Goal: Task Accomplishment & Management: Manage account settings

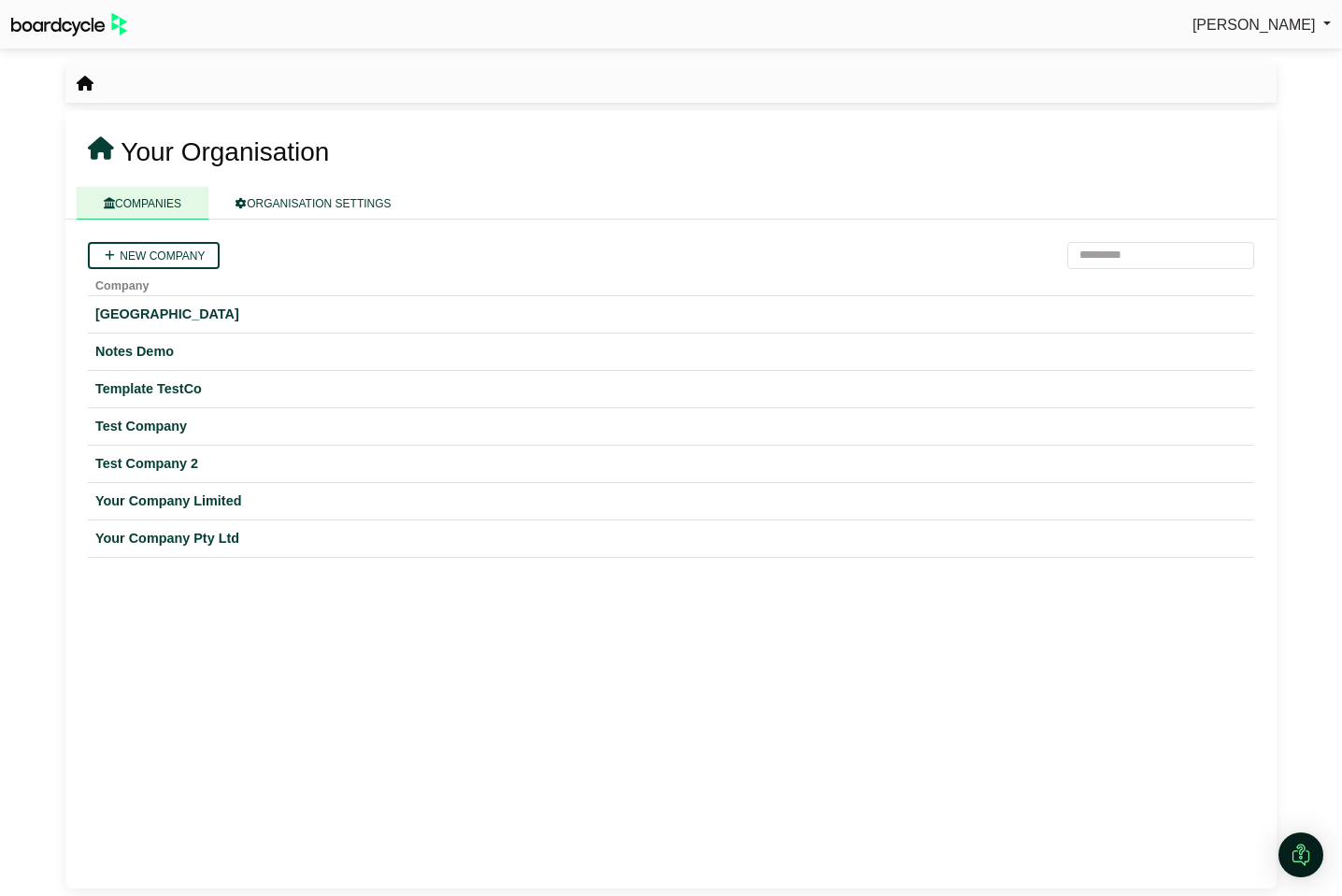
click at [1261, 27] on span "Richard Conway" at bounding box center [1254, 24] width 123 height 16
click at [1243, 53] on link "Sign Out" at bounding box center [1256, 56] width 150 height 36
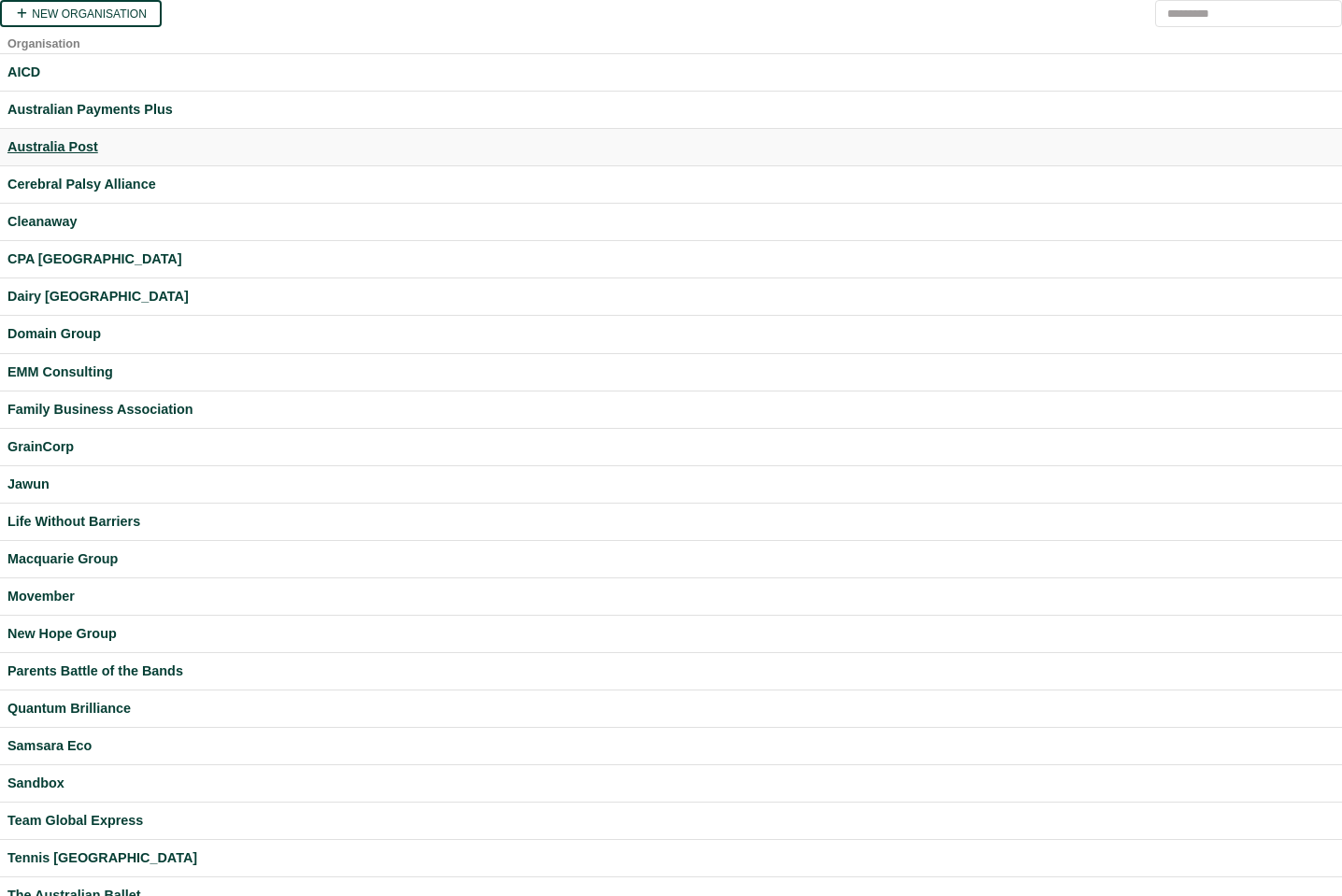
click at [71, 145] on div "Australia Post" at bounding box center [671, 147] width 1327 height 22
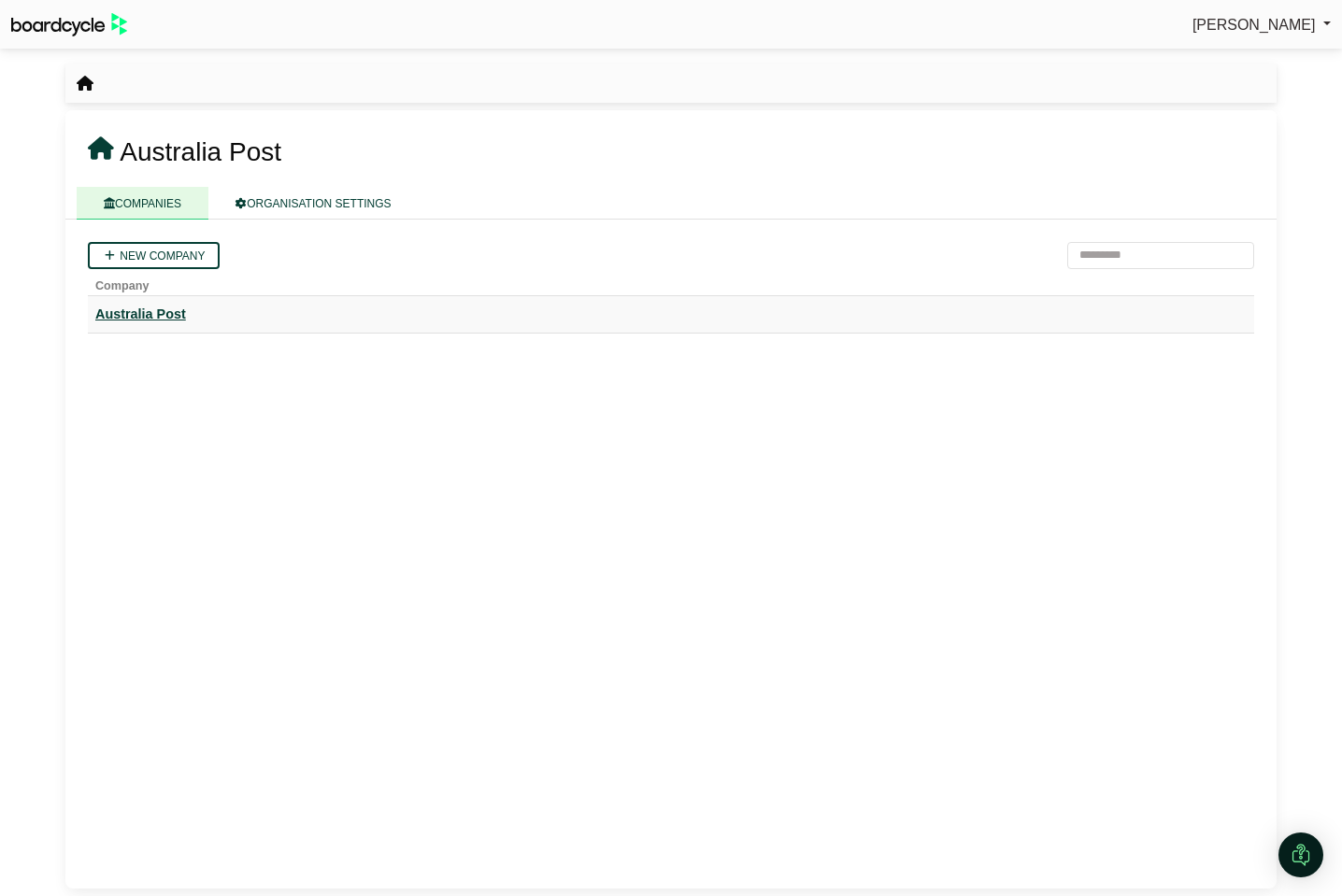
click at [166, 313] on div "Australia Post" at bounding box center [671, 314] width 1151 height 22
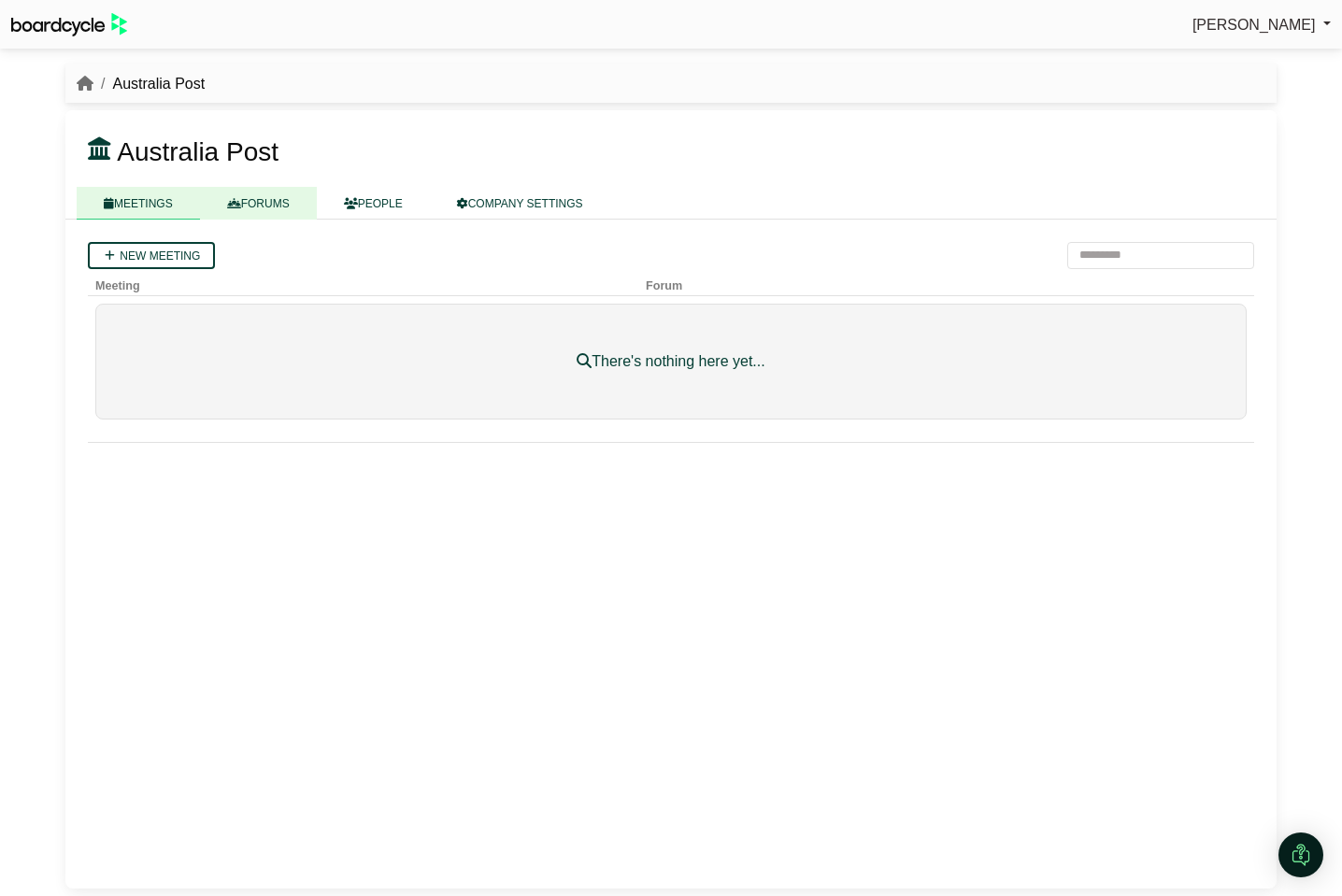
click at [266, 209] on link "FORUMS" at bounding box center [258, 203] width 117 height 33
click at [159, 250] on link "New forum" at bounding box center [147, 255] width 118 height 27
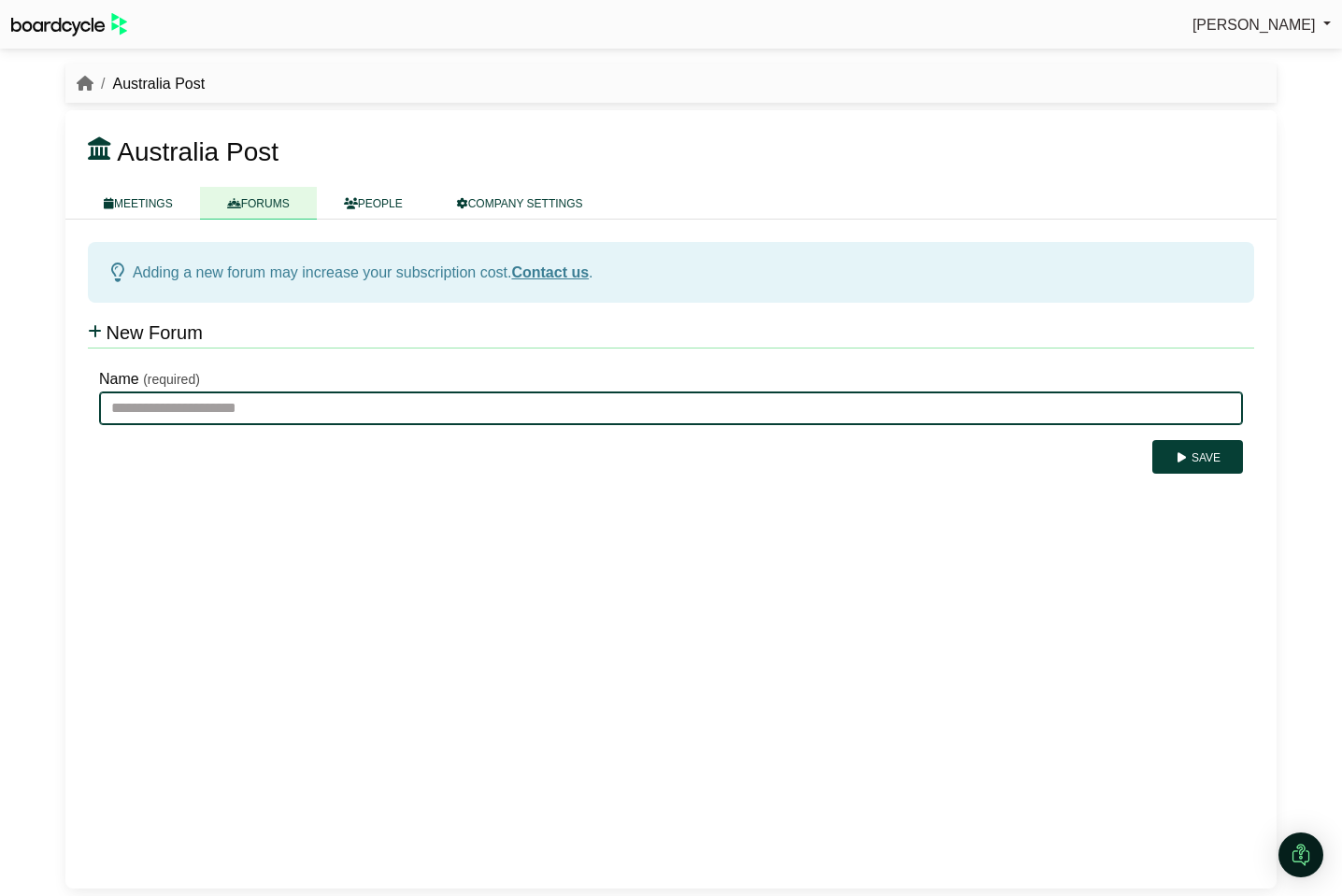
click at [187, 408] on input "Name" at bounding box center [671, 409] width 1144 height 34
type input "**********"
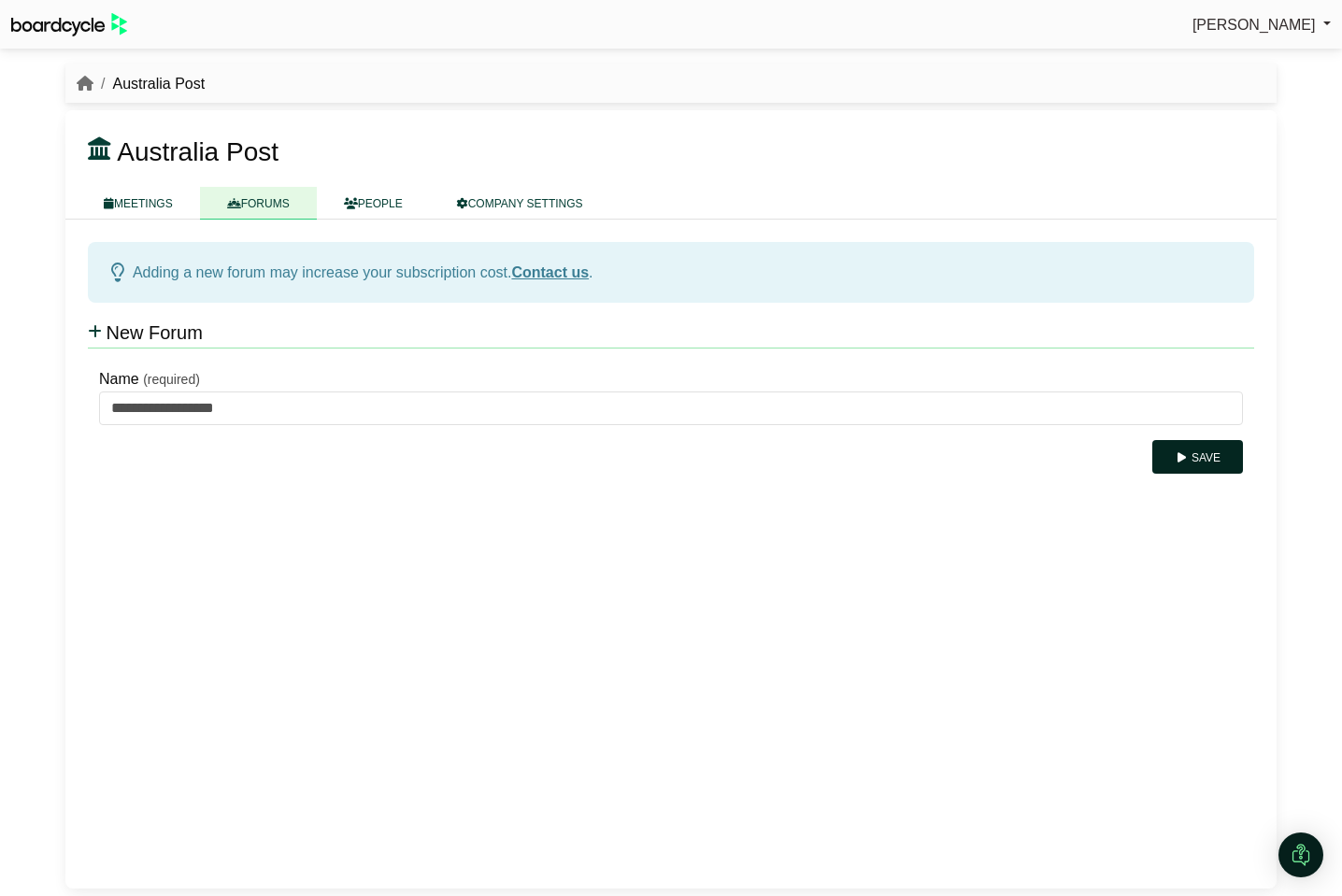
click at [1221, 454] on button "Save" at bounding box center [1197, 457] width 91 height 34
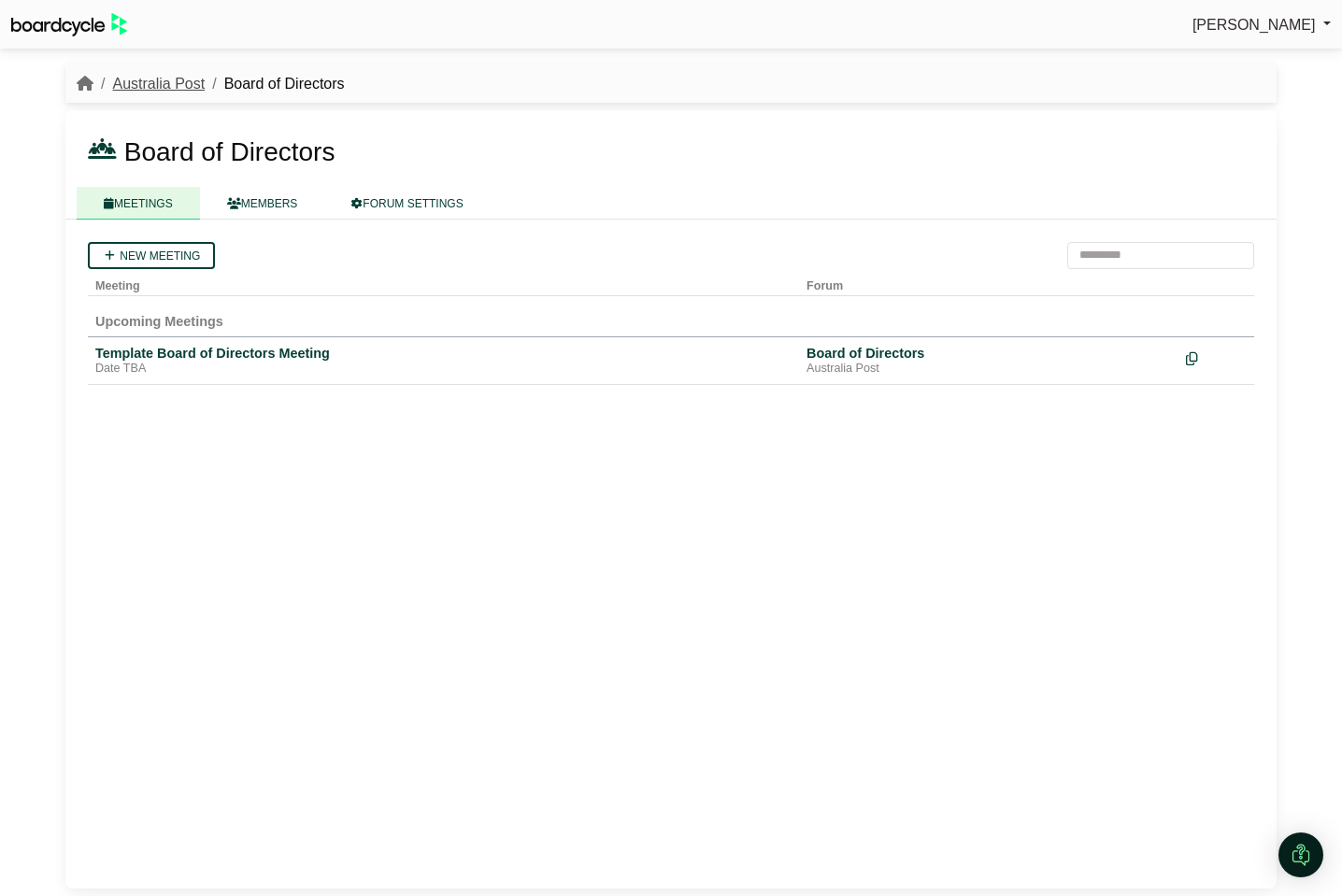
click at [174, 88] on link "Australia Post" at bounding box center [158, 83] width 93 height 16
click at [265, 203] on link "FORUMS" at bounding box center [258, 203] width 117 height 33
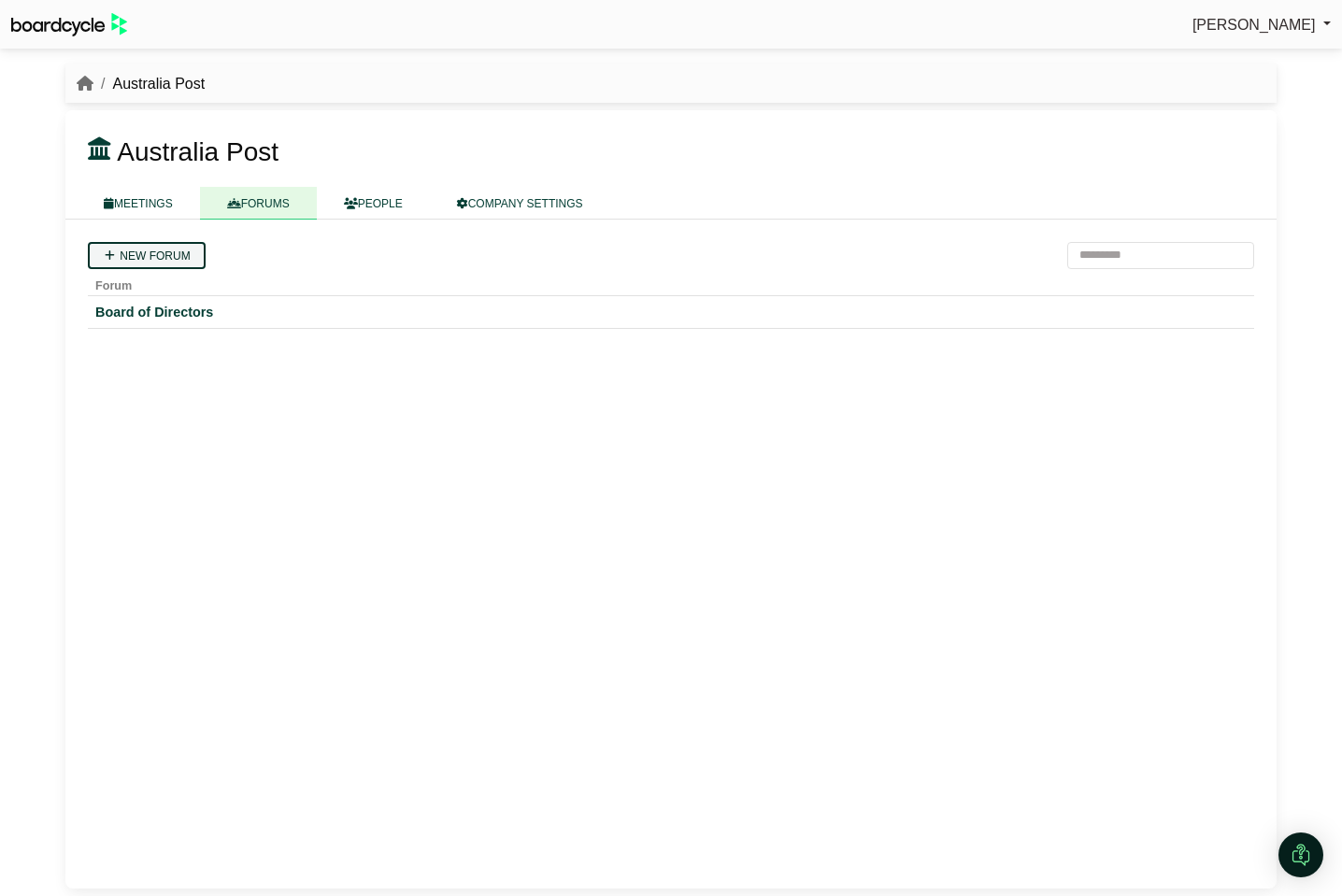
click at [176, 253] on link "New forum" at bounding box center [147, 255] width 118 height 27
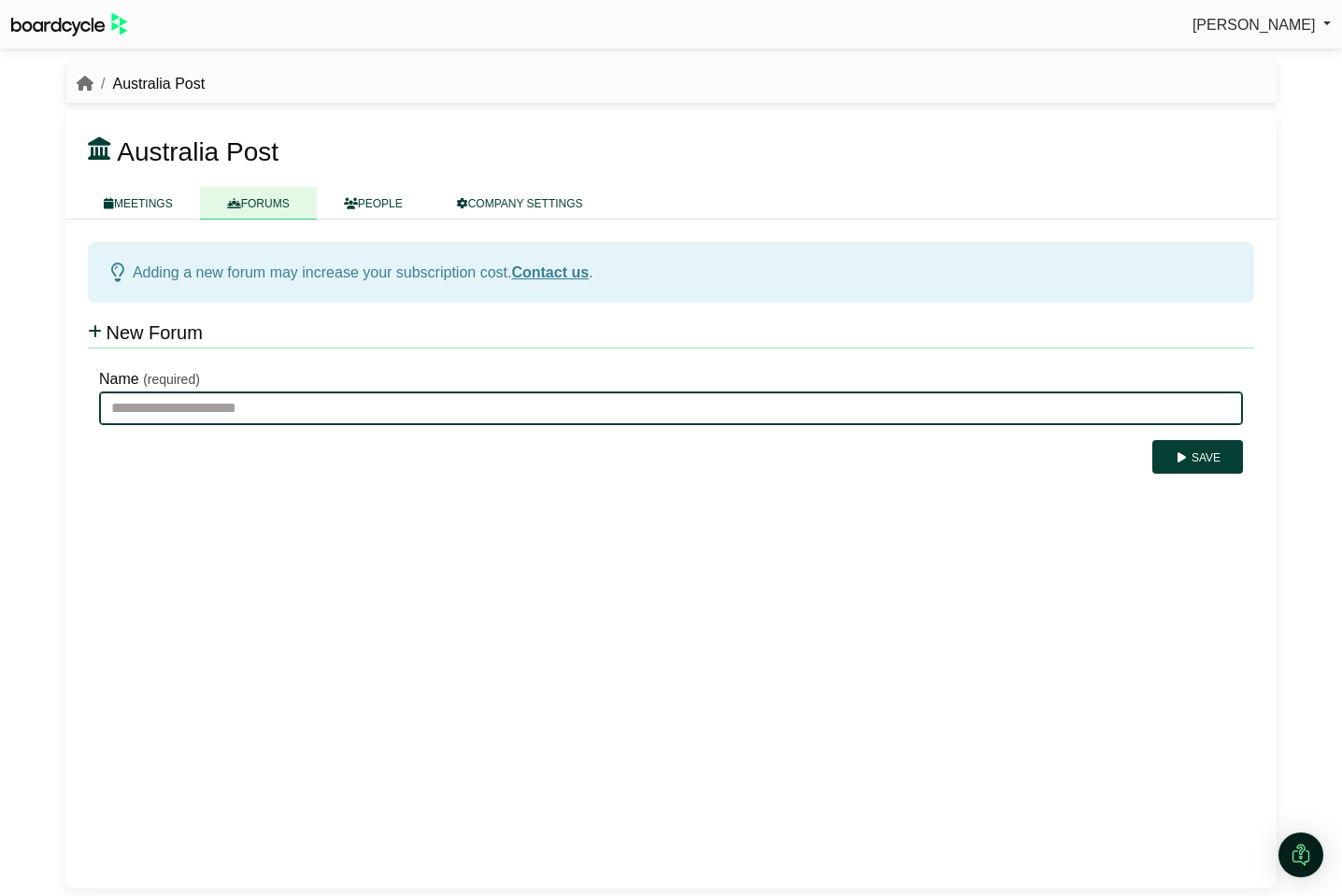
click at [253, 401] on input "Name" at bounding box center [671, 409] width 1144 height 34
type input "**********"
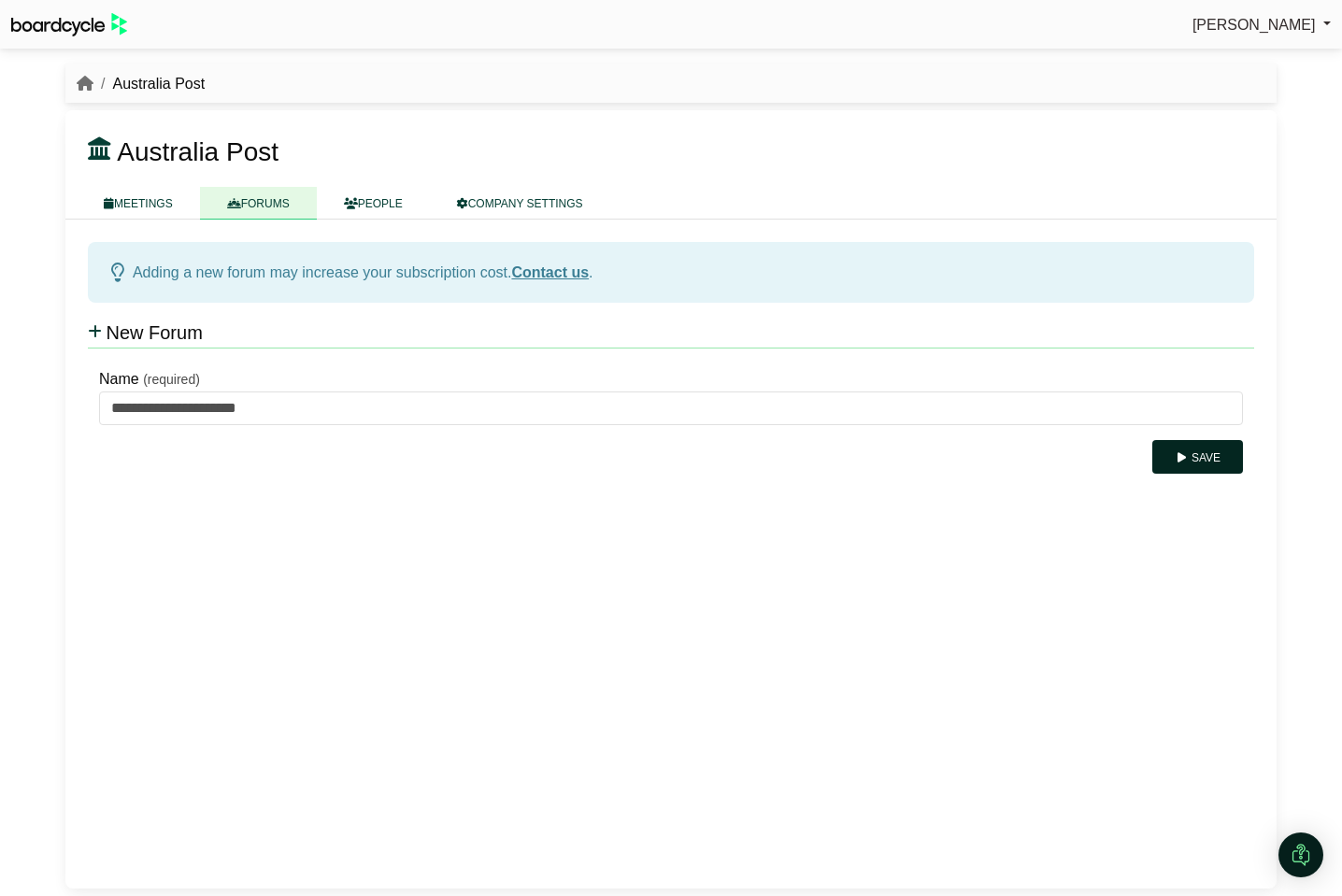
click at [1219, 458] on button "Save" at bounding box center [1197, 457] width 91 height 34
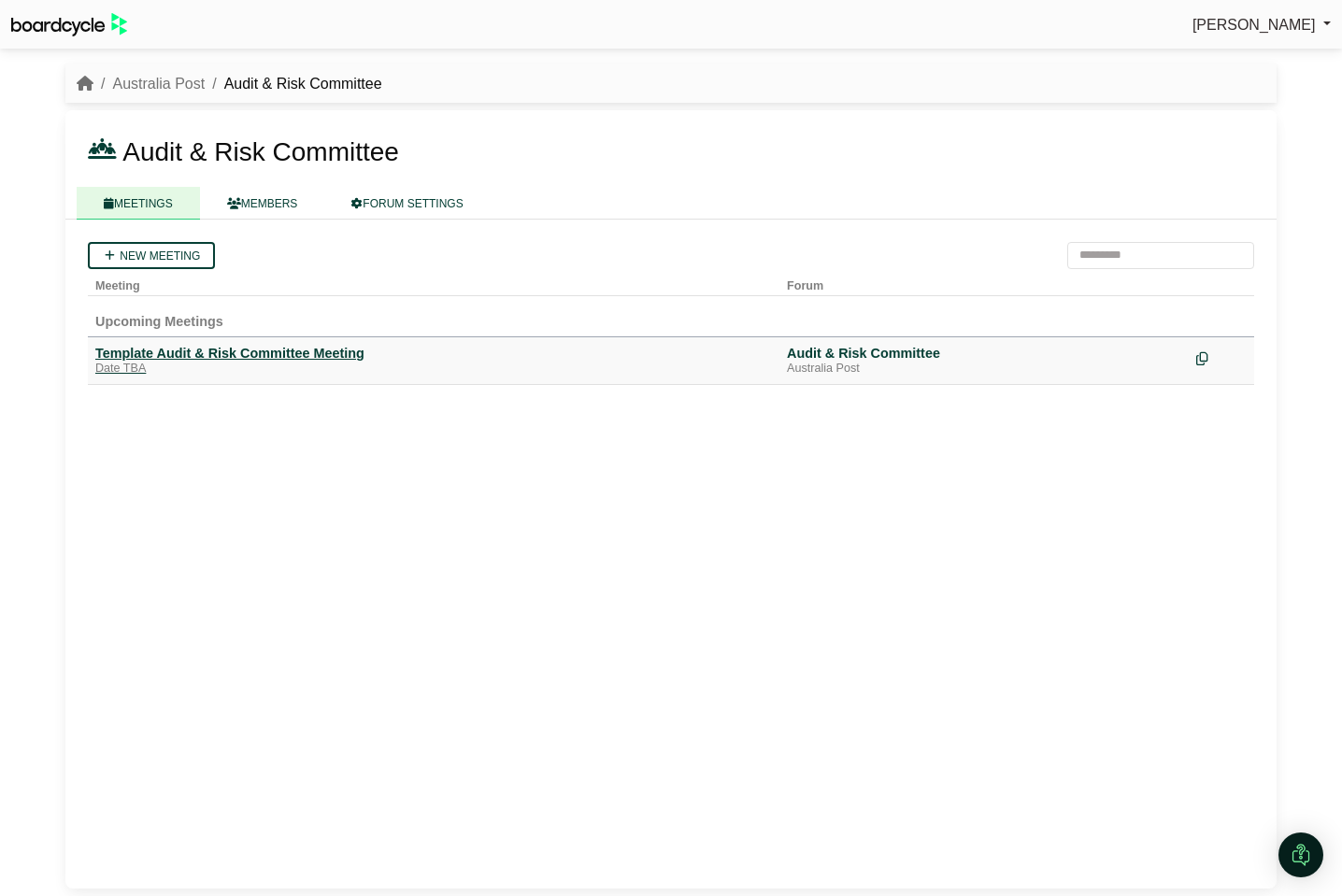
click at [266, 354] on div "Template Audit & Risk Committee Meeting" at bounding box center [434, 354] width 677 height 17
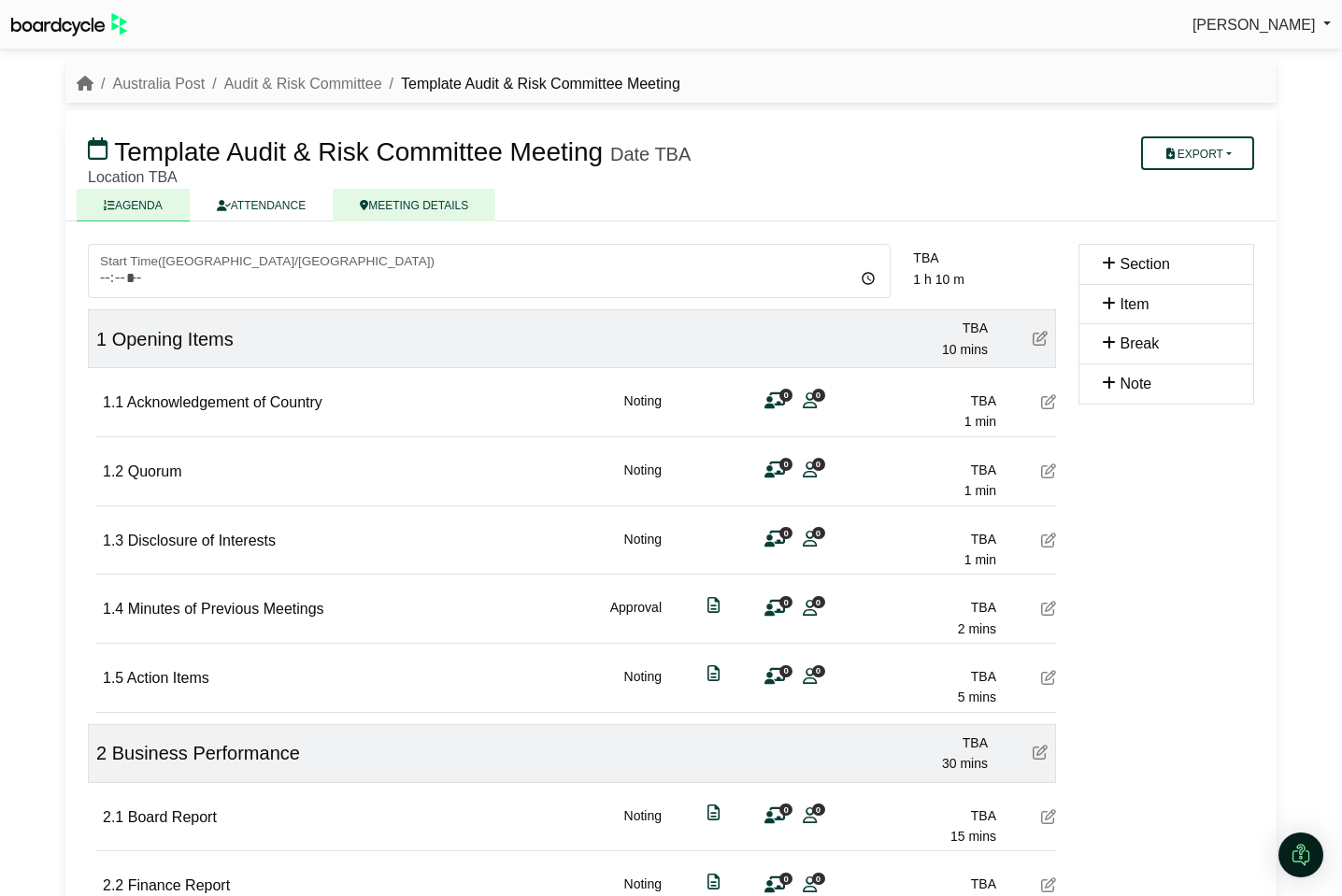
click at [422, 199] on link "MEETING DETAILS" at bounding box center [414, 205] width 163 height 33
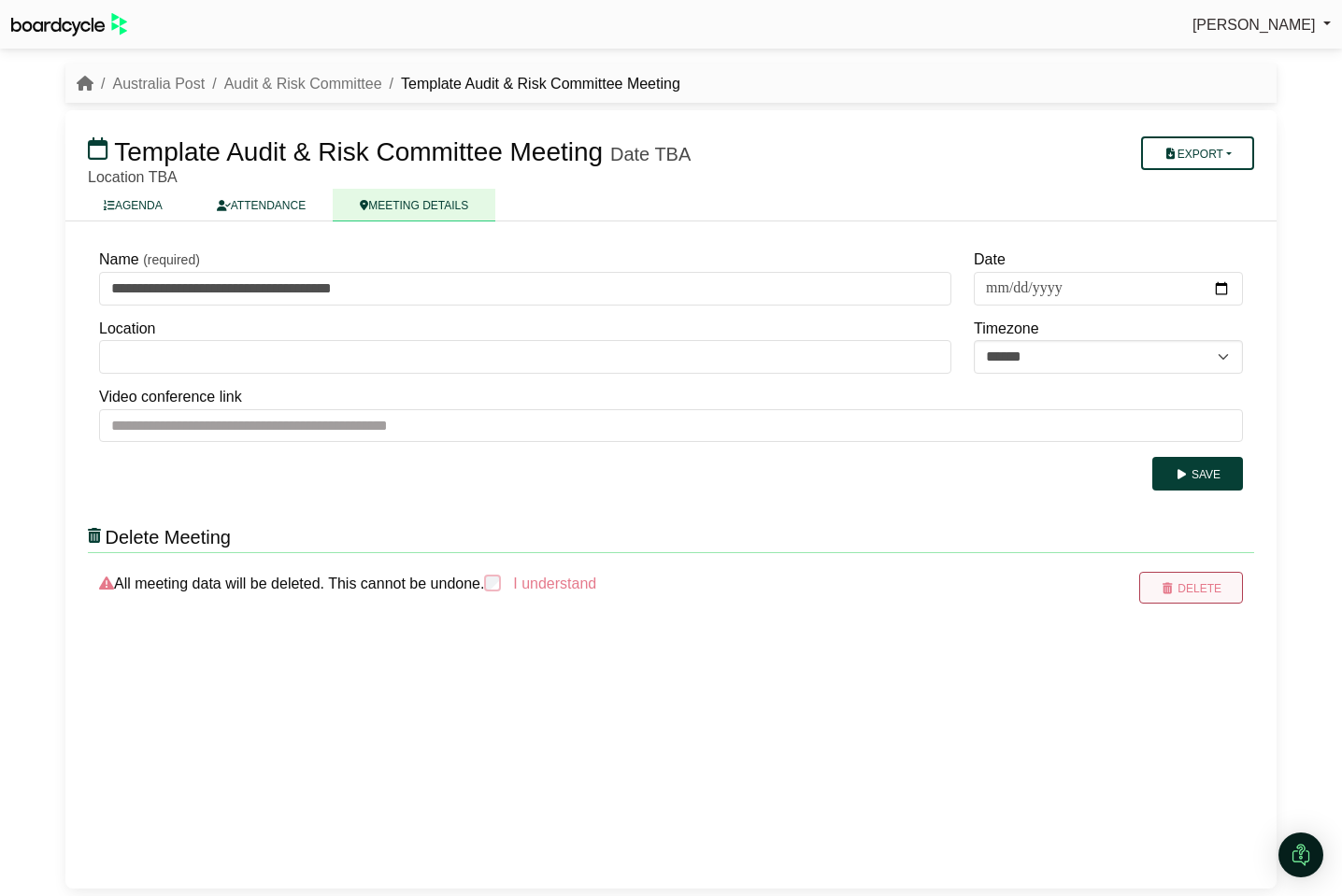
click at [1185, 589] on button "Delete" at bounding box center [1190, 588] width 104 height 32
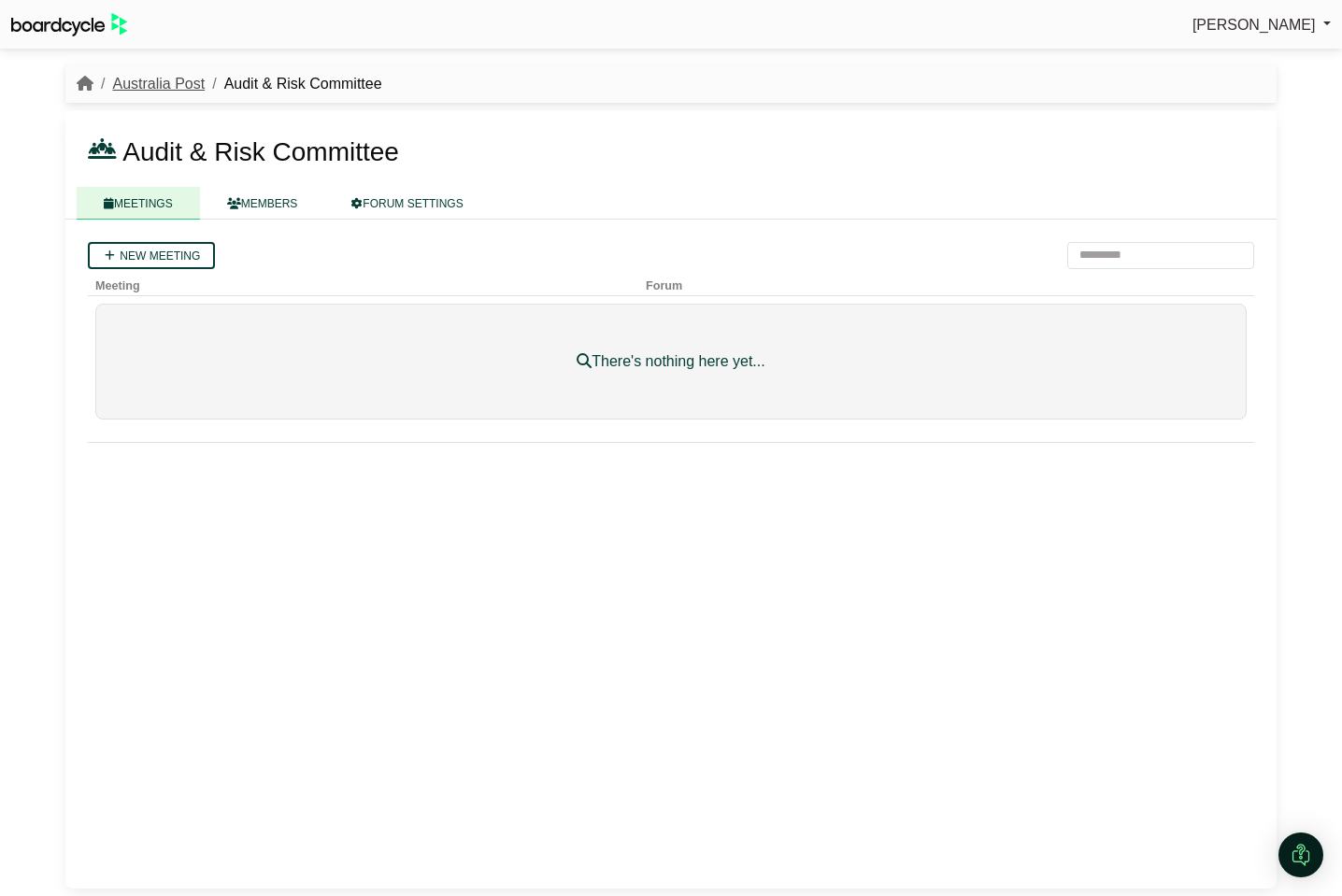
click at [142, 86] on link "Australia Post" at bounding box center [158, 83] width 93 height 16
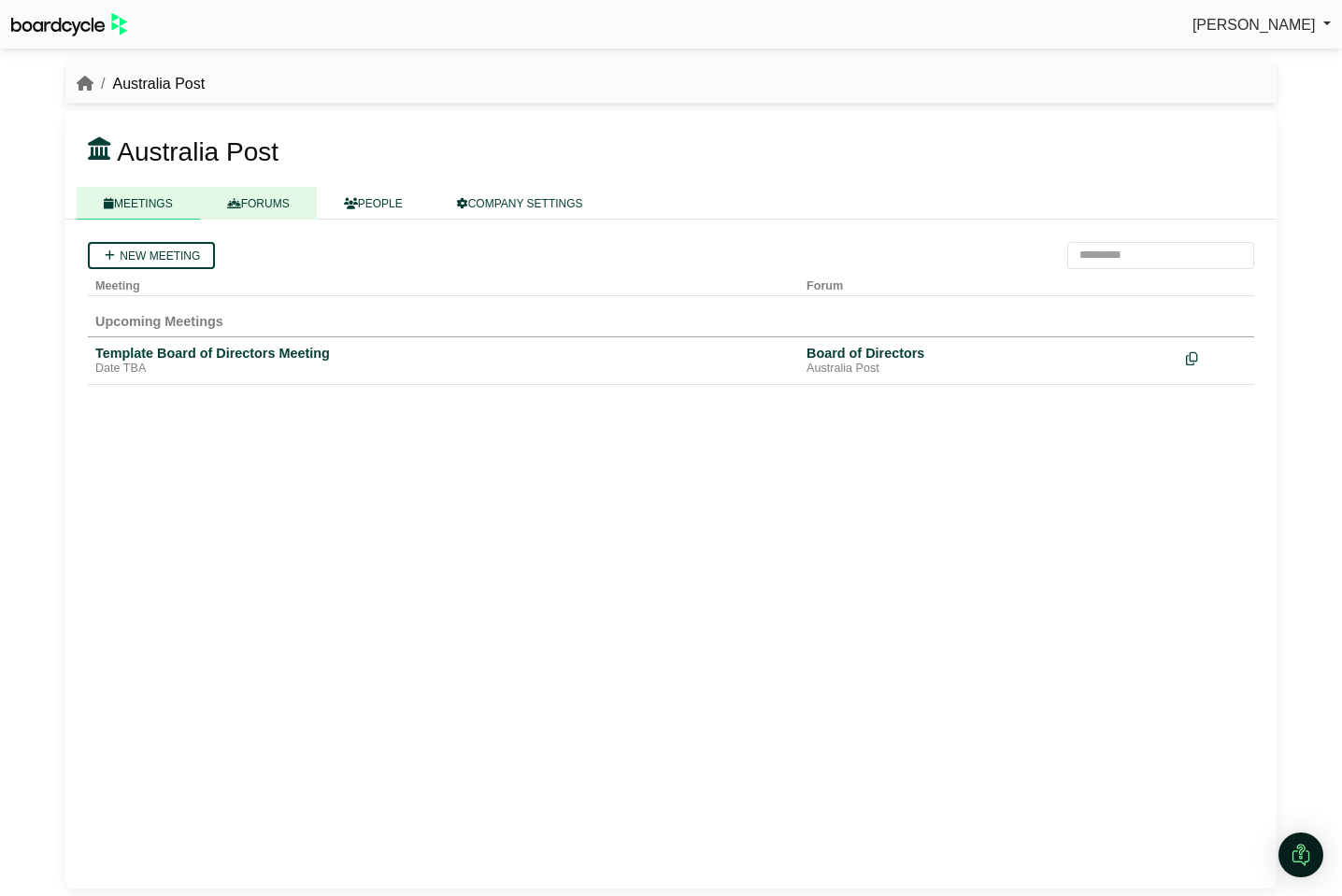
click at [247, 209] on link "FORUMS" at bounding box center [258, 203] width 117 height 33
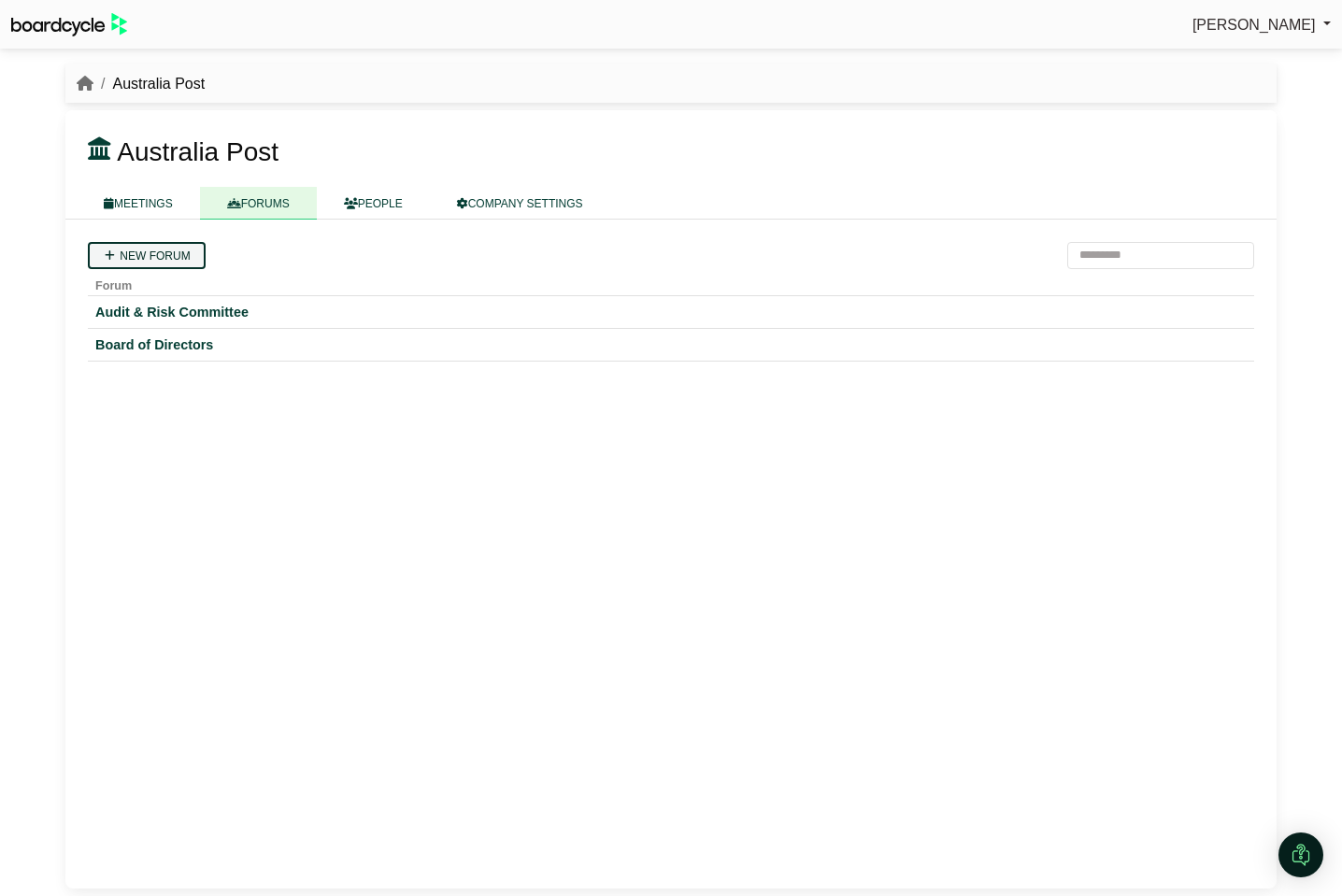
click at [169, 257] on link "New forum" at bounding box center [147, 255] width 118 height 27
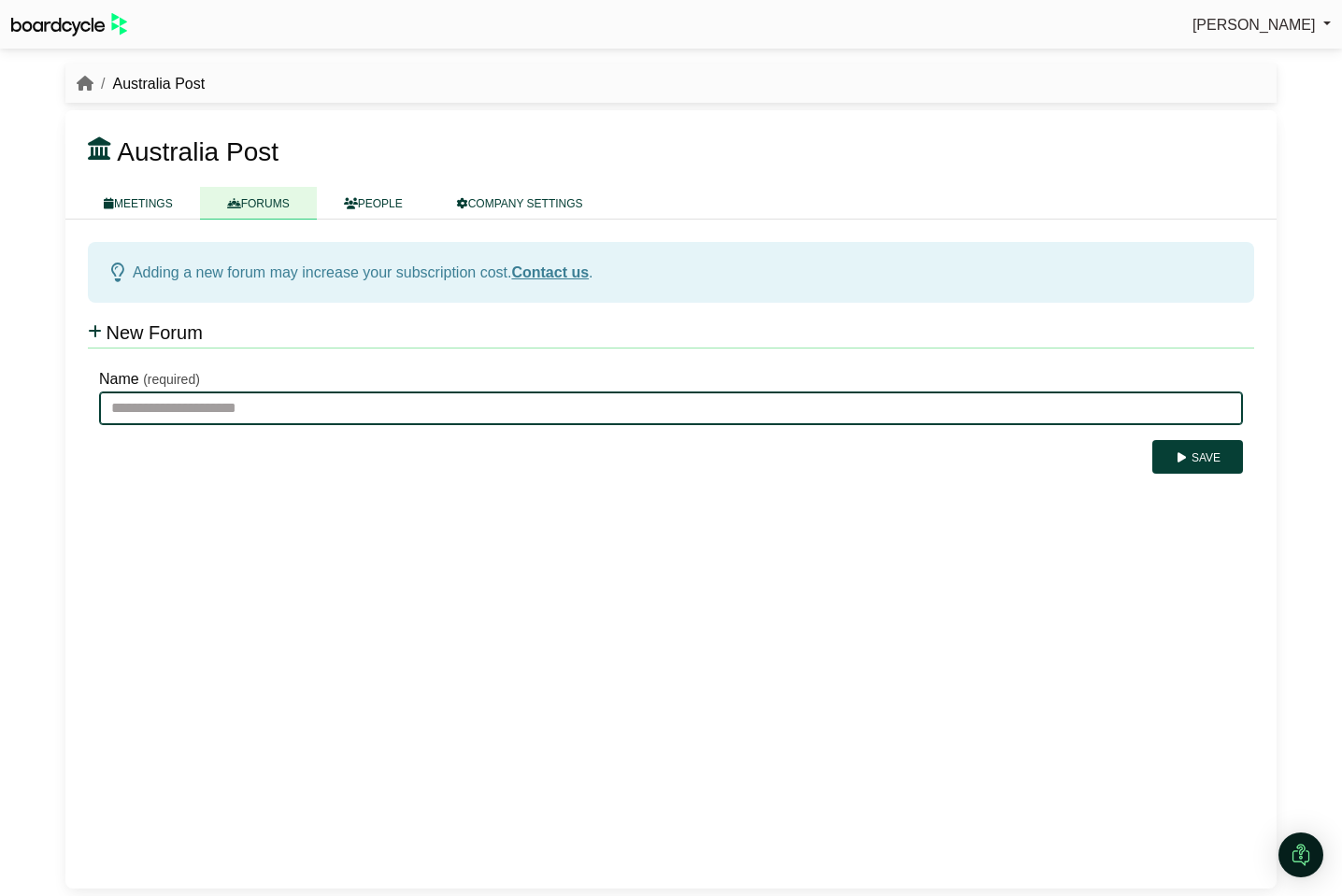
click at [198, 407] on input "Name" at bounding box center [671, 409] width 1144 height 34
type input "**********"
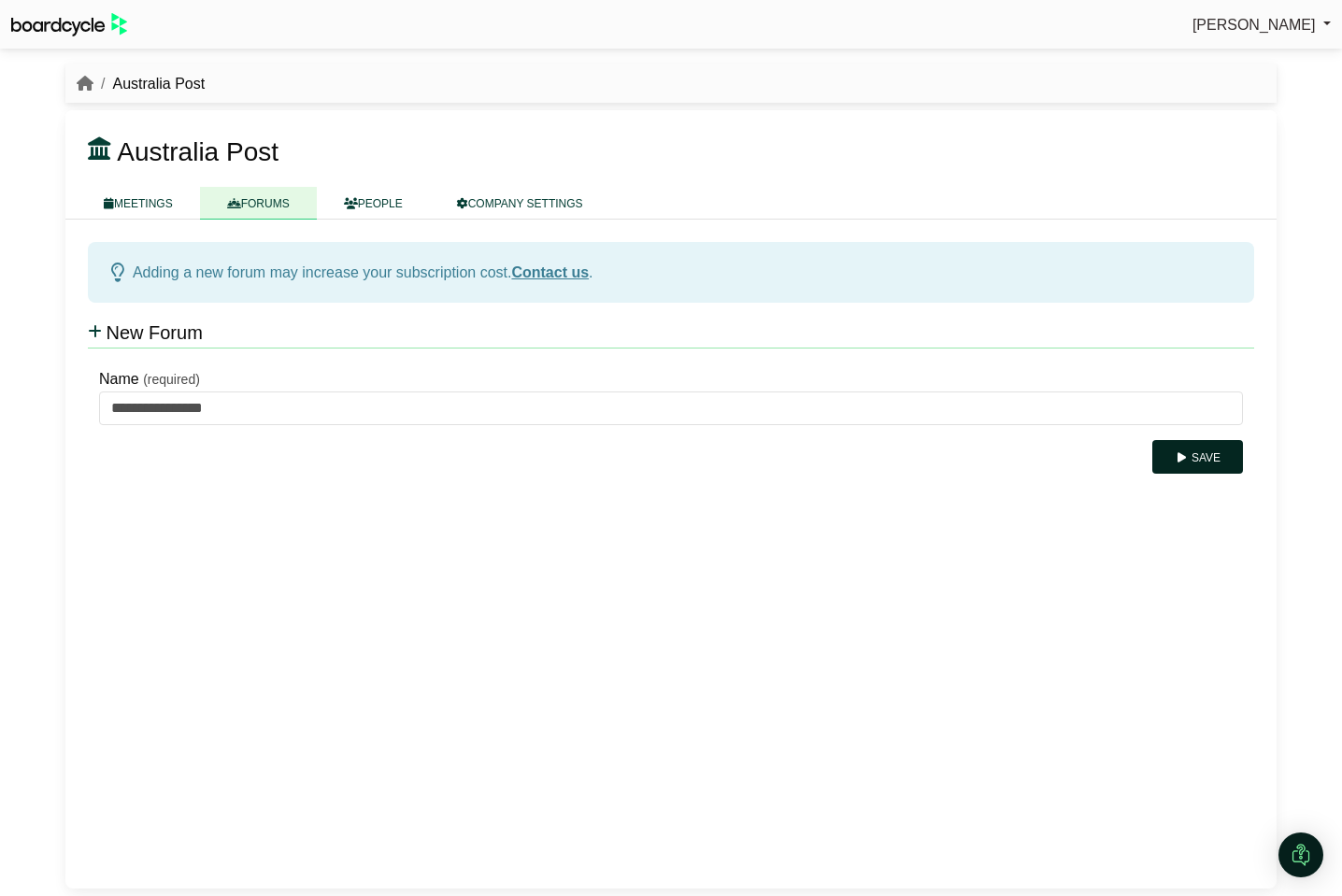
click at [1198, 461] on button "Save" at bounding box center [1197, 457] width 91 height 34
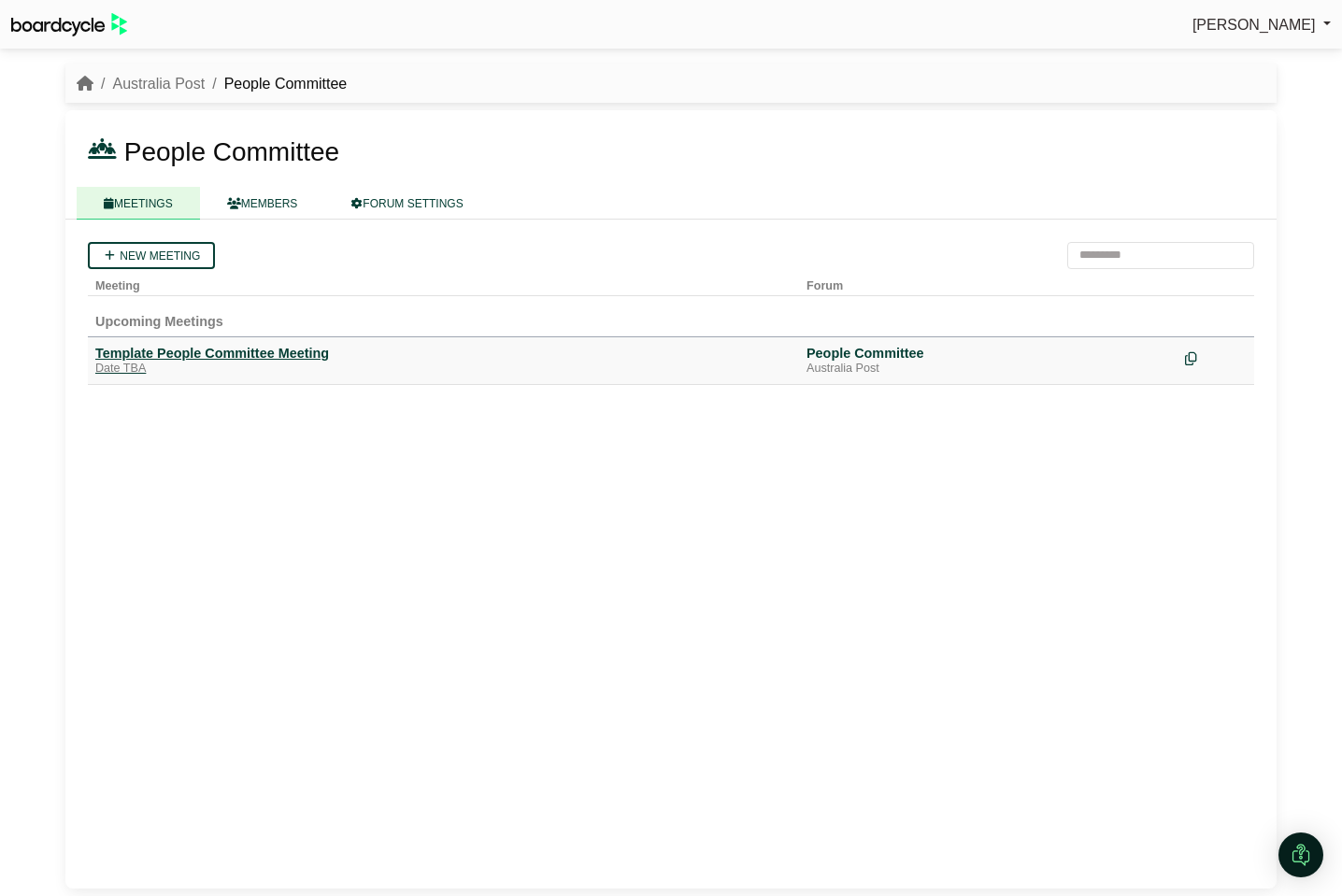
click at [187, 358] on div "Template People Committee Meeting" at bounding box center [443, 354] width 696 height 17
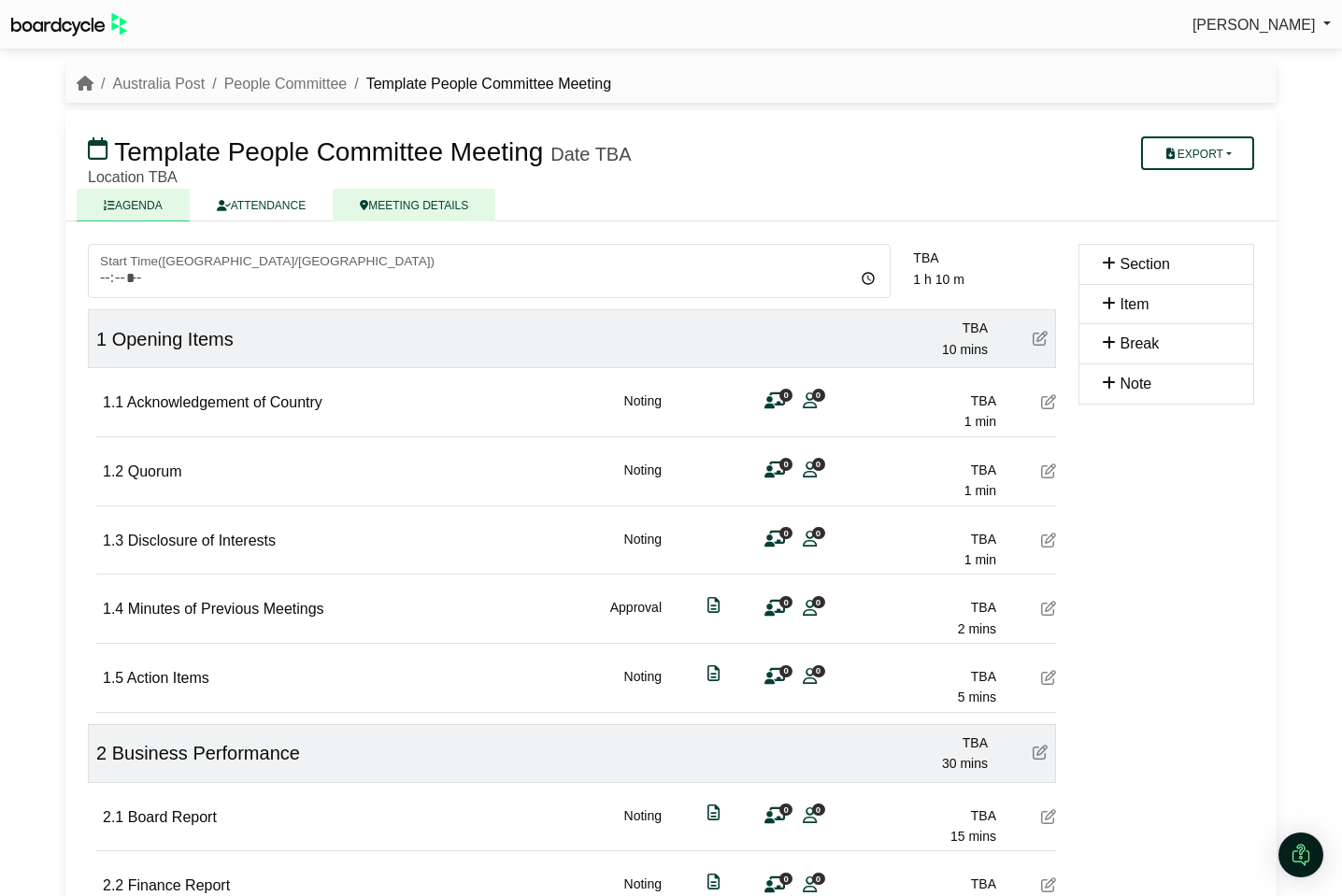
click at [425, 204] on link "MEETING DETAILS" at bounding box center [414, 205] width 163 height 33
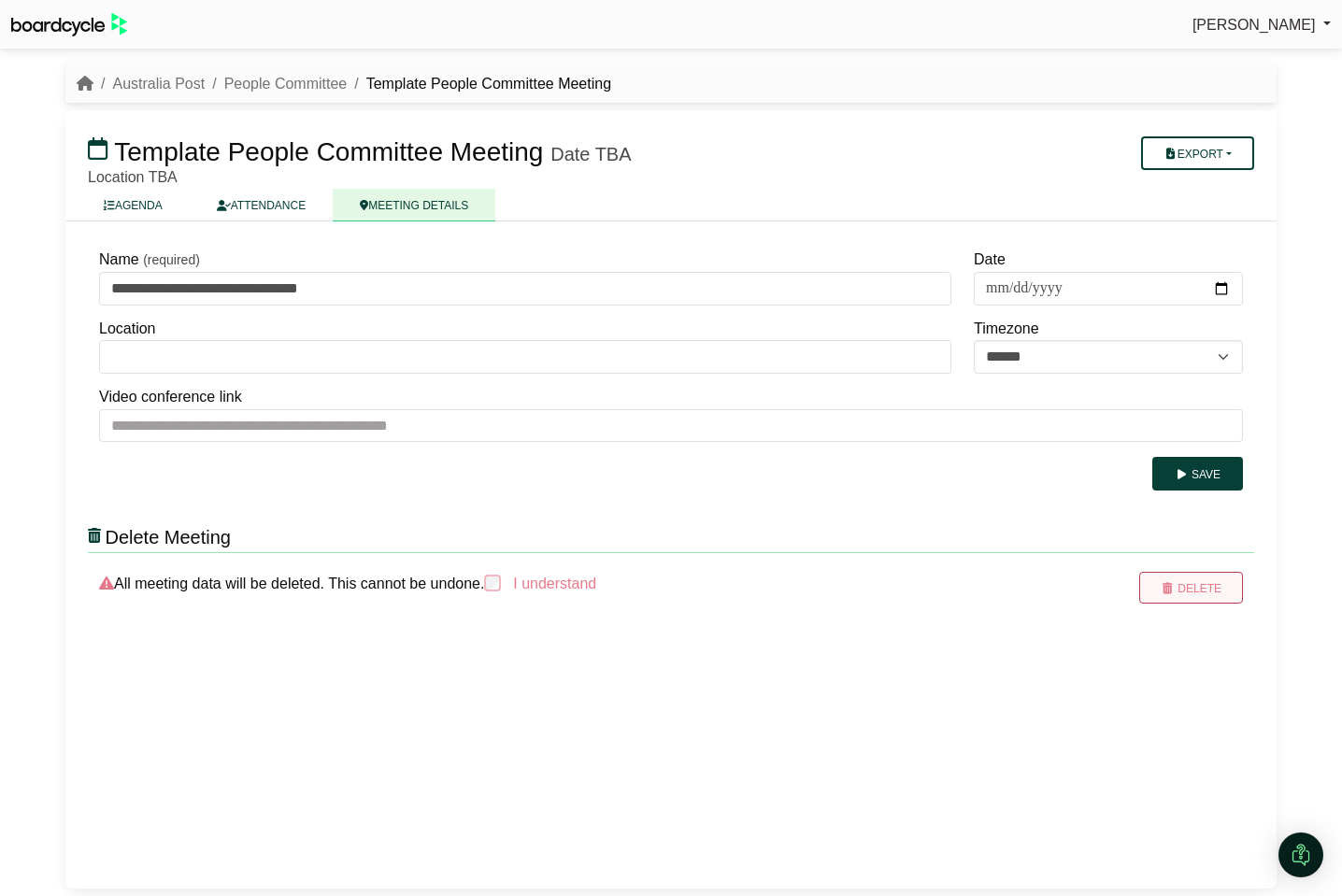
click at [1223, 592] on button "Delete" at bounding box center [1190, 588] width 104 height 32
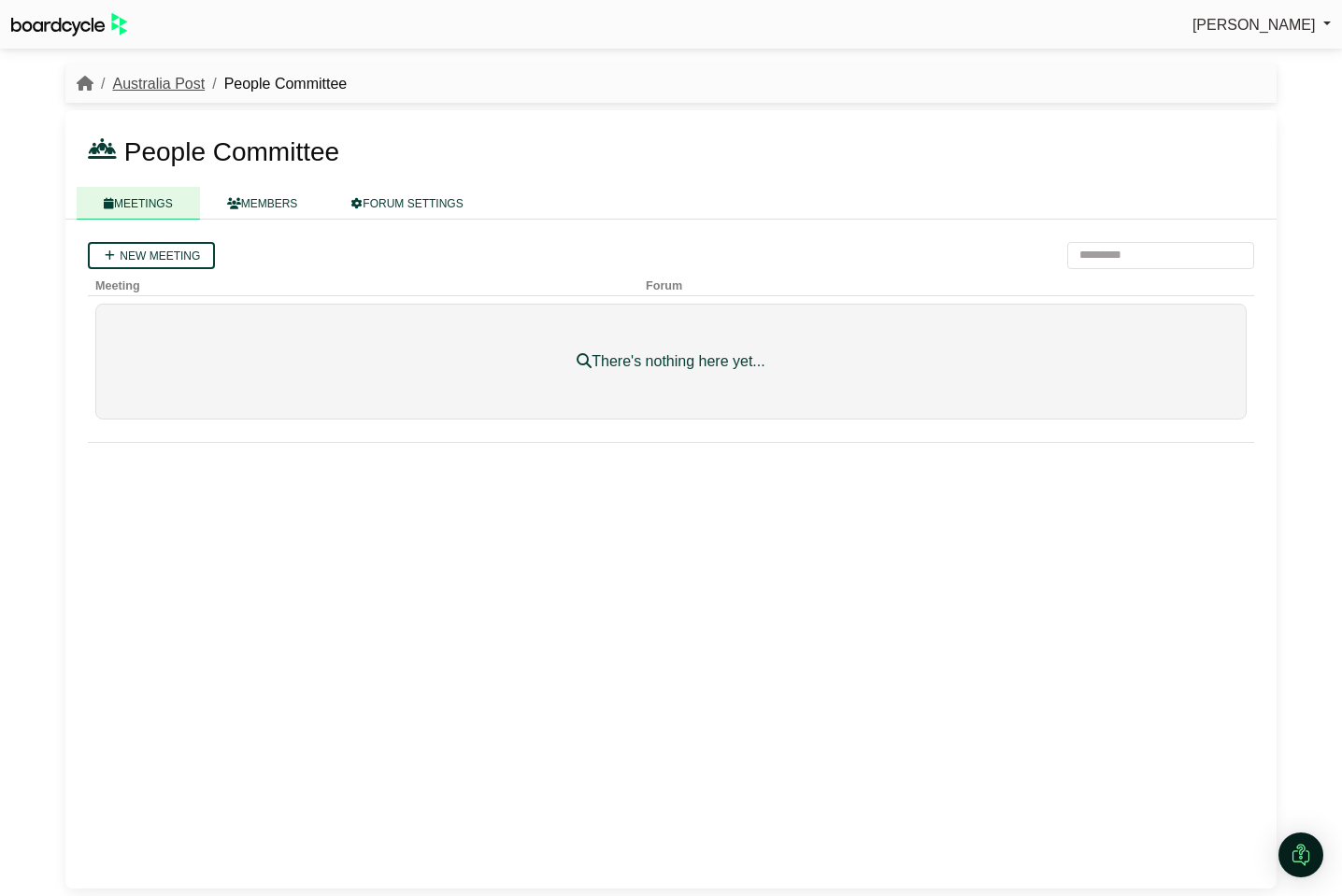
click at [145, 87] on link "Australia Post" at bounding box center [158, 83] width 93 height 16
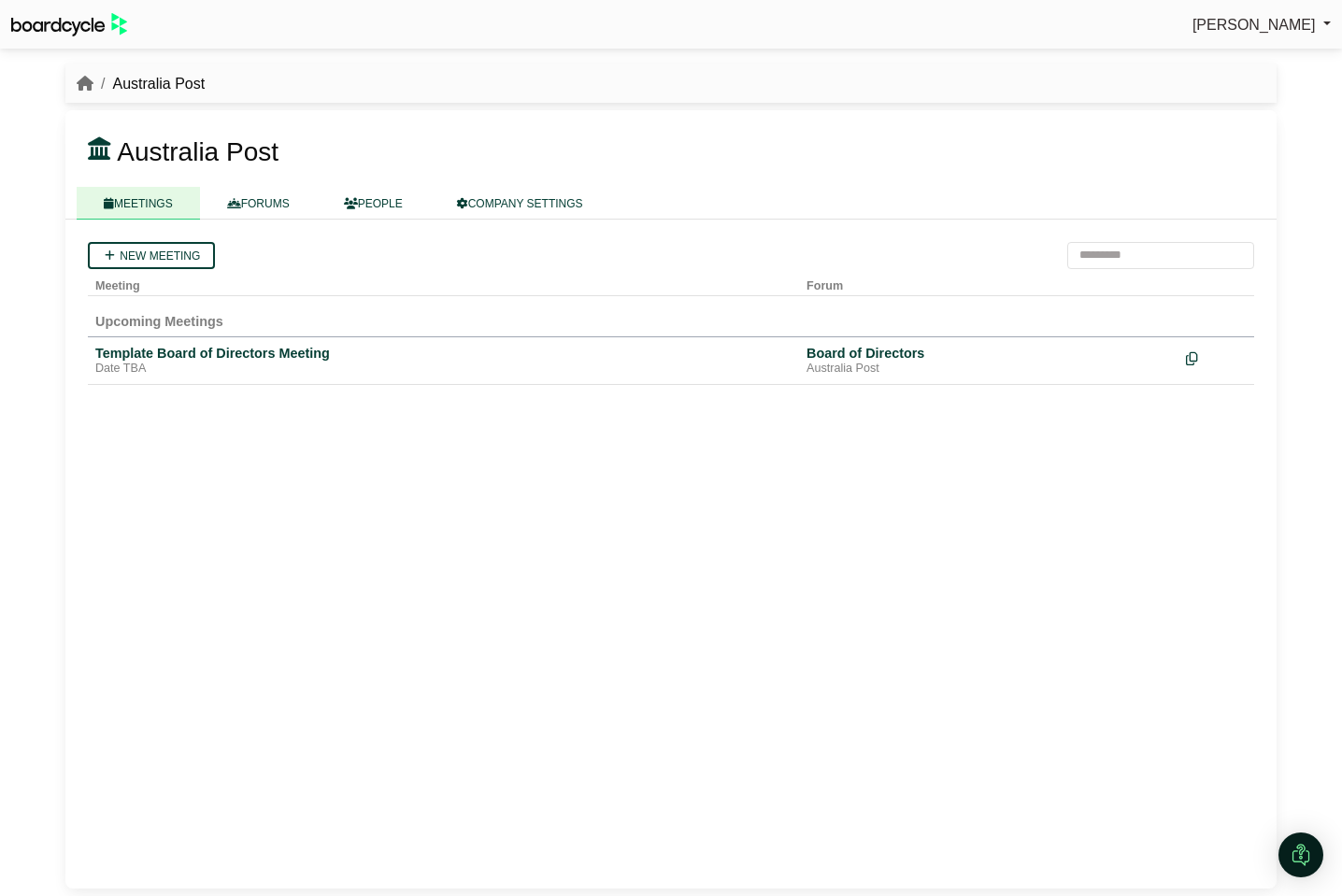
click at [152, 209] on link "MEETINGS" at bounding box center [138, 203] width 123 height 33
click at [86, 79] on icon "breadcrumb" at bounding box center [85, 83] width 17 height 15
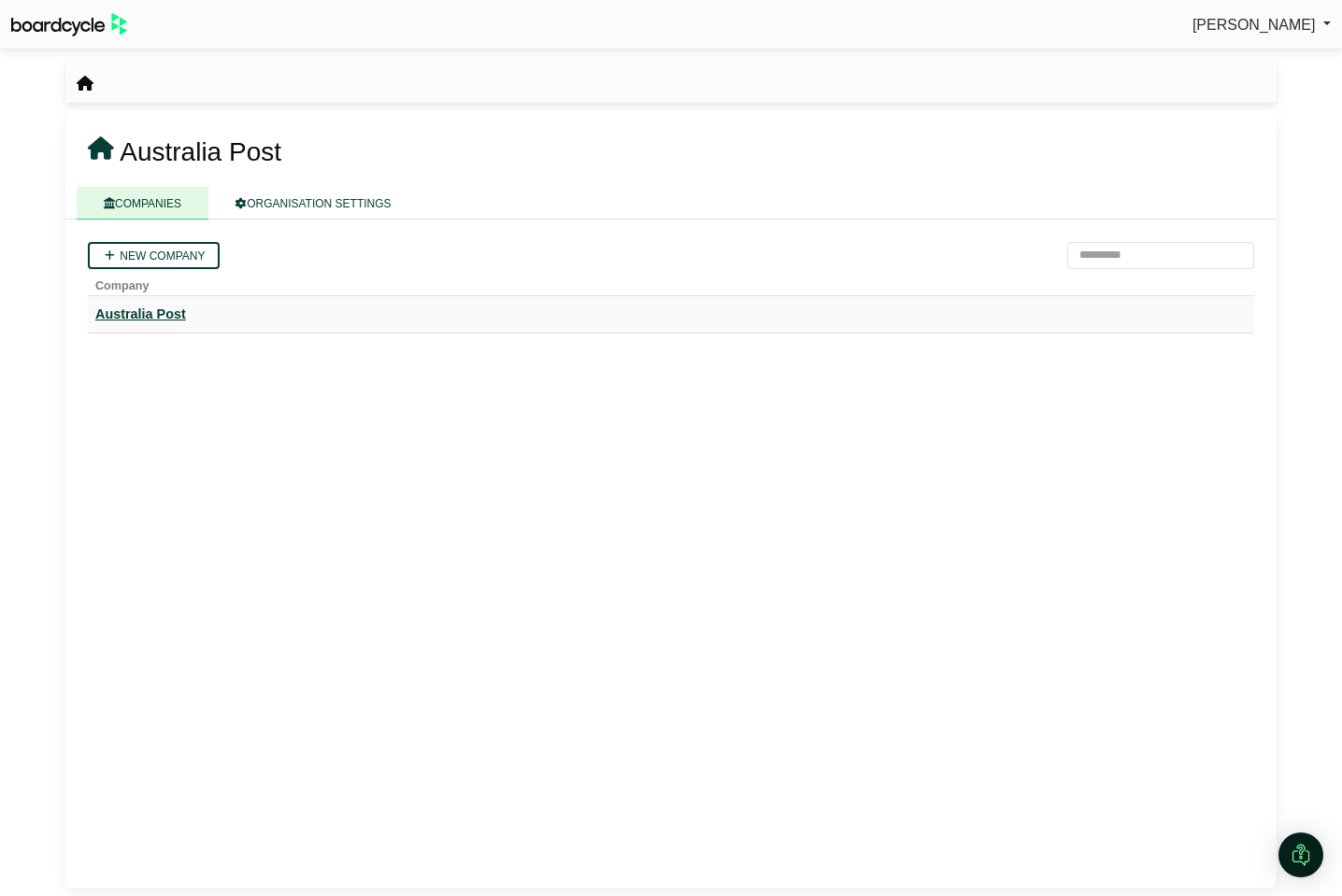
click at [157, 313] on div "Australia Post" at bounding box center [671, 314] width 1151 height 22
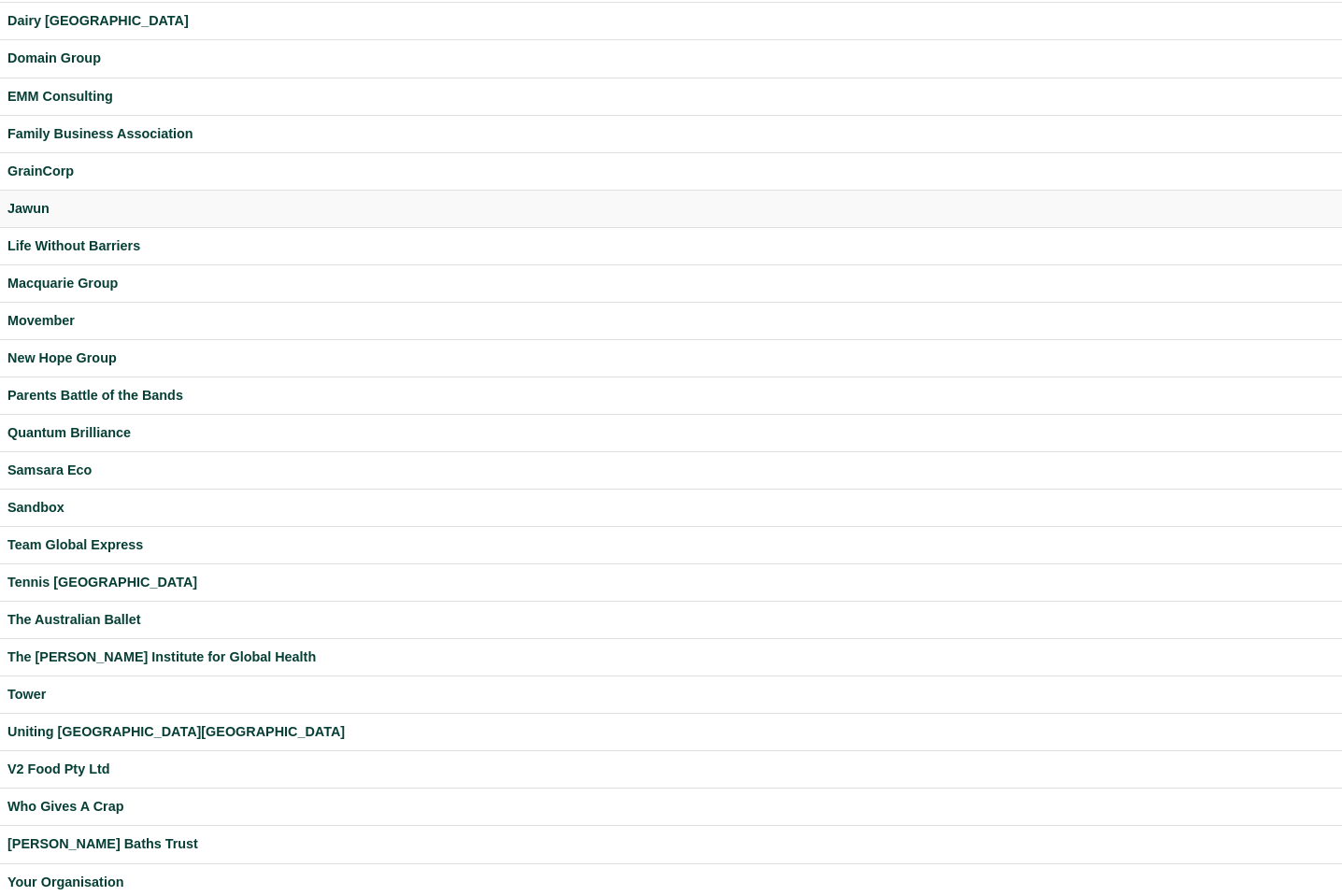
scroll to position [296, 0]
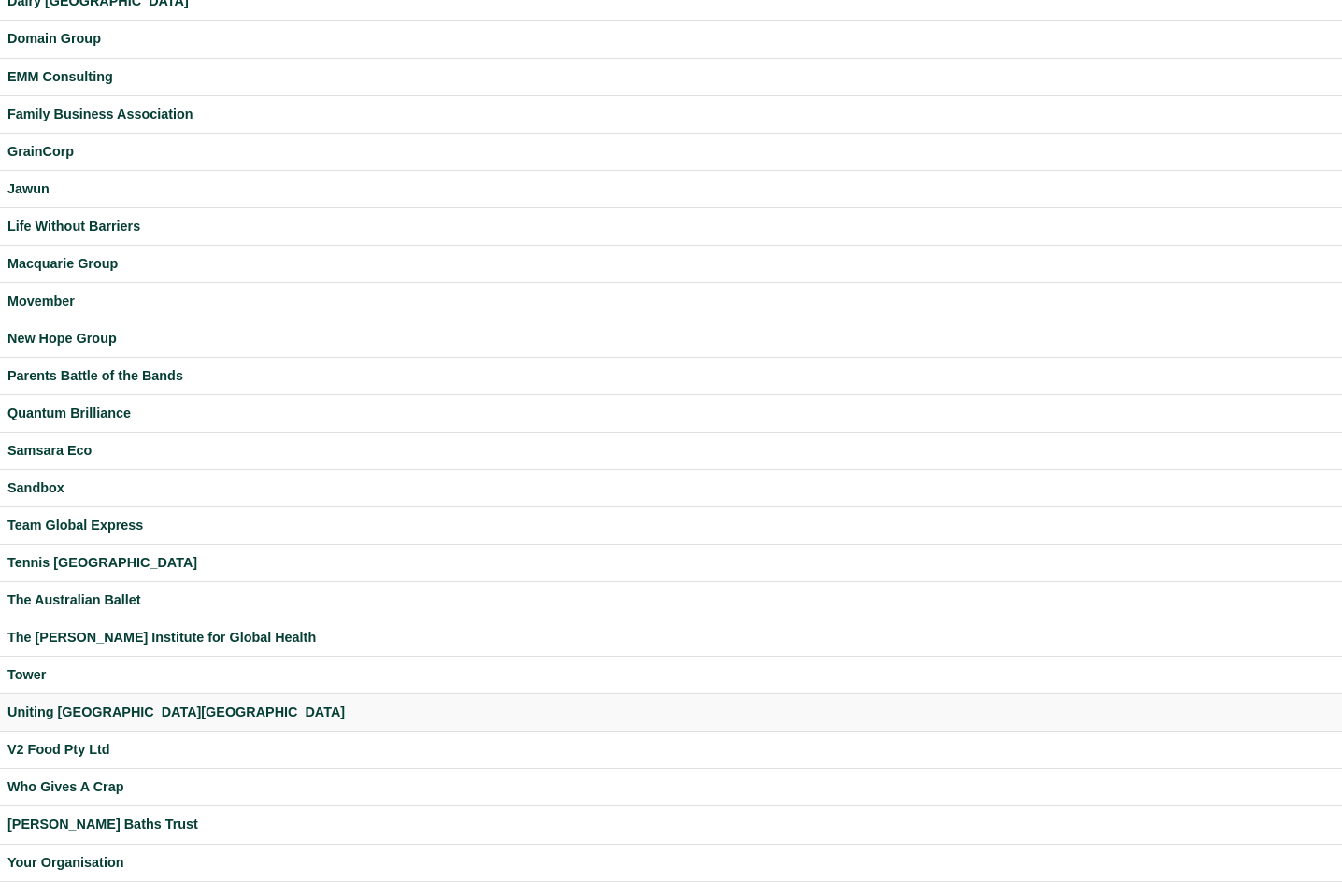
click at [65, 712] on div "Uniting [GEOGRAPHIC_DATA][GEOGRAPHIC_DATA]" at bounding box center [671, 712] width 1327 height 22
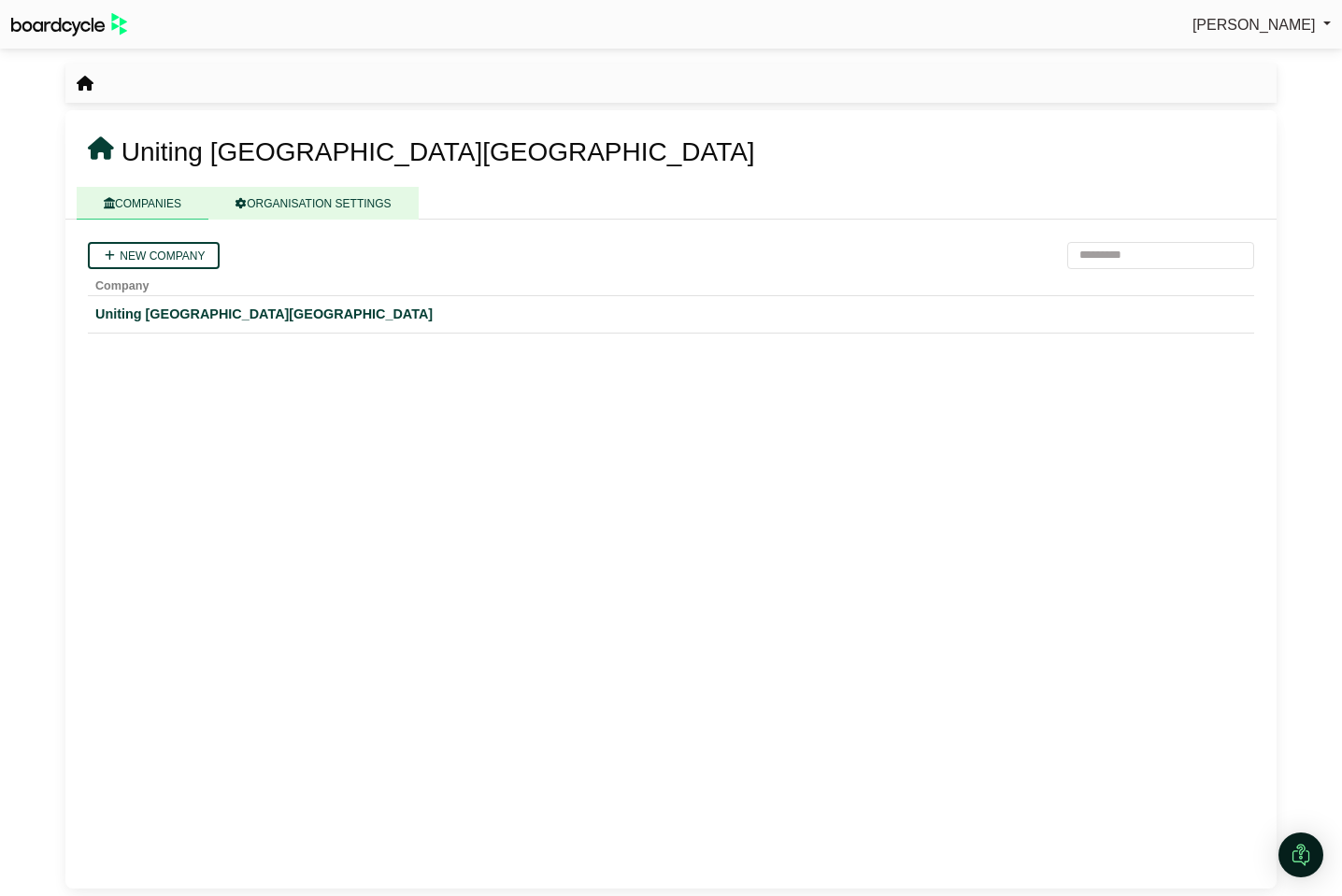
click at [335, 199] on link "ORGANISATION SETTINGS" at bounding box center [313, 203] width 209 height 33
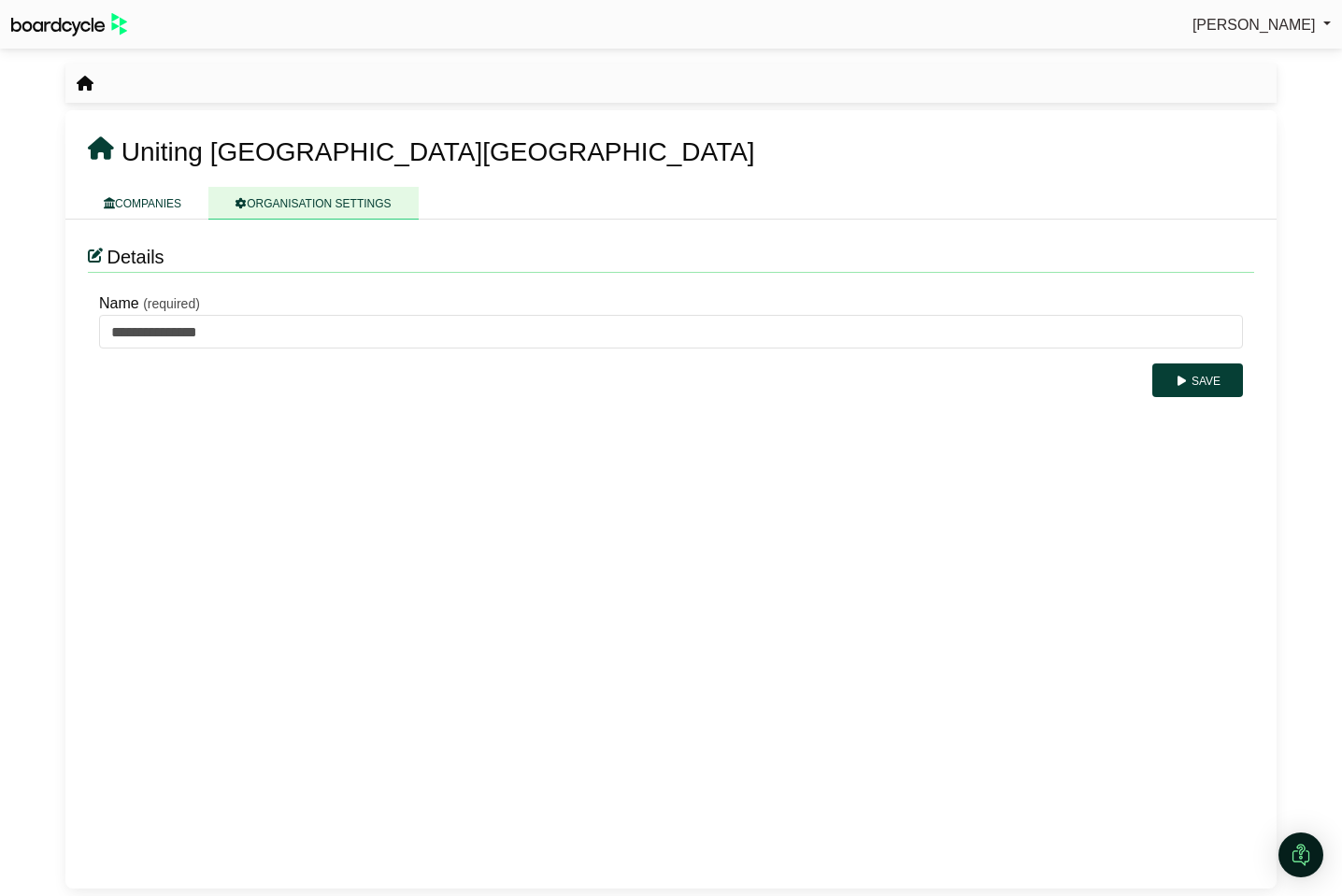
click at [169, 212] on link "COMPANIES" at bounding box center [142, 203] width 132 height 33
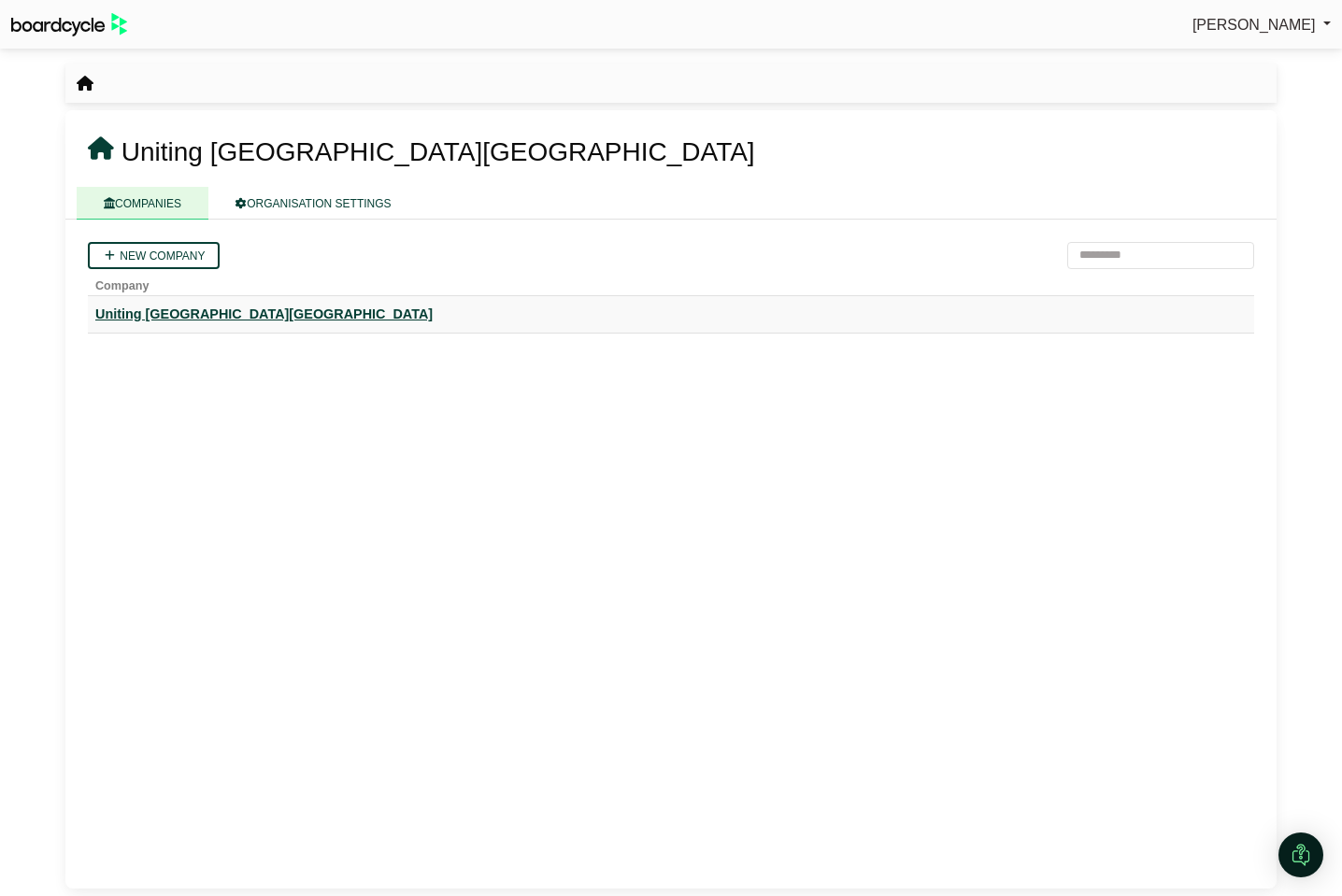
click at [167, 315] on div "Uniting [GEOGRAPHIC_DATA][GEOGRAPHIC_DATA]" at bounding box center [671, 314] width 1151 height 22
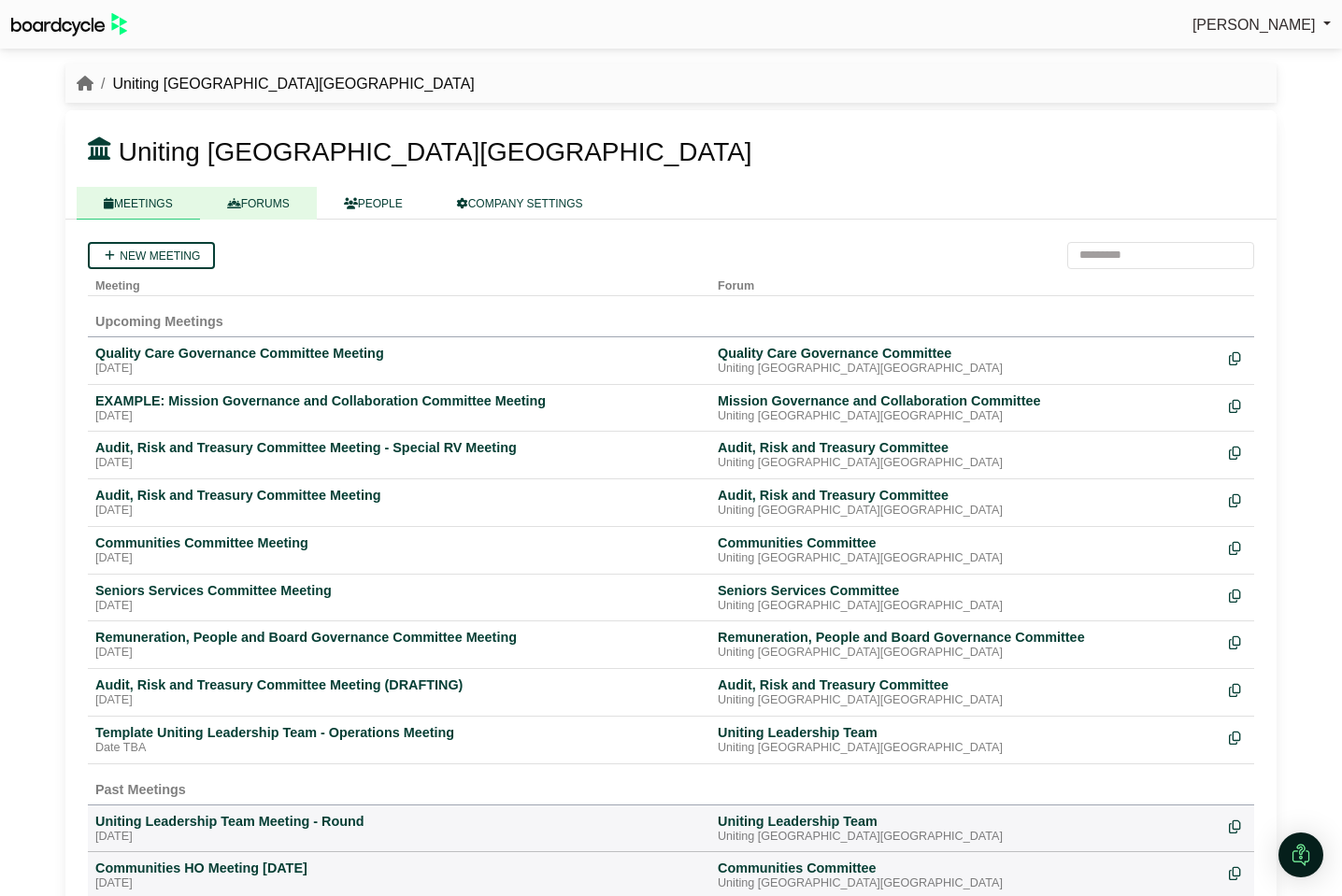
click at [267, 209] on link "FORUMS" at bounding box center [258, 203] width 117 height 33
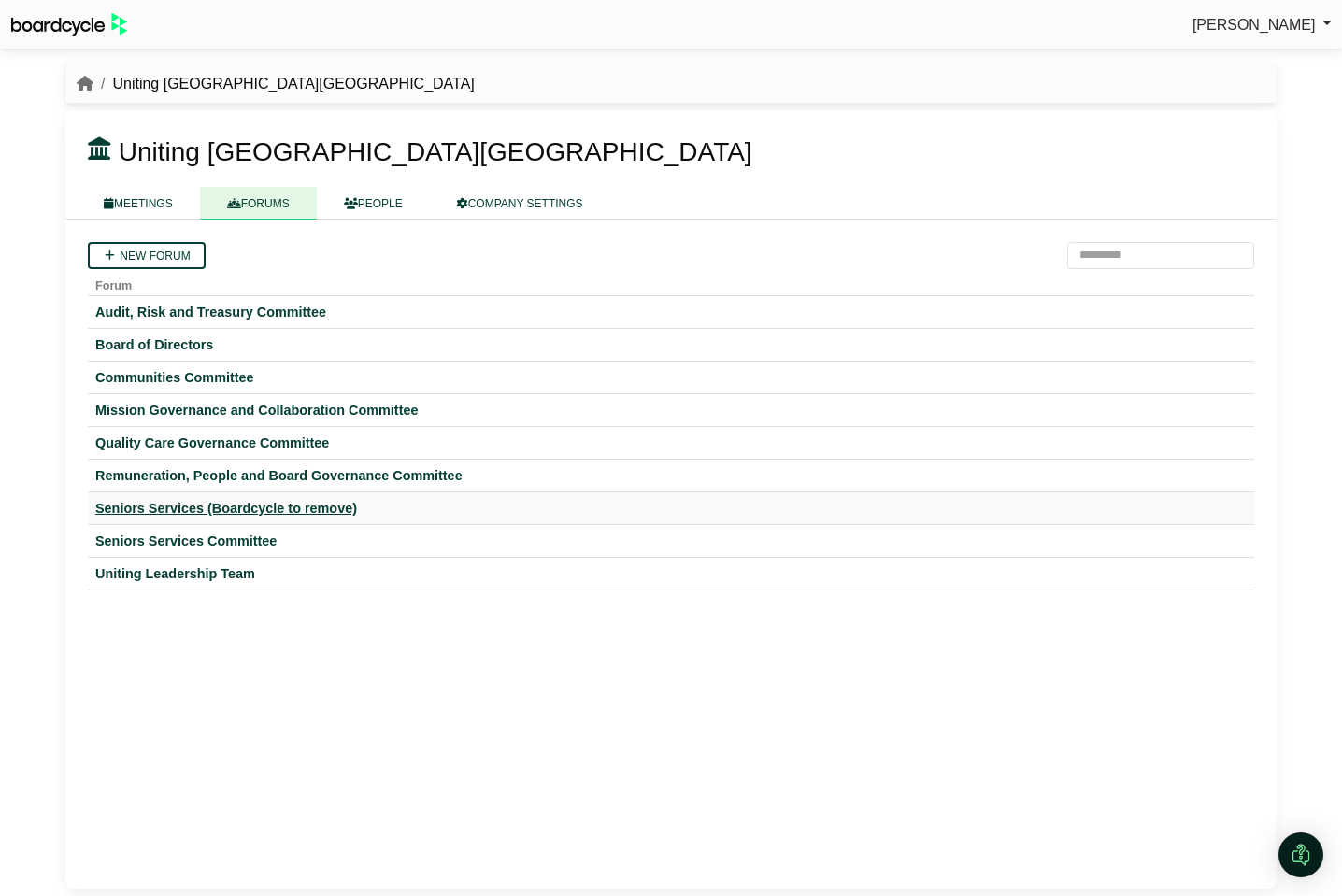
click at [166, 508] on div "Seniors Services (Boardcycle to remove)" at bounding box center [671, 509] width 1151 height 17
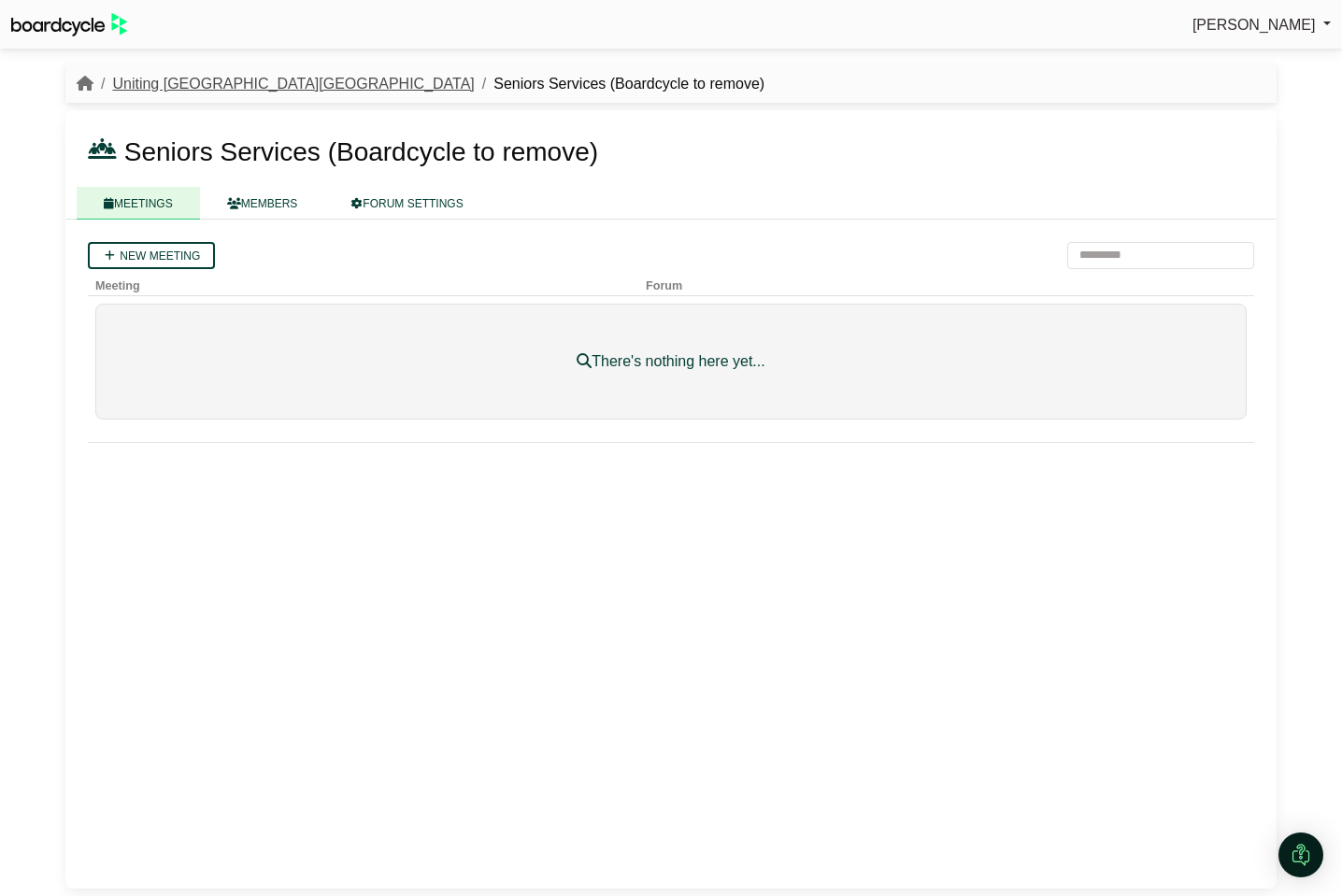
click at [183, 85] on link "Uniting [GEOGRAPHIC_DATA][GEOGRAPHIC_DATA]" at bounding box center [293, 83] width 362 height 16
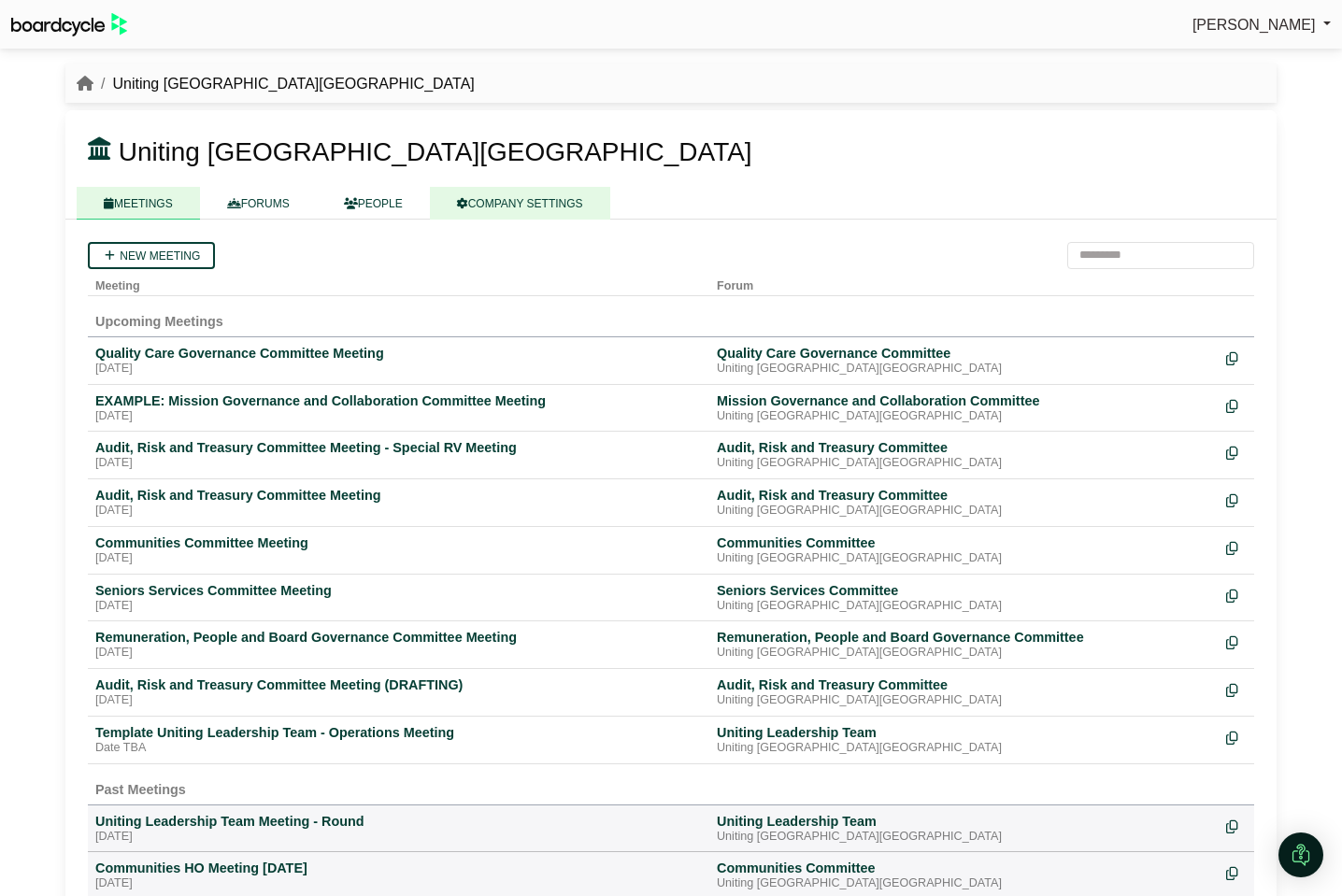
click at [507, 205] on link "COMPANY SETTINGS" at bounding box center [520, 203] width 180 height 33
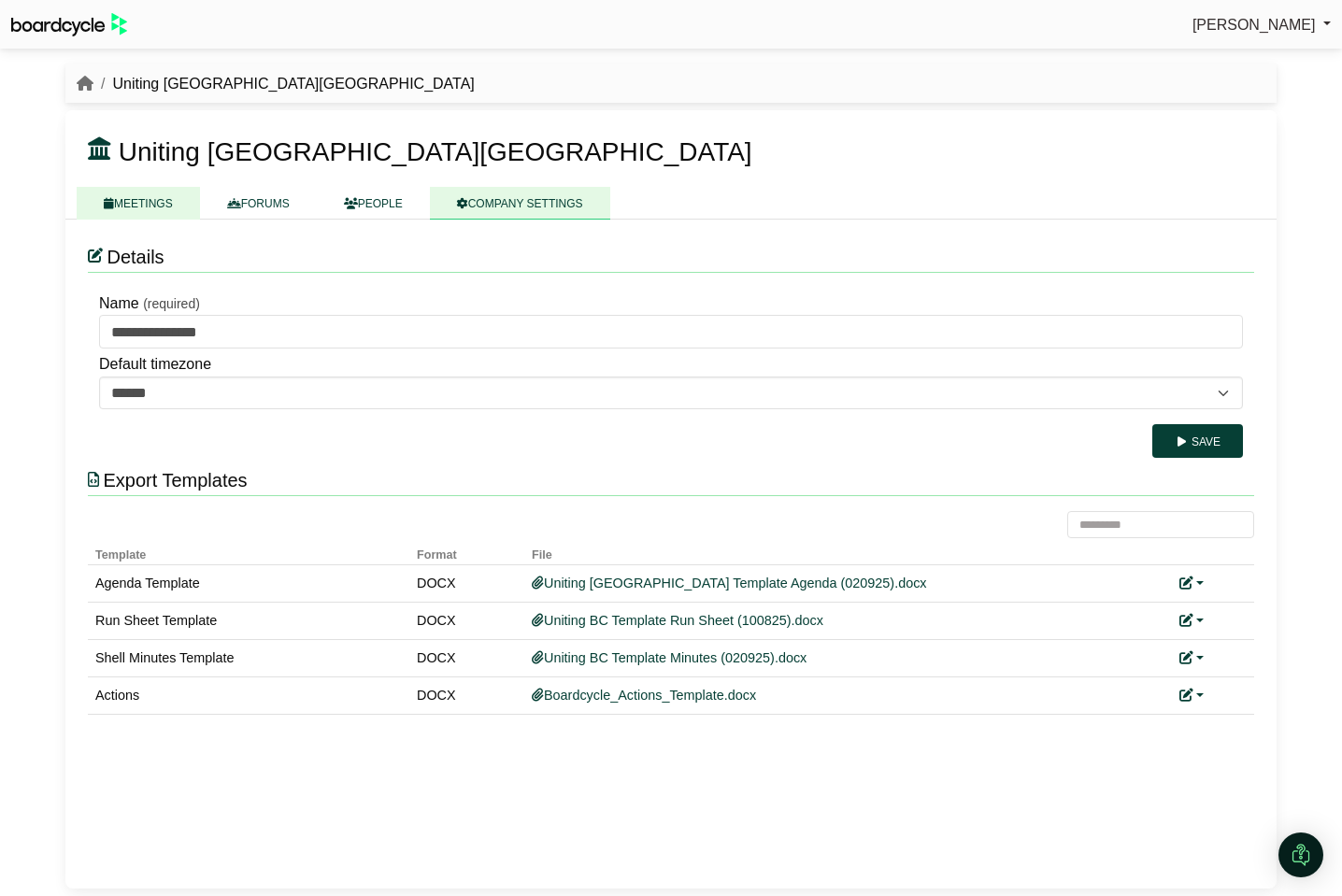
click at [157, 195] on link "MEETINGS" at bounding box center [138, 203] width 123 height 33
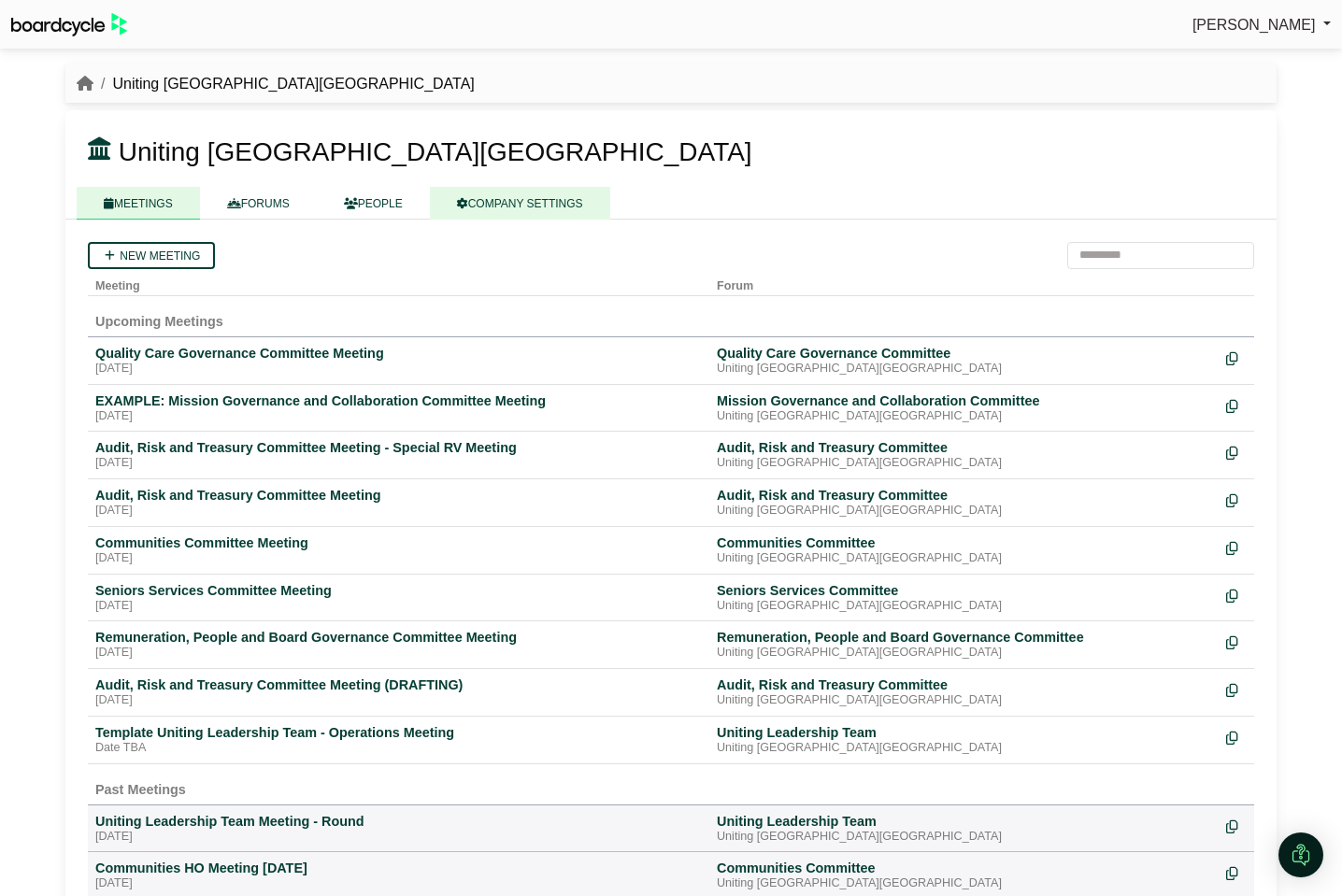
click at [533, 205] on link "COMPANY SETTINGS" at bounding box center [520, 203] width 180 height 33
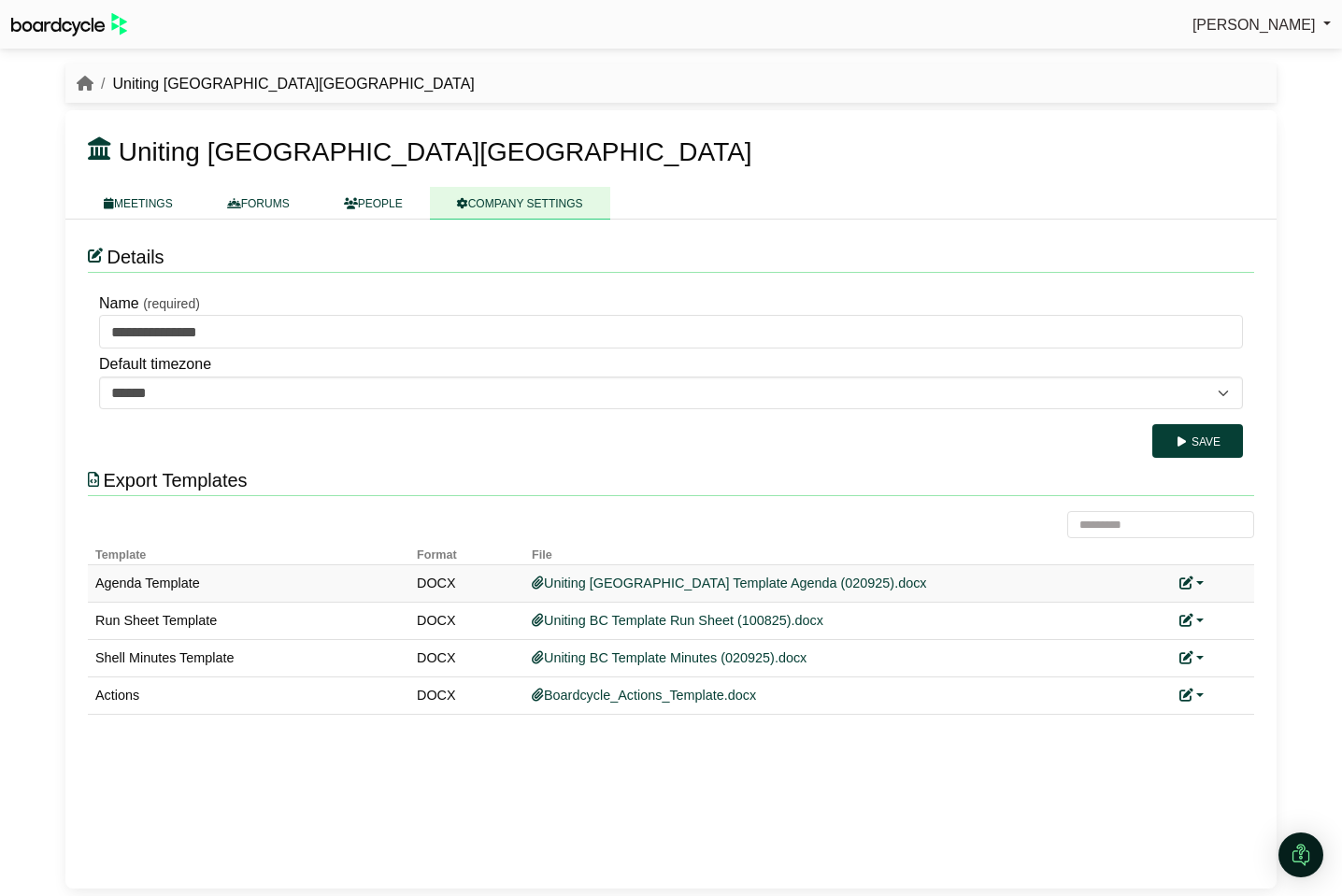
click at [1198, 583] on link at bounding box center [1191, 584] width 24 height 15
click at [1177, 619] on link "Replace custom template" at bounding box center [1108, 612] width 191 height 36
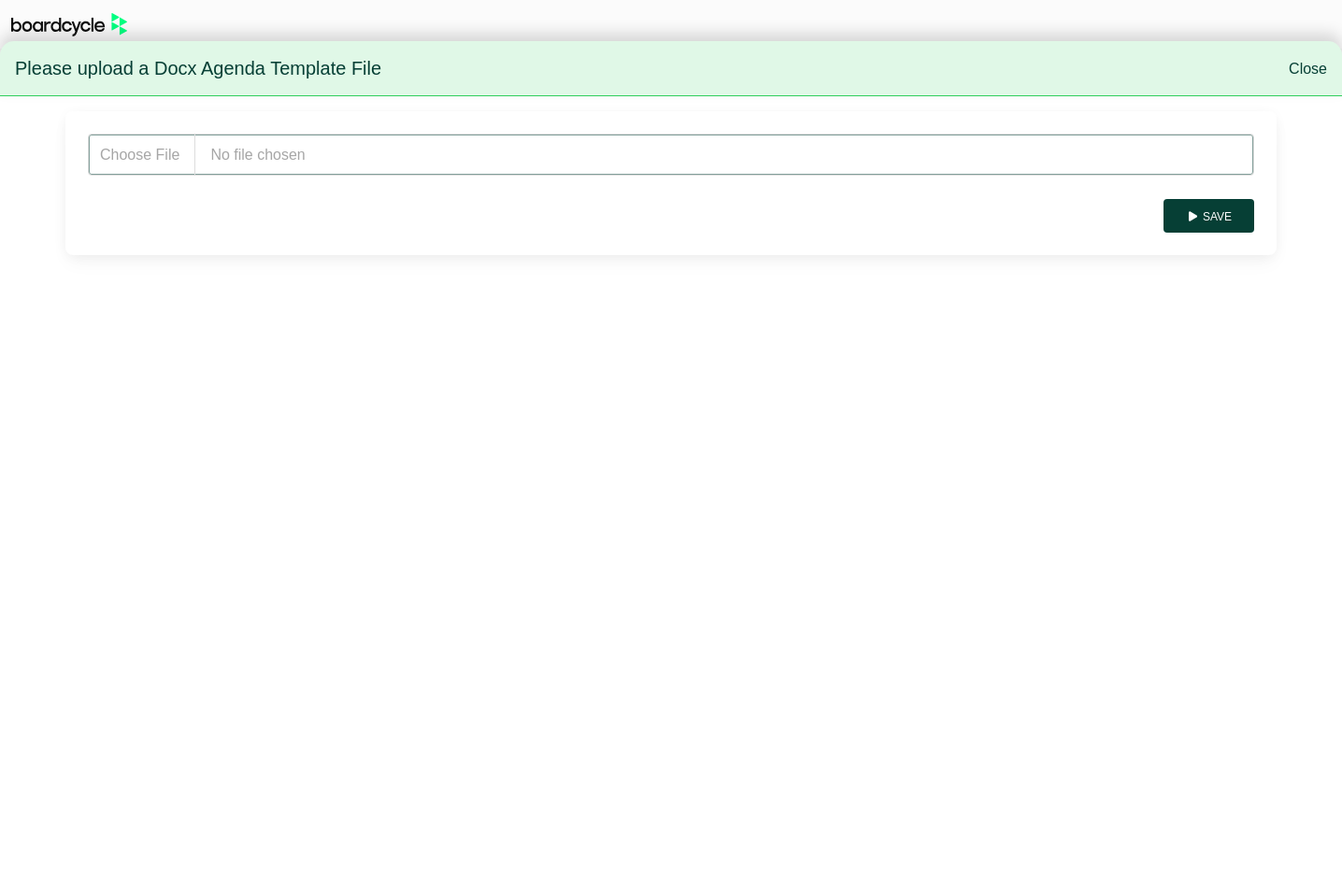
click at [285, 160] on input "file" at bounding box center [671, 154] width 1166 height 42
type input "**********"
click at [1203, 212] on button "Save" at bounding box center [1208, 216] width 91 height 34
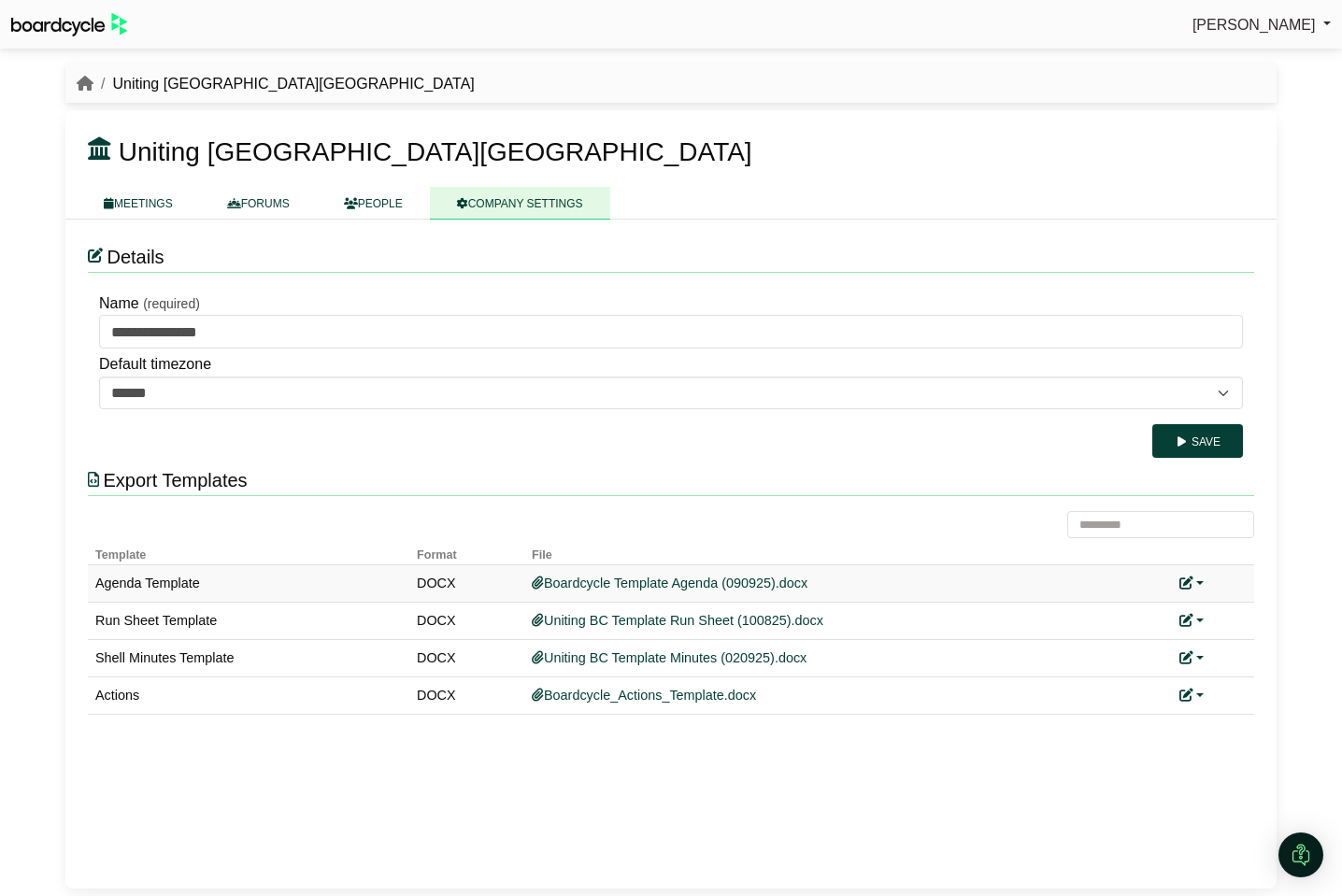
click at [1204, 580] on div "Replace custom template Remove custom template" at bounding box center [1213, 584] width 67 height 22
click at [1196, 586] on link at bounding box center [1191, 584] width 24 height 15
click at [1157, 604] on link "Replace custom template" at bounding box center [1108, 612] width 191 height 36
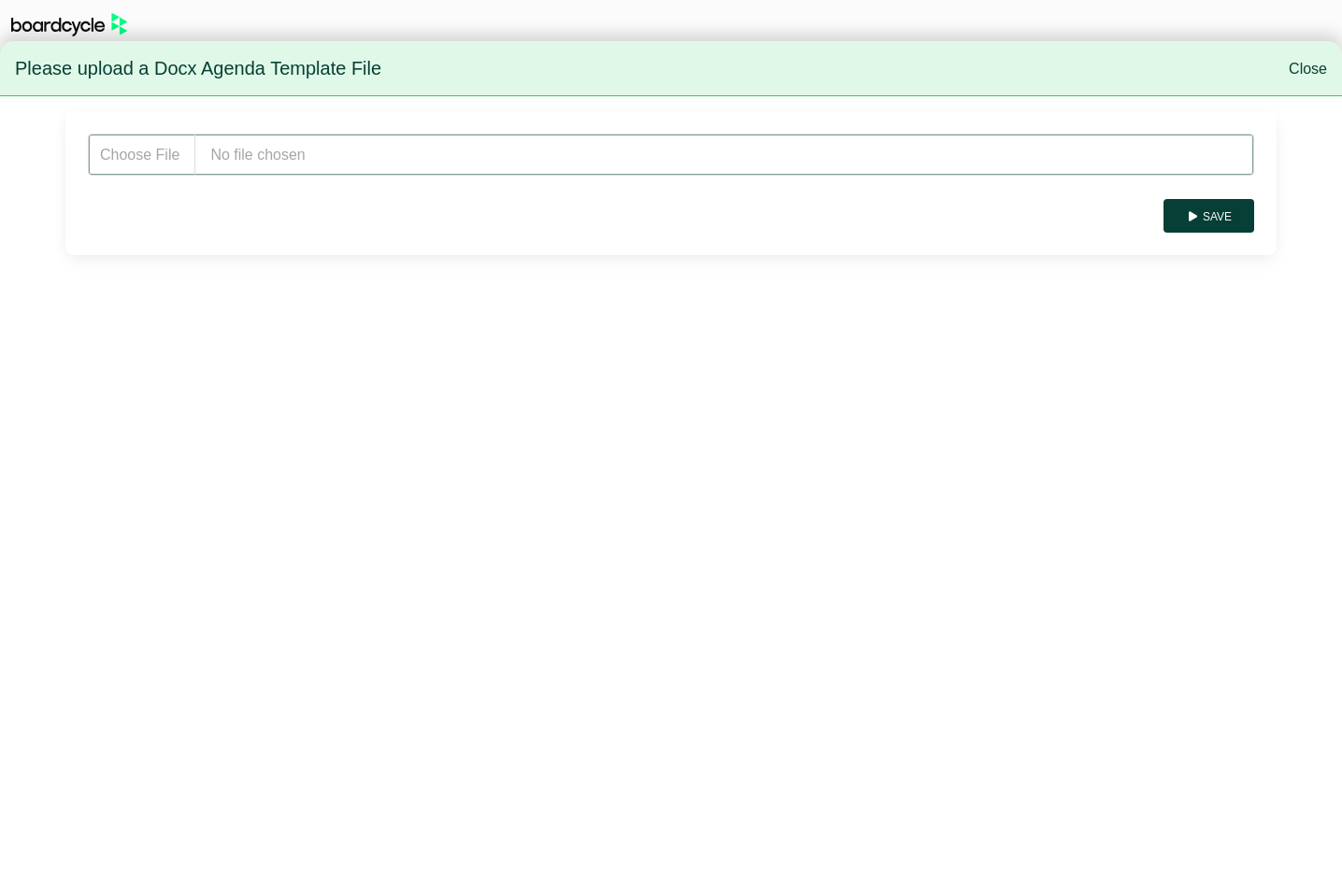
click at [287, 152] on input "file" at bounding box center [671, 154] width 1166 height 42
type input "**********"
click at [1220, 221] on button "Save" at bounding box center [1208, 216] width 91 height 34
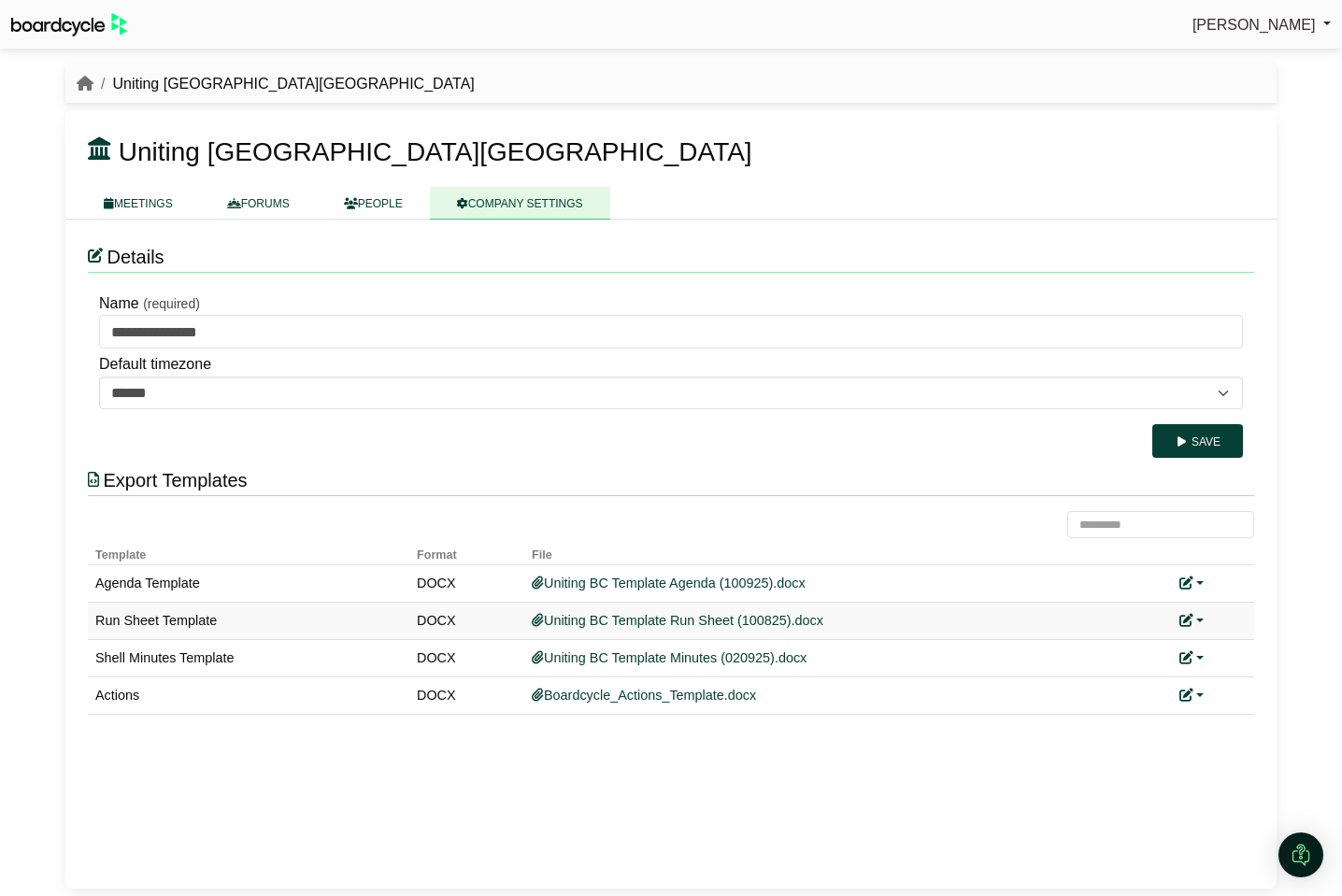
click at [1201, 618] on link at bounding box center [1191, 621] width 24 height 15
click at [1179, 642] on link "Replace custom template" at bounding box center [1108, 649] width 191 height 36
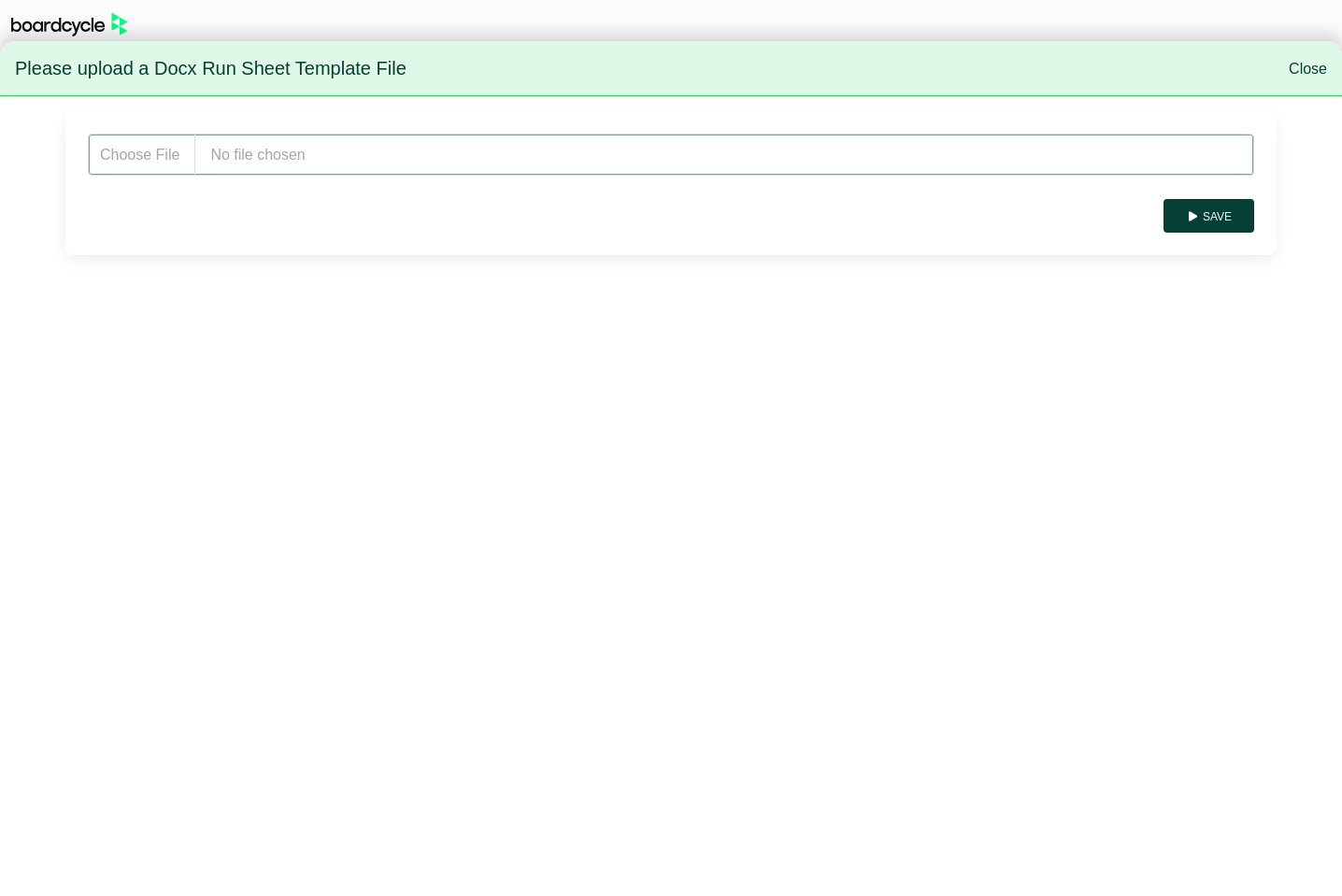
click at [336, 167] on input "file" at bounding box center [671, 154] width 1166 height 42
type input "**********"
click at [1227, 212] on button "Save" at bounding box center [1208, 216] width 91 height 34
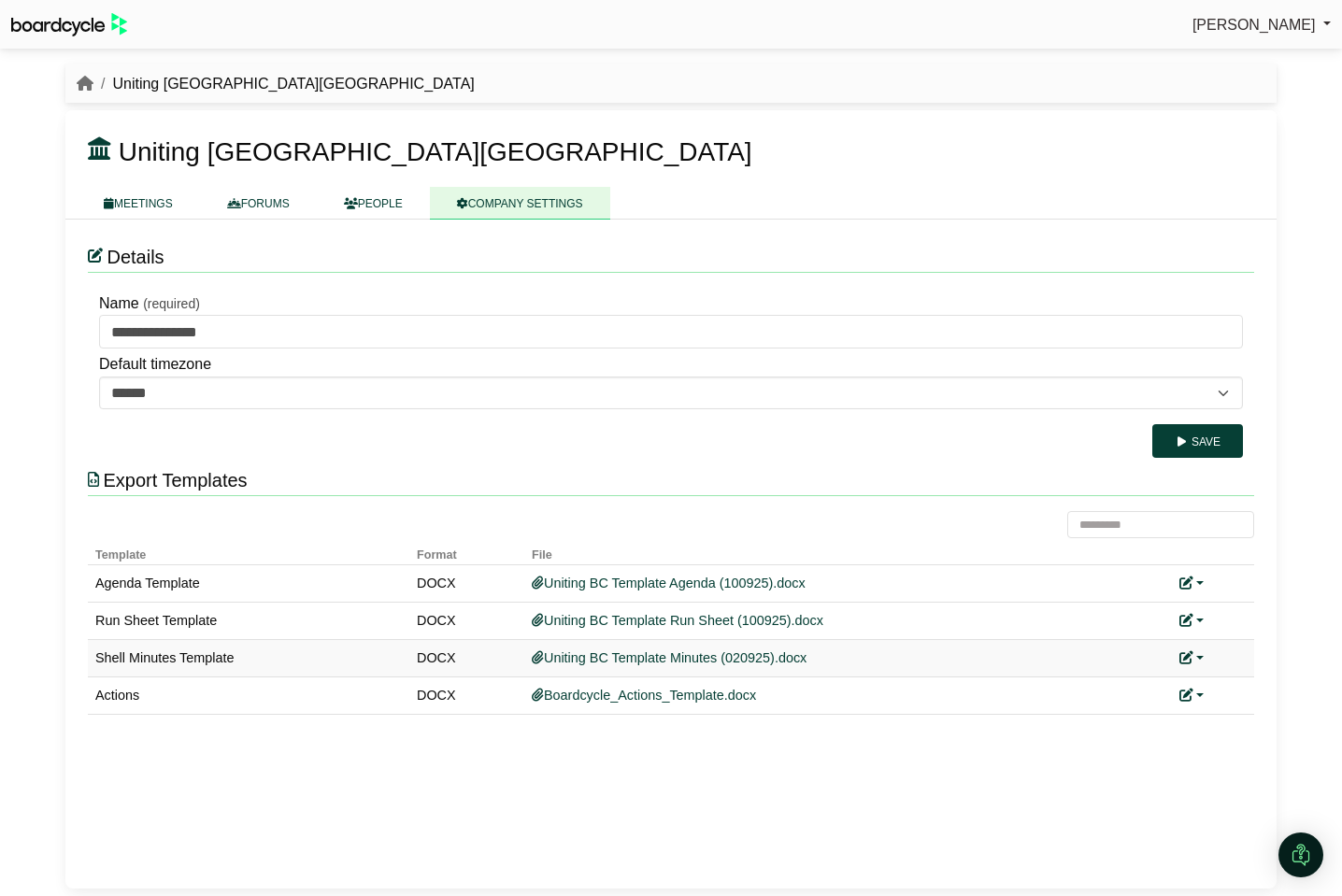
click at [1196, 657] on link at bounding box center [1191, 658] width 24 height 15
click at [1165, 694] on link "Replace custom template" at bounding box center [1108, 686] width 191 height 36
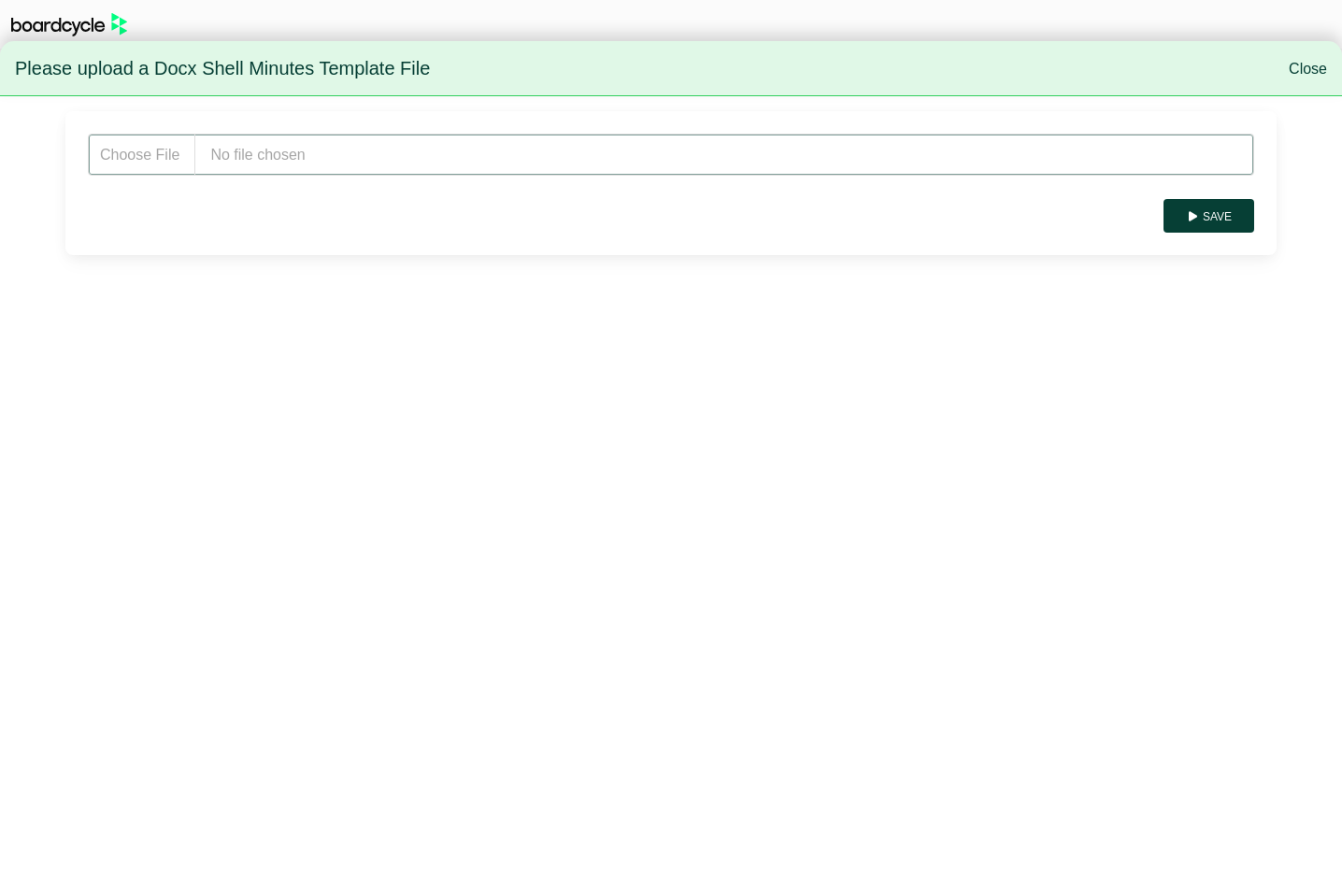
click at [363, 148] on input "file" at bounding box center [671, 154] width 1166 height 42
type input "**********"
click at [1230, 212] on button "Save" at bounding box center [1208, 216] width 91 height 34
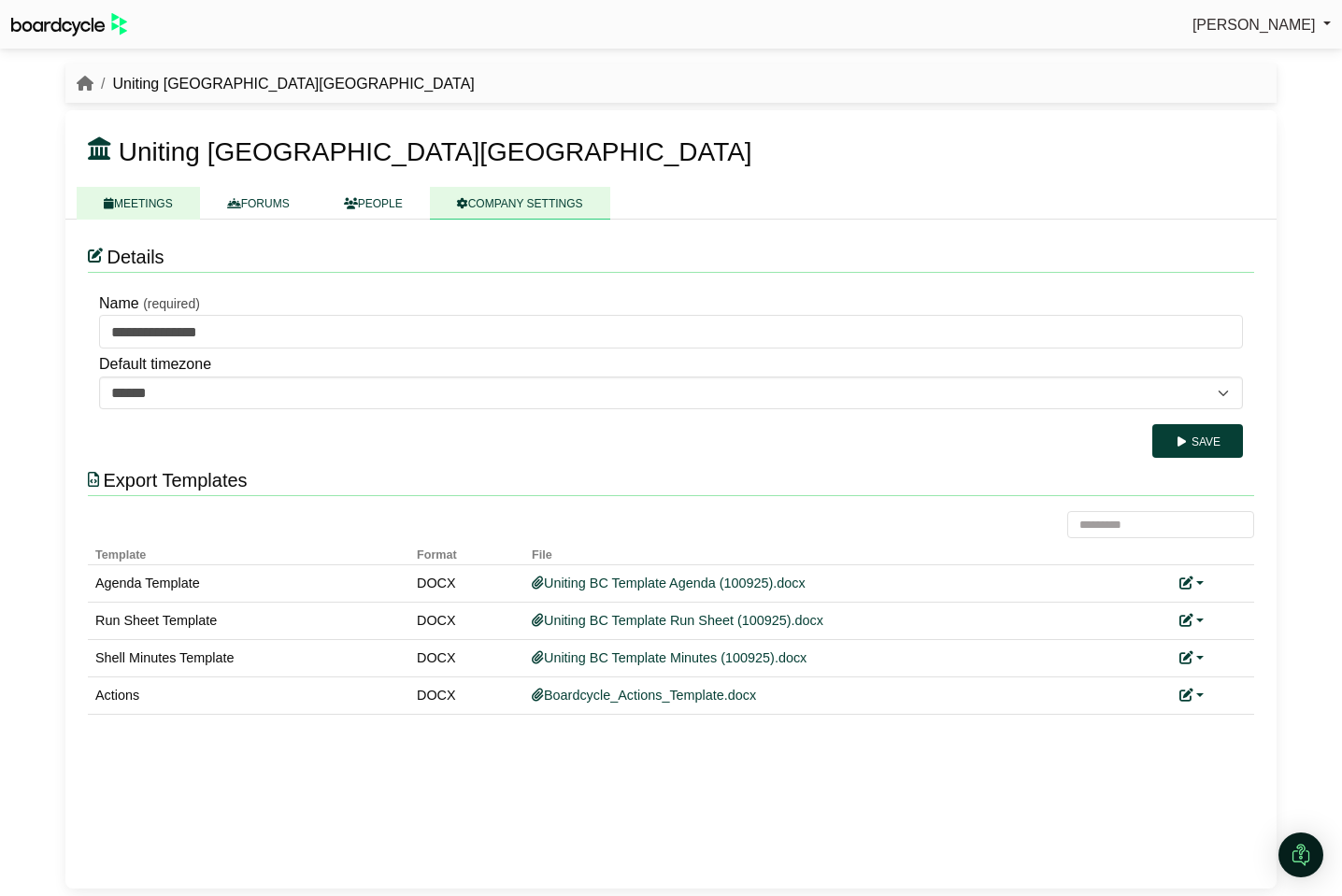
click at [149, 210] on link "MEETINGS" at bounding box center [138, 203] width 123 height 33
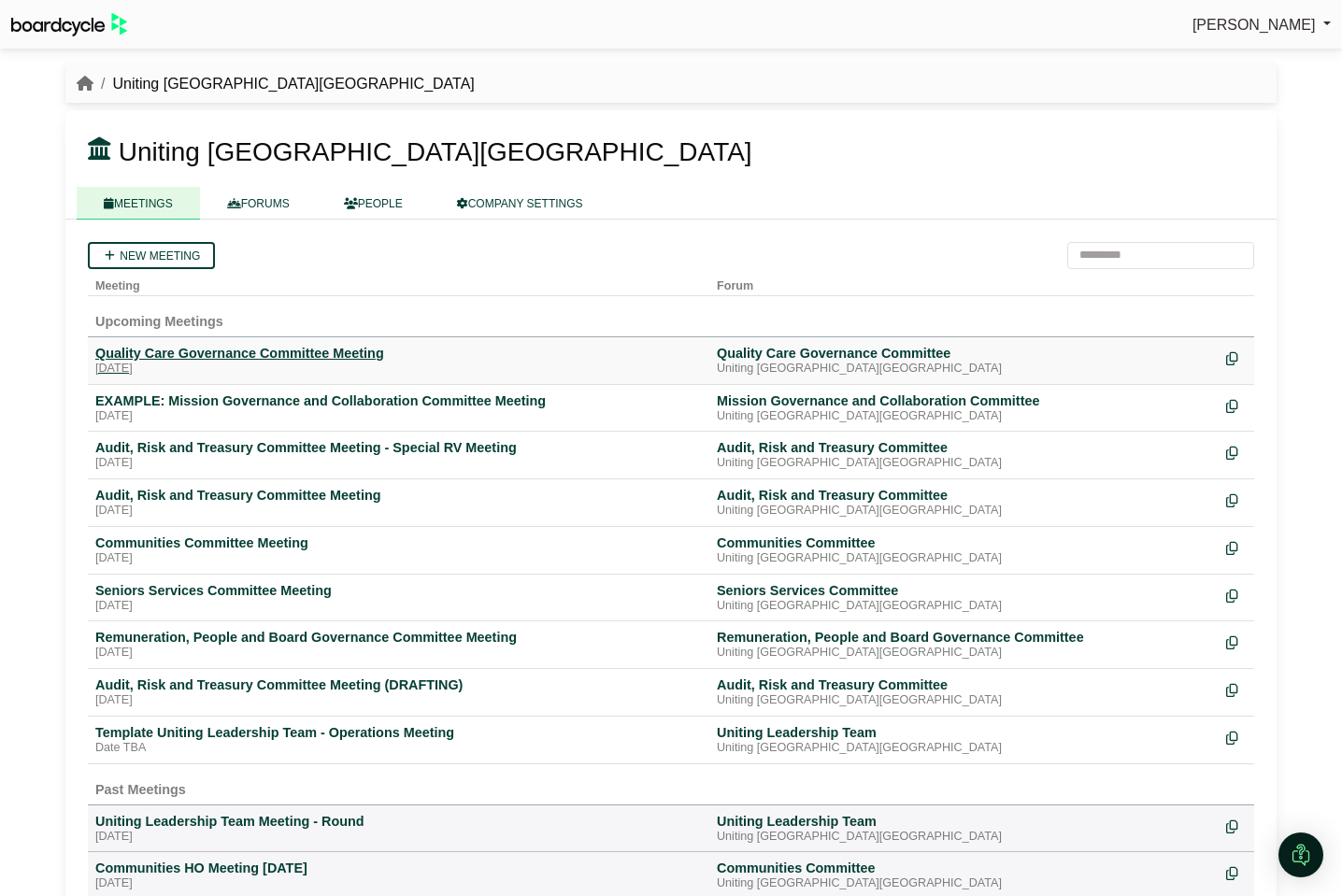
click at [162, 361] on div "Quality Care Governance Committee Meeting" at bounding box center [398, 354] width 607 height 17
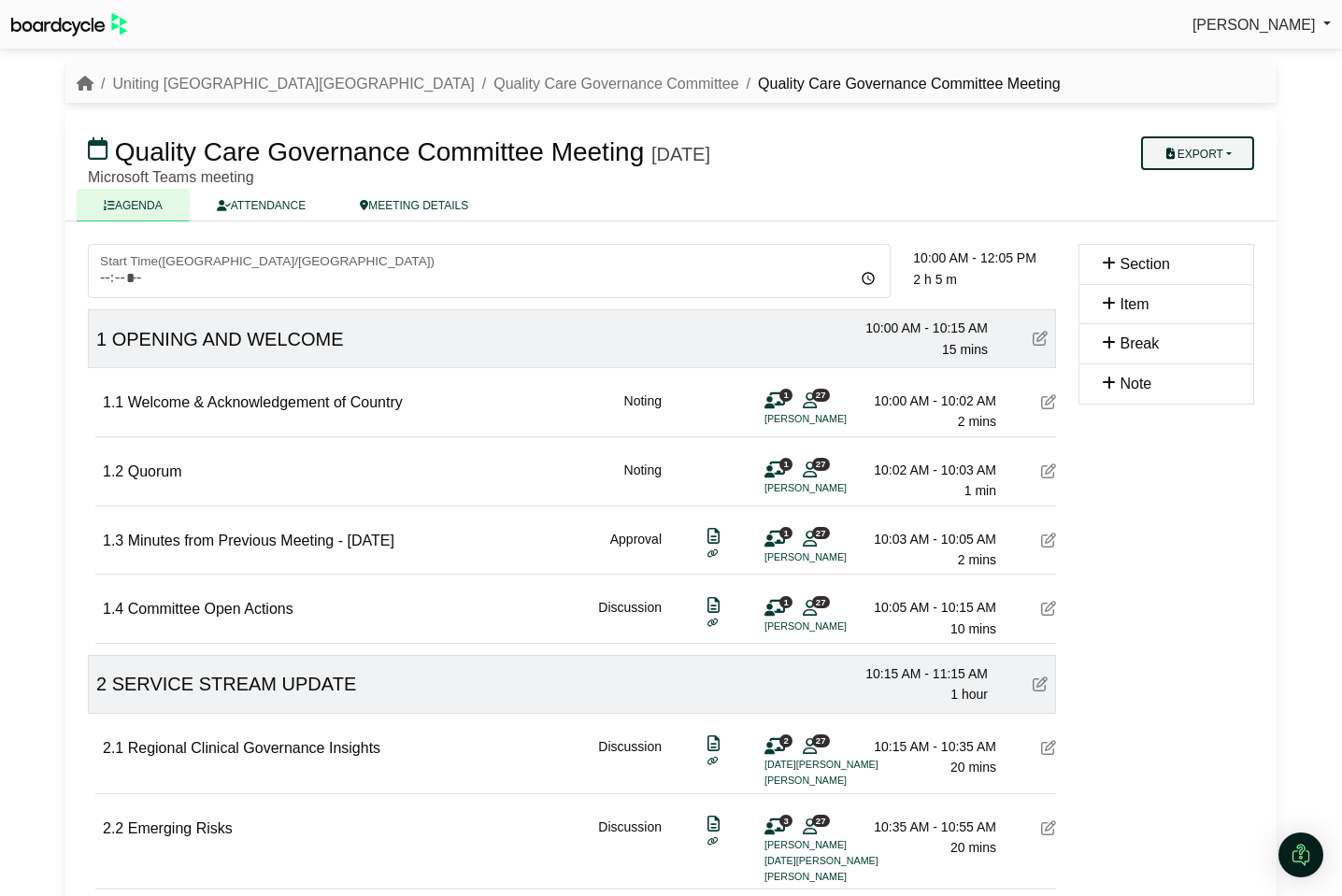
click at [1219, 152] on button "Export" at bounding box center [1197, 153] width 113 height 34
click at [1217, 180] on link "Agenda" at bounding box center [1216, 186] width 163 height 28
click at [287, 210] on link "ATTENDANCE" at bounding box center [261, 205] width 143 height 33
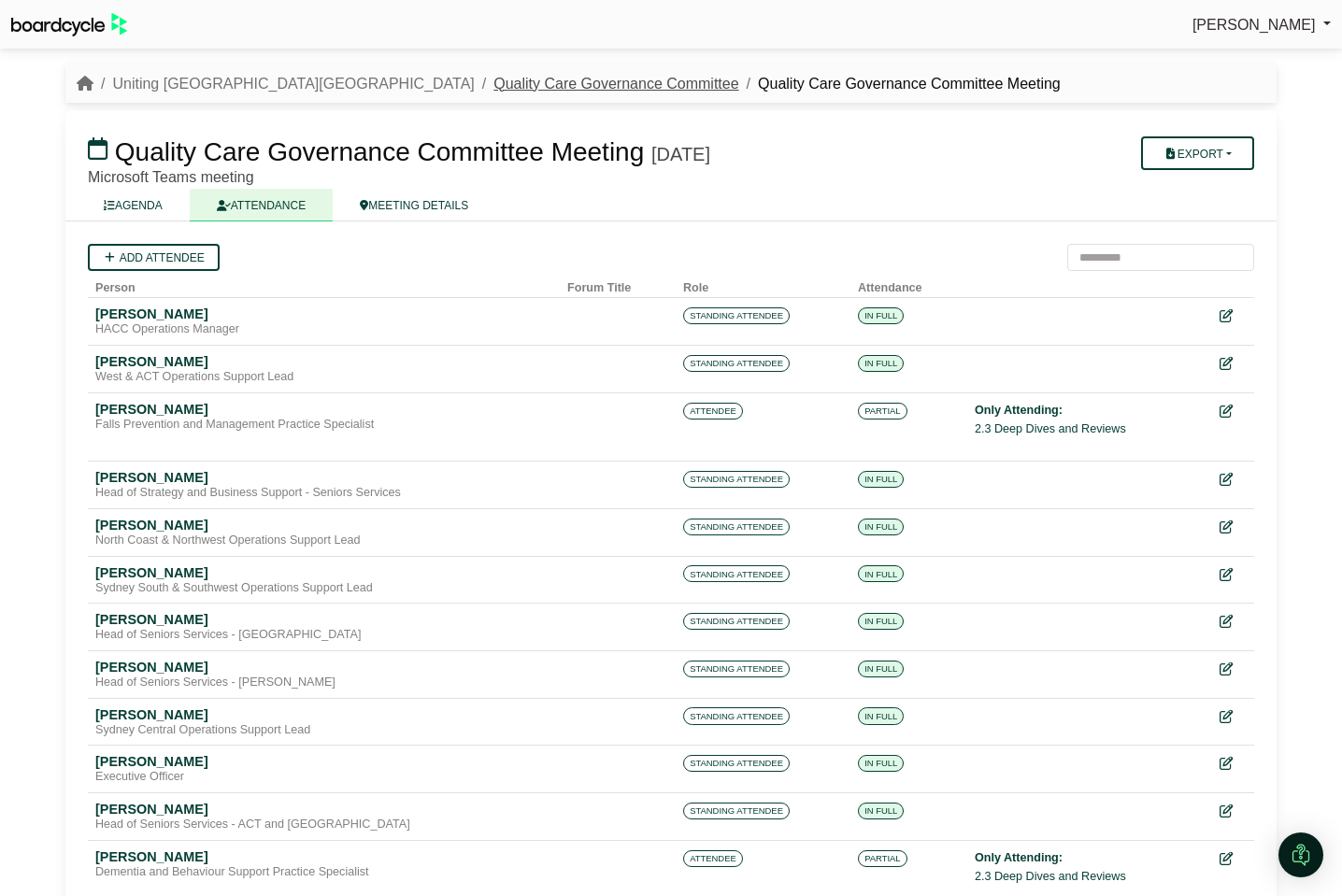
click at [494, 77] on link "Quality Care Governance Committee" at bounding box center [616, 83] width 245 height 16
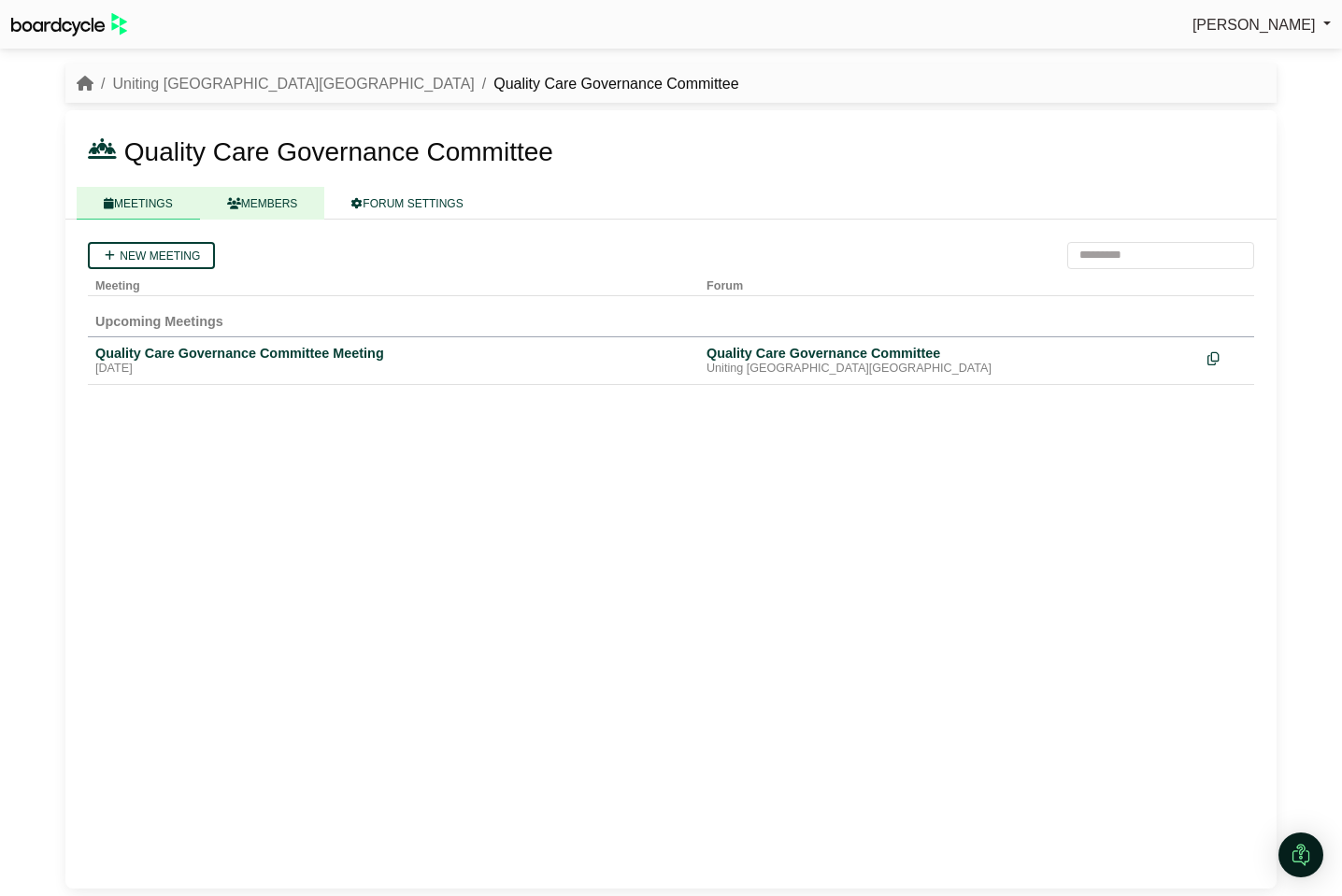
click at [281, 198] on link "MEMBERS" at bounding box center [263, 203] width 125 height 33
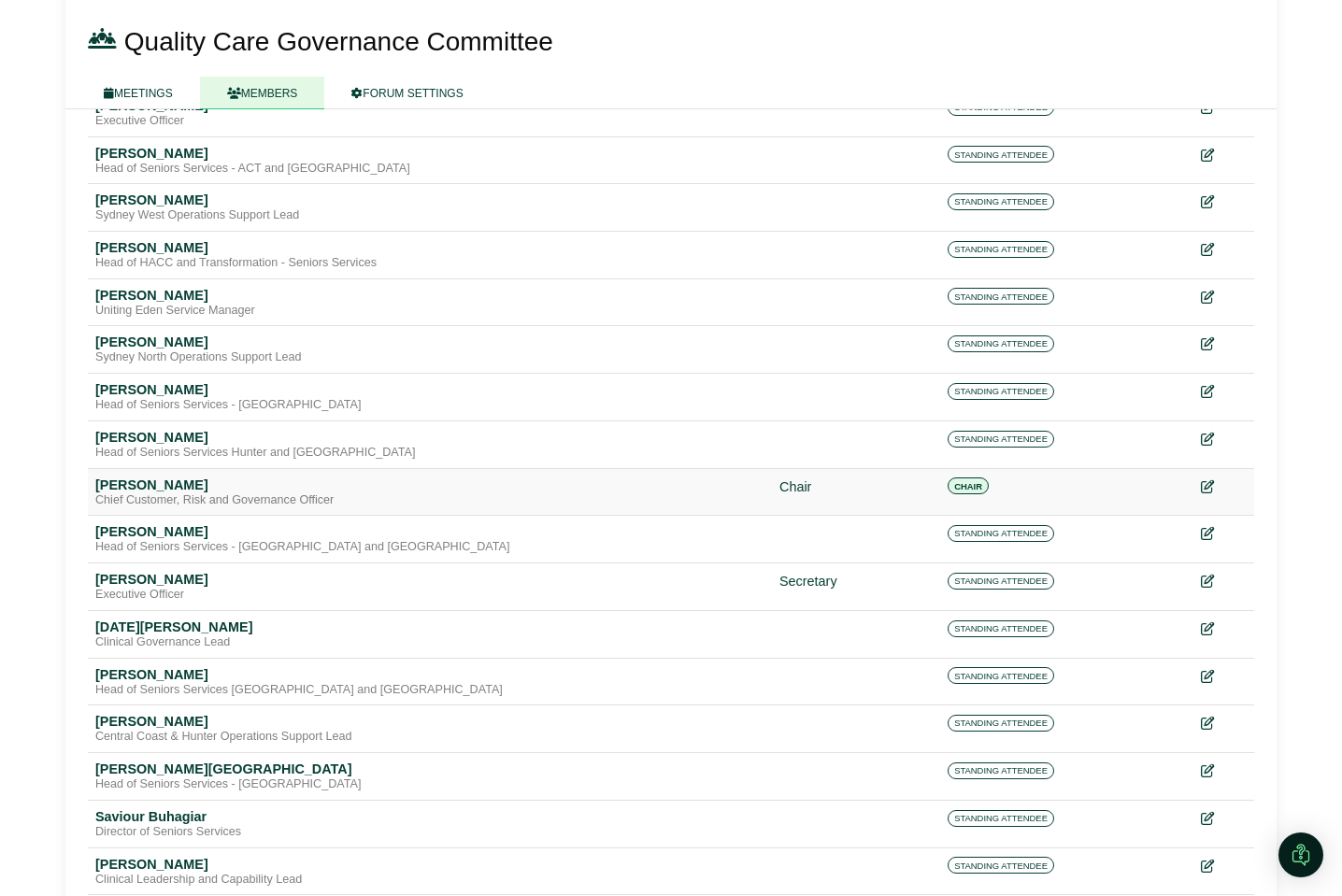
scroll to position [591, 0]
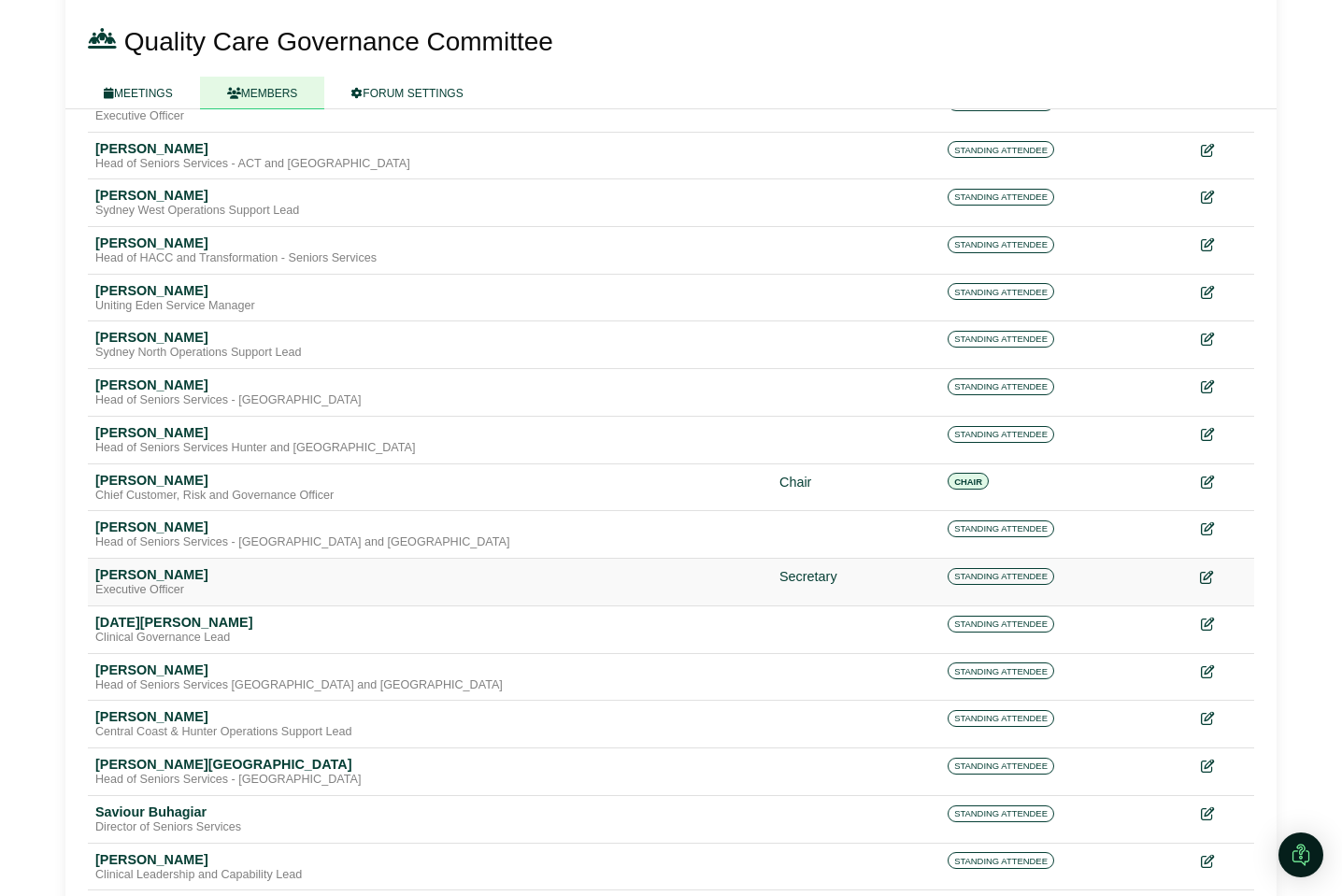
click at [1207, 580] on icon at bounding box center [1206, 578] width 13 height 13
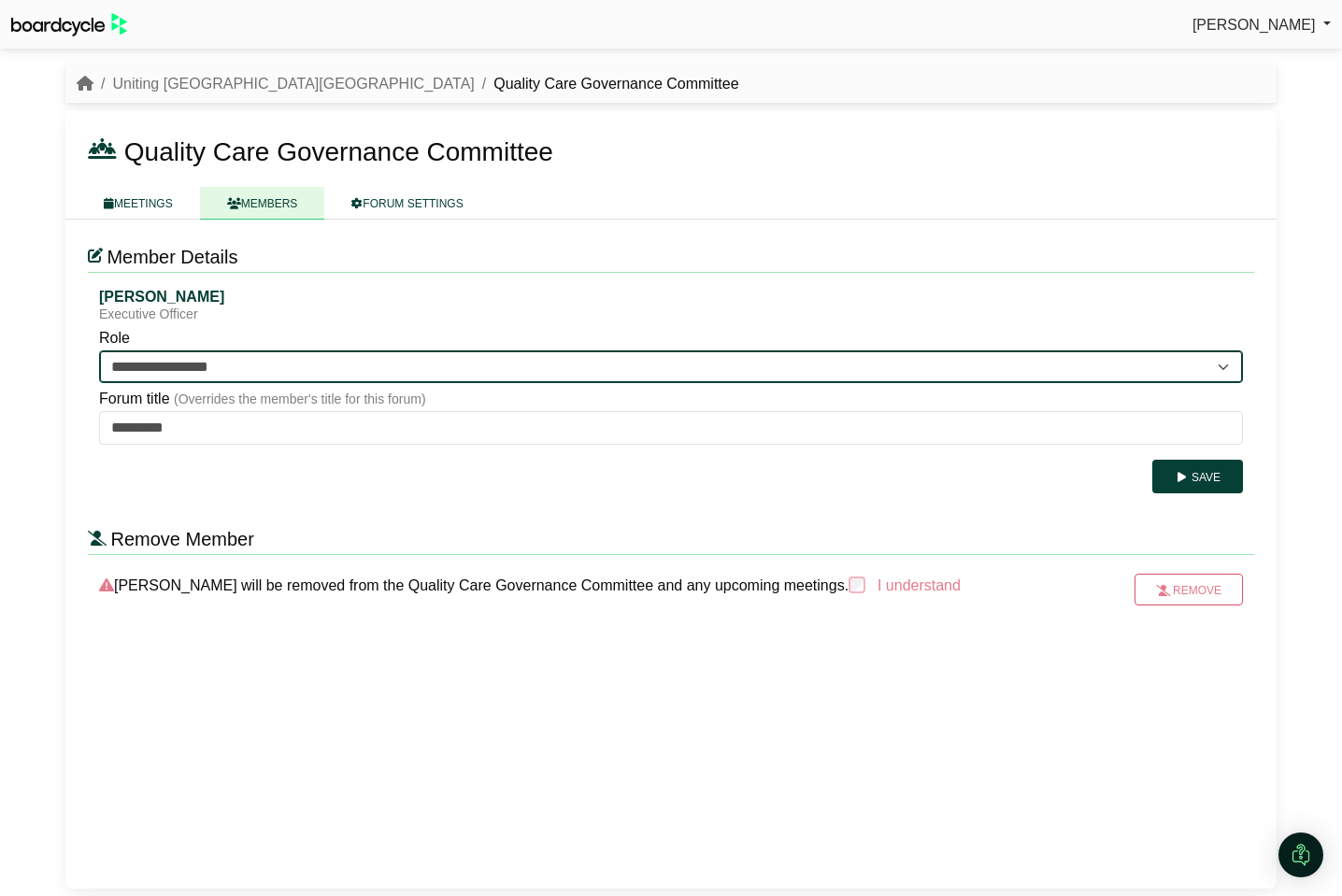
click at [273, 370] on select "**********" at bounding box center [671, 368] width 1144 height 34
select select "*********"
click at [99, 351] on select "**********" at bounding box center [671, 368] width 1144 height 34
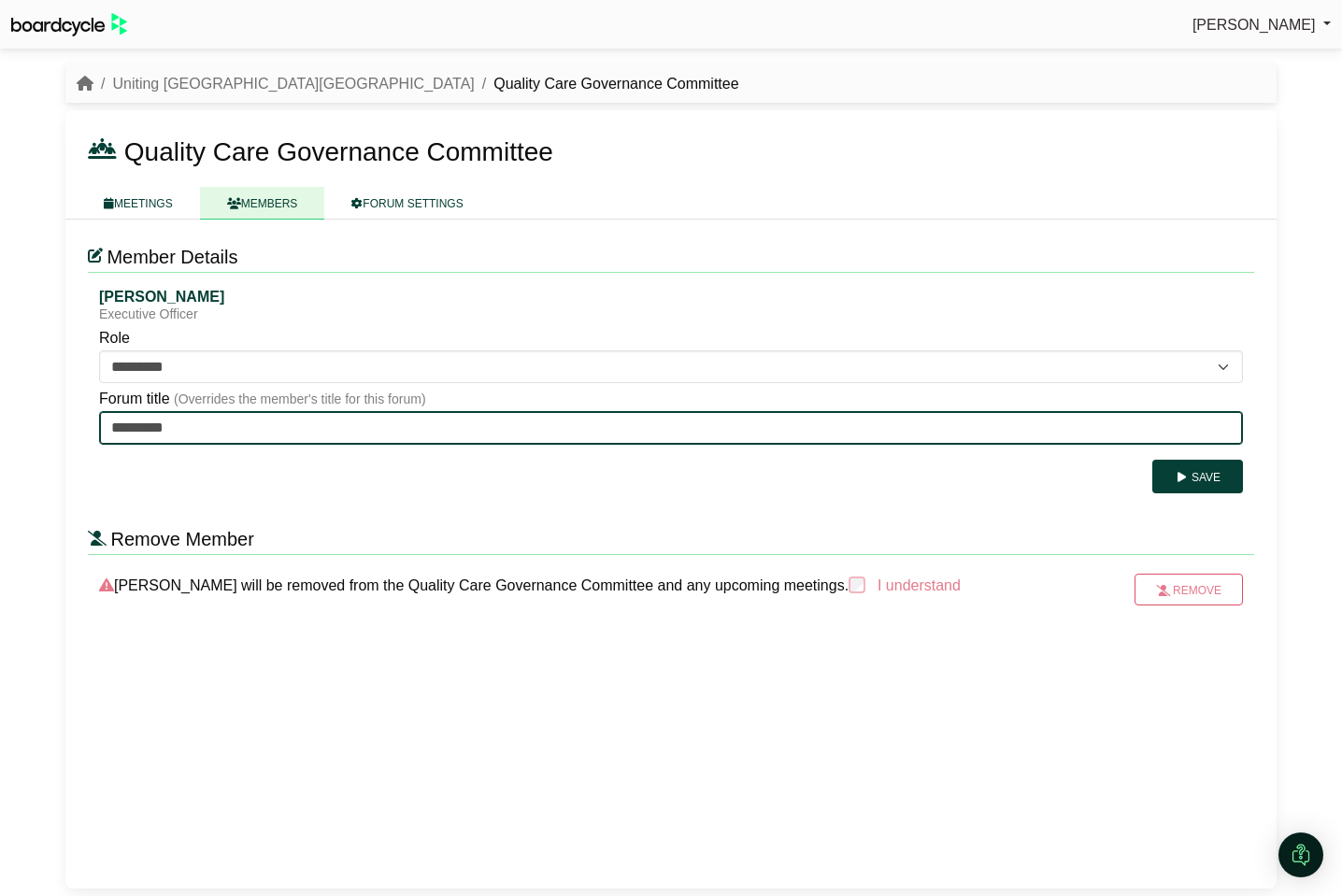
drag, startPoint x: 197, startPoint y: 429, endPoint x: 80, endPoint y: 422, distance: 117.2
click at [80, 422] on div "**********" at bounding box center [671, 555] width 1211 height 670
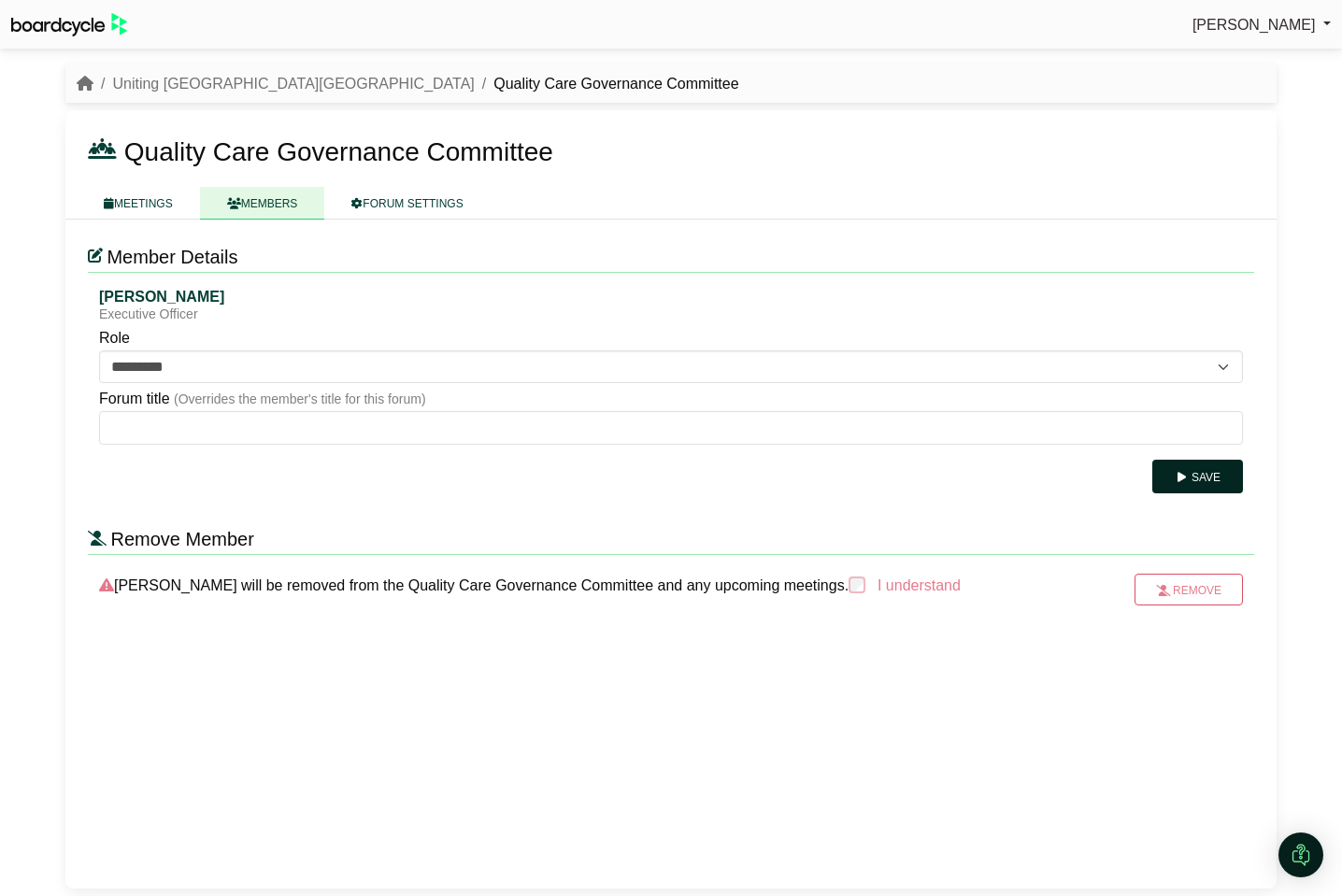
click at [1194, 482] on button "Save" at bounding box center [1197, 477] width 91 height 34
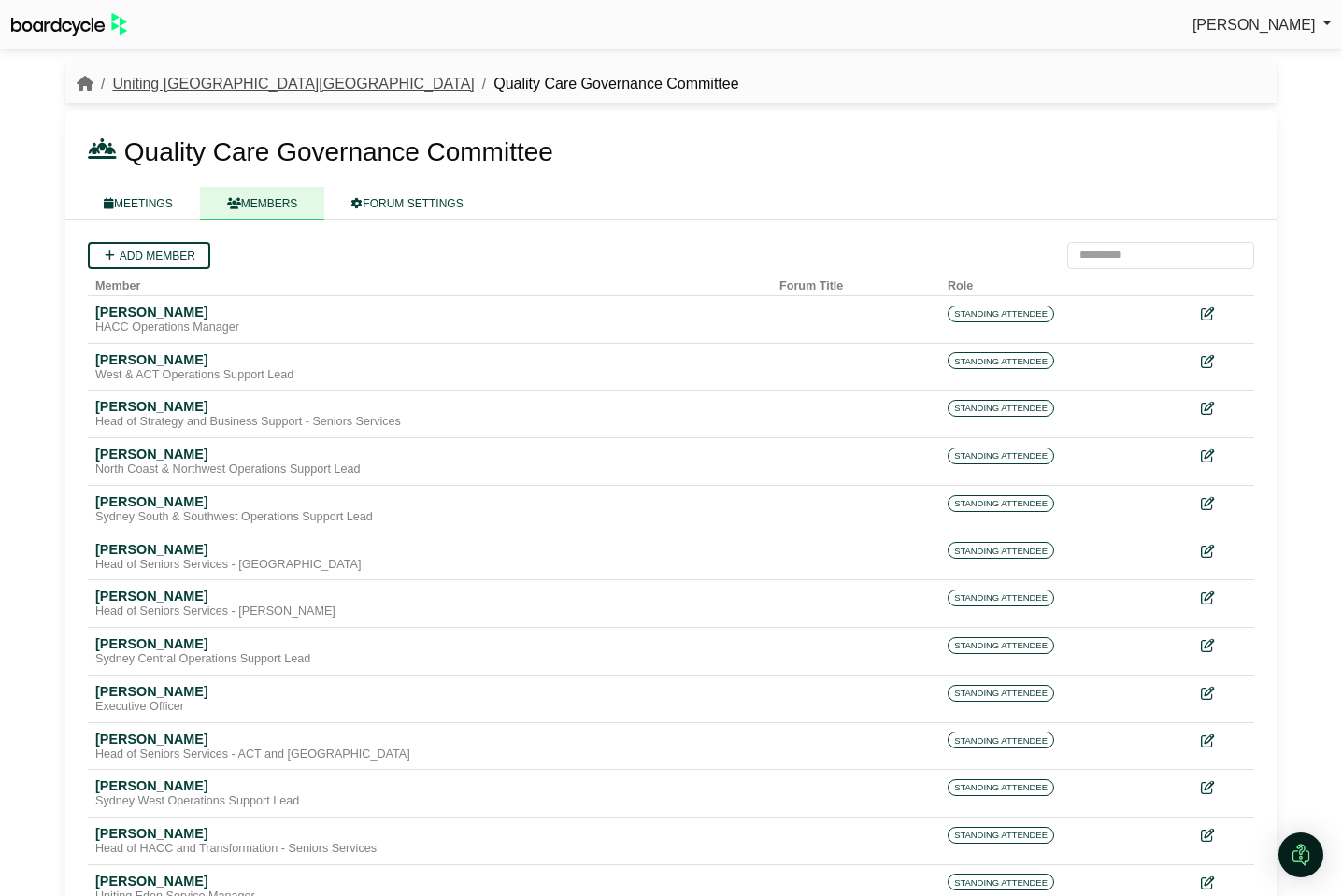
click at [202, 85] on link "Uniting [GEOGRAPHIC_DATA][GEOGRAPHIC_DATA]" at bounding box center [293, 83] width 362 height 16
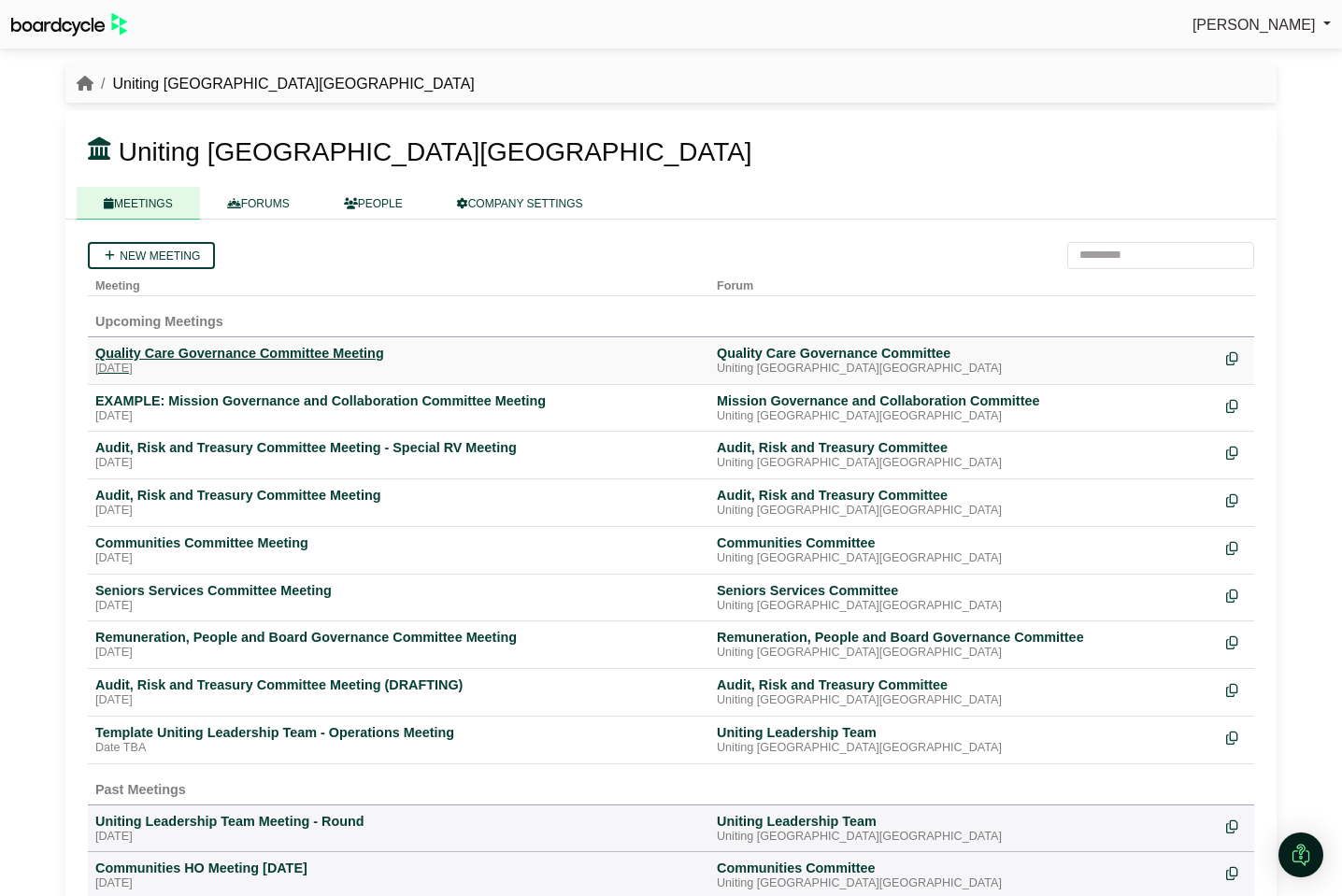
click at [290, 345] on div "Quality Care Governance Committee Meeting" at bounding box center [398, 354] width 607 height 17
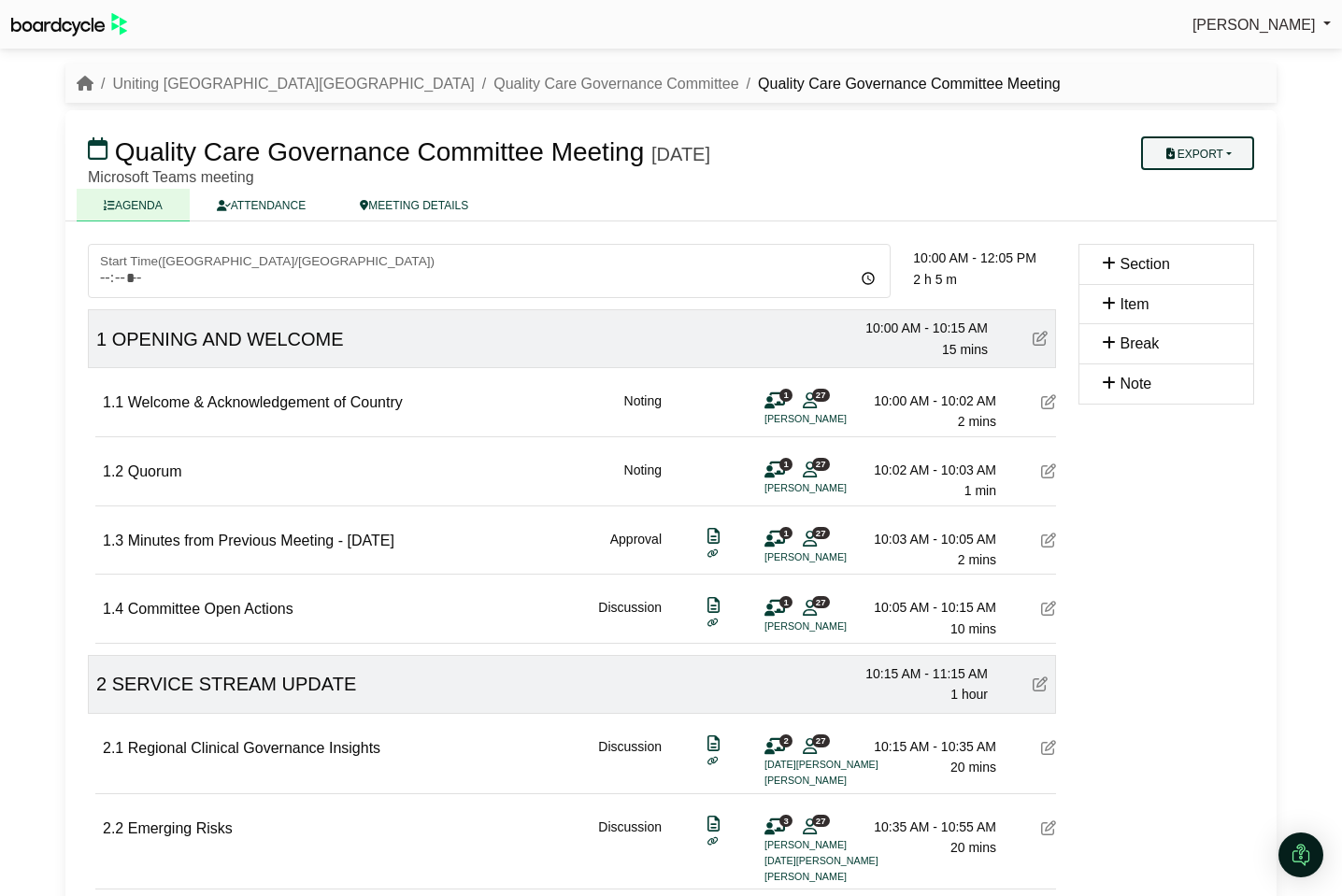
scroll to position [5, 0]
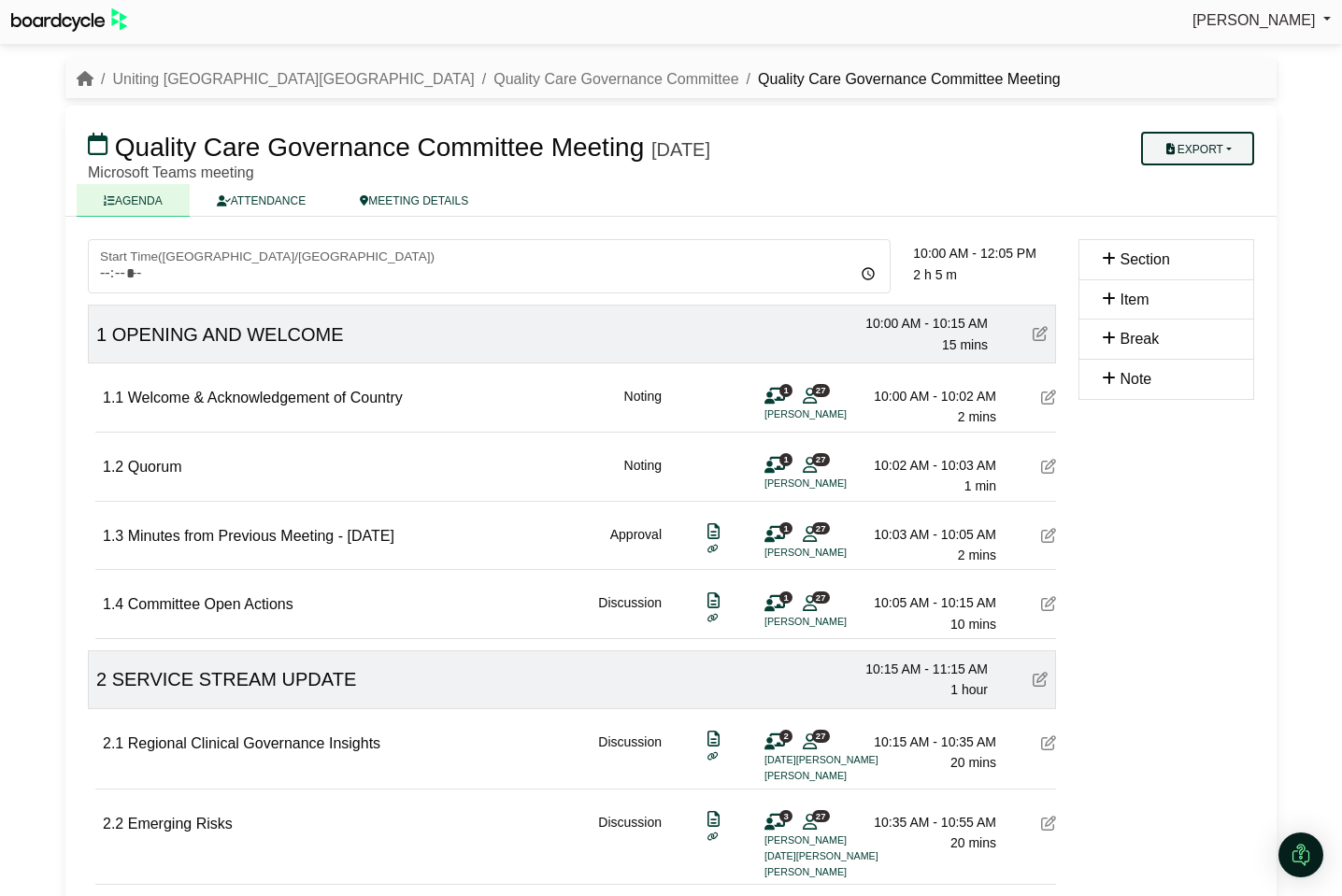
click at [1244, 150] on button "Export" at bounding box center [1197, 149] width 113 height 34
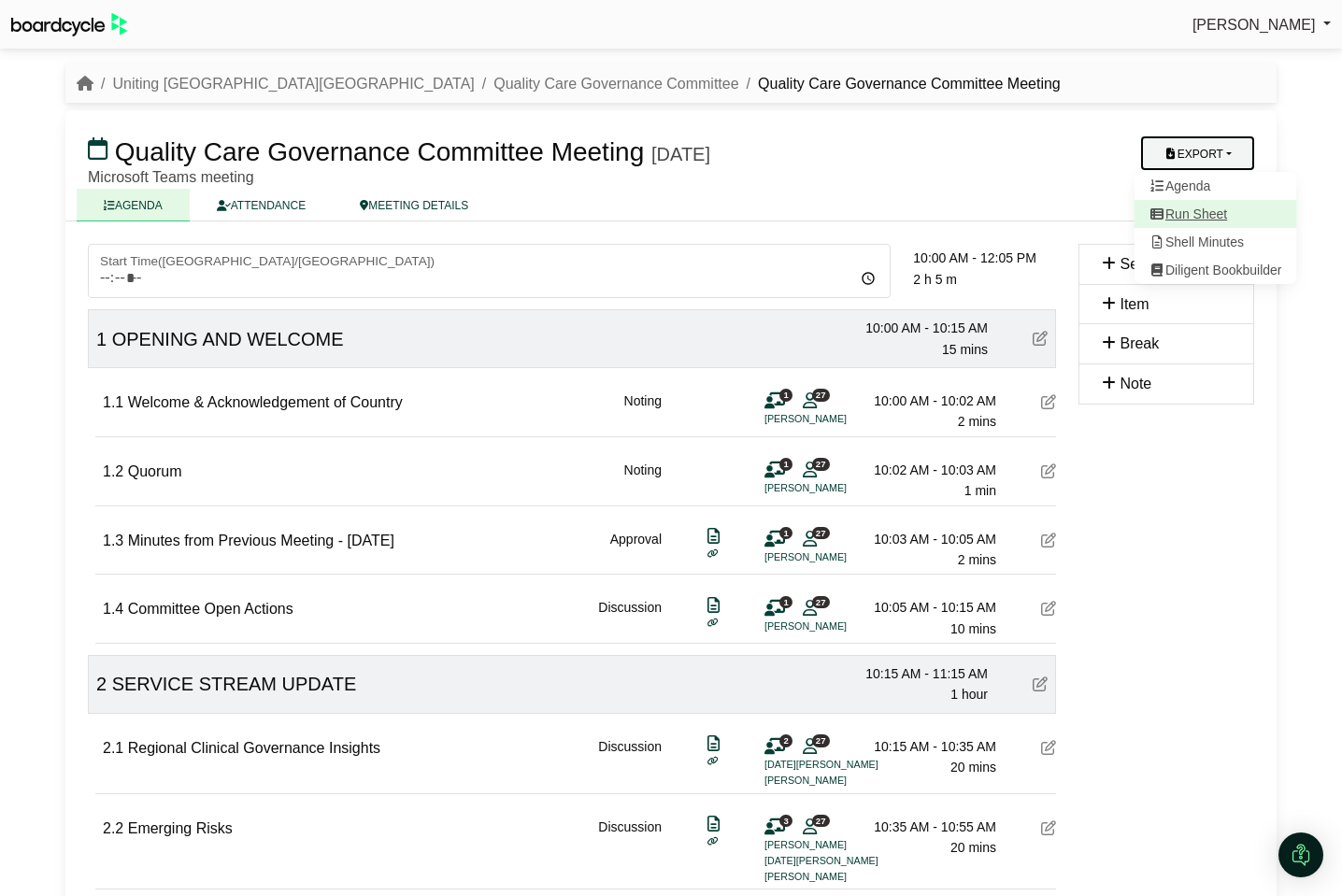
click at [1226, 206] on link "Run Sheet" at bounding box center [1216, 214] width 163 height 28
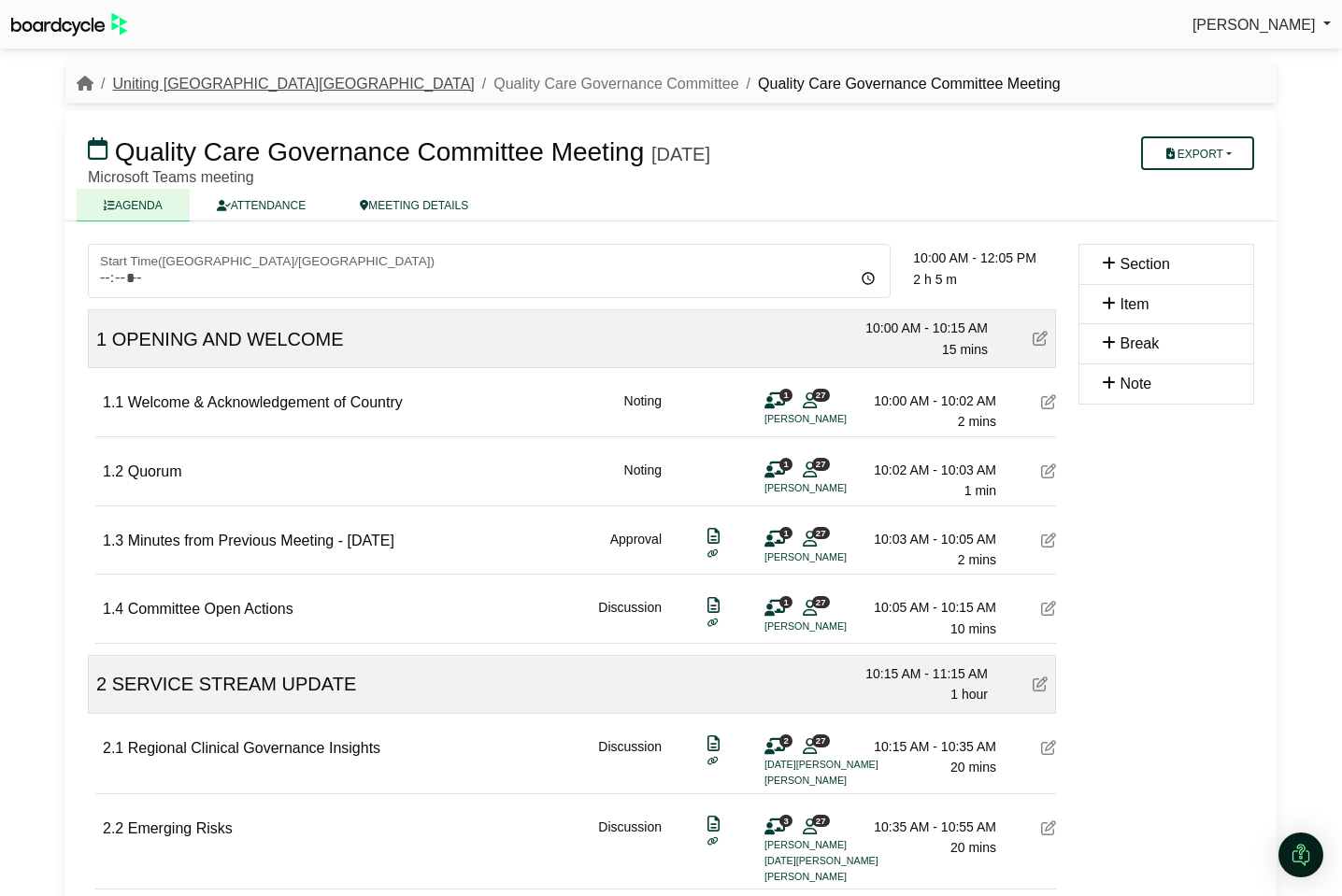
click at [195, 80] on link "Uniting [GEOGRAPHIC_DATA][GEOGRAPHIC_DATA]" at bounding box center [293, 83] width 362 height 16
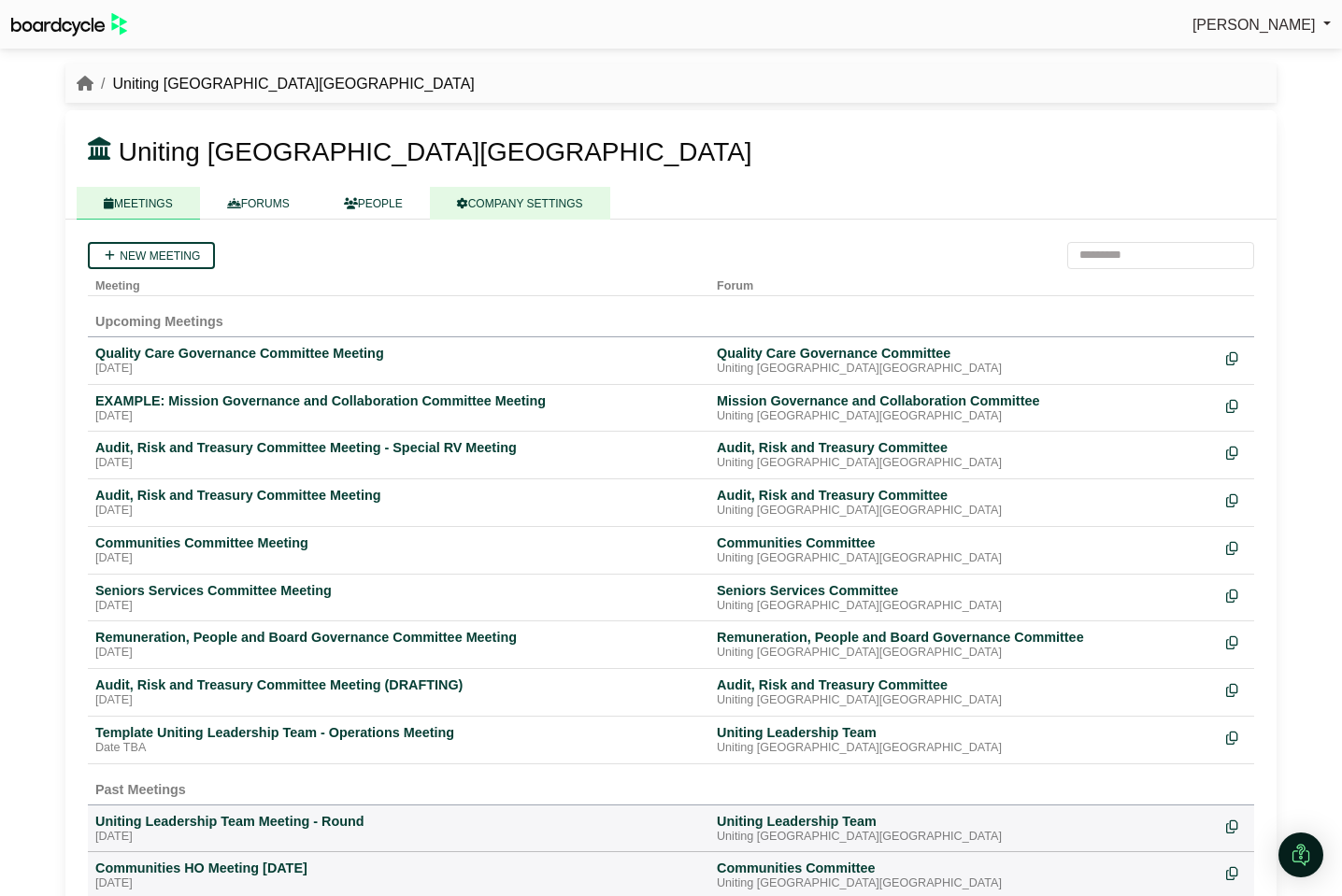
click at [532, 207] on link "COMPANY SETTINGS" at bounding box center [520, 203] width 180 height 33
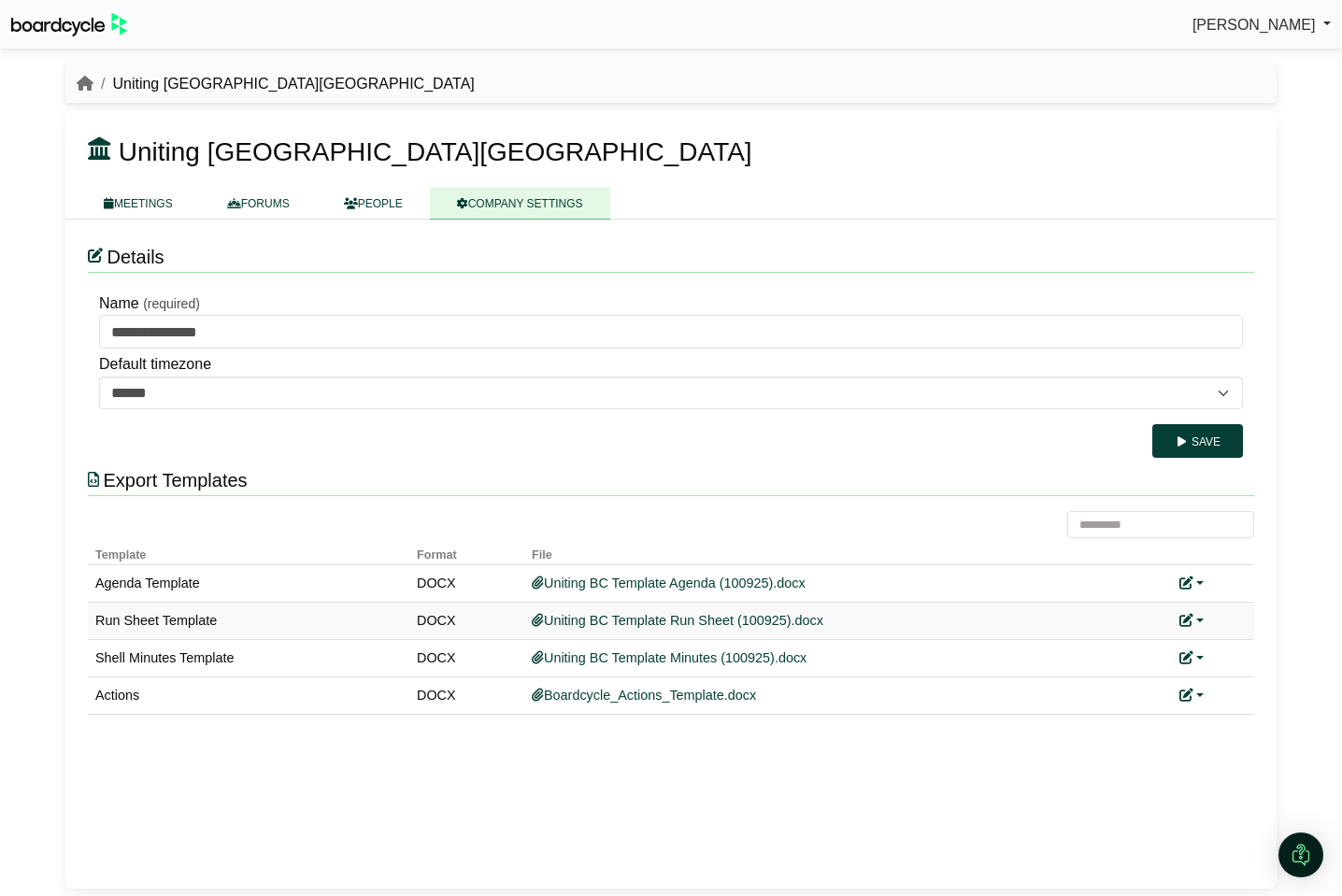
click at [1194, 622] on link at bounding box center [1191, 621] width 24 height 15
click at [1174, 645] on link "Replace custom template" at bounding box center [1108, 649] width 191 height 36
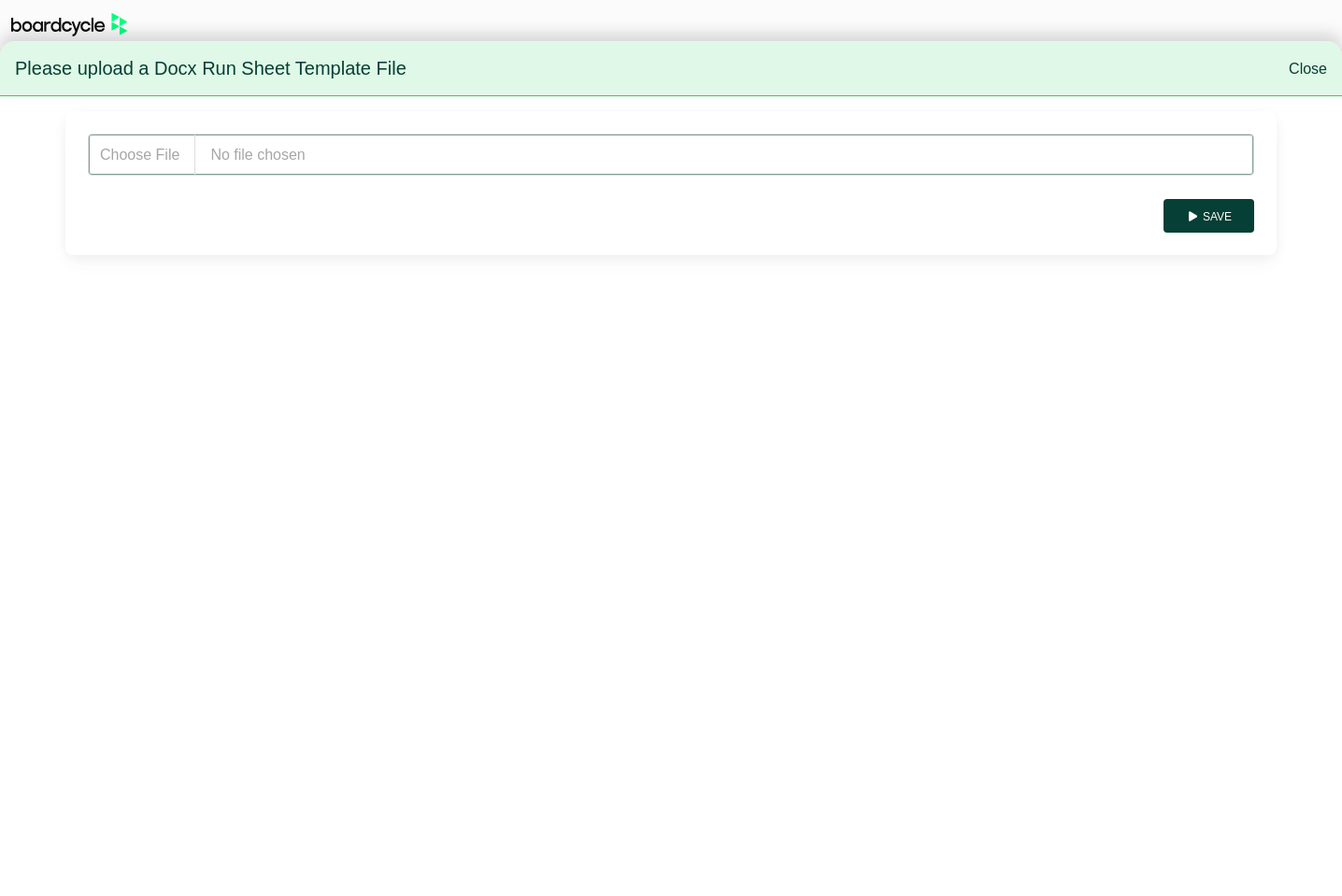
click at [336, 152] on input "file" at bounding box center [671, 154] width 1166 height 42
click at [248, 145] on input "file" at bounding box center [671, 154] width 1166 height 42
type input "**********"
click at [1211, 210] on button "Save" at bounding box center [1208, 216] width 91 height 34
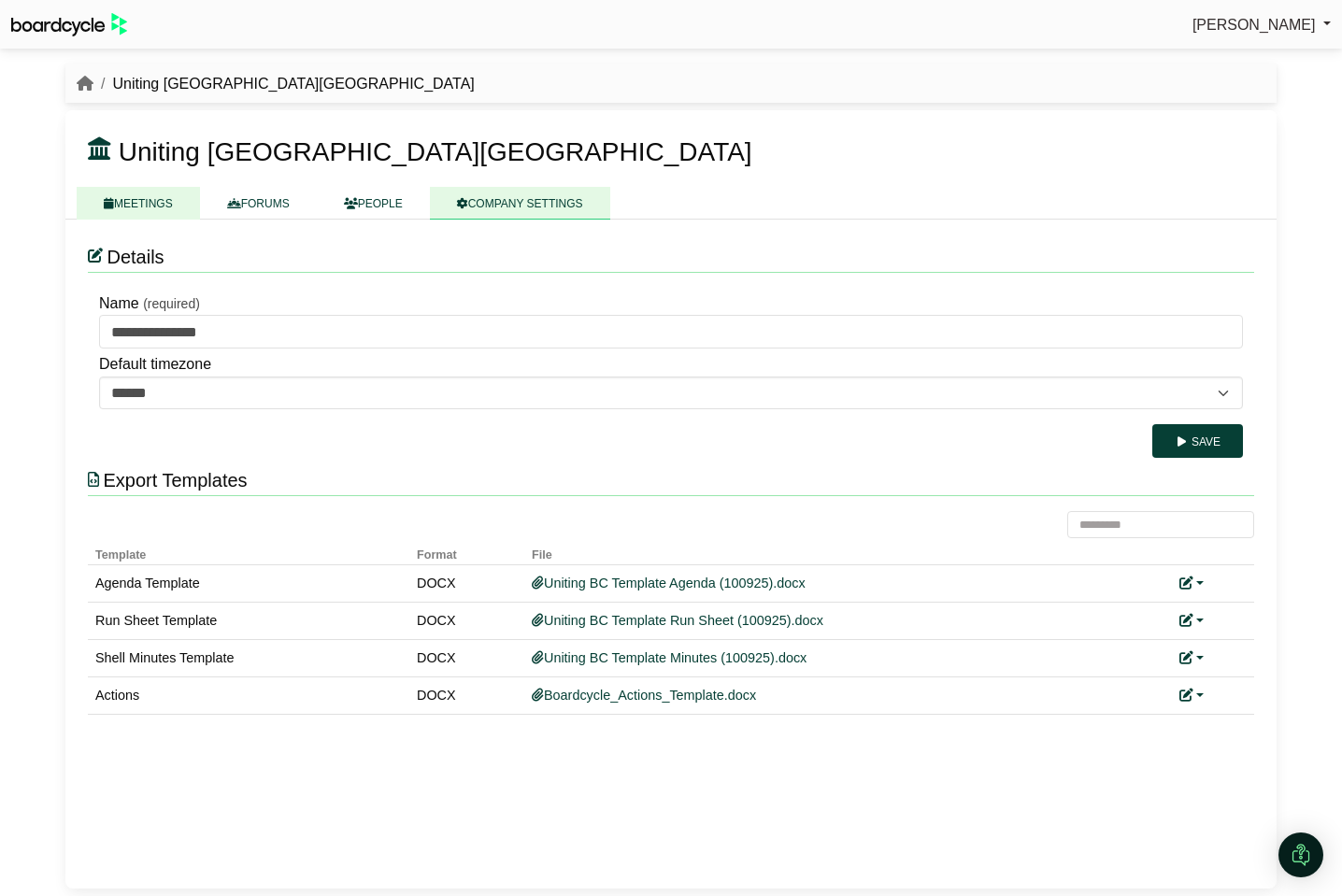
click at [139, 206] on link "MEETINGS" at bounding box center [138, 203] width 123 height 33
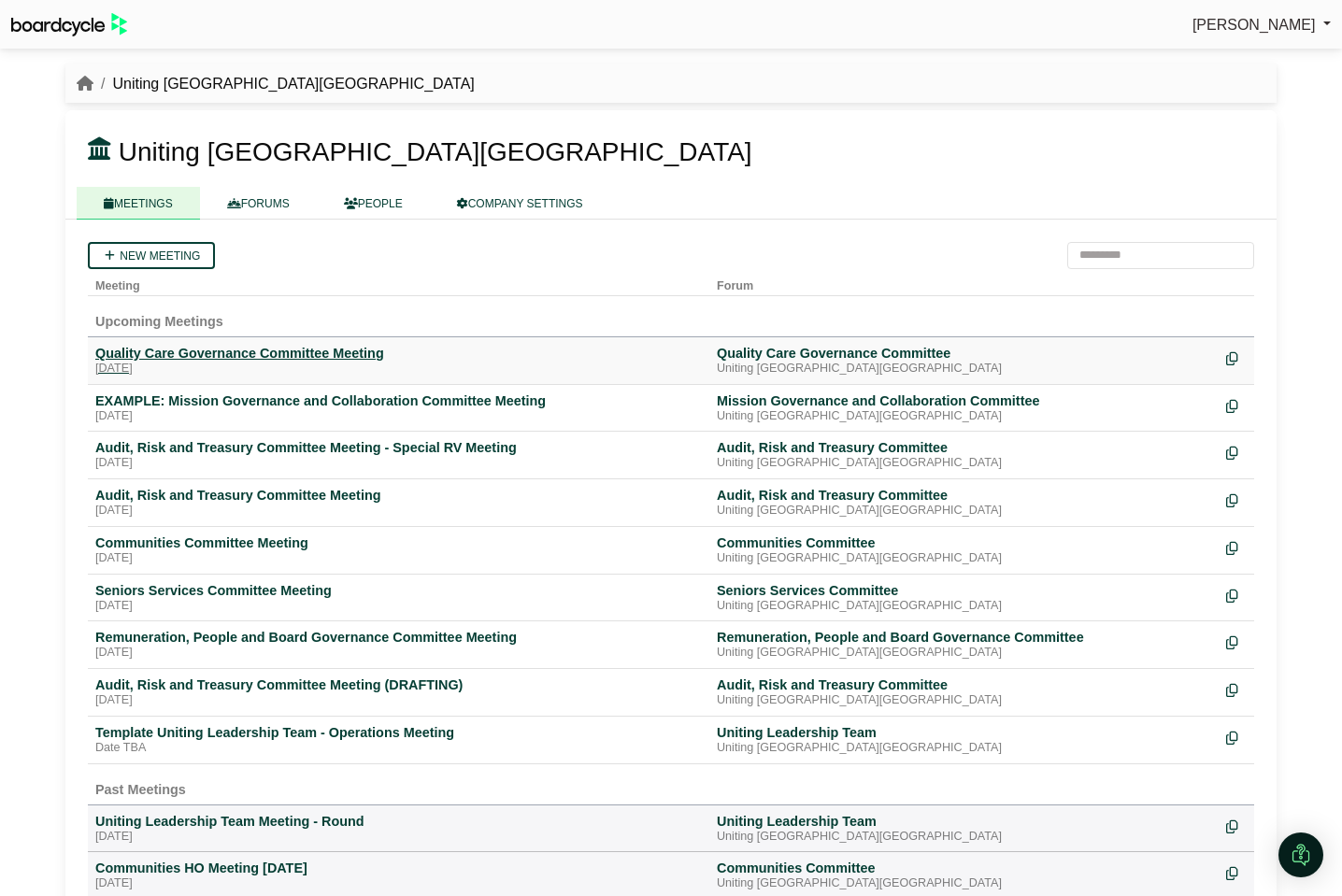
drag, startPoint x: 230, startPoint y: 350, endPoint x: 334, endPoint y: 366, distance: 105.2
click at [230, 350] on div "Quality Care Governance Committee Meeting" at bounding box center [398, 354] width 607 height 17
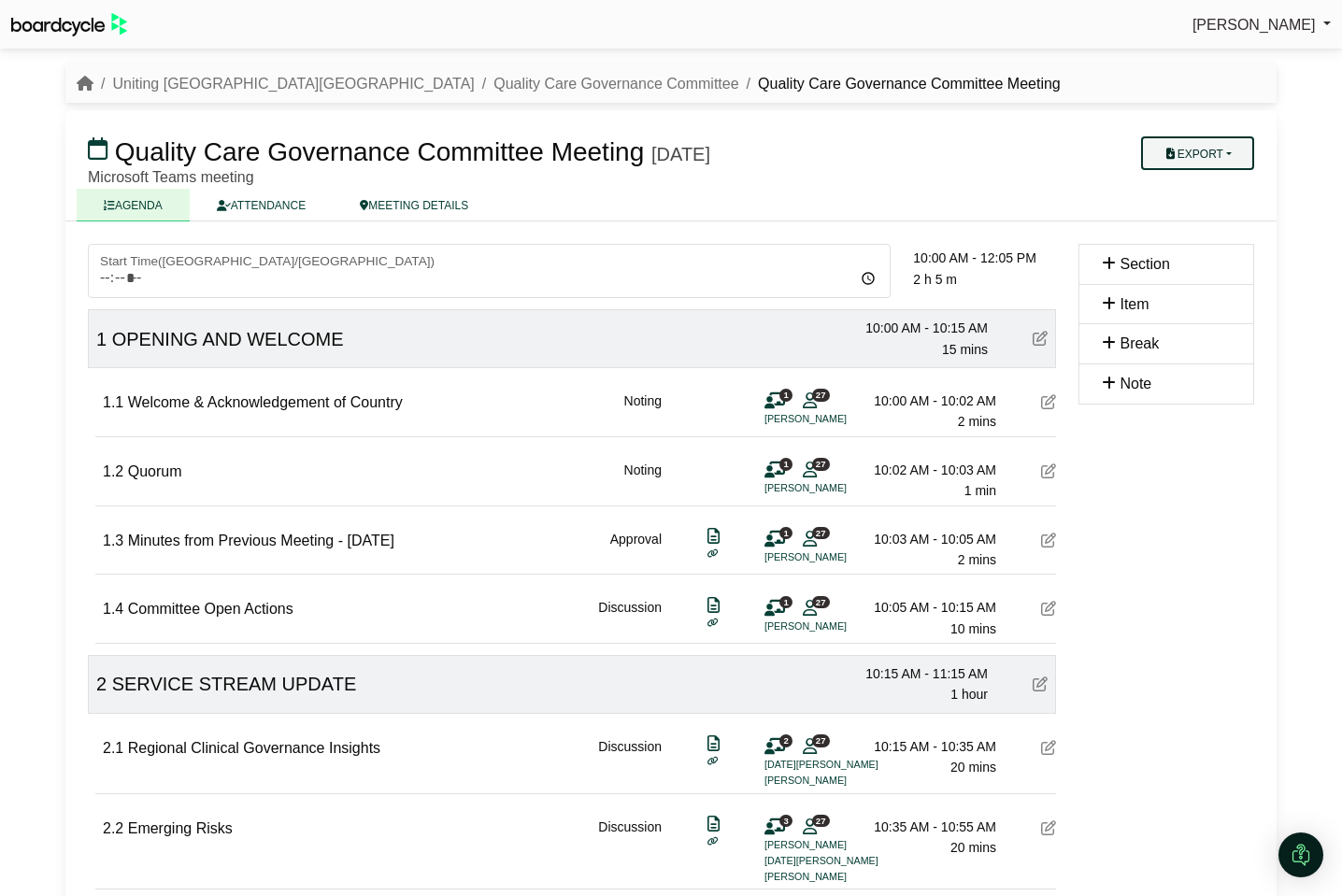
click at [1211, 158] on button "Export" at bounding box center [1197, 153] width 113 height 34
click at [1205, 186] on link "Agenda" at bounding box center [1216, 186] width 163 height 28
click at [177, 80] on link "Uniting NSW.ACT" at bounding box center [293, 83] width 362 height 16
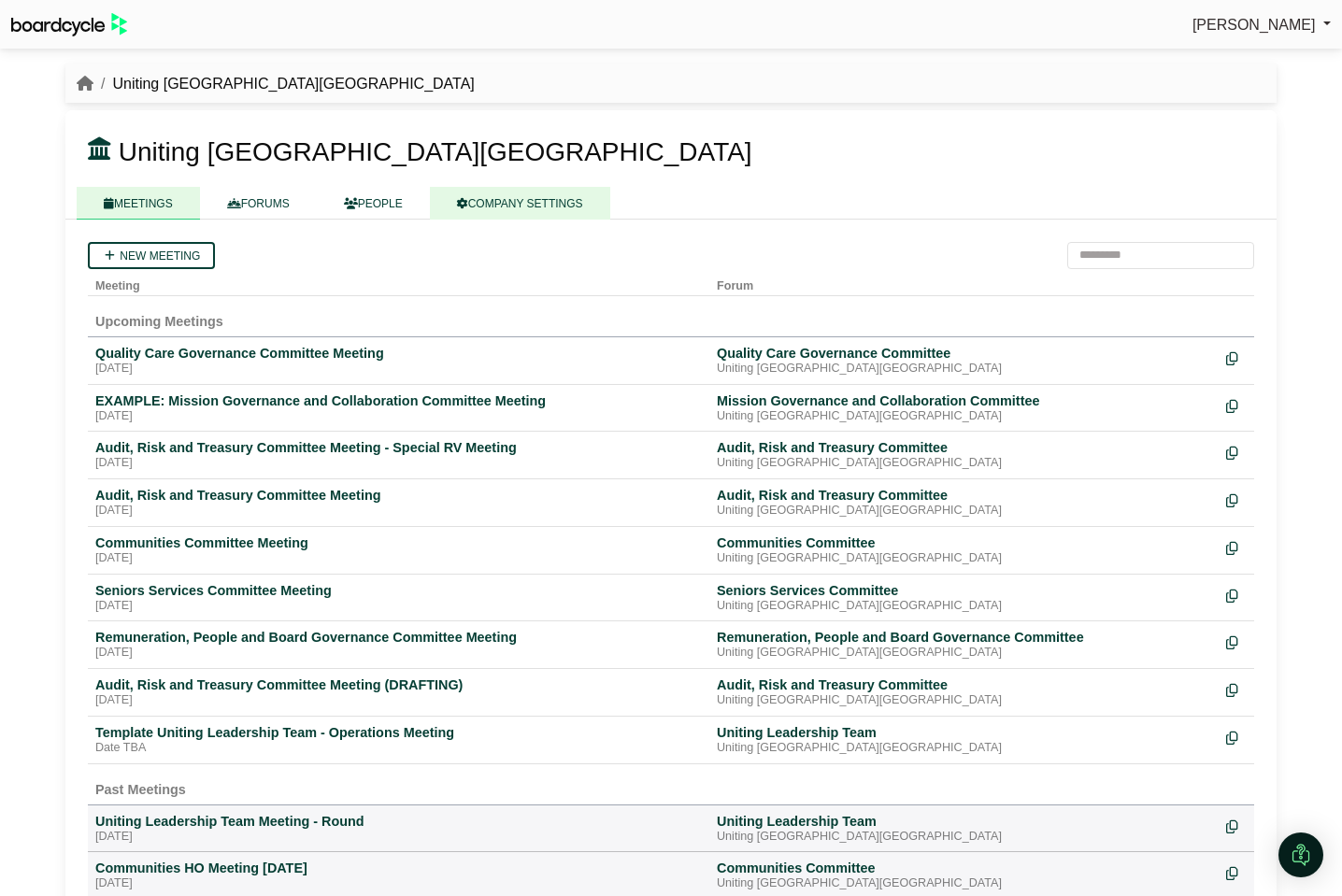
click at [548, 207] on link "COMPANY SETTINGS" at bounding box center [520, 203] width 180 height 33
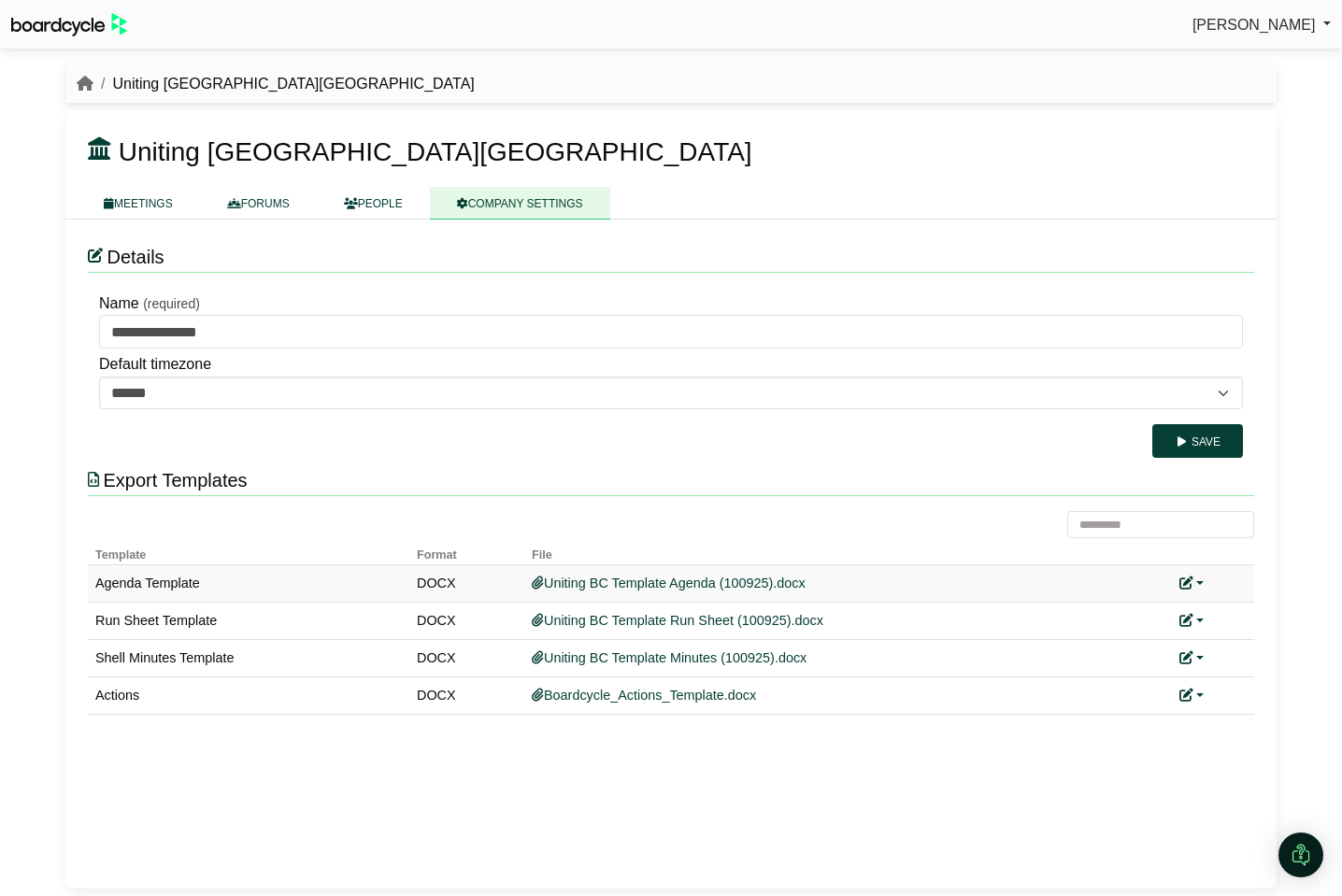
click at [1194, 579] on link at bounding box center [1191, 584] width 24 height 15
click at [1186, 619] on link "Replace custom template" at bounding box center [1108, 612] width 191 height 36
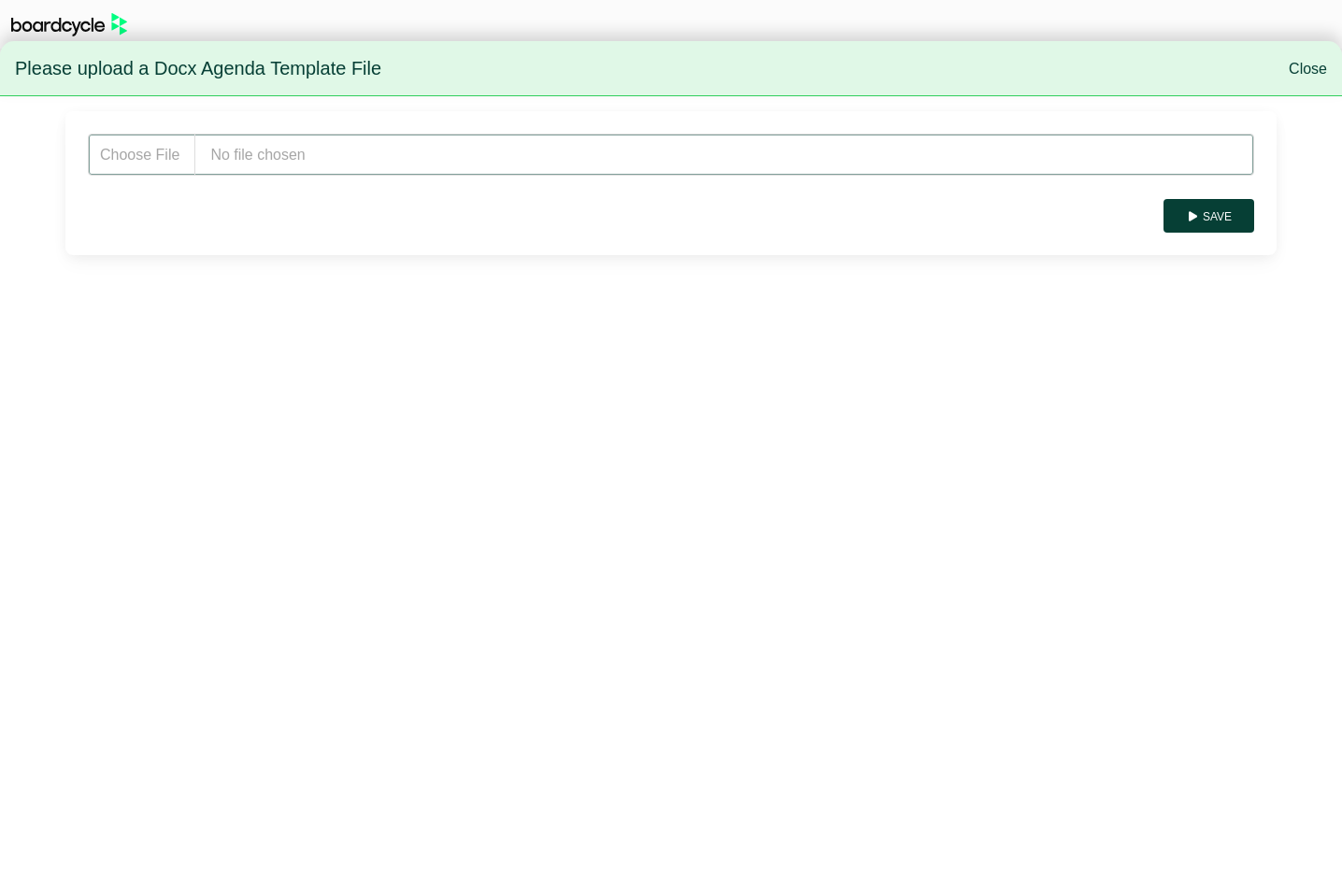
click at [241, 151] on input "file" at bounding box center [671, 154] width 1166 height 42
click at [218, 148] on input "file" at bounding box center [671, 154] width 1166 height 42
type input "**********"
click at [1237, 218] on button "Save" at bounding box center [1208, 216] width 91 height 34
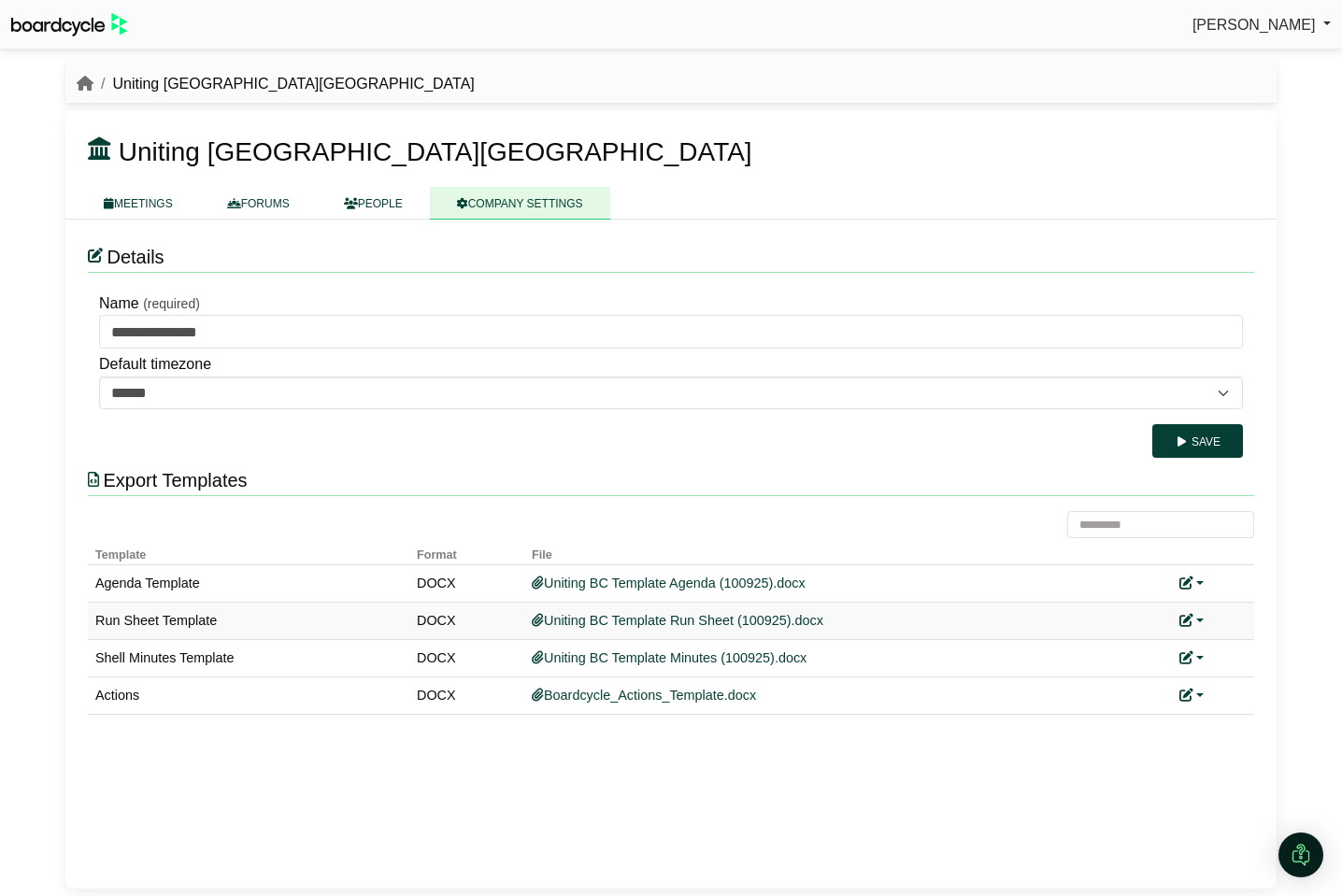
click at [1202, 620] on link at bounding box center [1191, 621] width 24 height 15
click at [1173, 649] on link "Replace custom template" at bounding box center [1108, 649] width 191 height 36
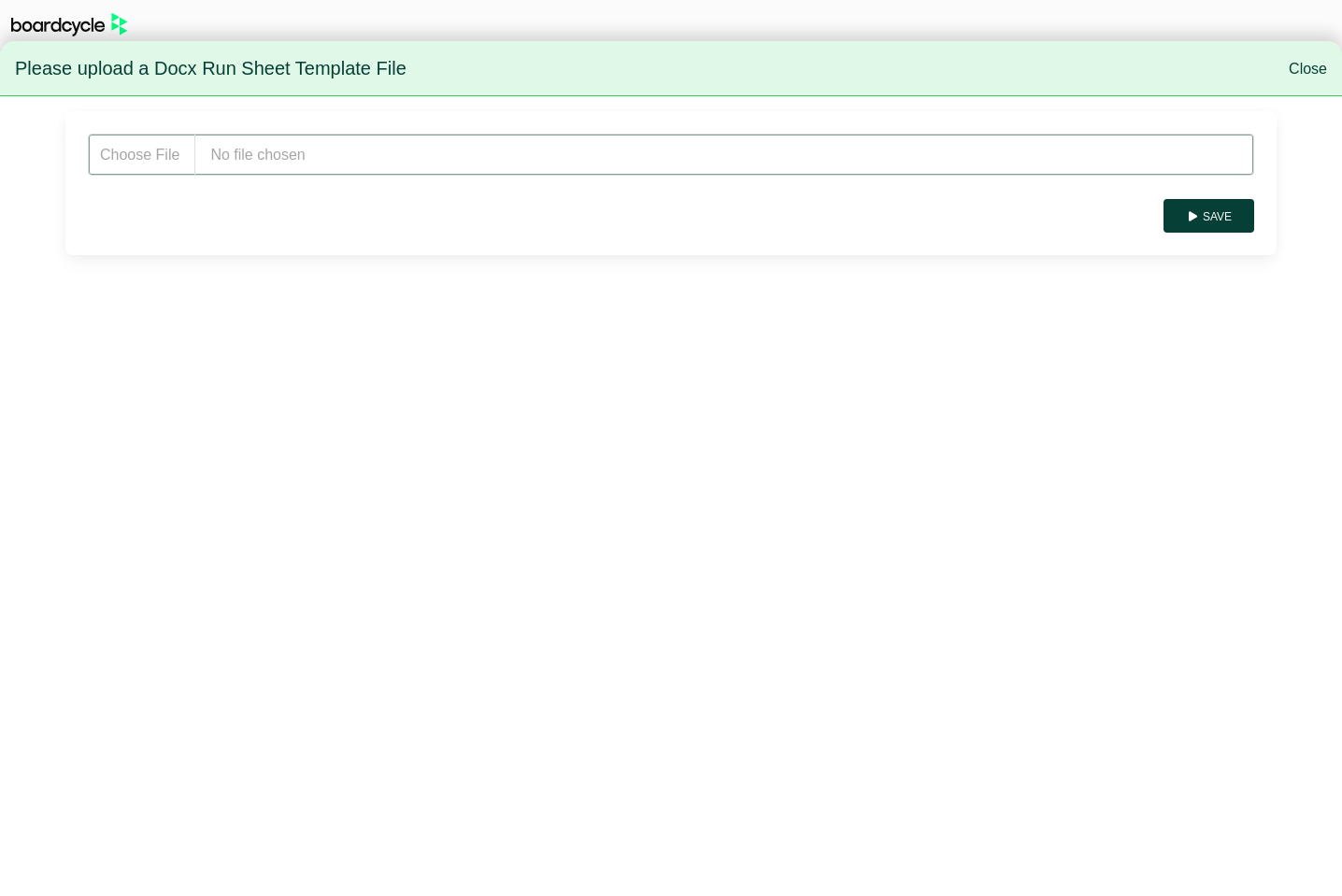
click at [325, 154] on input "file" at bounding box center [671, 154] width 1166 height 42
type input "**********"
click at [1226, 220] on button "Save" at bounding box center [1208, 216] width 91 height 34
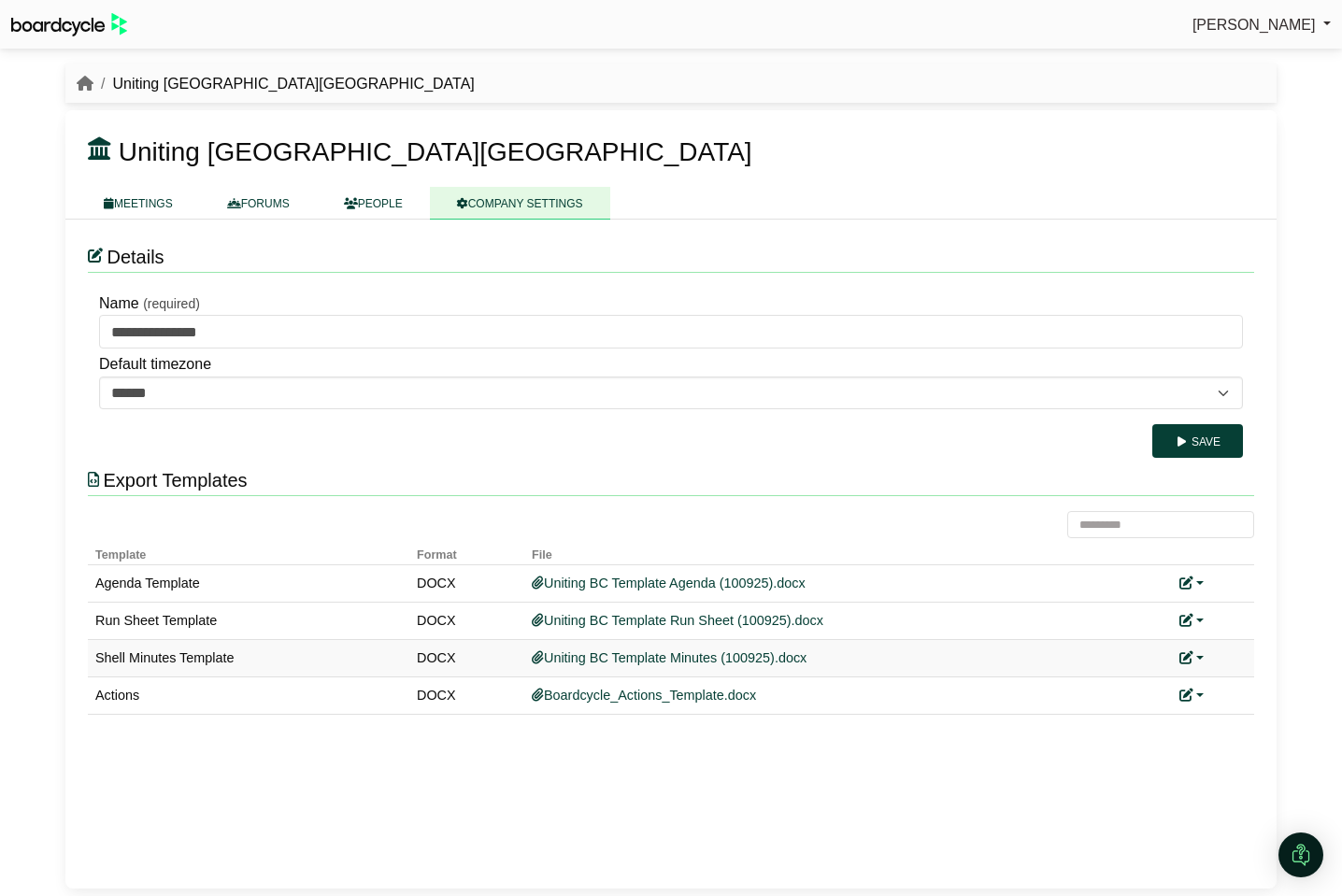
click at [1198, 657] on link at bounding box center [1191, 658] width 24 height 15
click at [1173, 686] on link "Replace custom template" at bounding box center [1108, 686] width 191 height 36
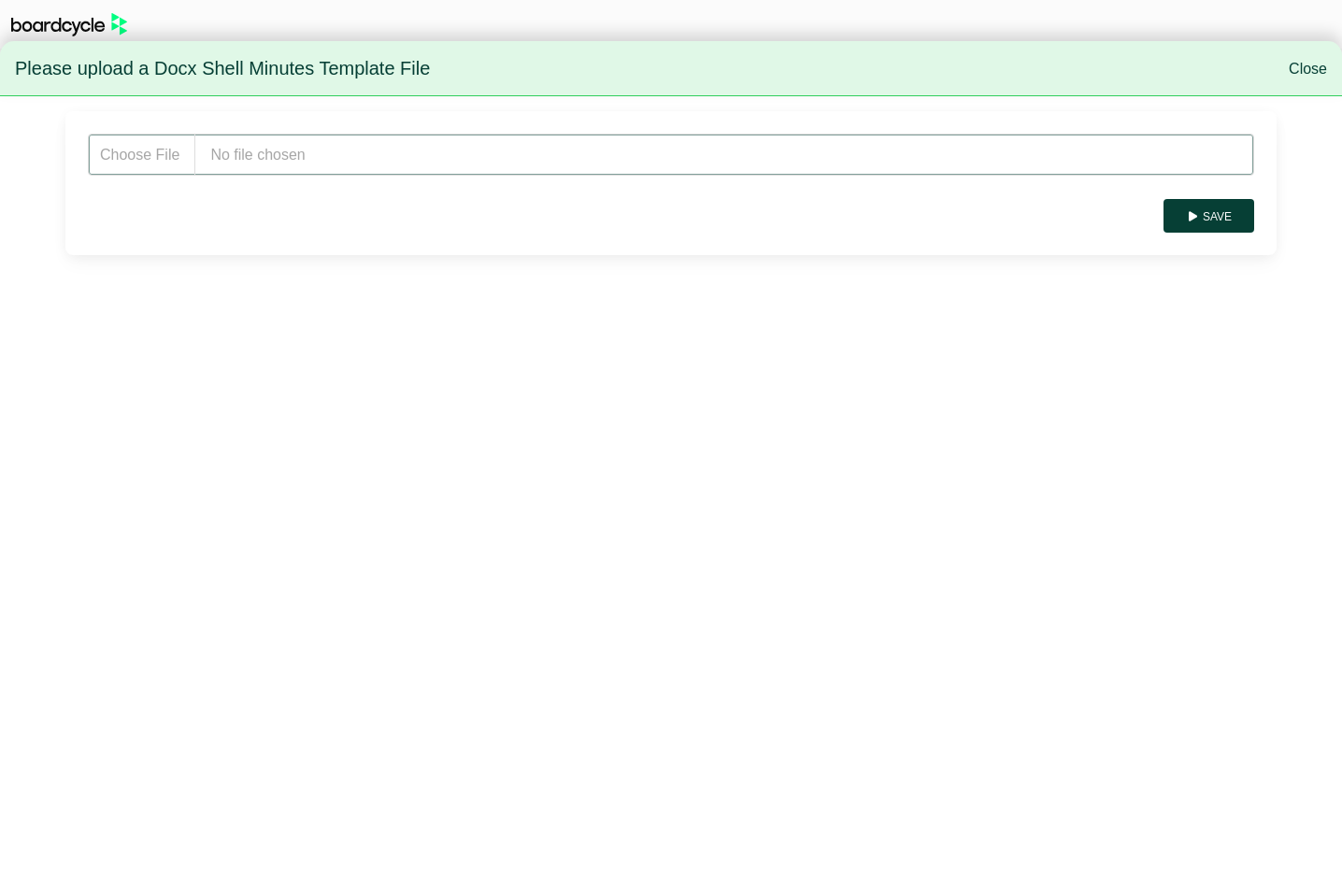
click at [368, 152] on input "file" at bounding box center [671, 154] width 1166 height 42
type input "**********"
click at [1205, 222] on button "Save" at bounding box center [1208, 216] width 91 height 34
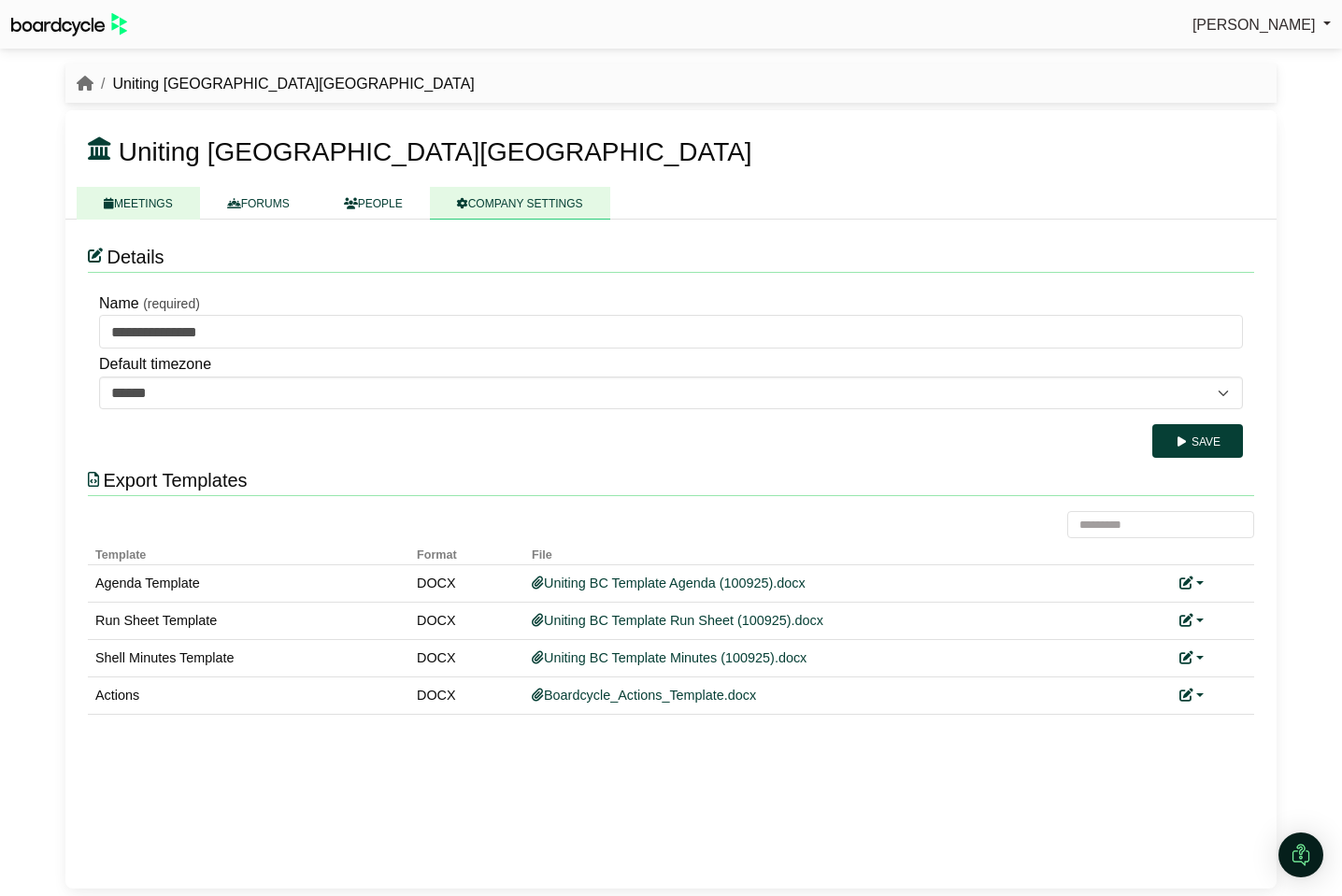
click at [135, 202] on link "MEETINGS" at bounding box center [138, 203] width 123 height 33
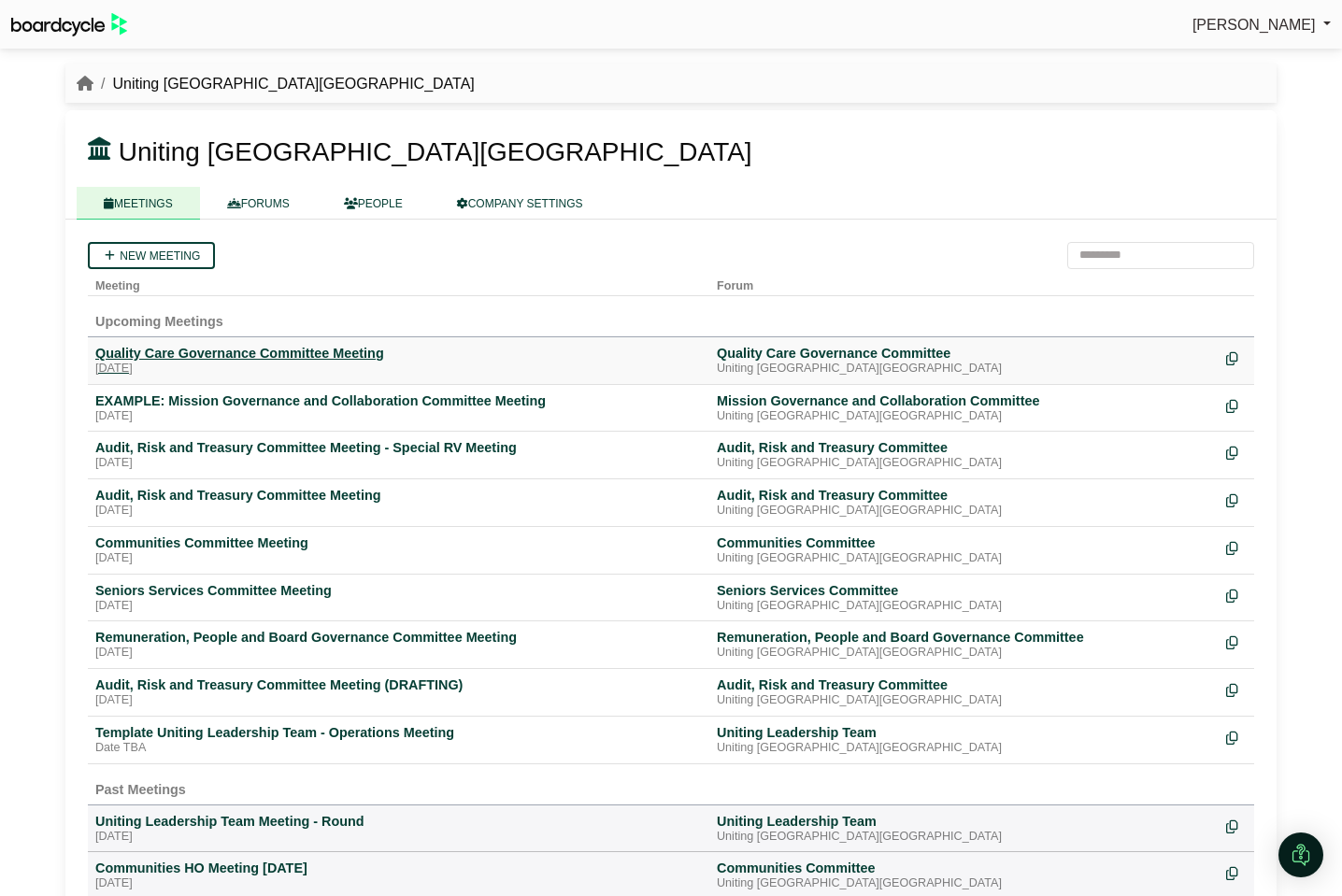
click at [170, 354] on div "Quality Care Governance Committee Meeting" at bounding box center [398, 354] width 607 height 17
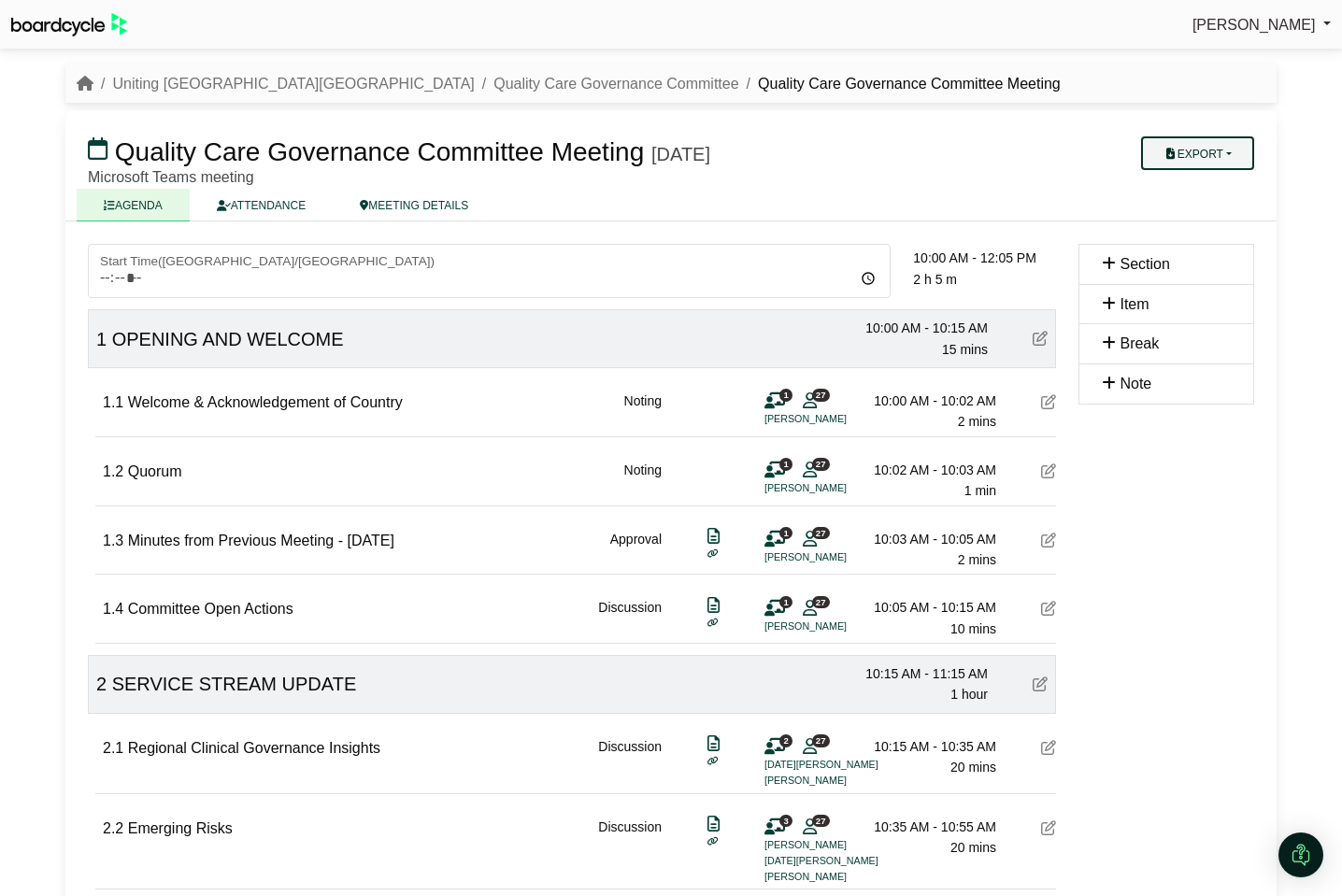
click at [1213, 157] on button "Export" at bounding box center [1197, 153] width 113 height 34
click at [1213, 181] on link "Agenda" at bounding box center [1216, 186] width 163 height 28
click at [1219, 155] on button "Export" at bounding box center [1197, 153] width 113 height 34
click at [1205, 213] on link "Run Sheet" at bounding box center [1216, 214] width 163 height 28
click at [1233, 152] on button "Export" at bounding box center [1197, 153] width 113 height 34
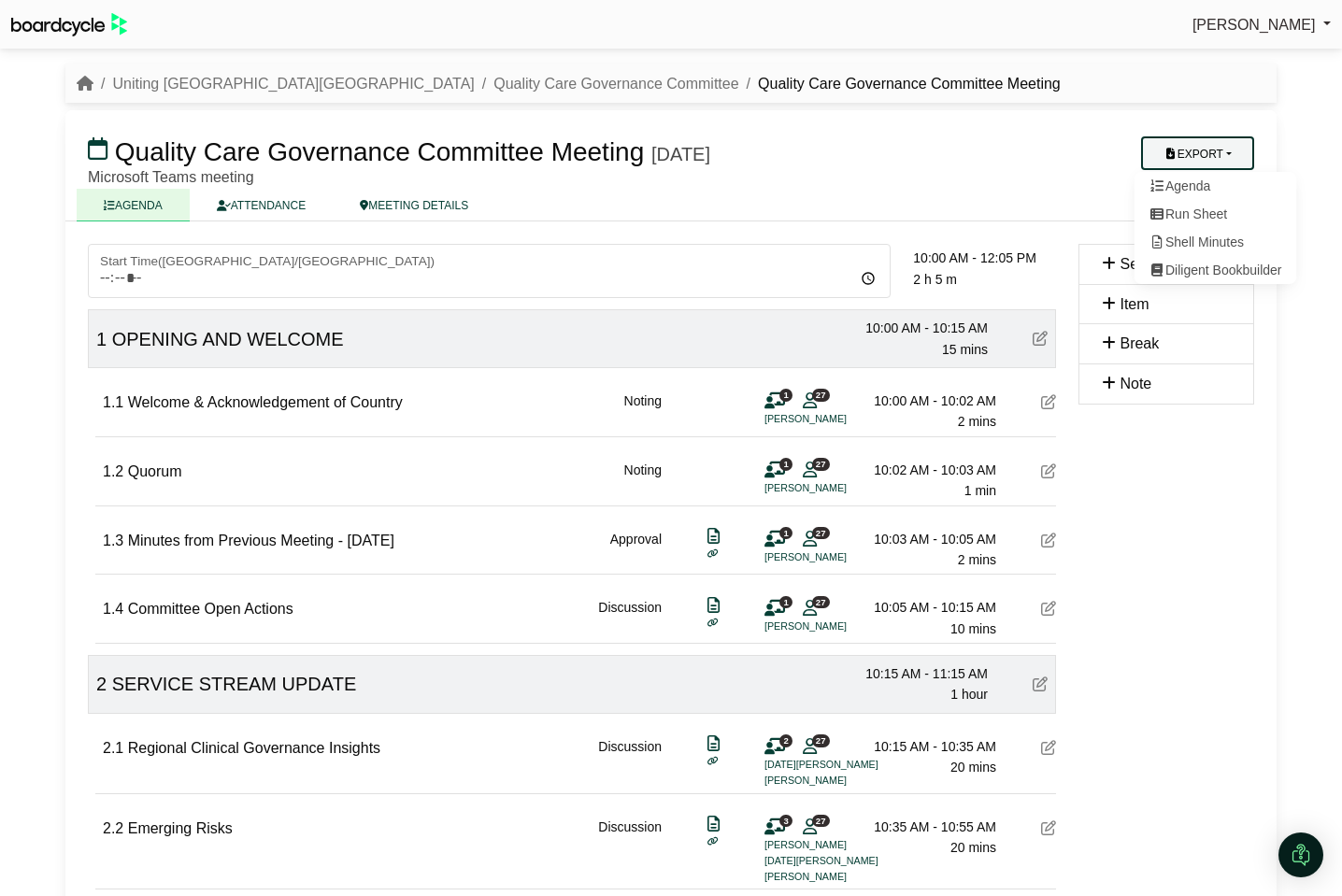
click at [1233, 152] on button "Export" at bounding box center [1197, 153] width 113 height 34
click at [1227, 155] on button "Export" at bounding box center [1197, 153] width 113 height 34
click at [1213, 236] on link "Shell Minutes" at bounding box center [1216, 242] width 163 height 28
click at [174, 86] on link "Uniting [GEOGRAPHIC_DATA][GEOGRAPHIC_DATA]" at bounding box center [293, 83] width 362 height 16
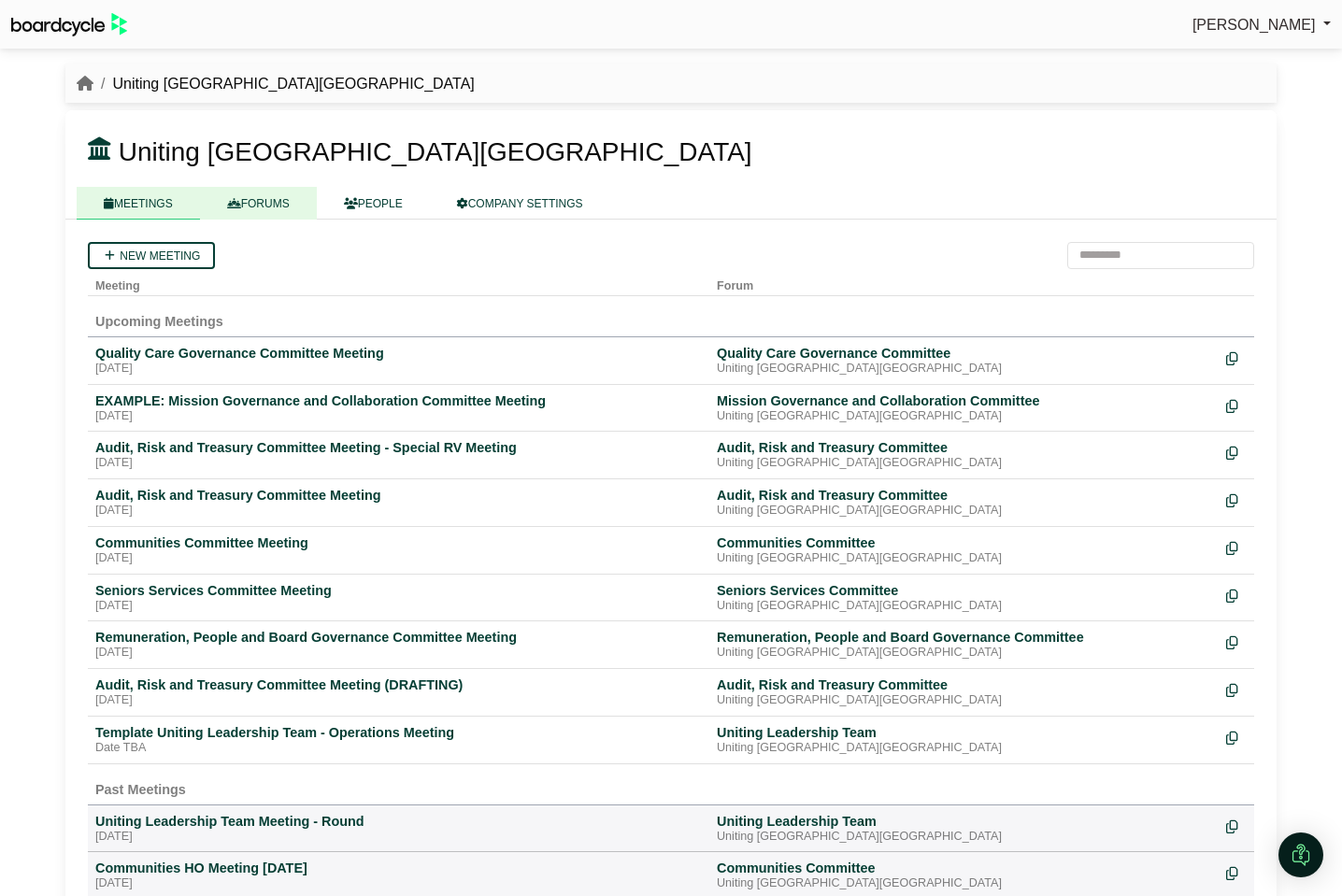
click at [278, 208] on link "FORUMS" at bounding box center [258, 203] width 117 height 33
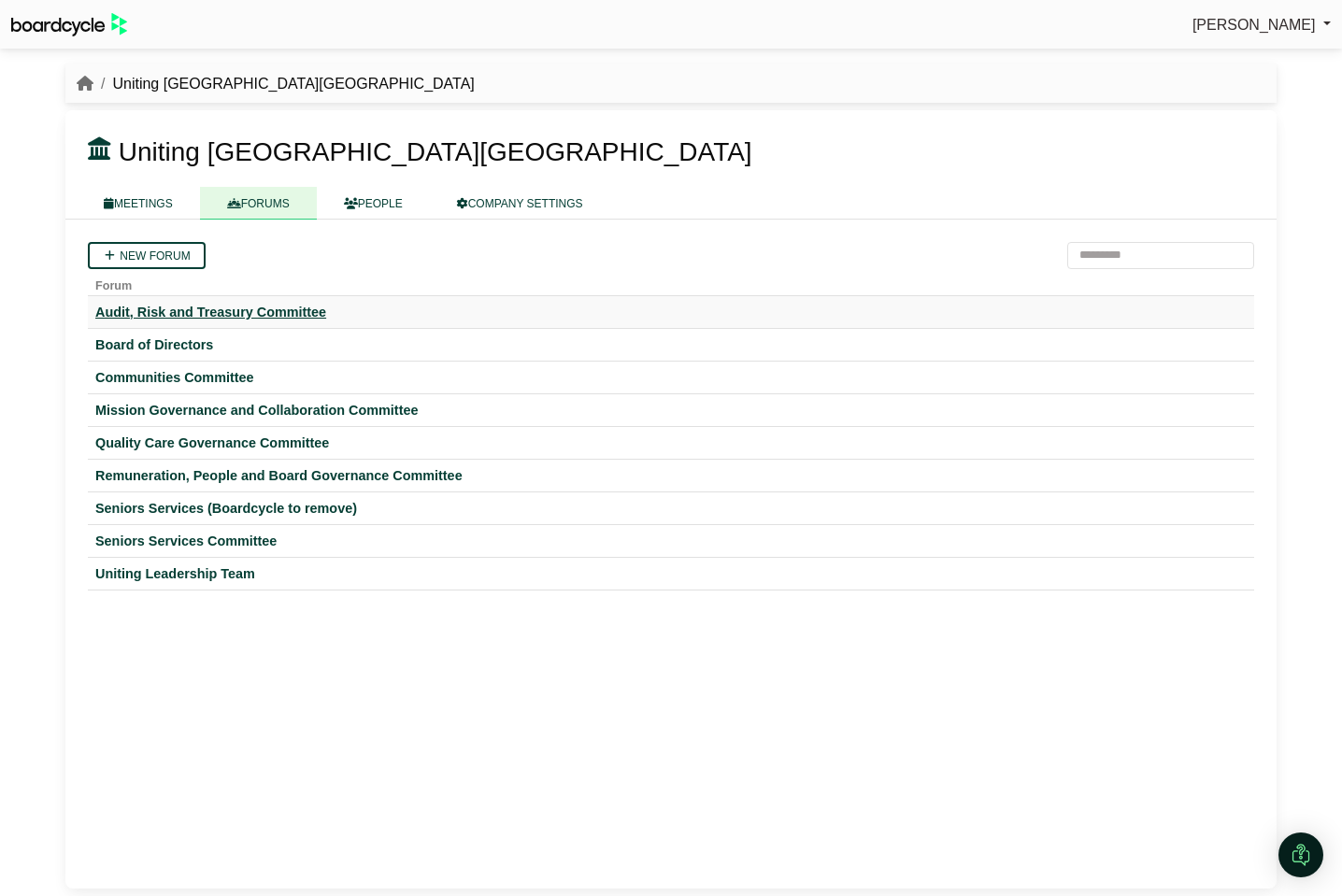
click at [218, 314] on div "Audit, Risk and Treasury Committee" at bounding box center [671, 312] width 1151 height 17
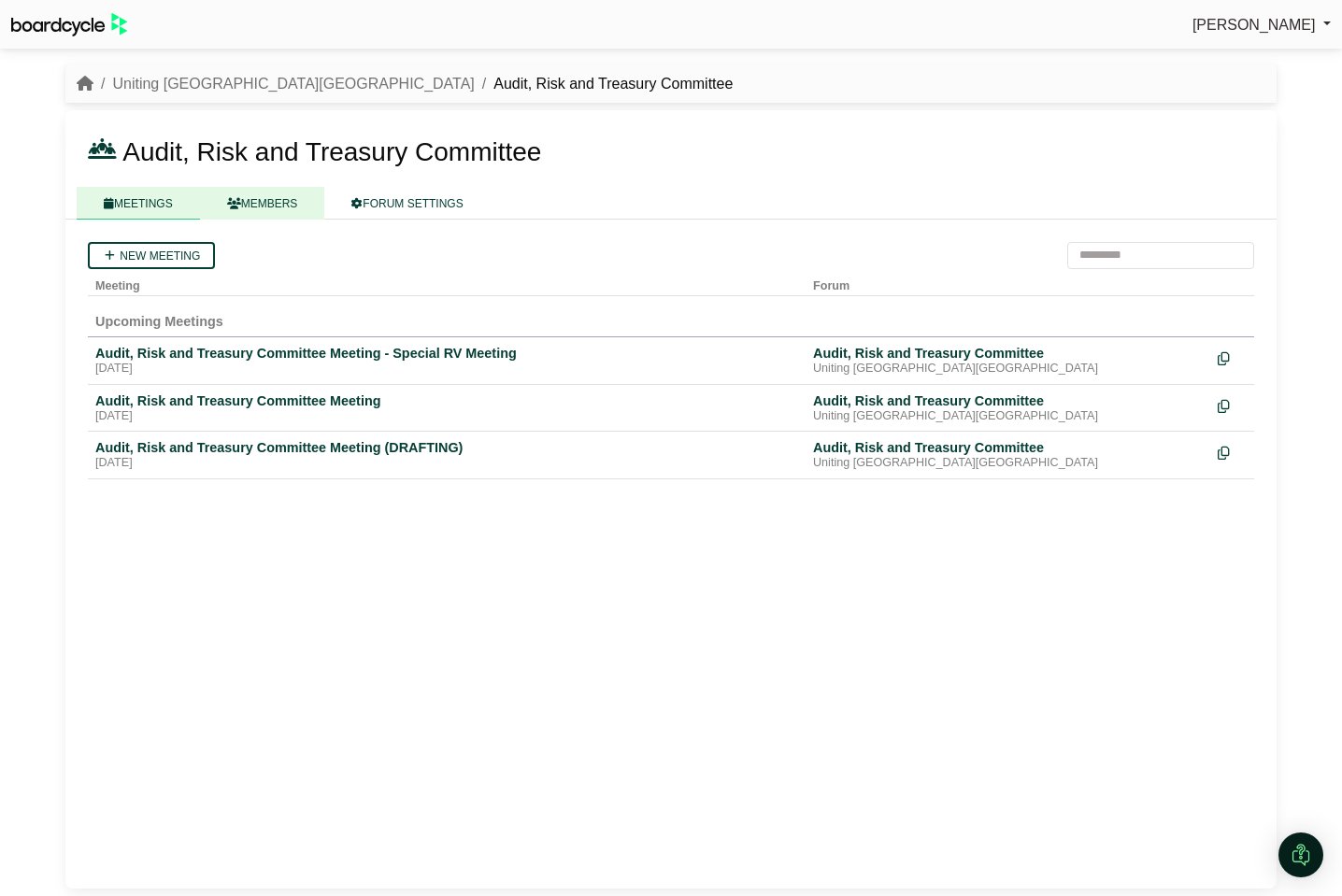
click at [274, 200] on link "MEMBERS" at bounding box center [263, 203] width 125 height 33
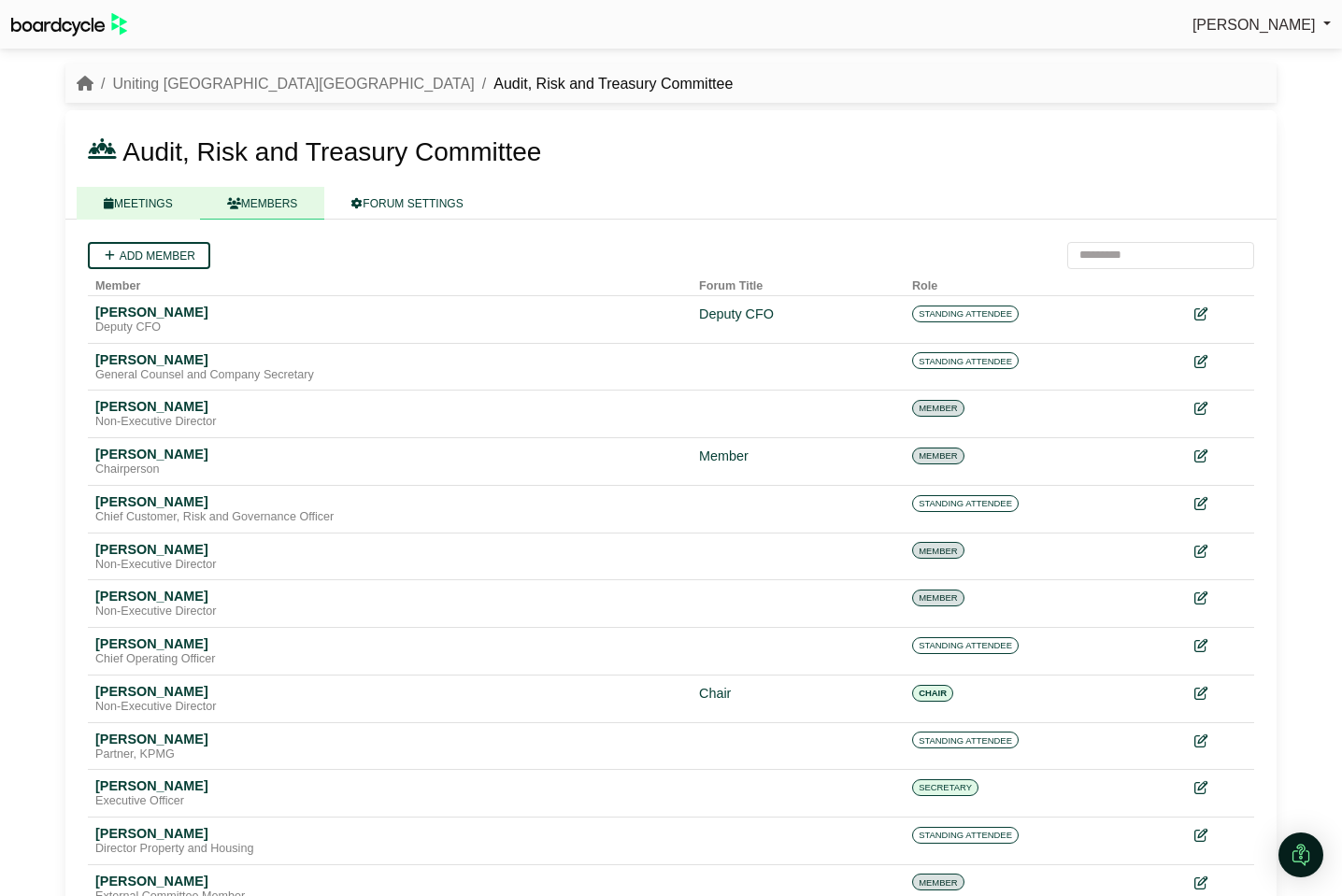
click at [149, 206] on link "MEETINGS" at bounding box center [138, 203] width 123 height 33
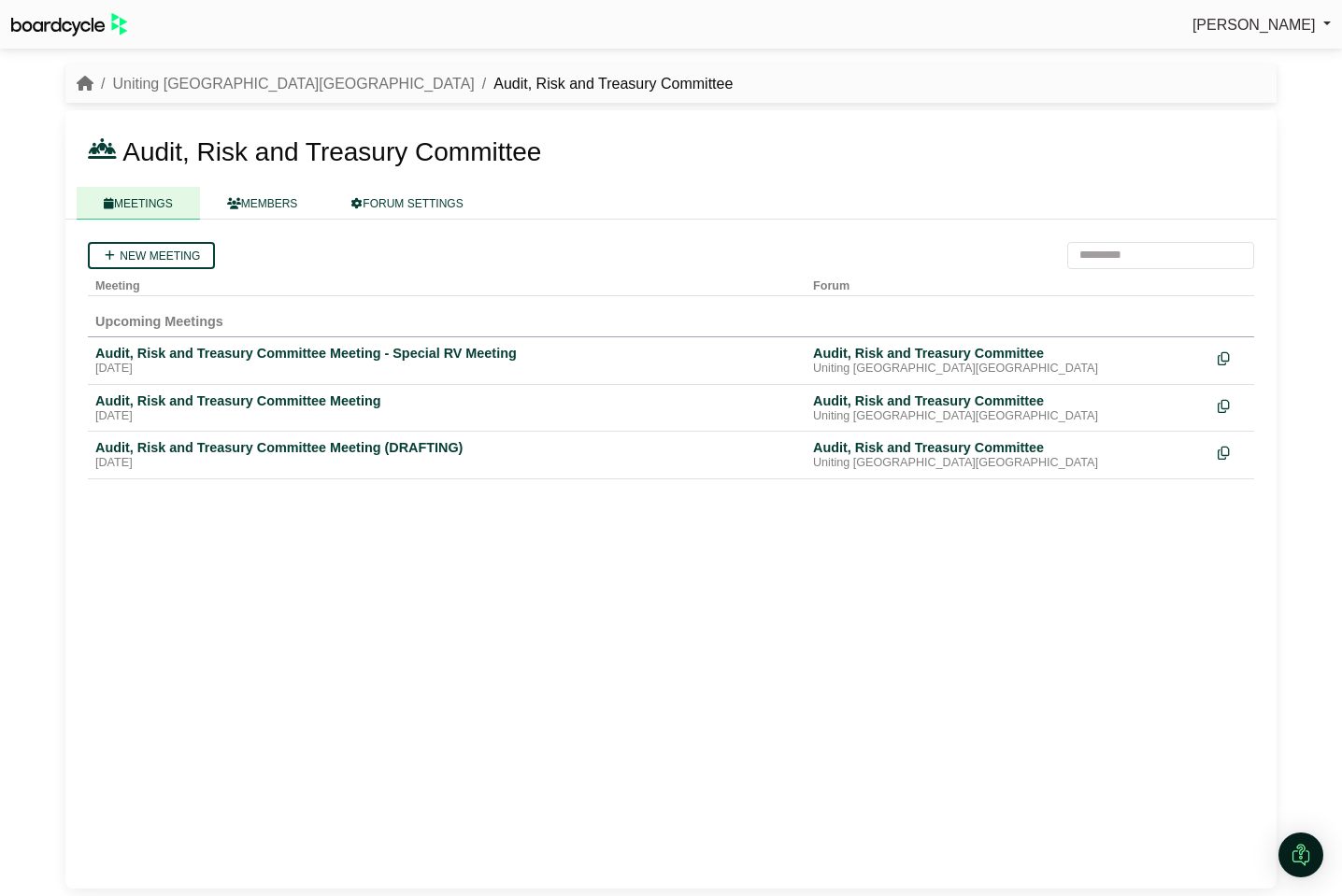
click at [176, 73] on li "Uniting [GEOGRAPHIC_DATA][GEOGRAPHIC_DATA]" at bounding box center [284, 84] width 382 height 24
click at [190, 362] on div "[DATE]" at bounding box center [446, 369] width 702 height 15
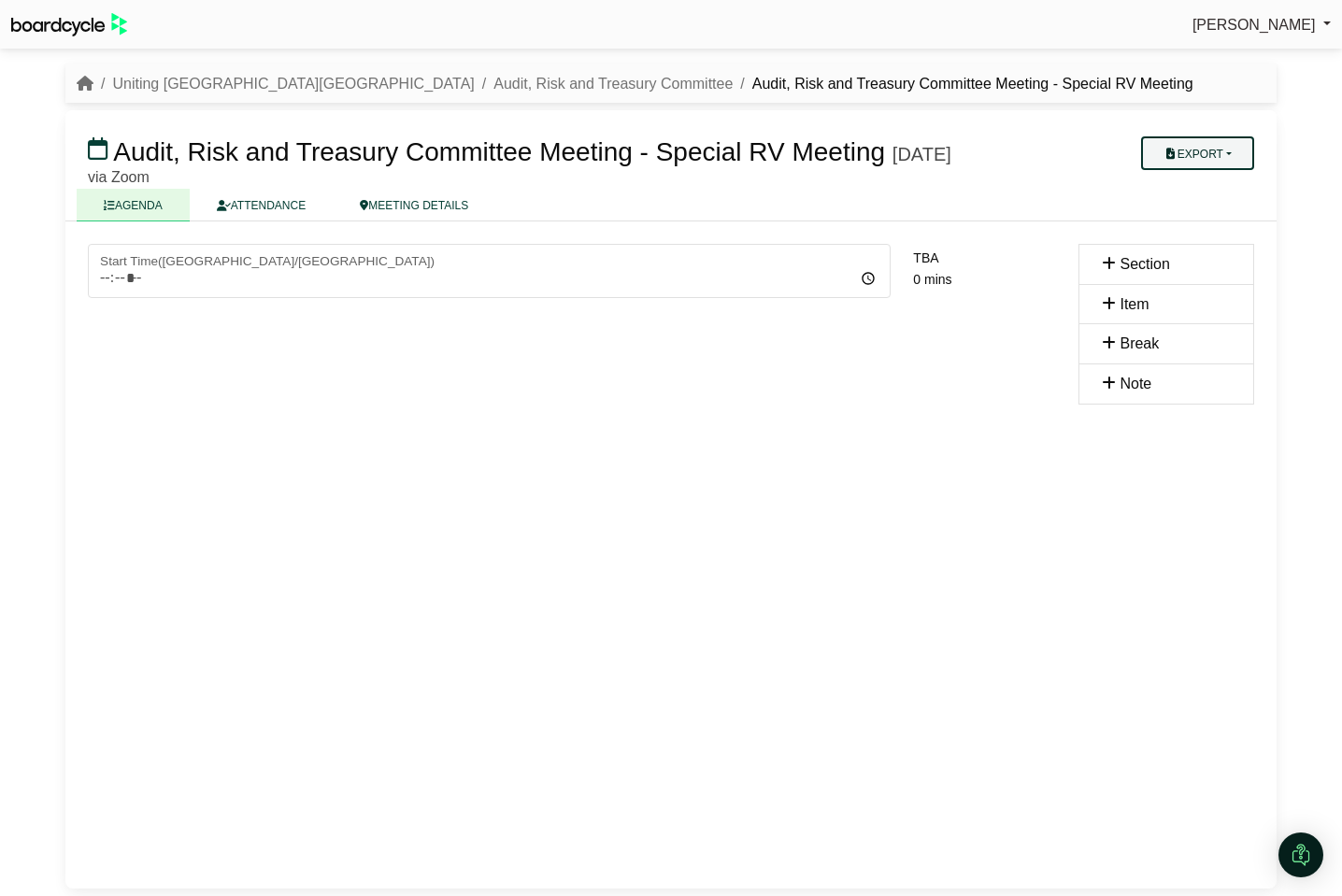
click at [1205, 157] on button "Export" at bounding box center [1197, 153] width 113 height 34
click at [1206, 181] on link "Agenda" at bounding box center [1216, 186] width 163 height 28
click at [179, 83] on link "Uniting [GEOGRAPHIC_DATA][GEOGRAPHIC_DATA]" at bounding box center [293, 83] width 362 height 16
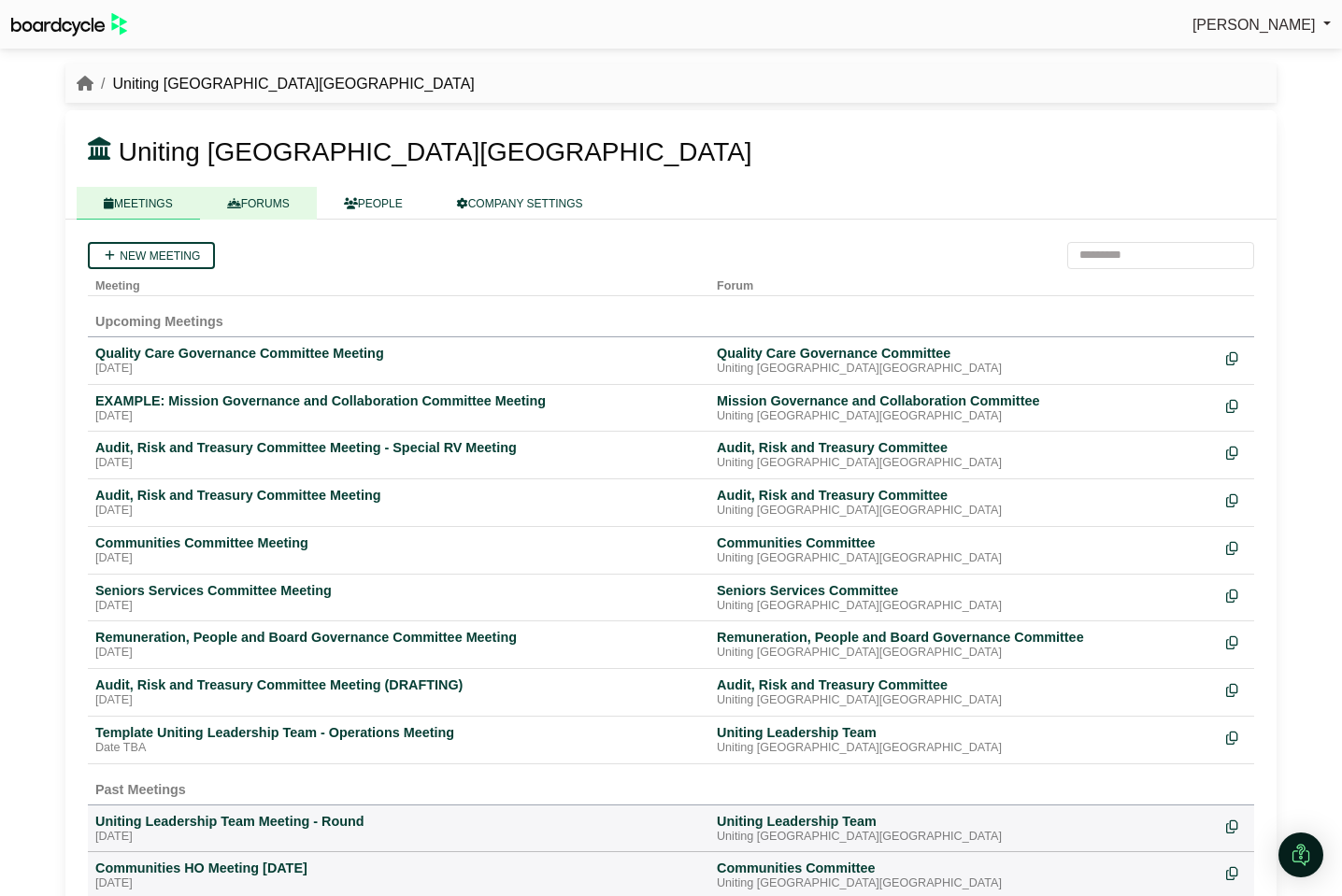
click at [261, 202] on link "FORUMS" at bounding box center [258, 203] width 117 height 33
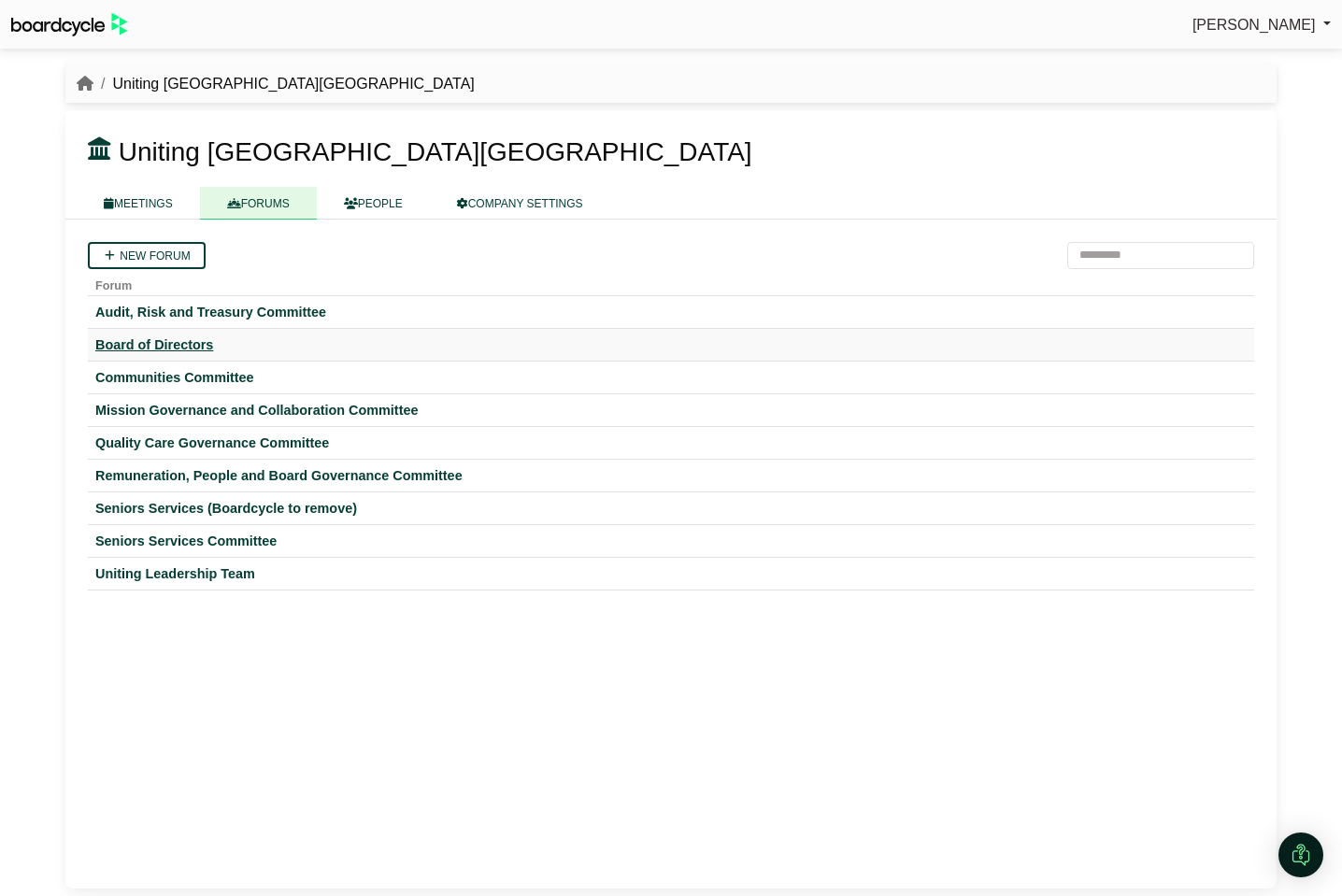
click at [181, 340] on div "Board of Directors" at bounding box center [671, 345] width 1151 height 17
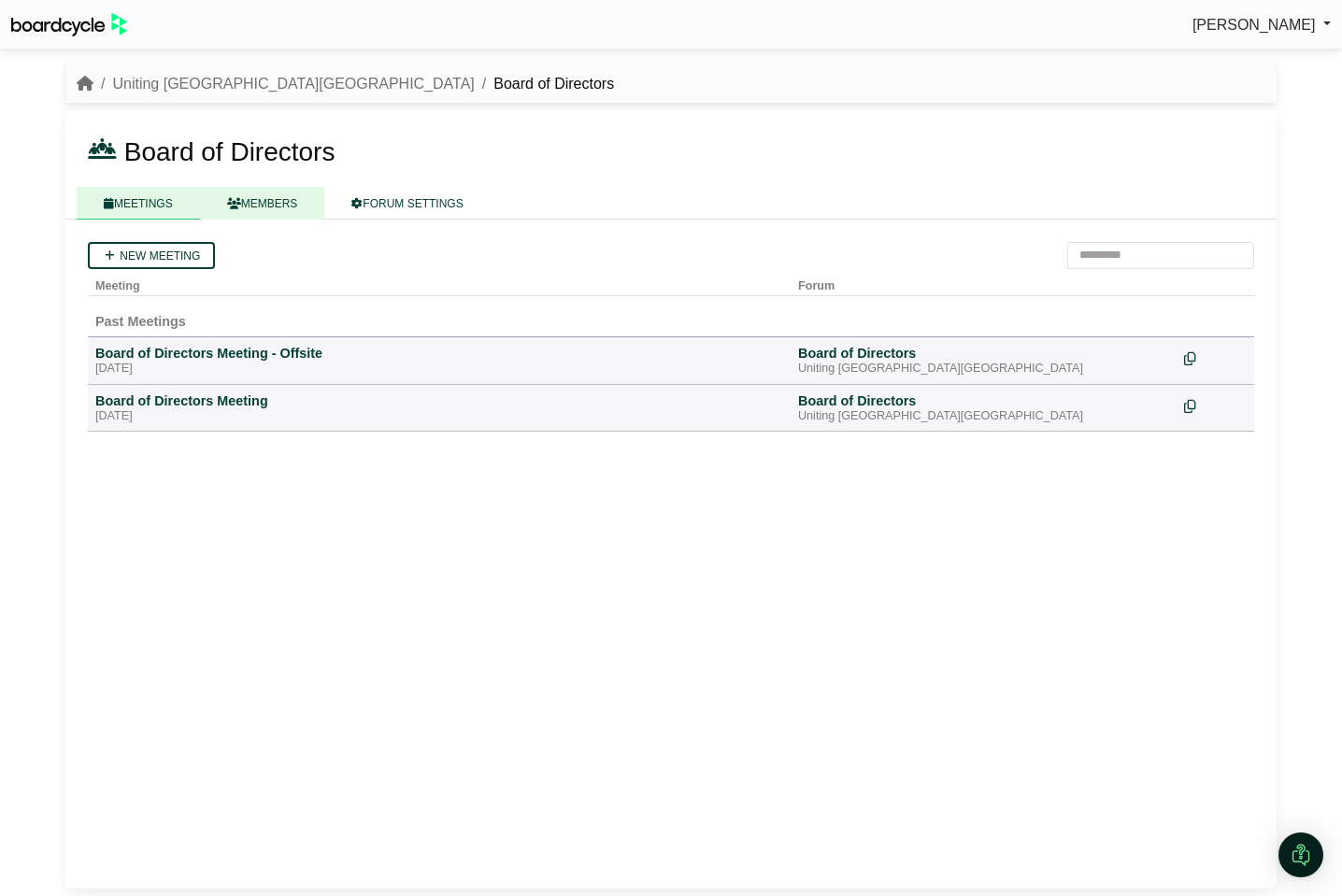
click at [280, 205] on link "MEMBERS" at bounding box center [263, 203] width 125 height 33
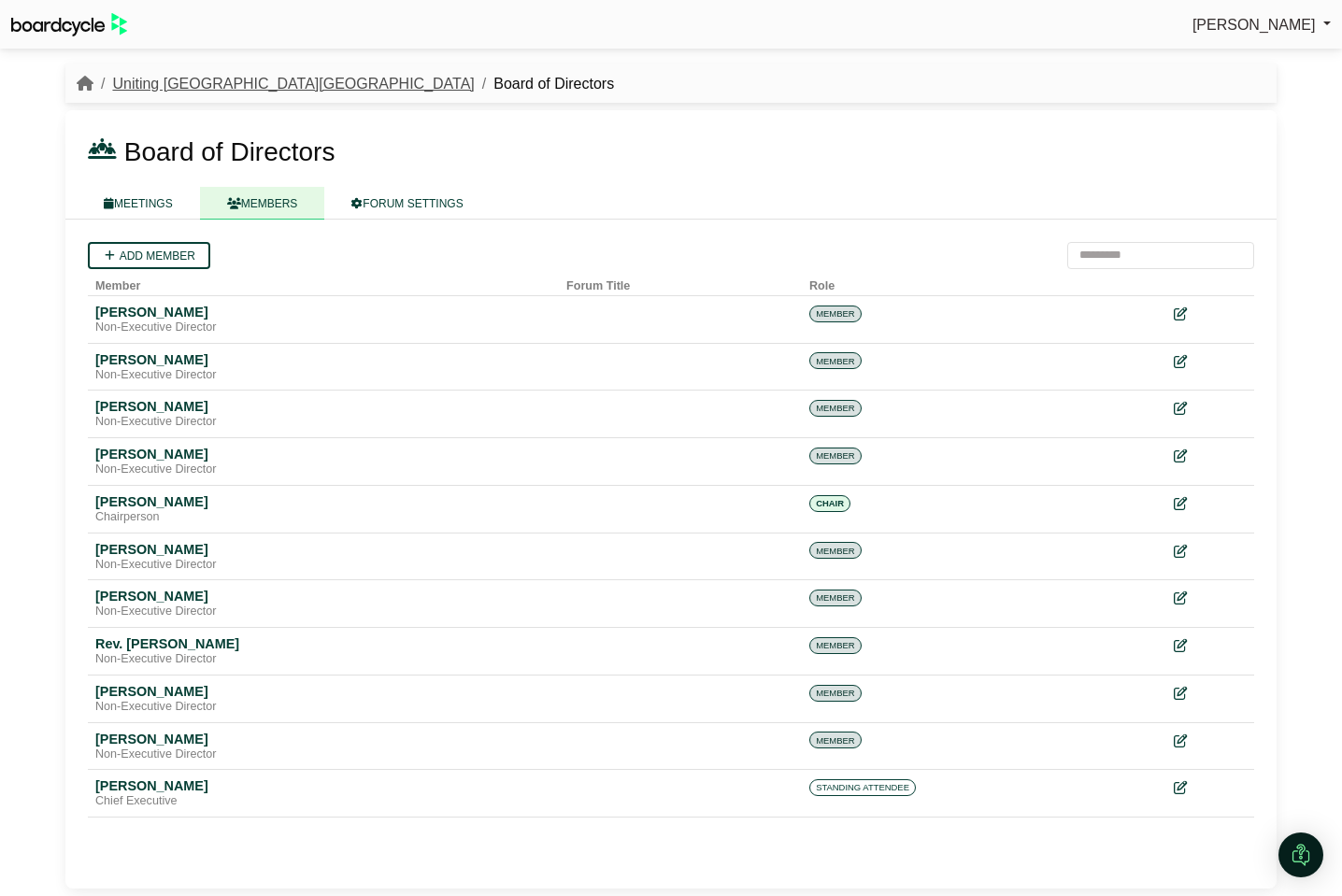
click at [190, 80] on link "Uniting [GEOGRAPHIC_DATA][GEOGRAPHIC_DATA]" at bounding box center [293, 83] width 362 height 16
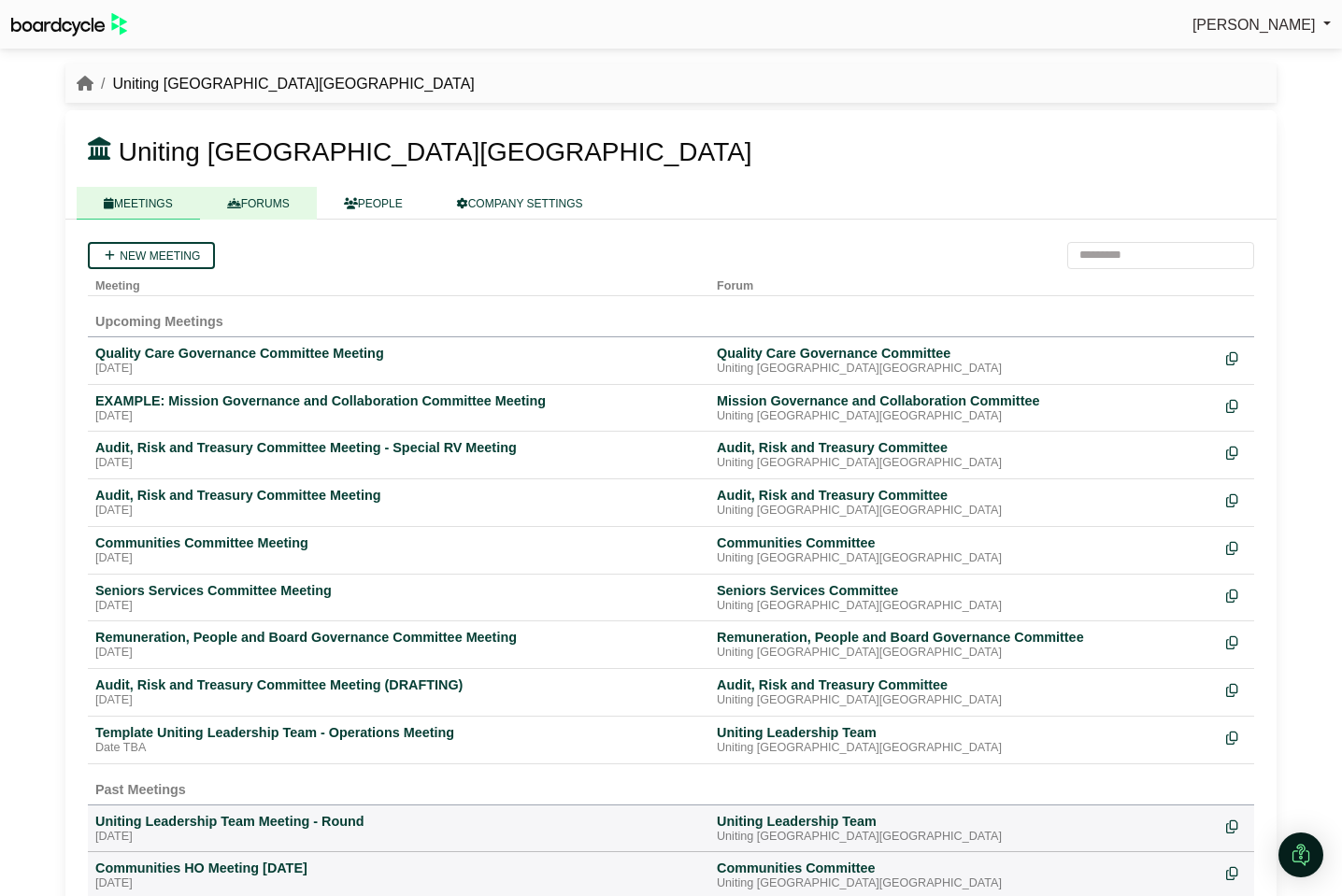
click at [265, 191] on link "FORUMS" at bounding box center [258, 203] width 117 height 33
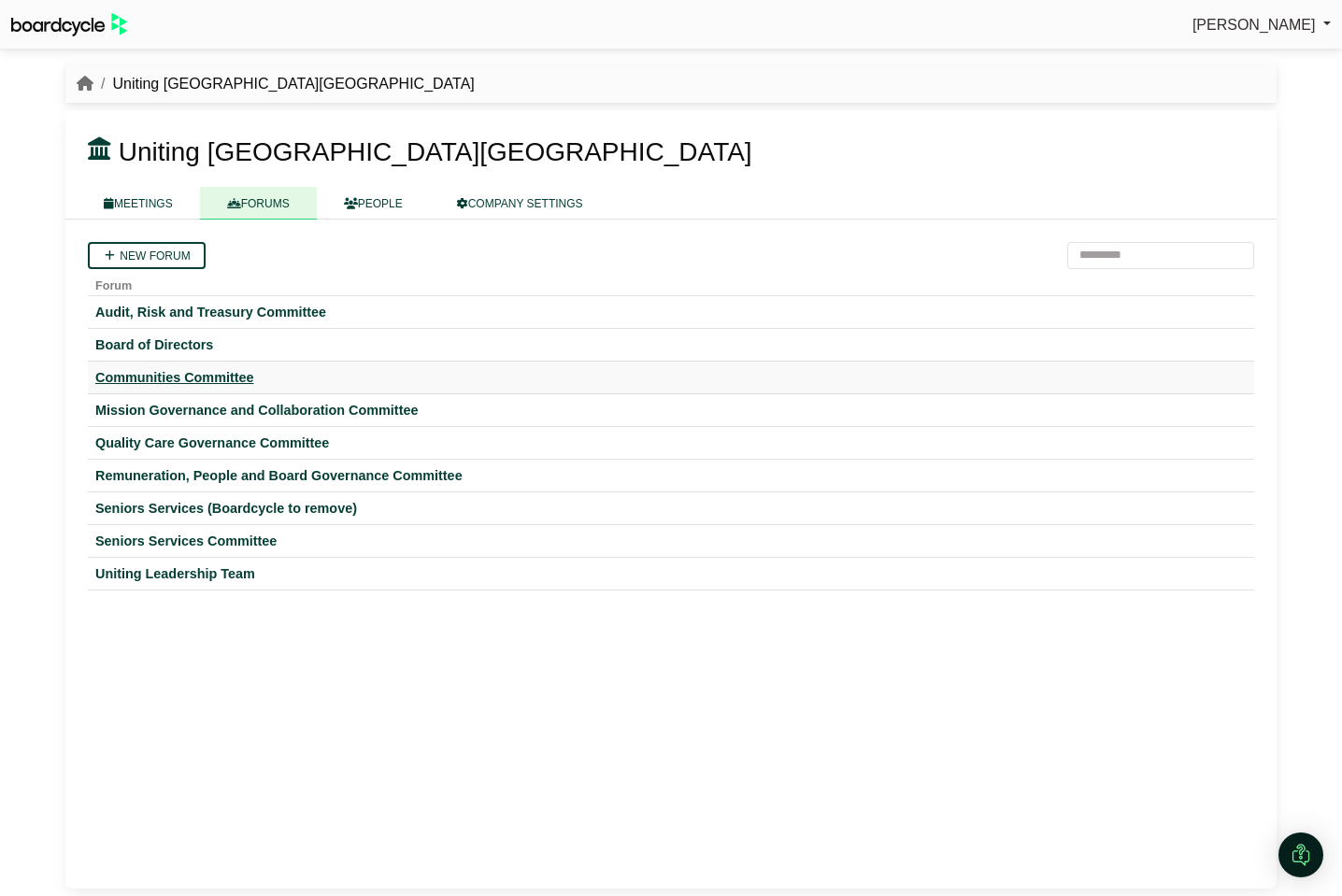
click at [174, 375] on div "Communities Committee" at bounding box center [671, 378] width 1151 height 17
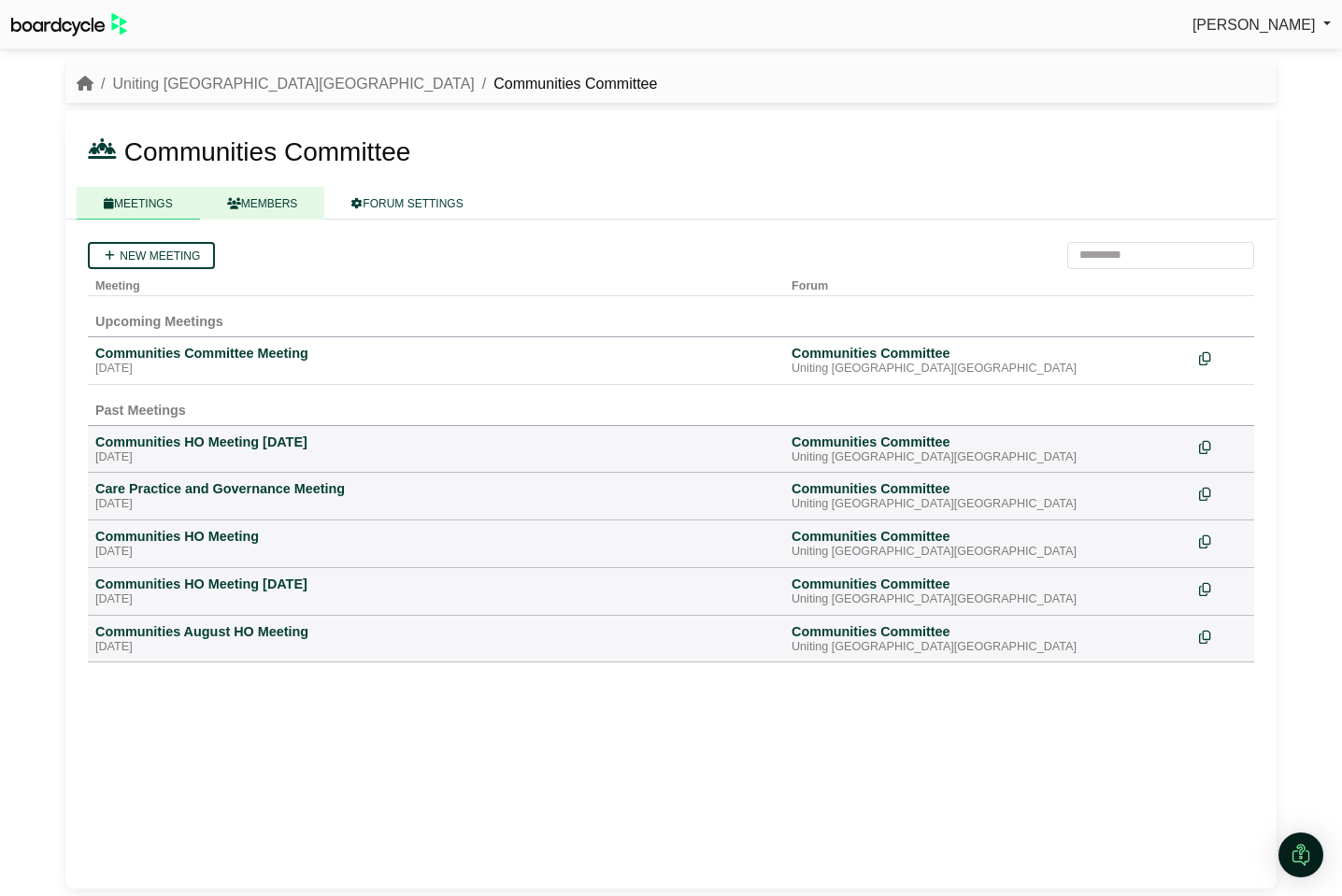
click at [283, 212] on link "MEMBERS" at bounding box center [263, 203] width 125 height 33
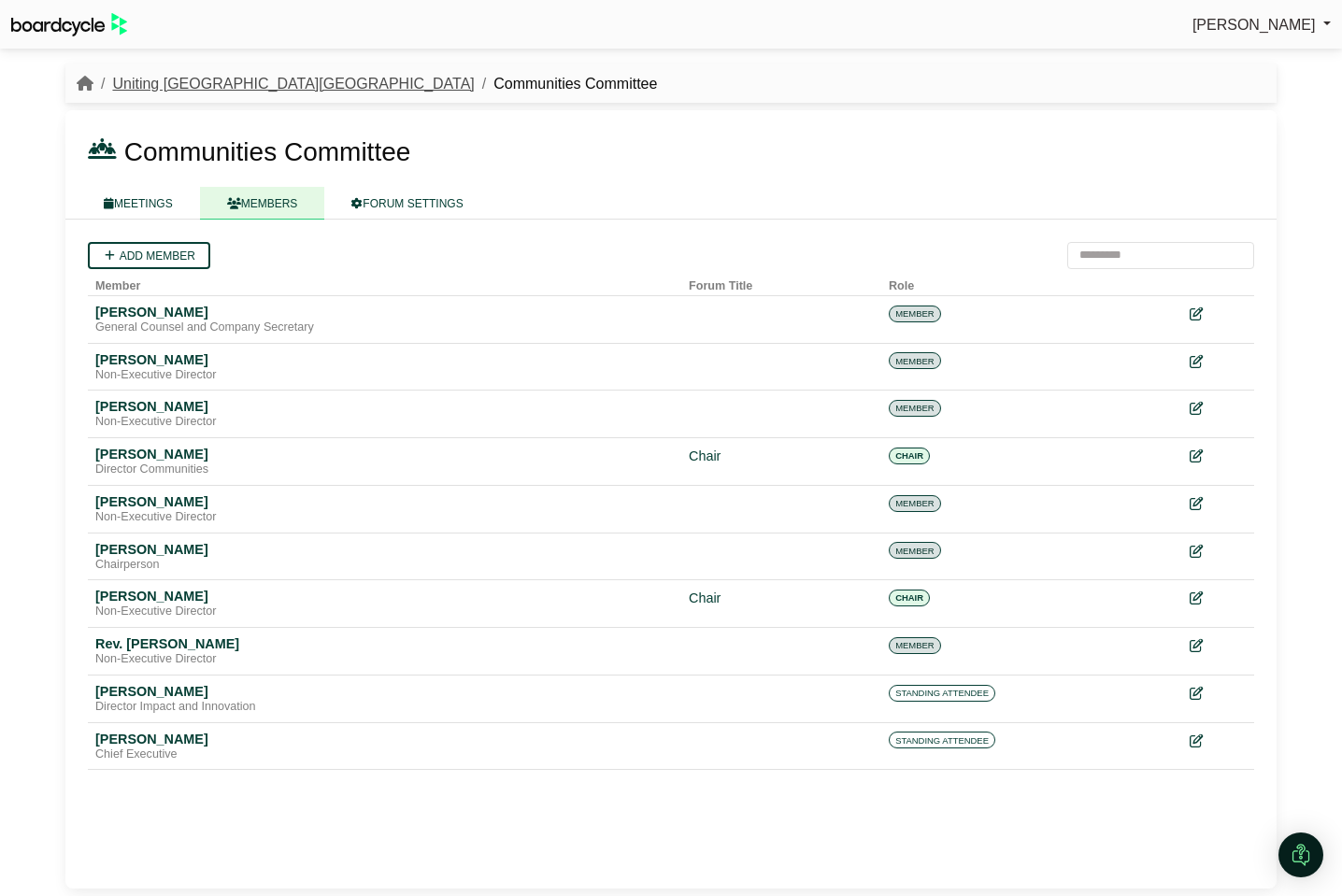
click at [162, 84] on link "Uniting [GEOGRAPHIC_DATA][GEOGRAPHIC_DATA]" at bounding box center [293, 83] width 362 height 16
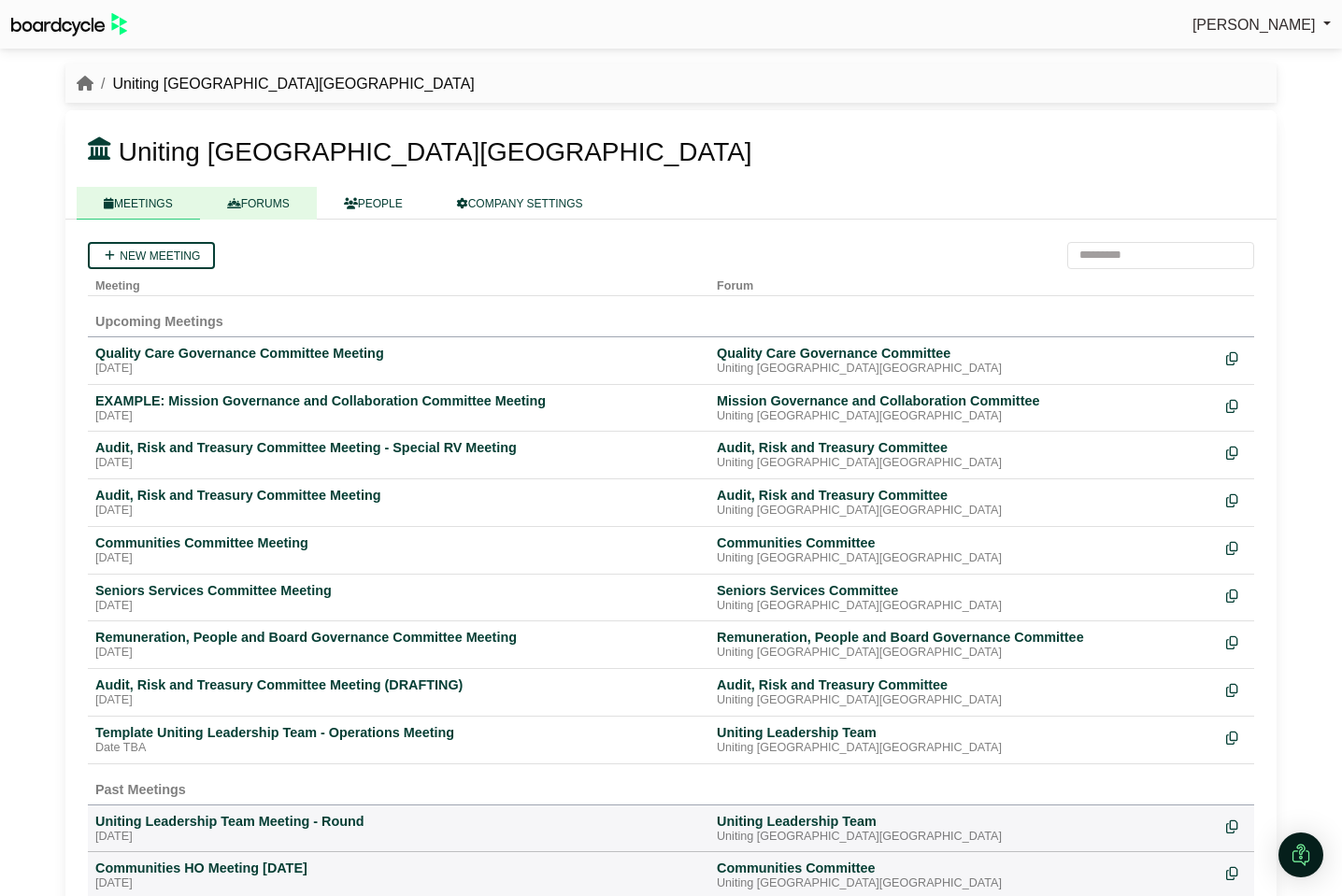
click at [263, 210] on link "FORUMS" at bounding box center [258, 203] width 117 height 33
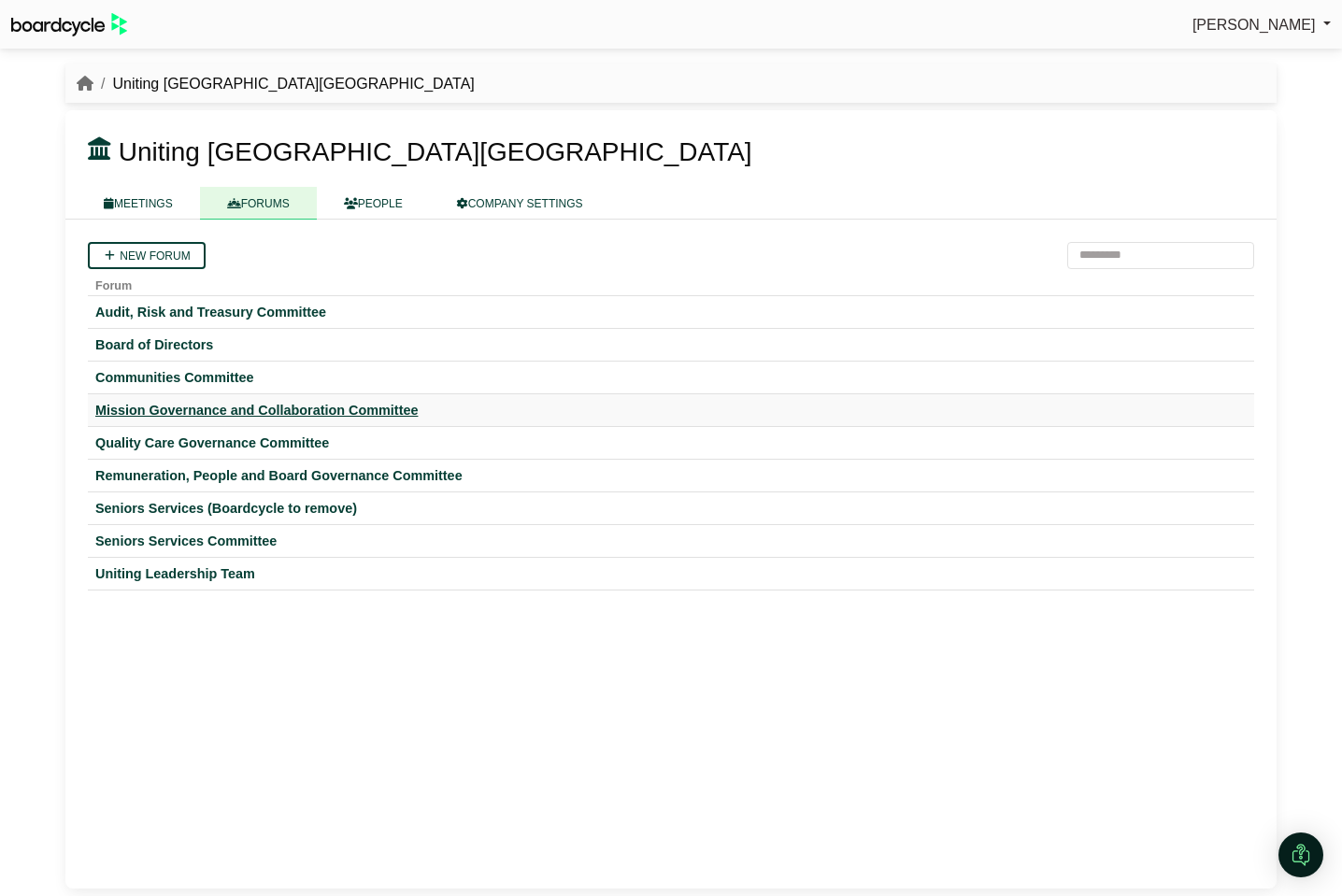
click at [197, 413] on div "Mission Governance and Collaboration Committee" at bounding box center [671, 411] width 1151 height 17
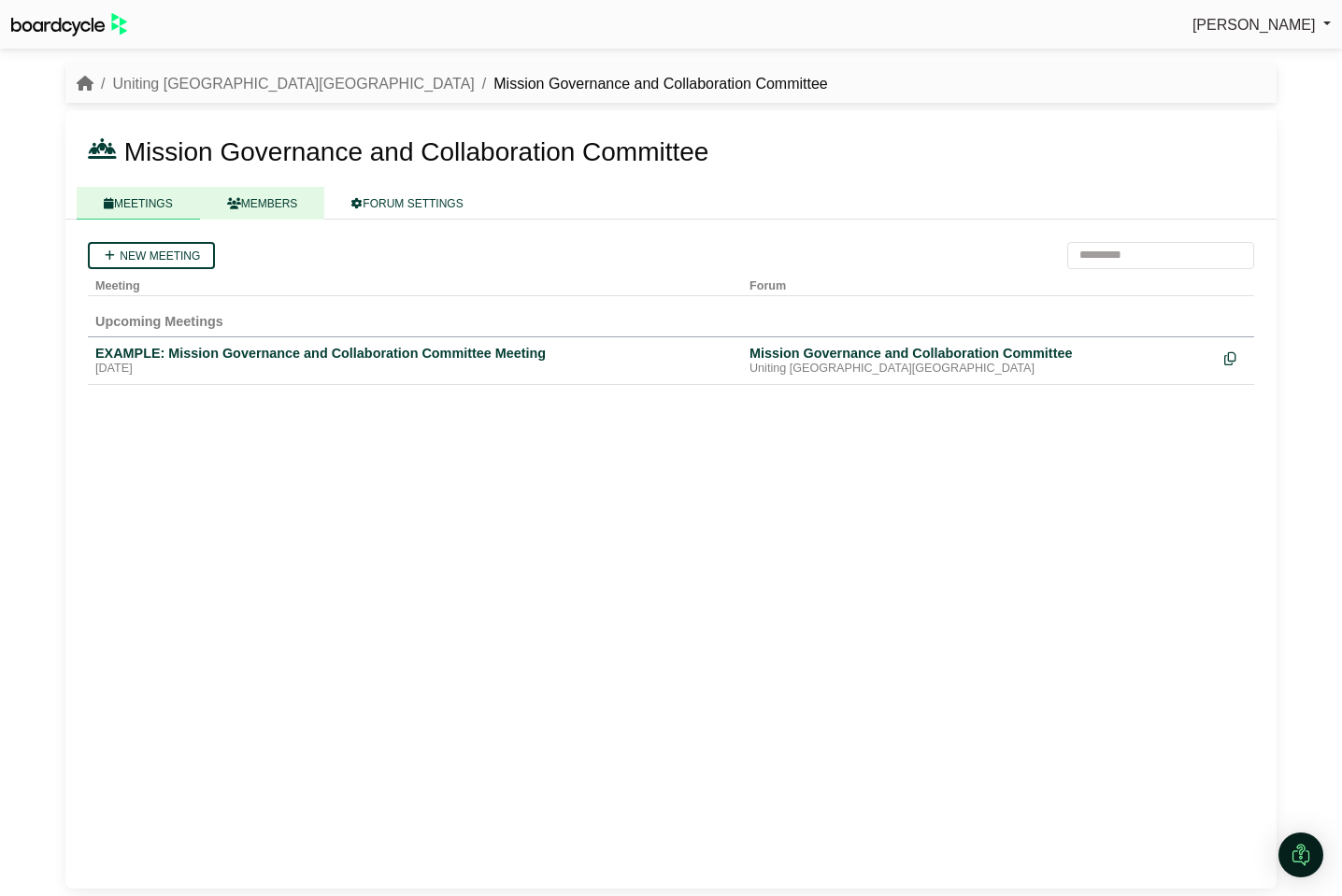
click at [286, 203] on link "MEMBERS" at bounding box center [263, 203] width 125 height 33
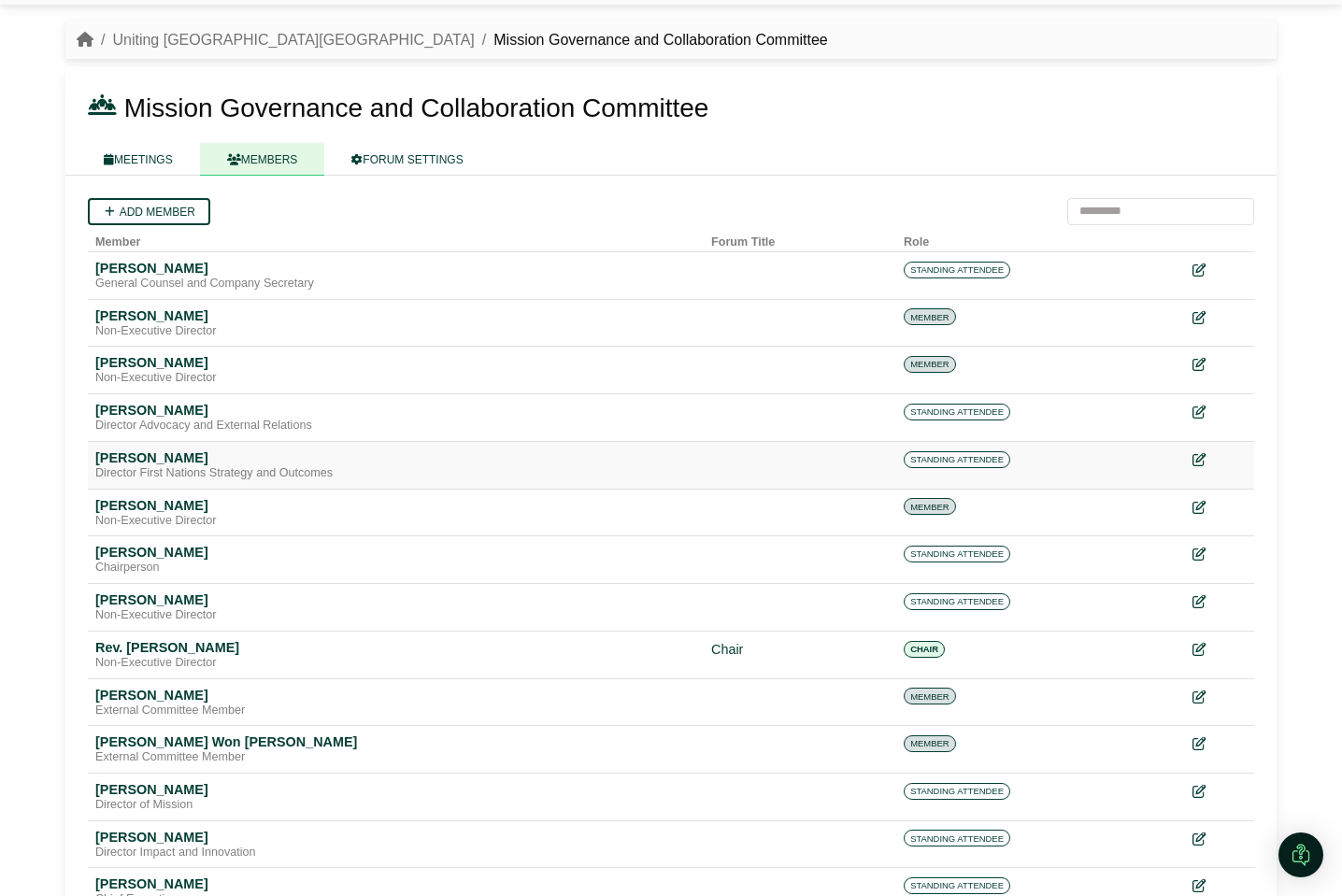
scroll to position [36, 0]
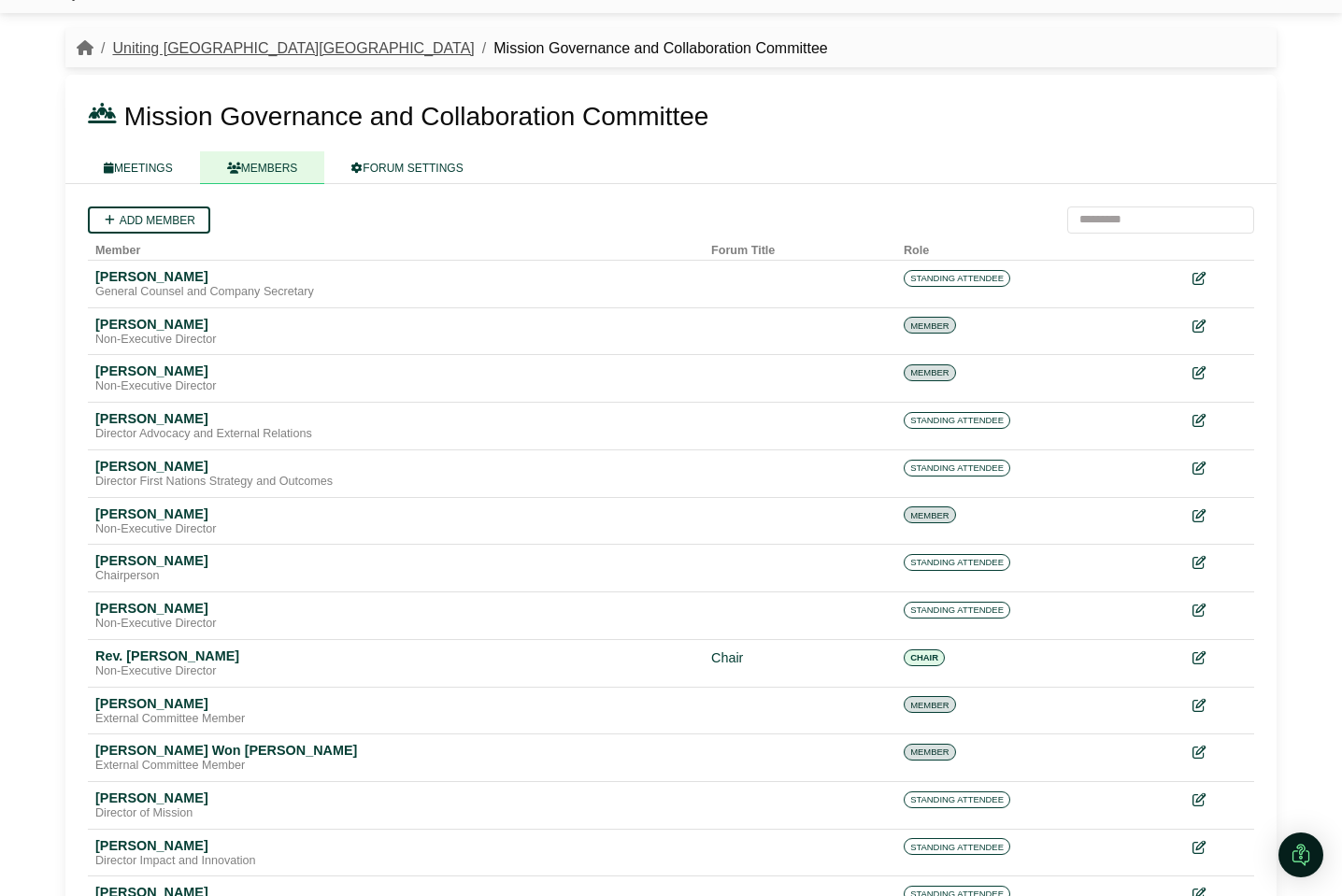
click at [178, 47] on link "Uniting [GEOGRAPHIC_DATA][GEOGRAPHIC_DATA]" at bounding box center [293, 48] width 362 height 16
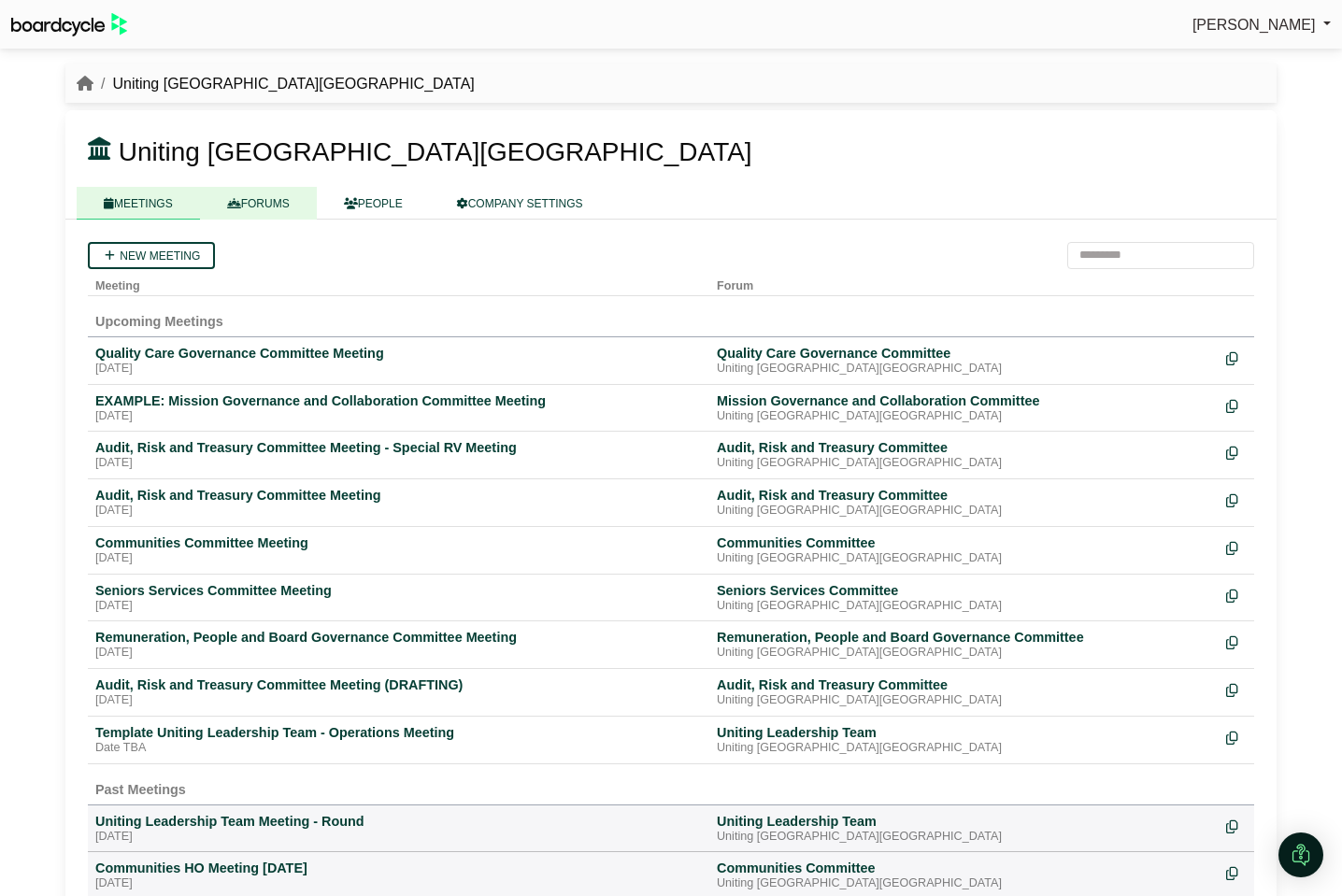
click at [257, 195] on link "FORUMS" at bounding box center [258, 203] width 117 height 33
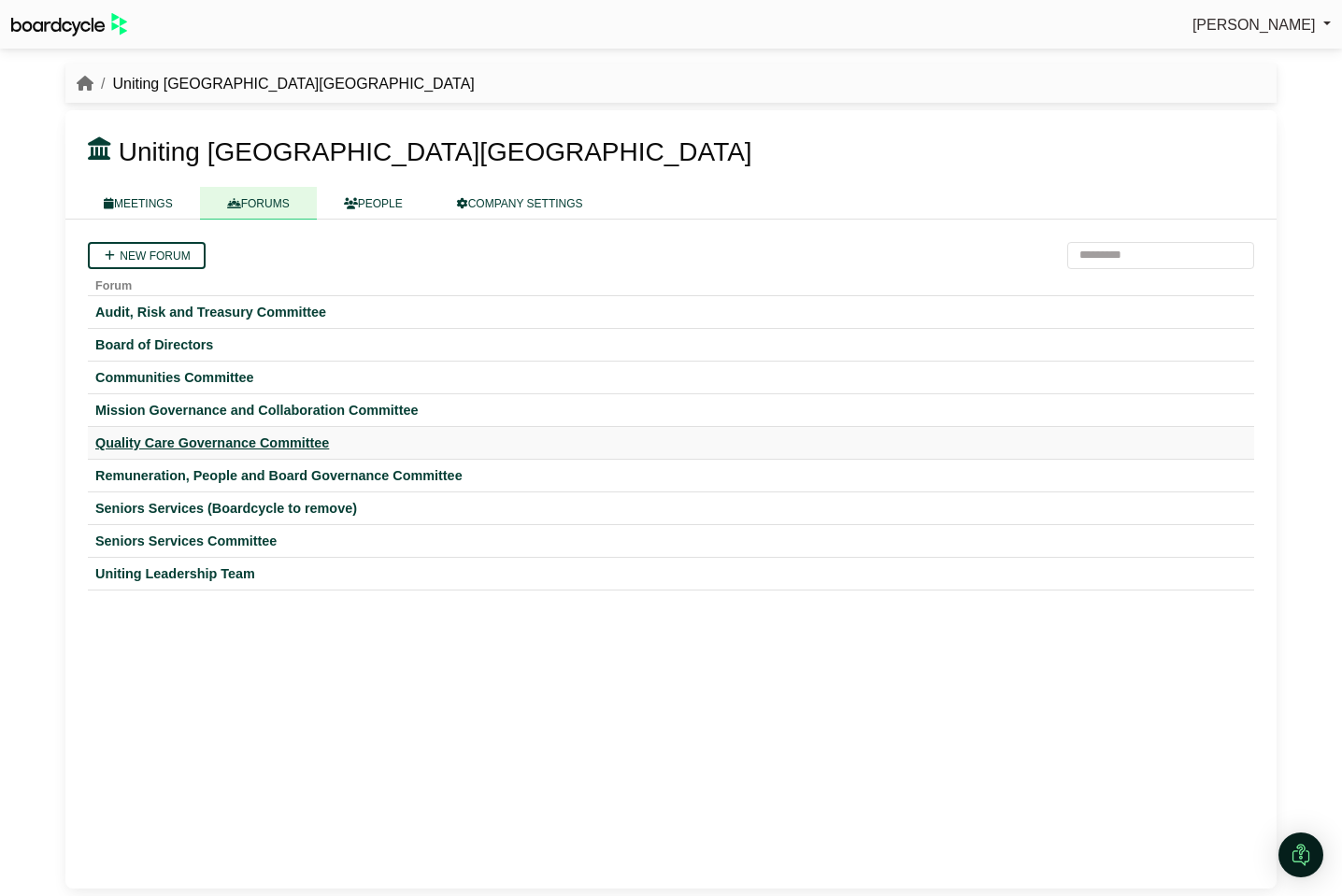
click at [267, 452] on div "Quality Care Governance Committee" at bounding box center [671, 443] width 1151 height 17
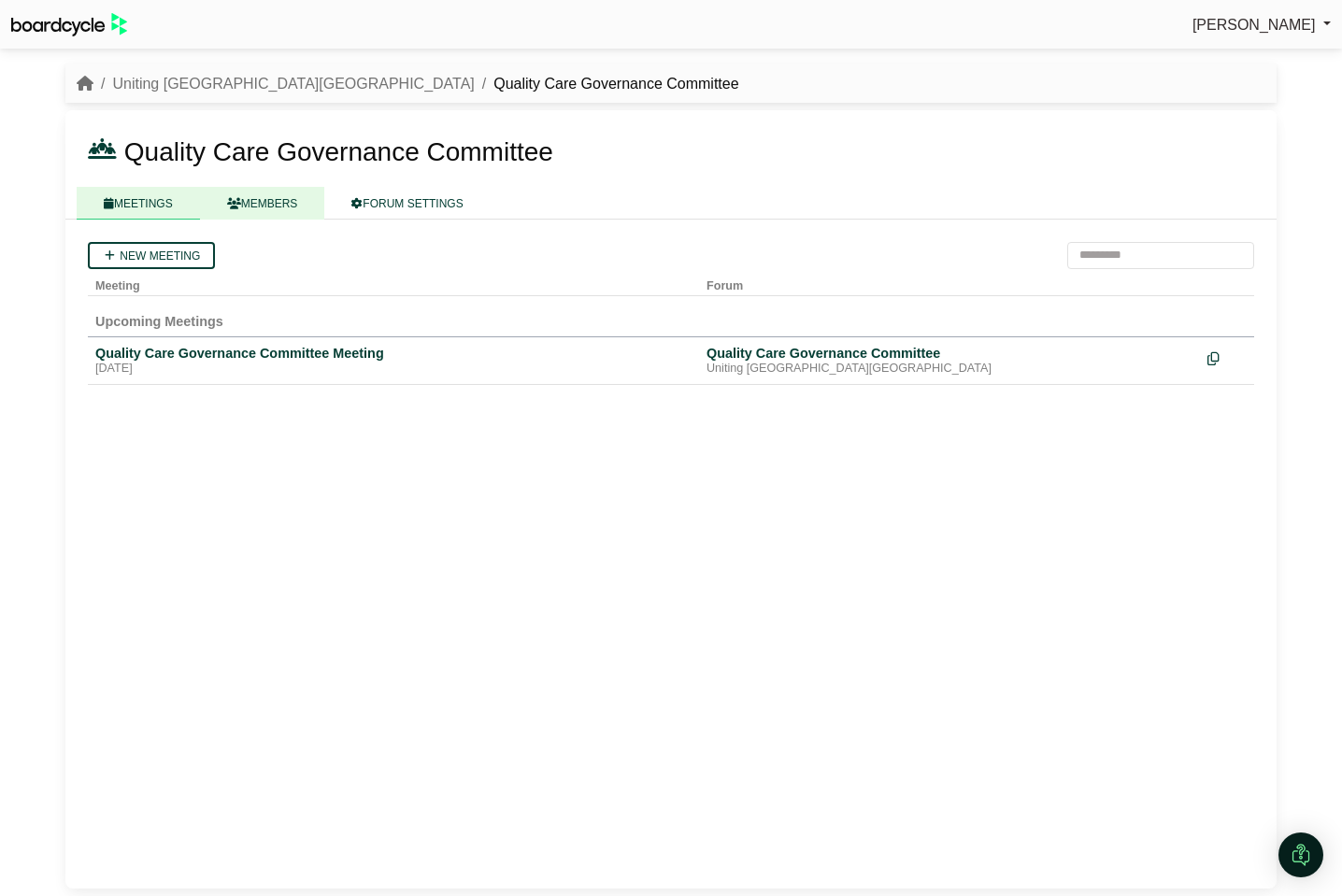
click at [281, 205] on link "MEMBERS" at bounding box center [263, 203] width 125 height 33
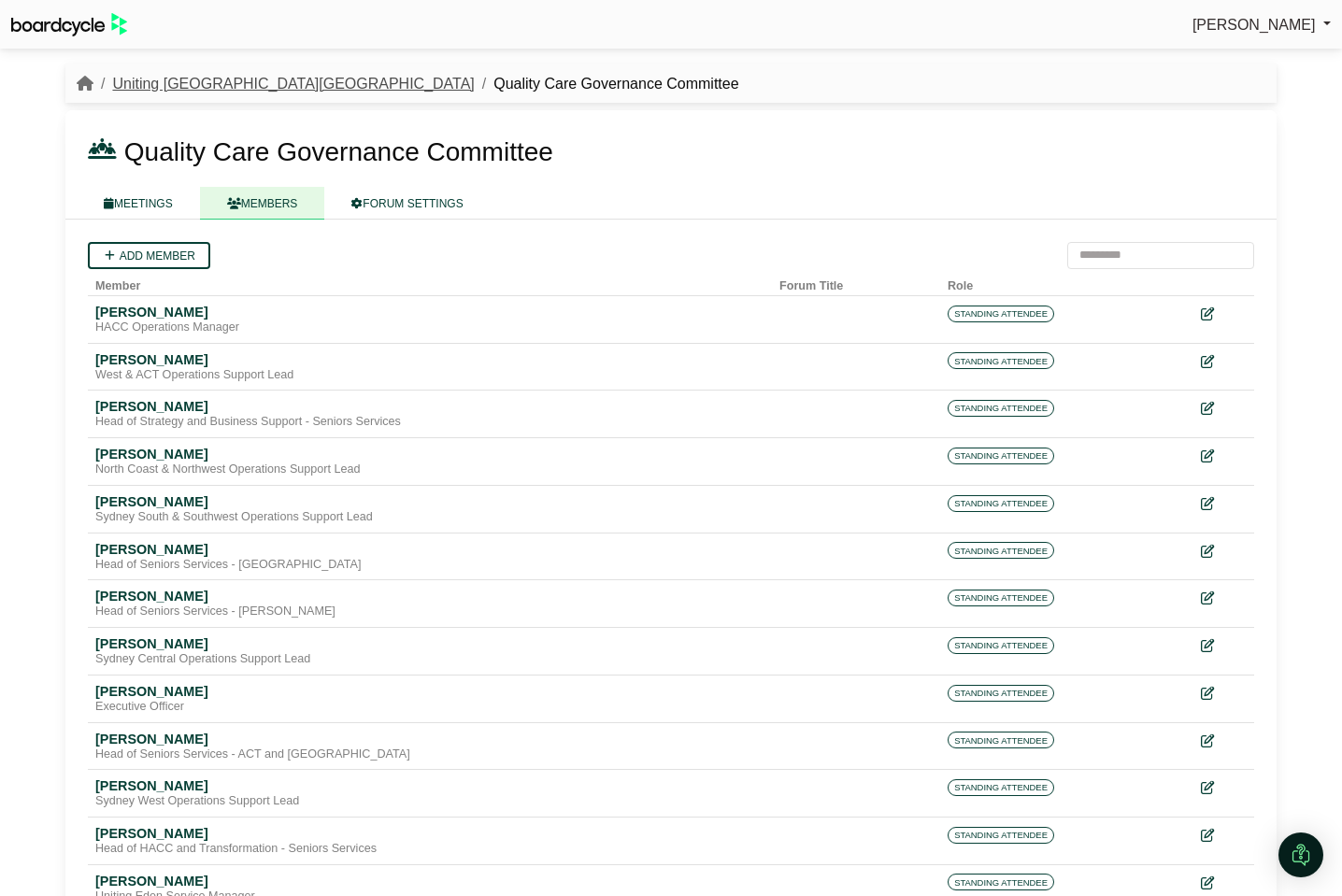
click at [193, 77] on link "Uniting [GEOGRAPHIC_DATA][GEOGRAPHIC_DATA]" at bounding box center [293, 83] width 362 height 16
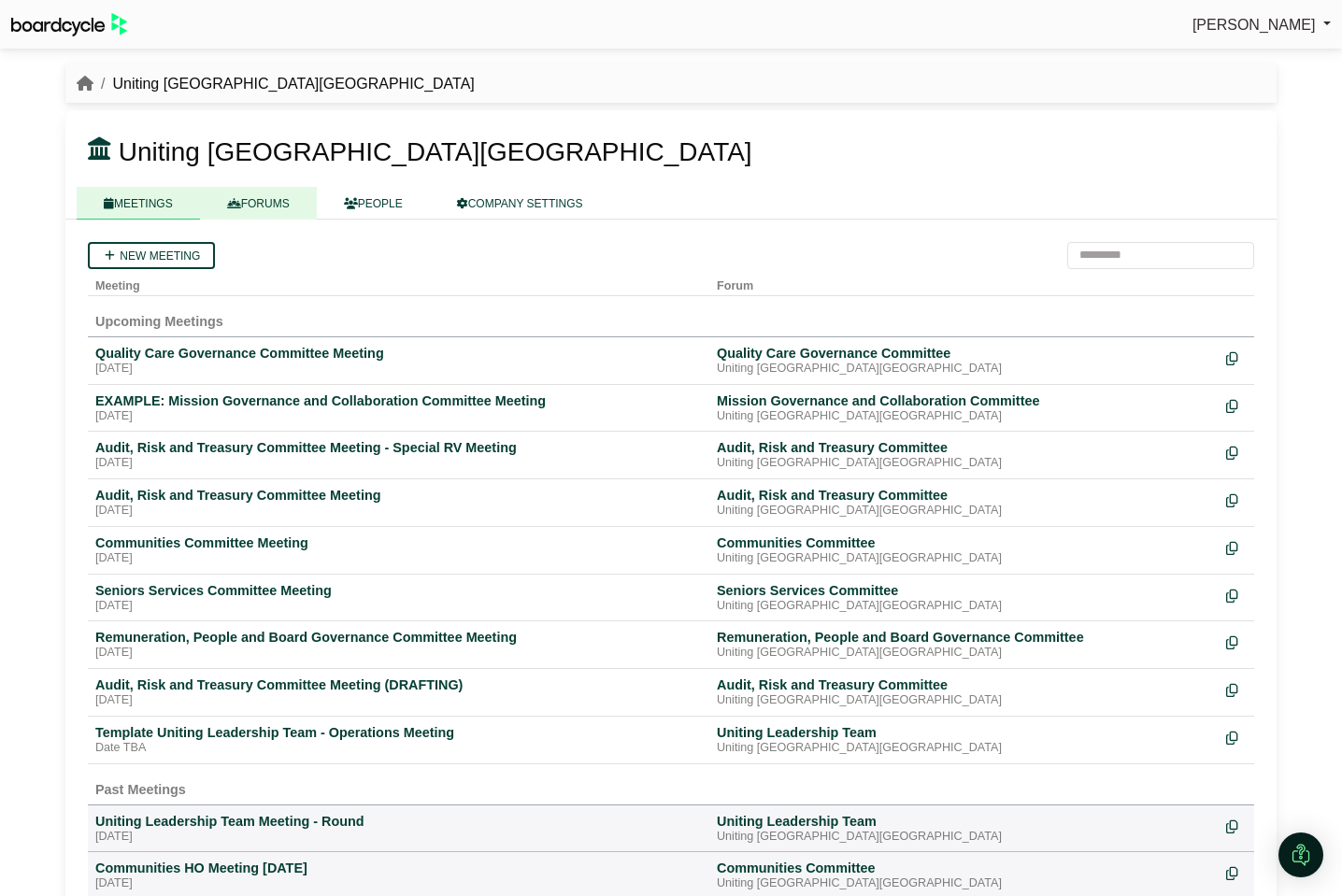
click at [267, 202] on link "FORUMS" at bounding box center [258, 203] width 117 height 33
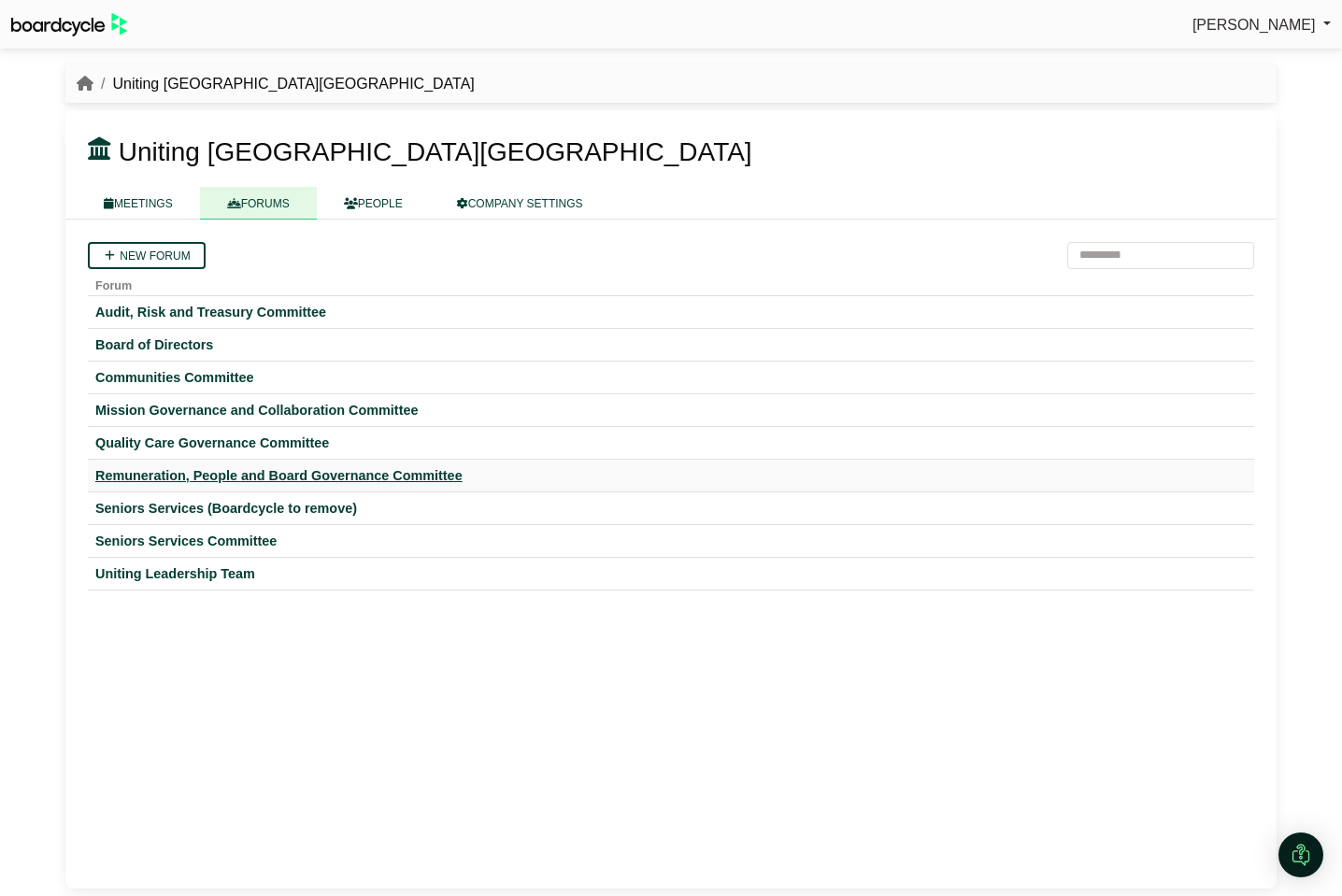
click at [214, 471] on div "Remuneration, People and Board Governance Committee" at bounding box center [671, 476] width 1151 height 17
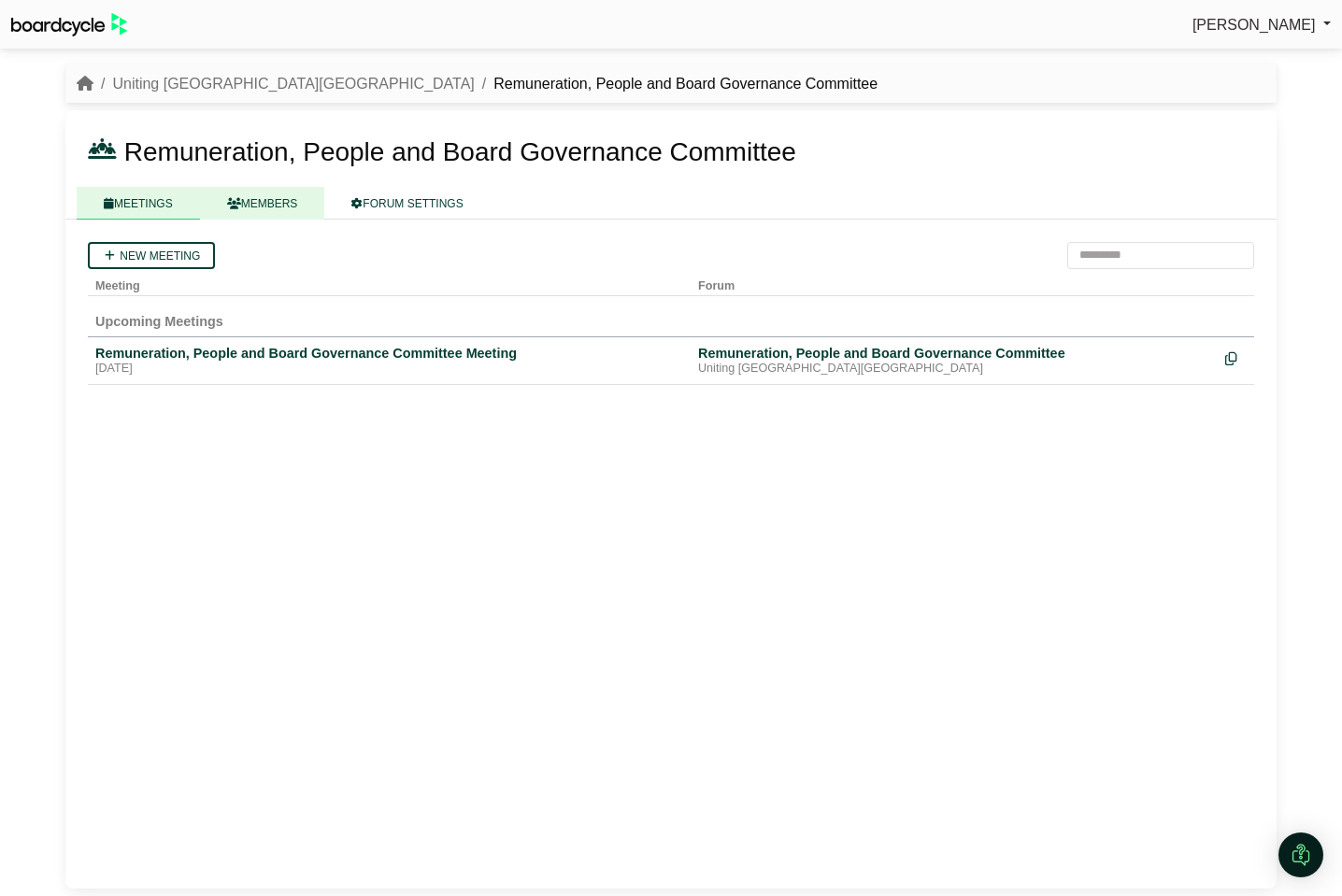
click at [282, 195] on link "MEMBERS" at bounding box center [263, 203] width 125 height 33
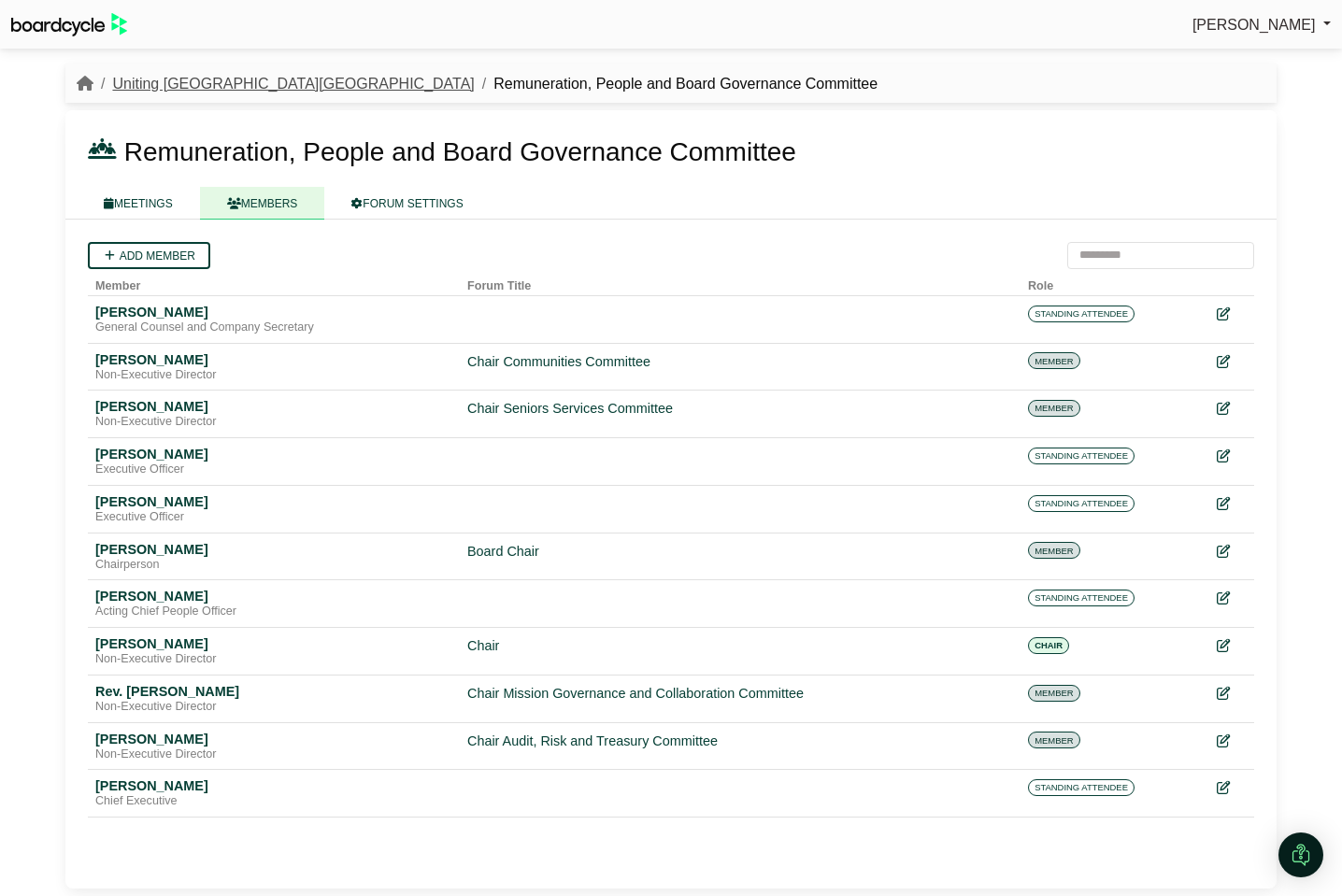
click at [180, 82] on link "Uniting [GEOGRAPHIC_DATA][GEOGRAPHIC_DATA]" at bounding box center [293, 83] width 362 height 16
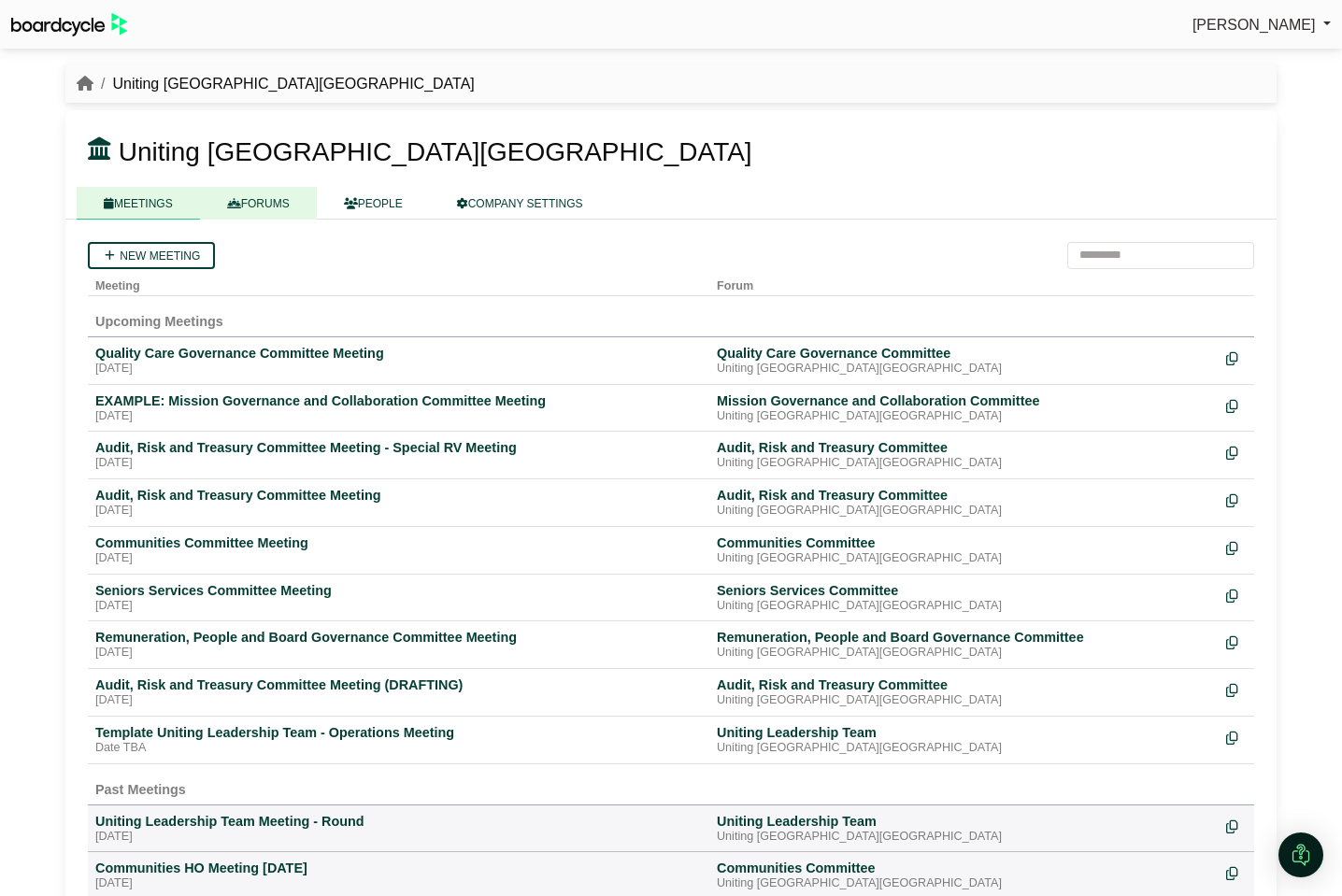
click at [272, 212] on link "FORUMS" at bounding box center [258, 203] width 117 height 33
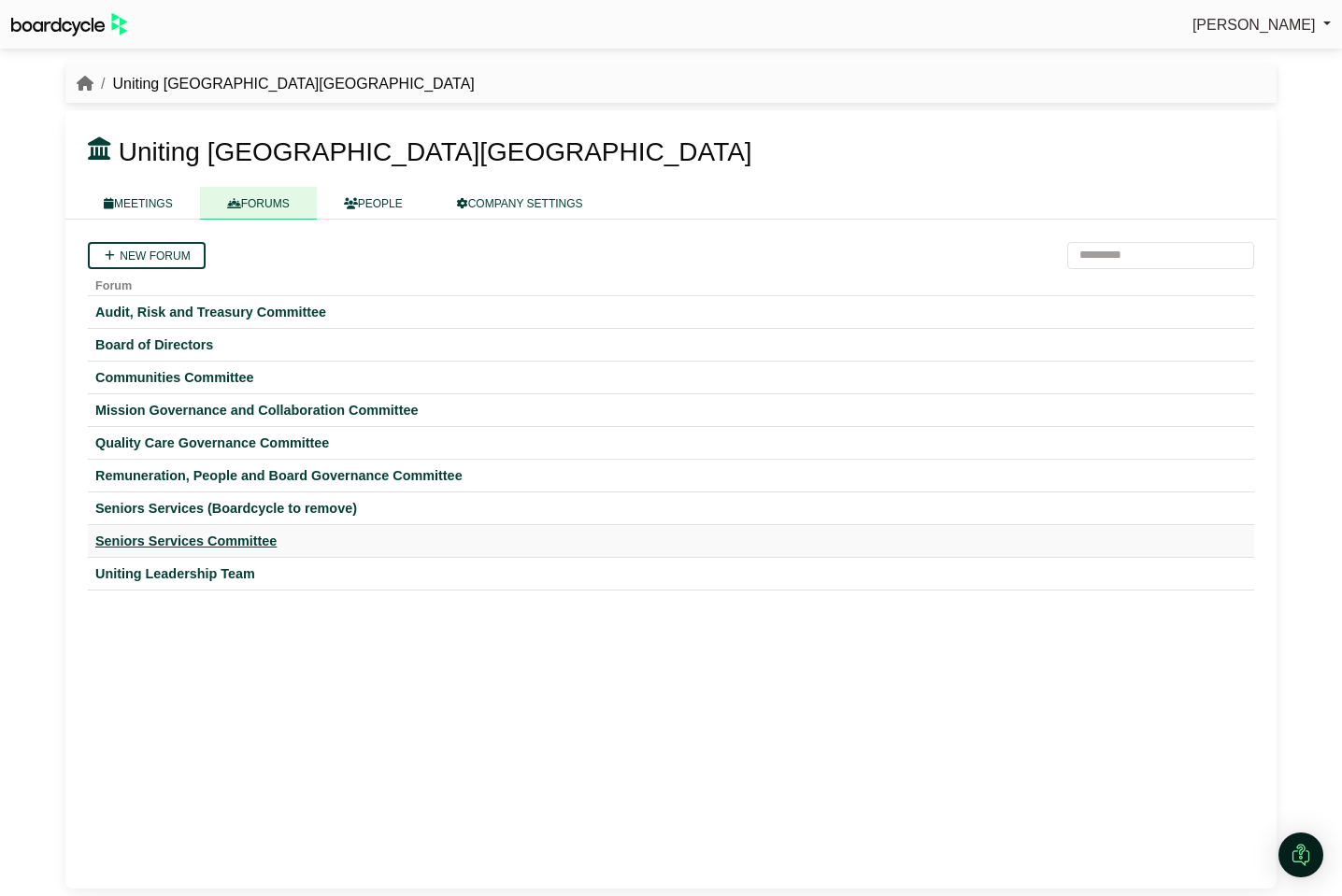
click at [178, 542] on div "Seniors Services Committee" at bounding box center [671, 542] width 1151 height 17
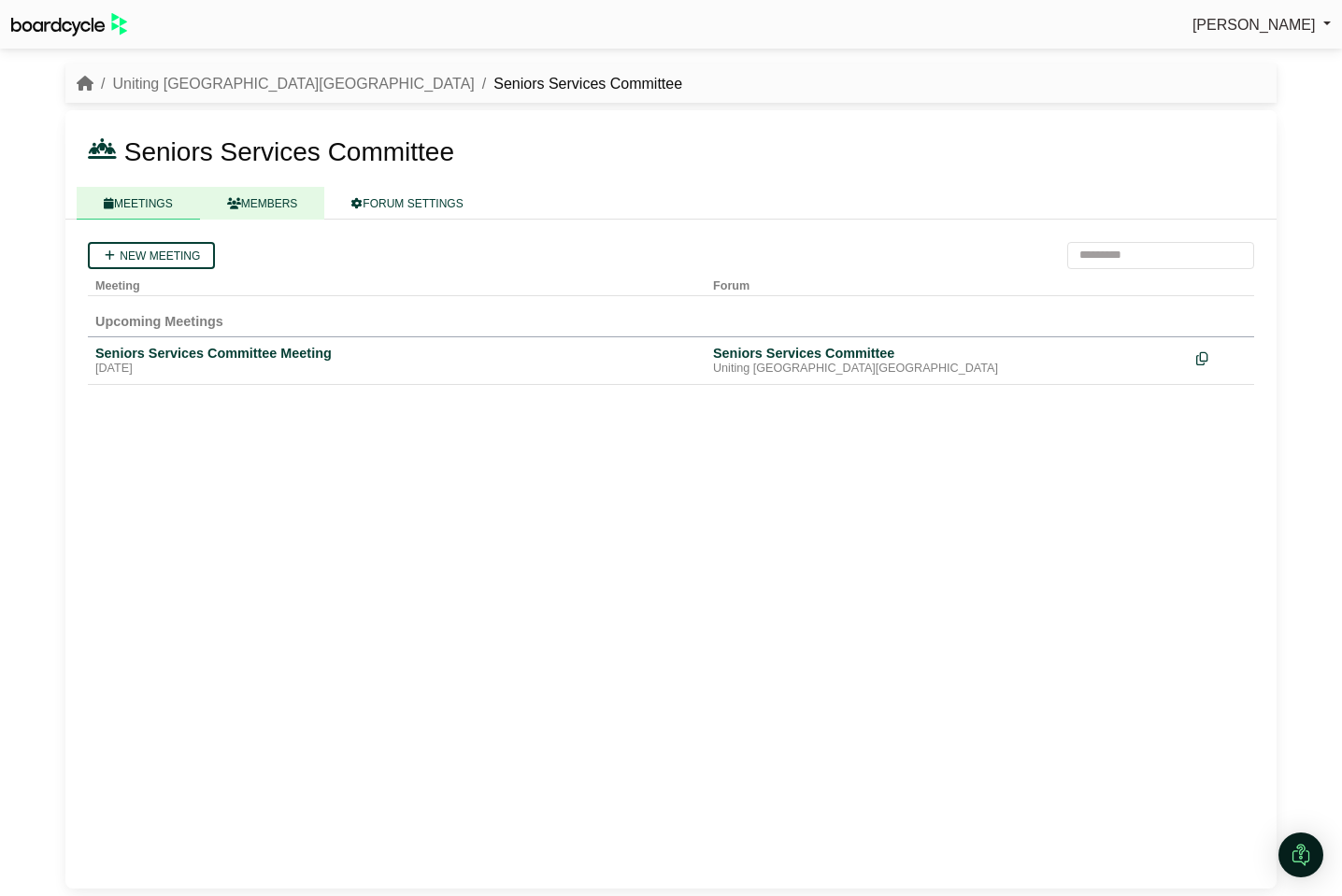
click at [273, 199] on link "MEMBERS" at bounding box center [263, 203] width 125 height 33
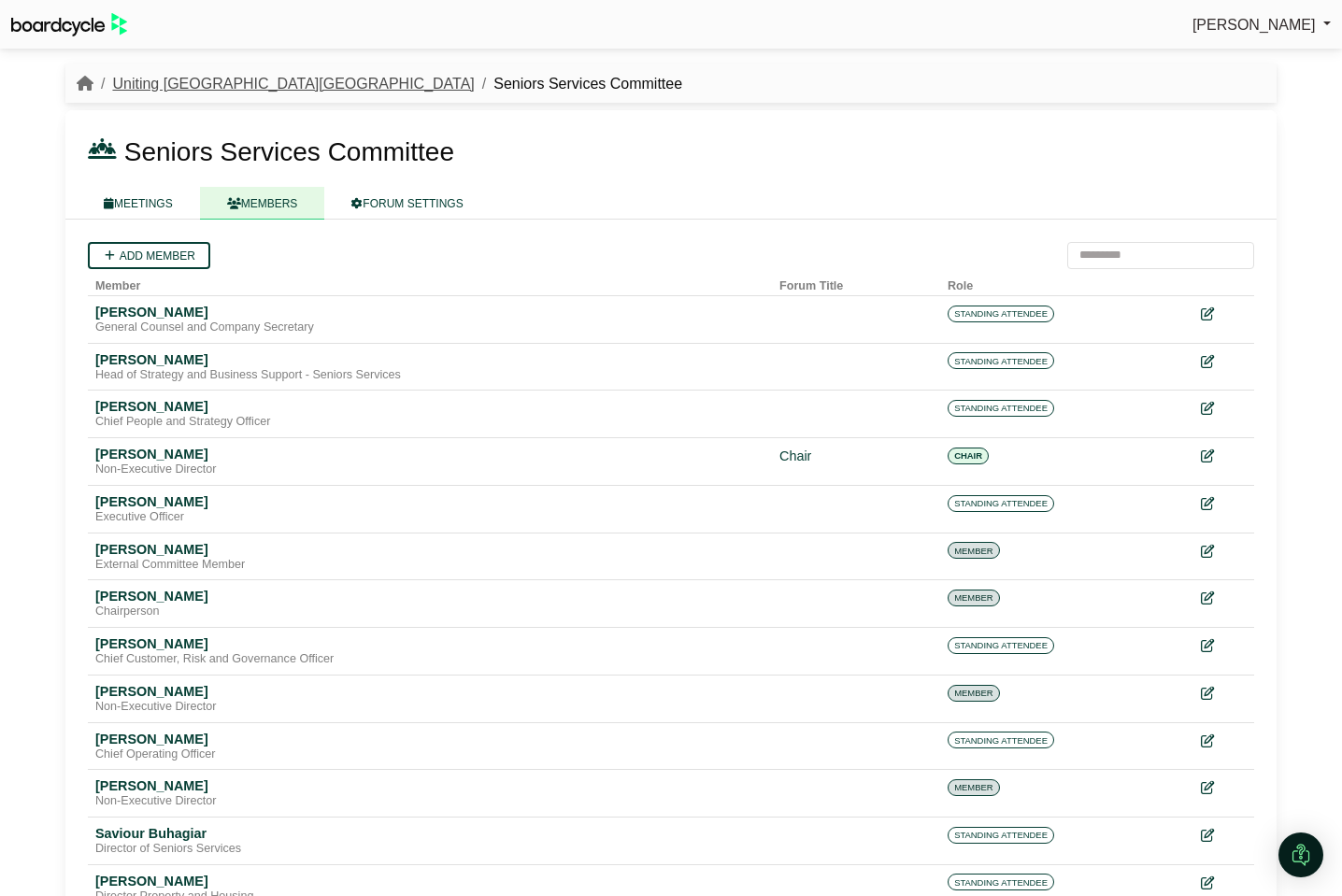
click at [165, 76] on link "Uniting [GEOGRAPHIC_DATA][GEOGRAPHIC_DATA]" at bounding box center [293, 83] width 362 height 16
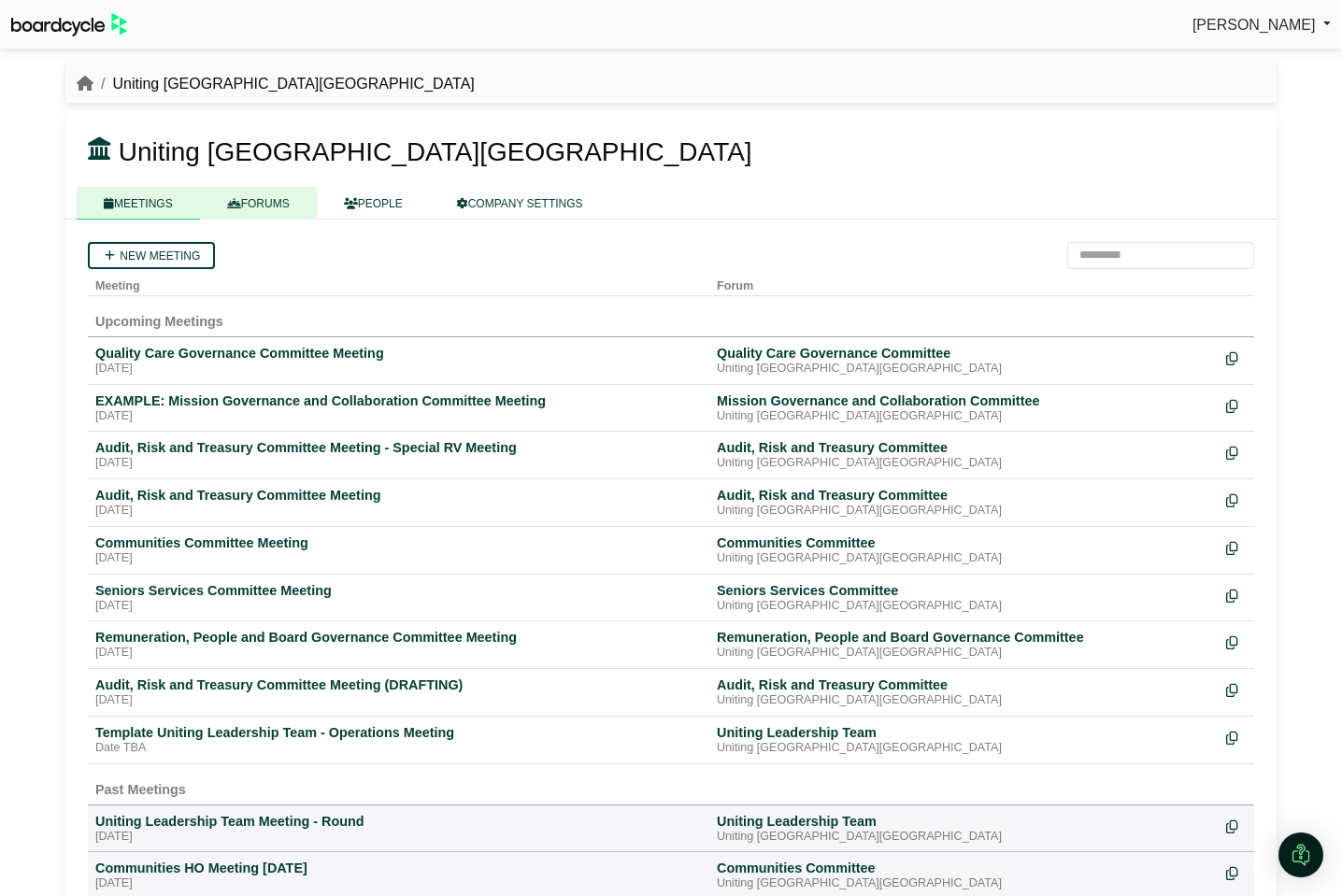
click at [267, 199] on link "FORUMS" at bounding box center [258, 203] width 117 height 33
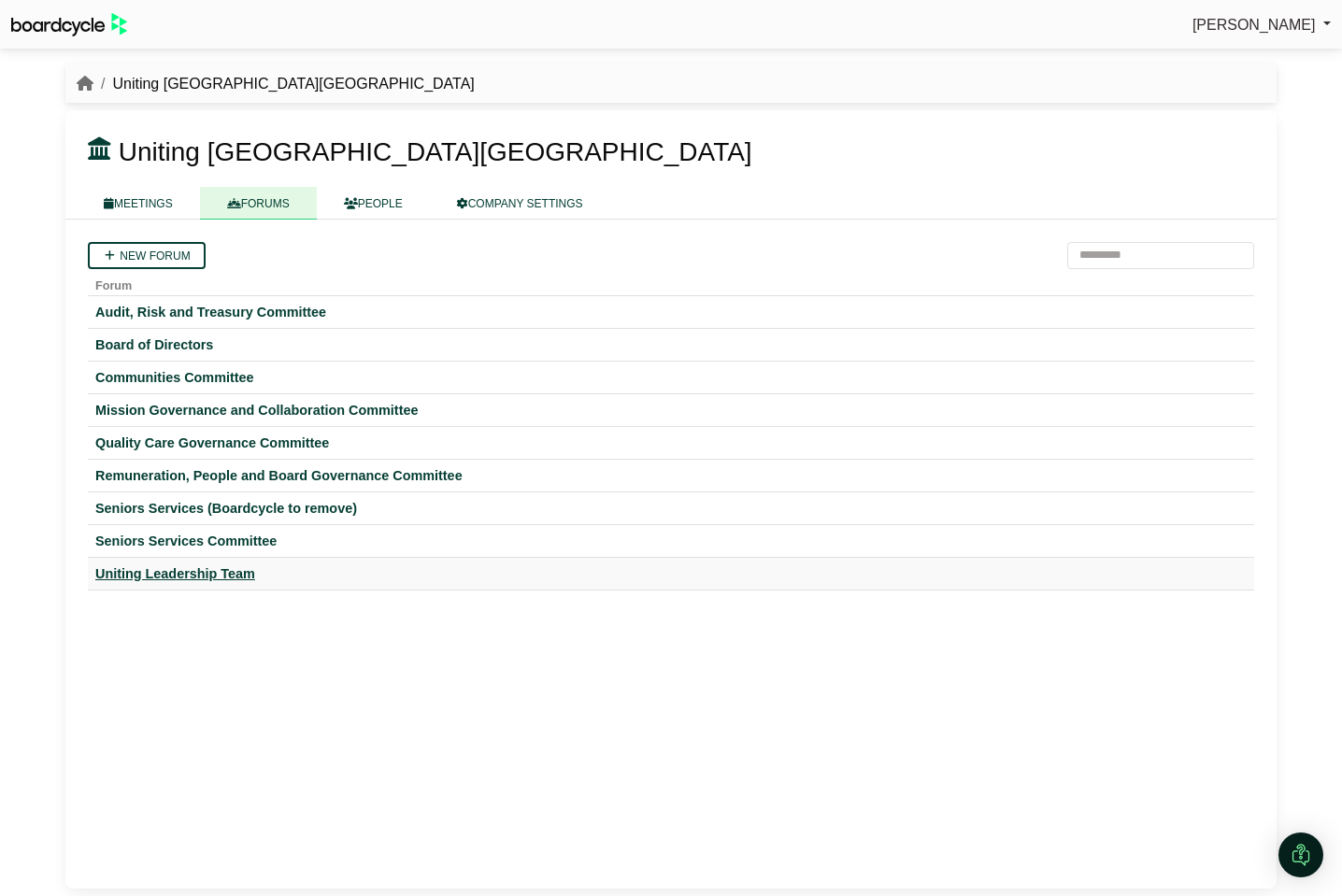
click at [177, 574] on div "Uniting Leadership Team" at bounding box center [671, 574] width 1151 height 17
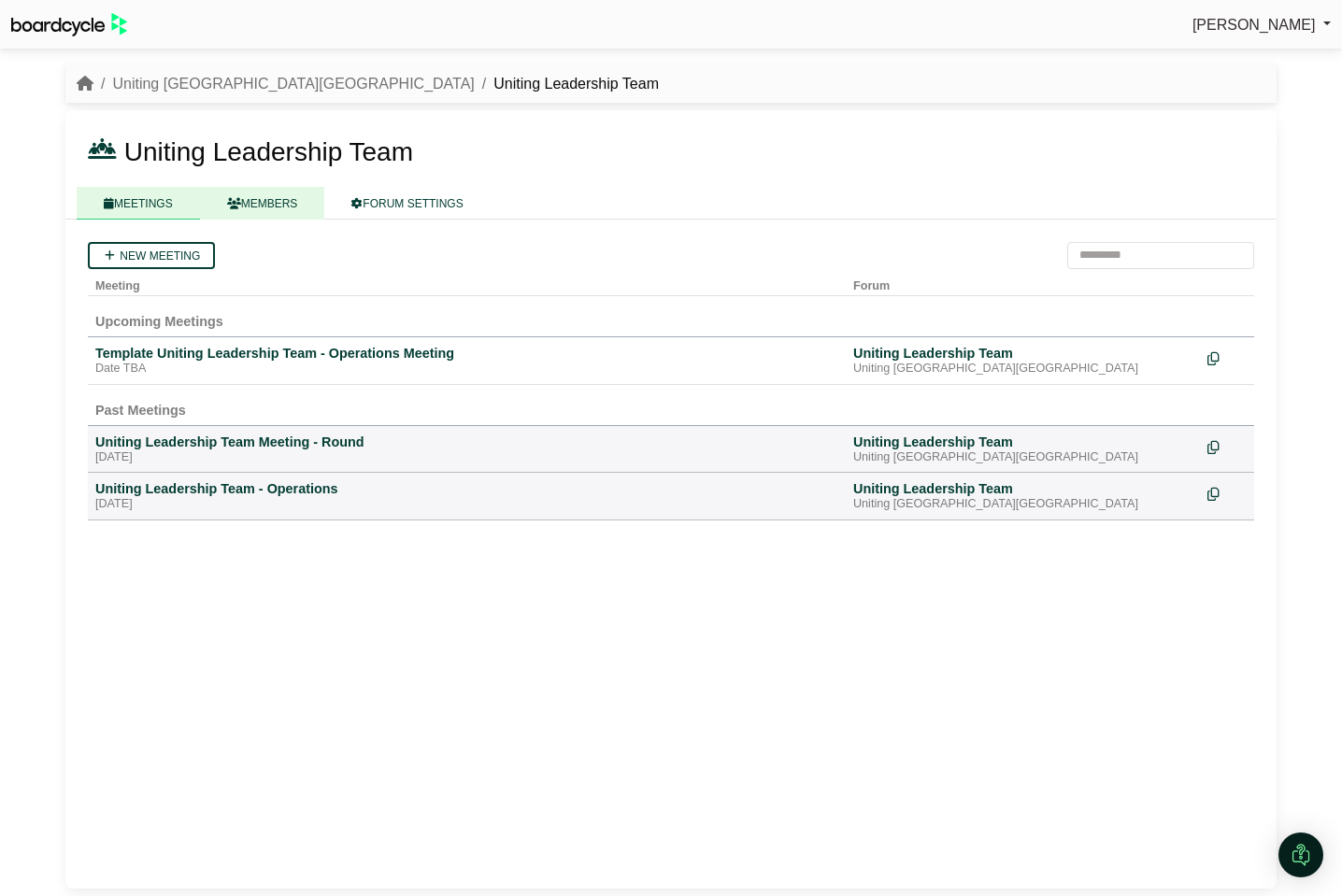
click at [280, 195] on link "MEMBERS" at bounding box center [263, 203] width 125 height 33
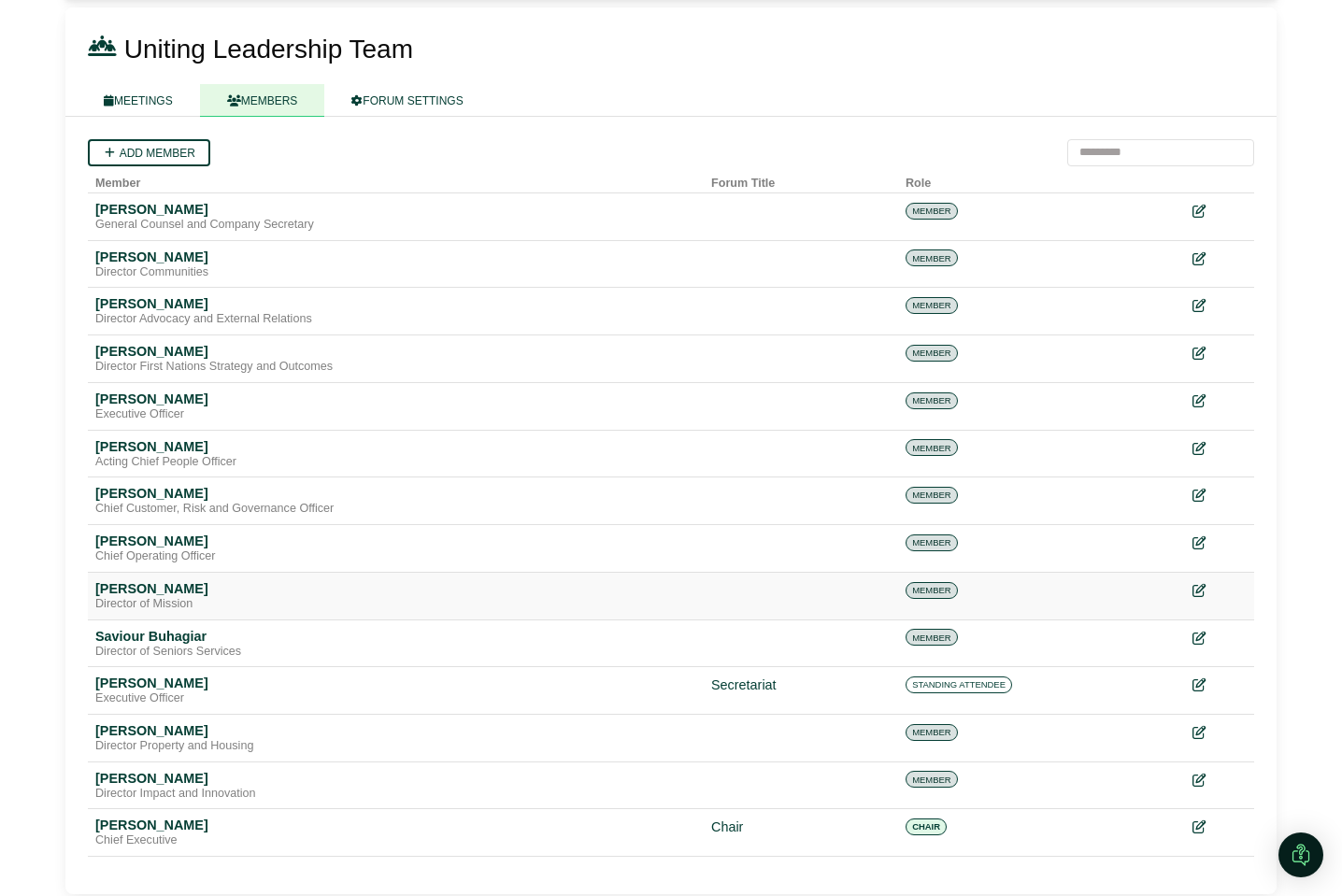
scroll to position [109, 0]
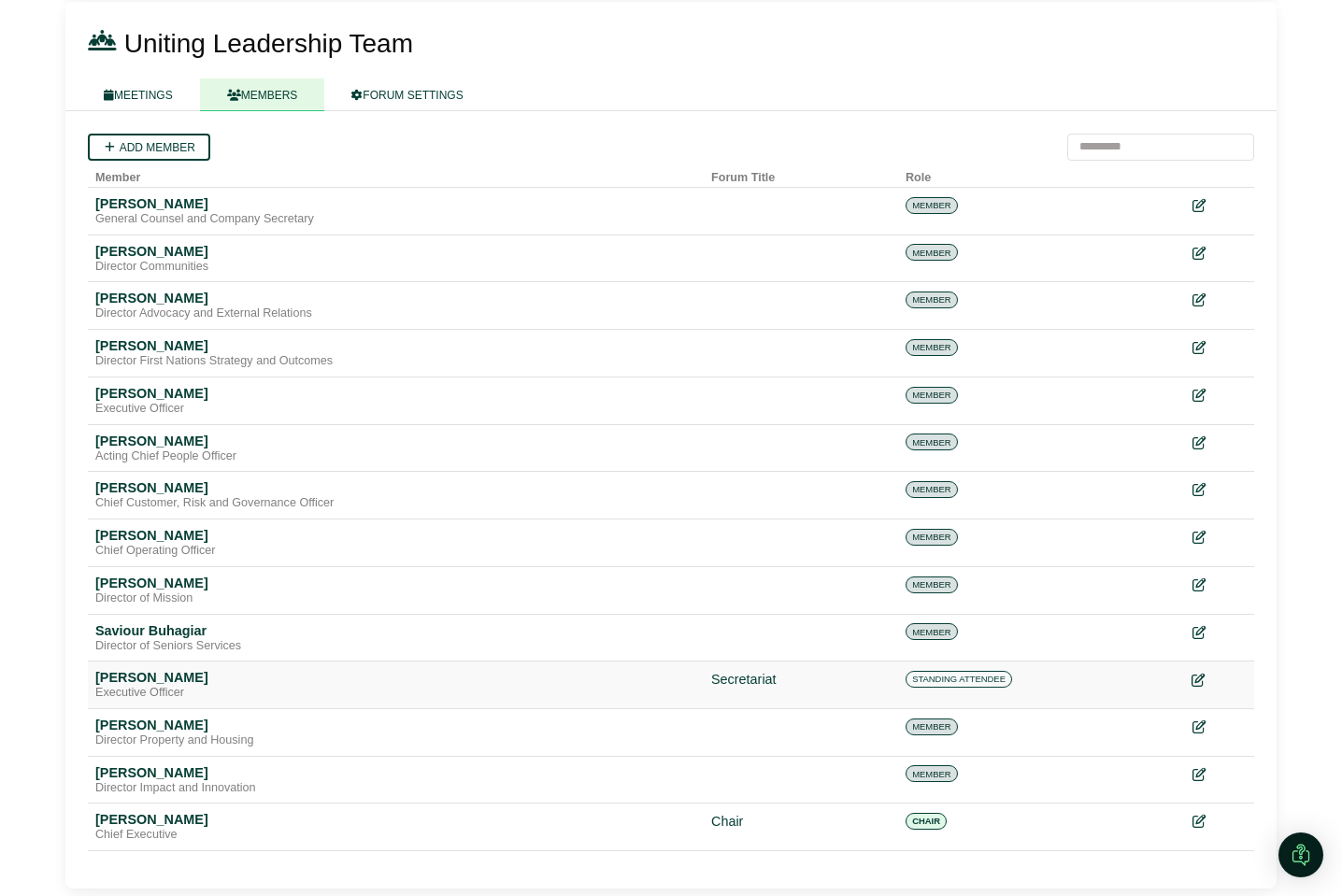
click at [1203, 679] on icon at bounding box center [1198, 681] width 13 height 13
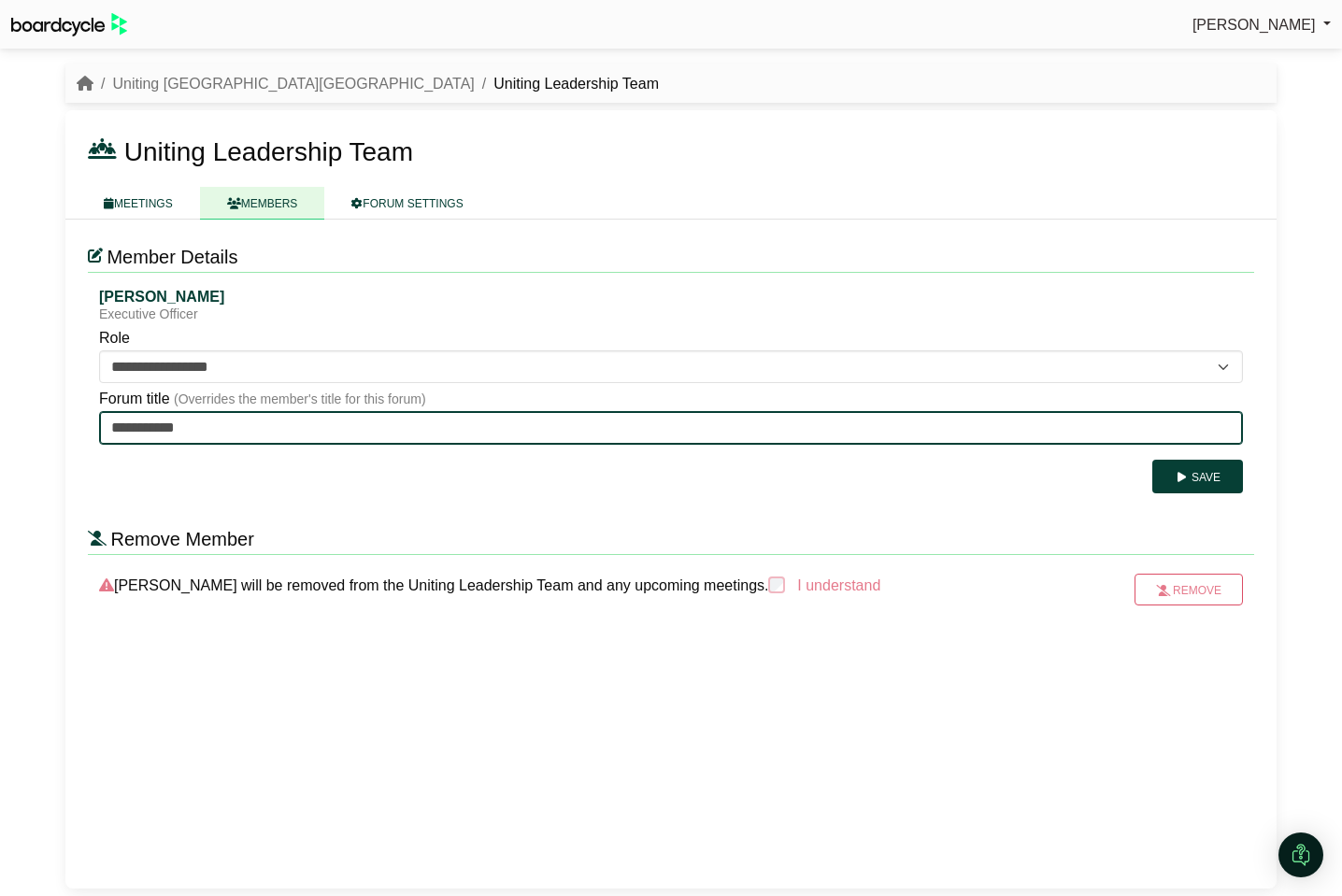
click at [268, 432] on input "**********" at bounding box center [671, 428] width 1144 height 34
drag, startPoint x: 268, startPoint y: 432, endPoint x: 76, endPoint y: 419, distance: 192.4
click at [76, 419] on div "**********" at bounding box center [671, 555] width 1211 height 670
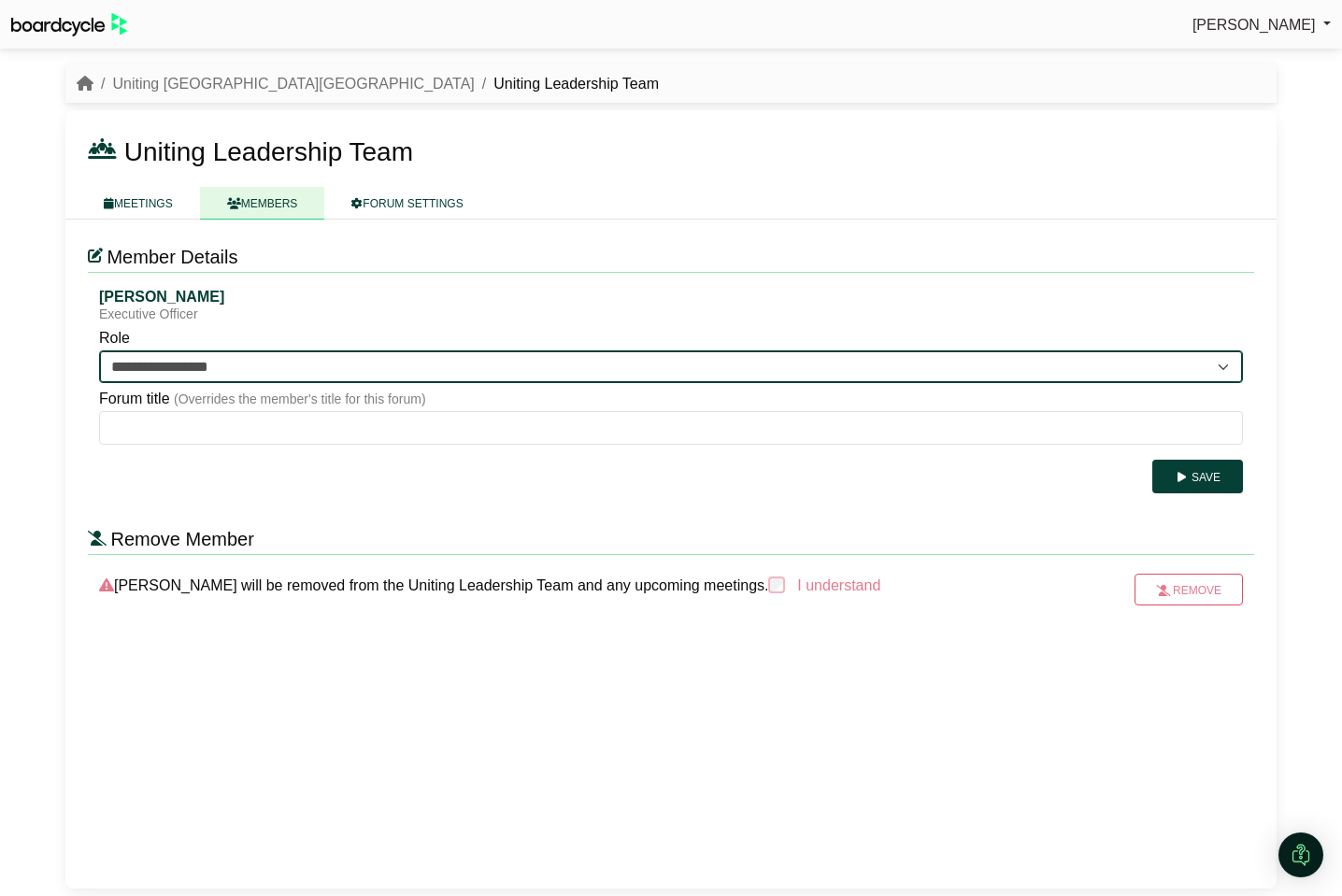
click at [504, 363] on select "**********" at bounding box center [671, 368] width 1144 height 34
select select "*********"
click at [99, 351] on select "**********" at bounding box center [671, 368] width 1144 height 34
type input "*********"
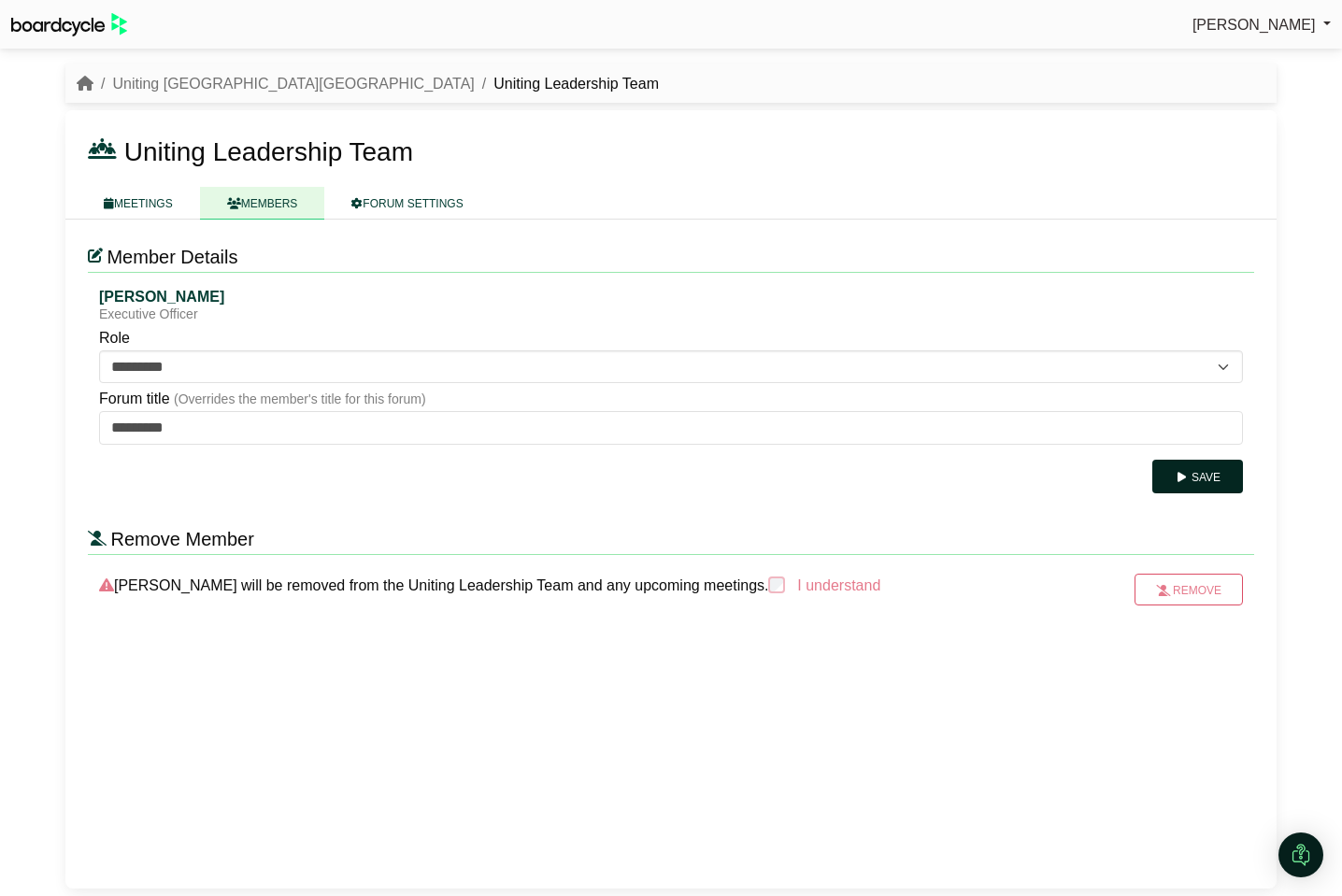
click at [1206, 470] on button "Save" at bounding box center [1197, 477] width 91 height 34
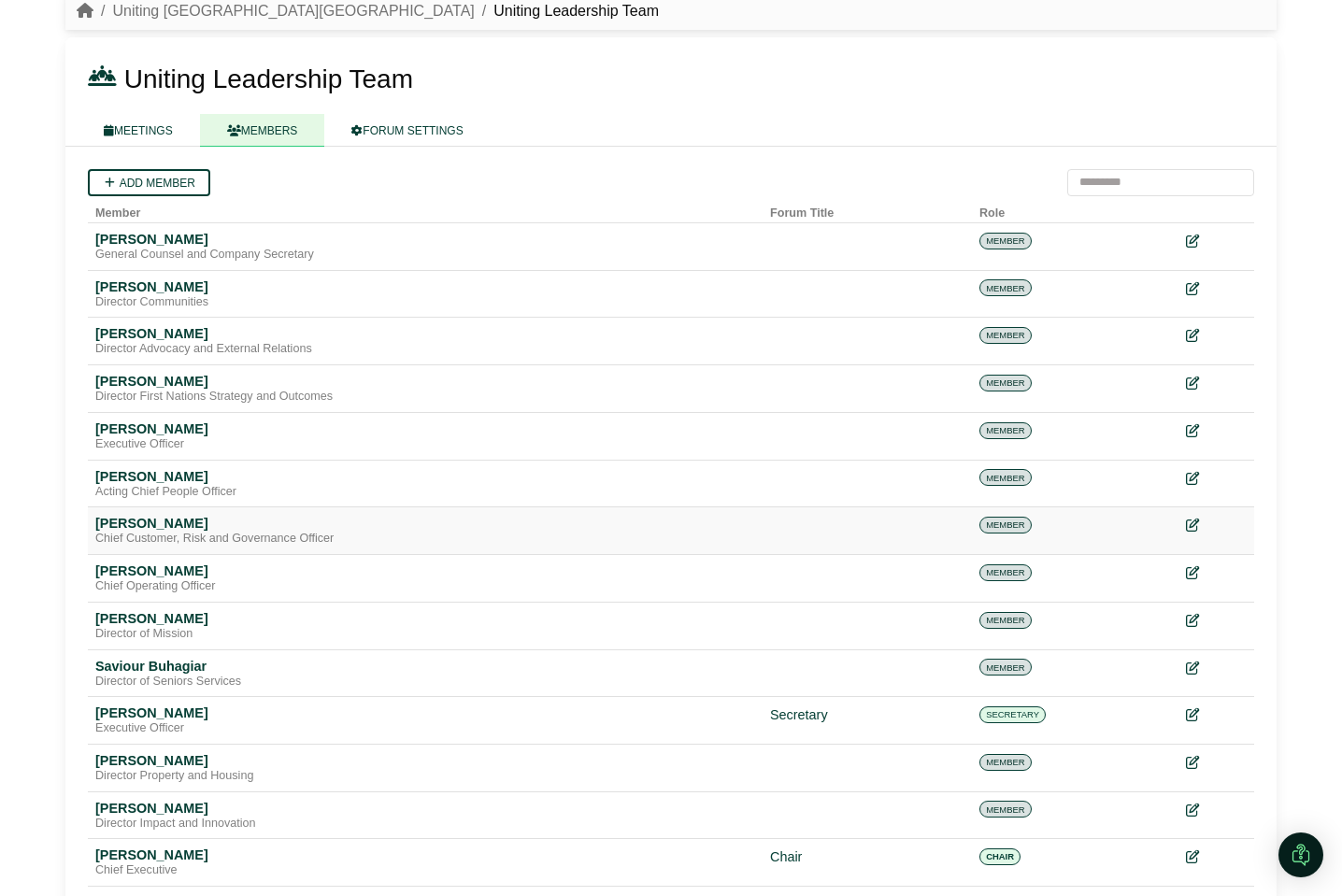
scroll to position [109, 0]
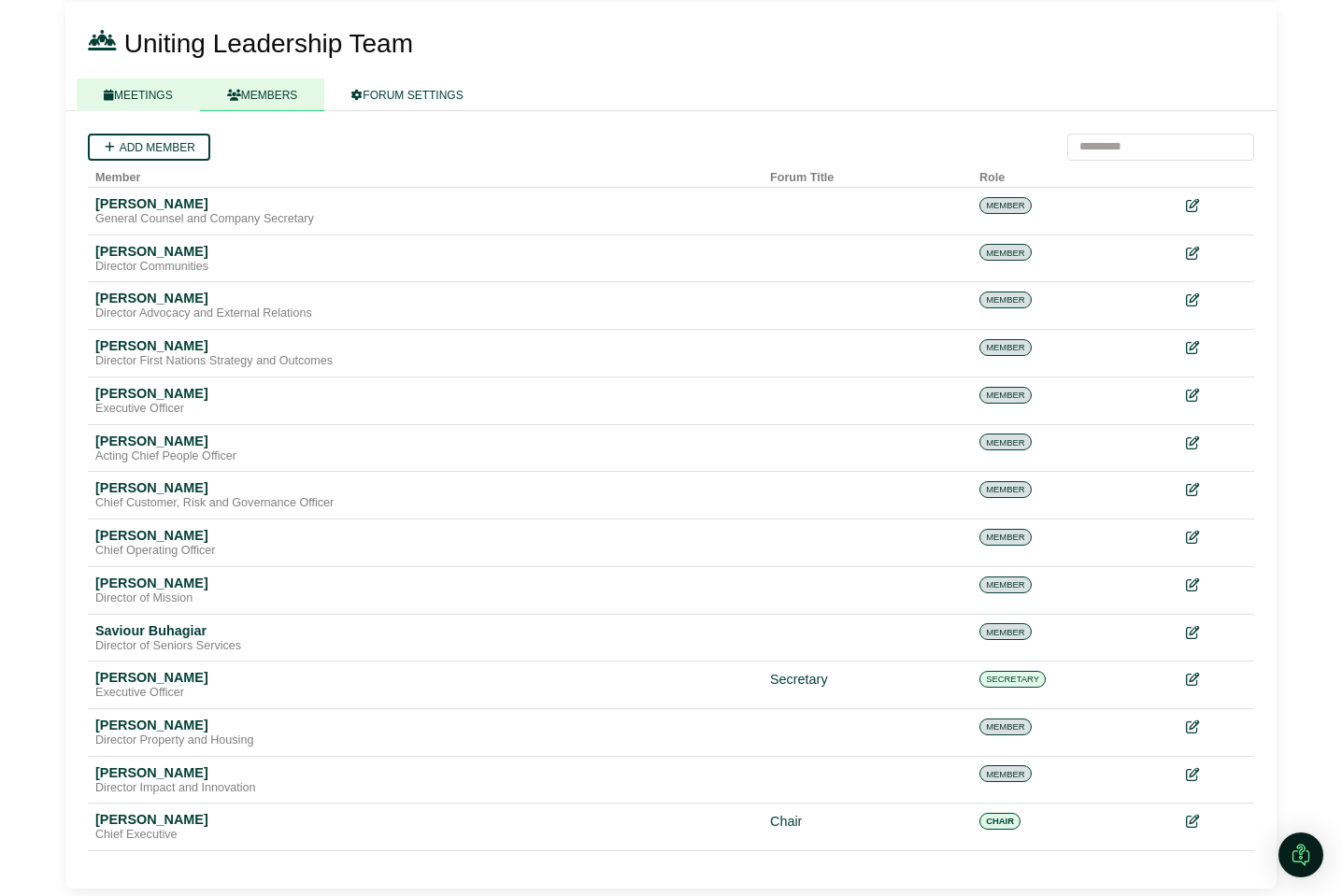
click at [148, 92] on link "MEETINGS" at bounding box center [138, 94] width 123 height 33
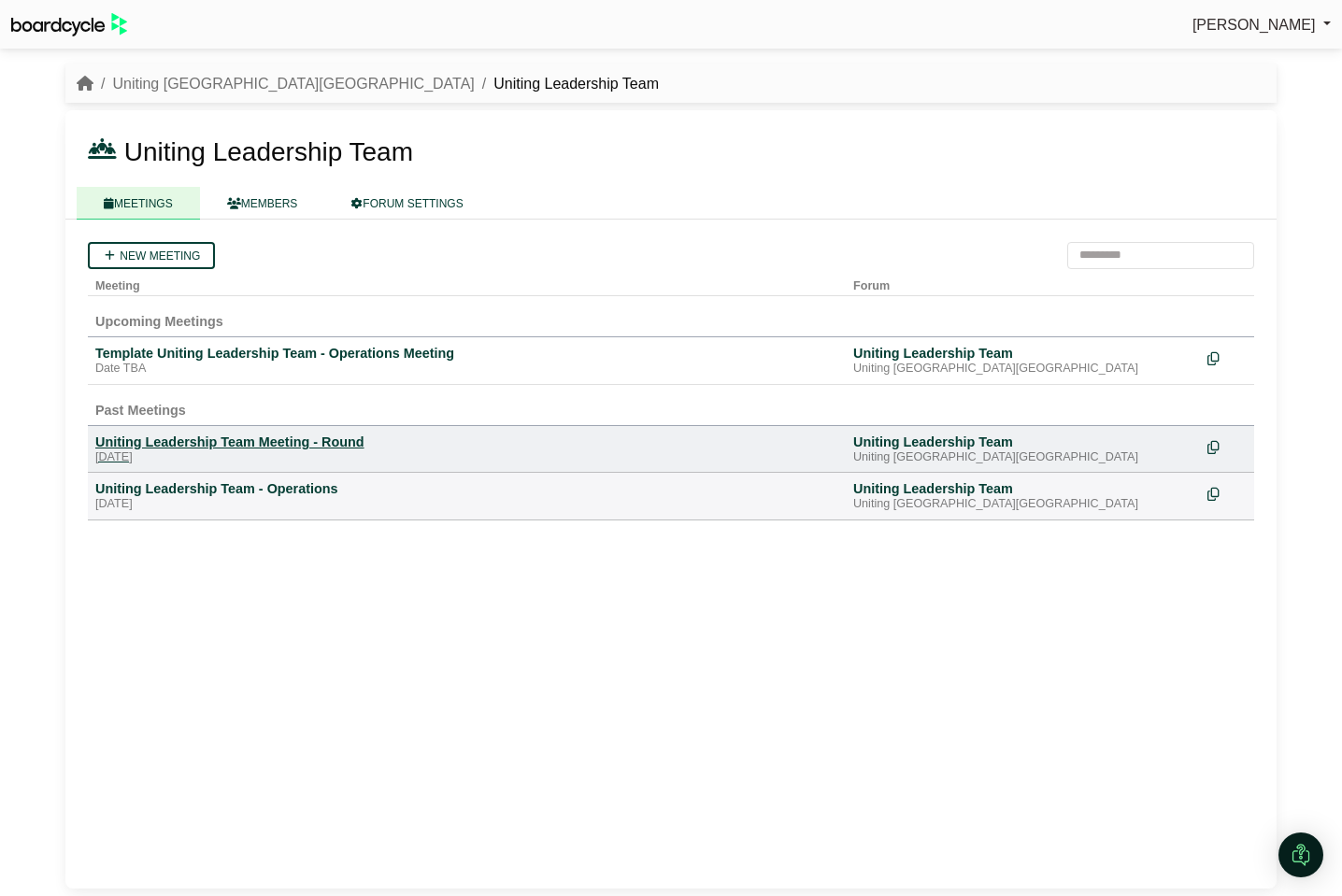
click at [195, 447] on div "Uniting Leadership Team Meeting - Round" at bounding box center [467, 442] width 743 height 17
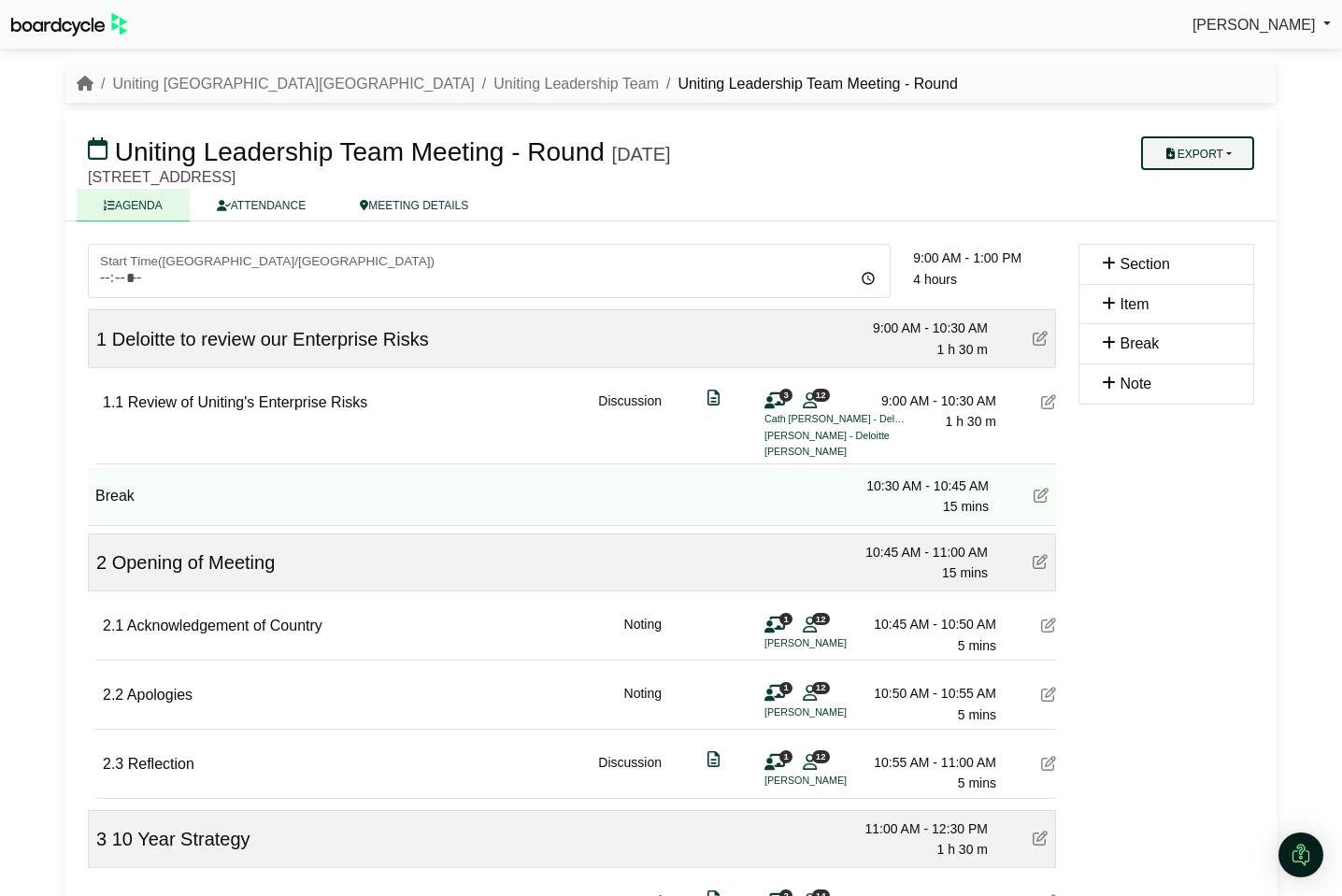
click at [1243, 156] on button "Export" at bounding box center [1197, 153] width 113 height 34
click at [1208, 189] on link "Agenda" at bounding box center [1216, 186] width 163 height 28
click at [494, 82] on link "Uniting Leadership Team" at bounding box center [576, 83] width 166 height 16
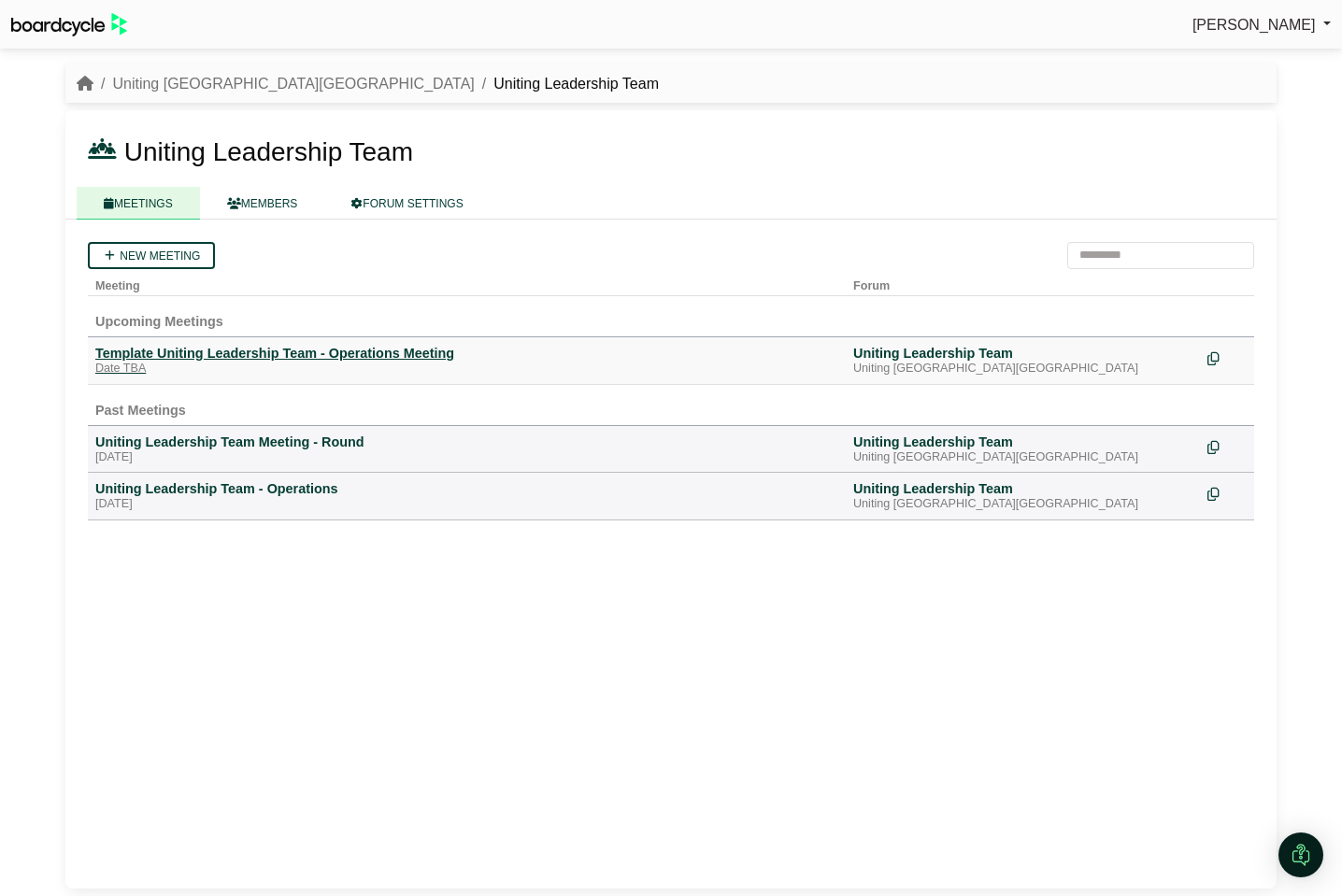
drag, startPoint x: 236, startPoint y: 348, endPoint x: 263, endPoint y: 352, distance: 27.3
click at [236, 348] on div "Template Uniting Leadership Team - Operations Meeting" at bounding box center [467, 354] width 743 height 17
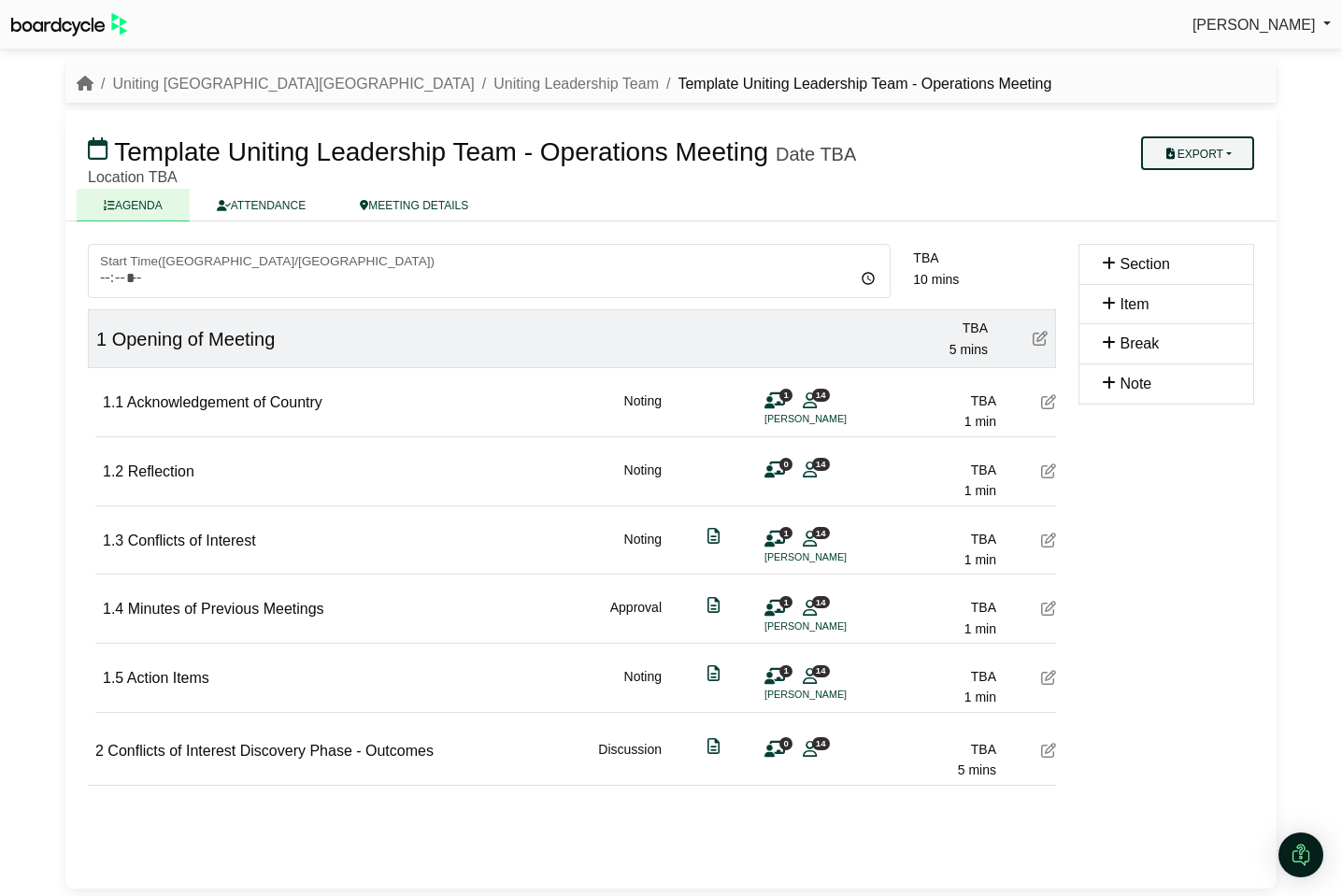
click at [1215, 154] on button "Export" at bounding box center [1197, 153] width 113 height 34
click at [1207, 183] on link "Agenda" at bounding box center [1216, 186] width 163 height 28
click at [275, 207] on link "ATTENDANCE" at bounding box center [261, 205] width 143 height 33
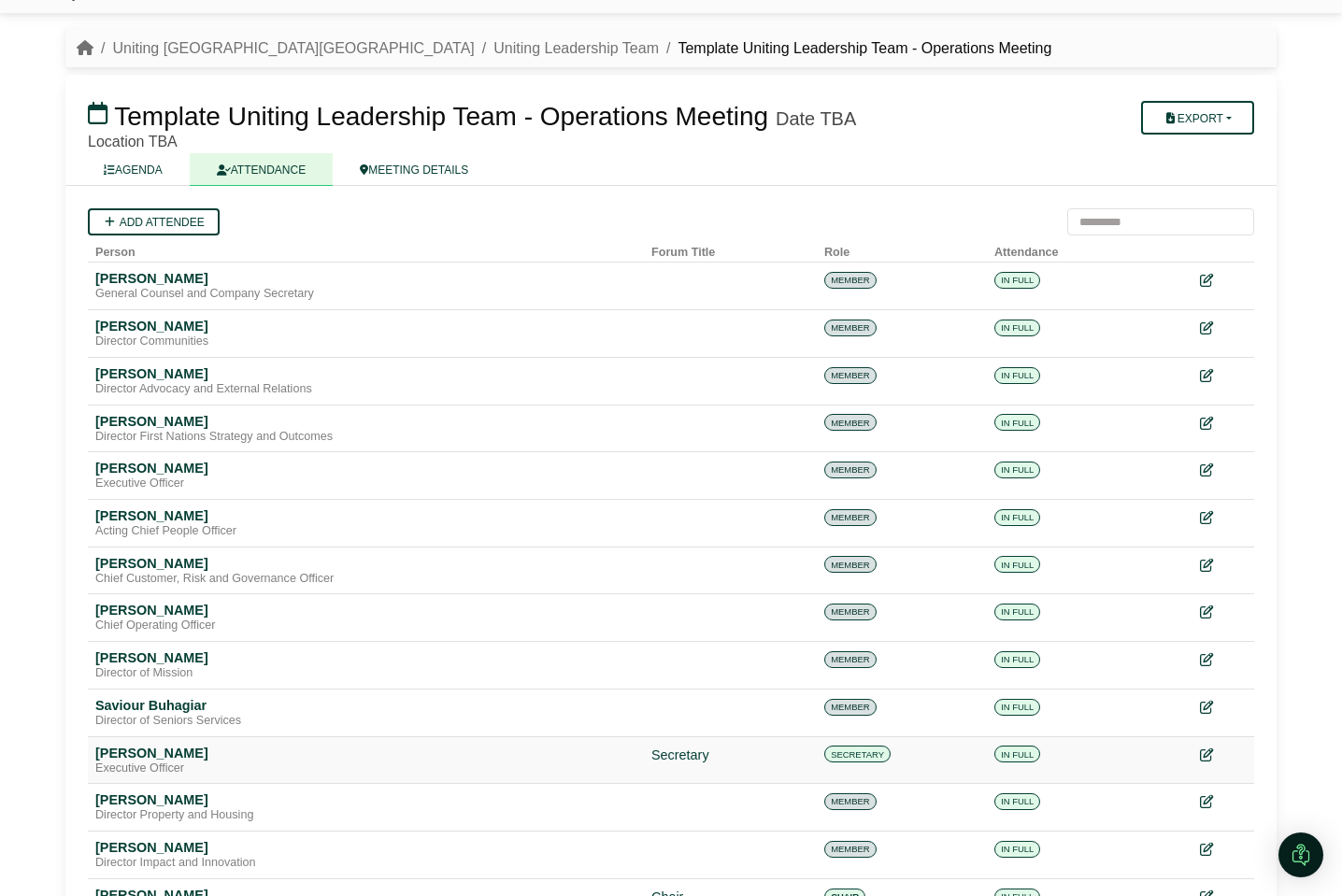
scroll to position [36, 0]
click at [1208, 751] on icon at bounding box center [1205, 754] width 13 height 13
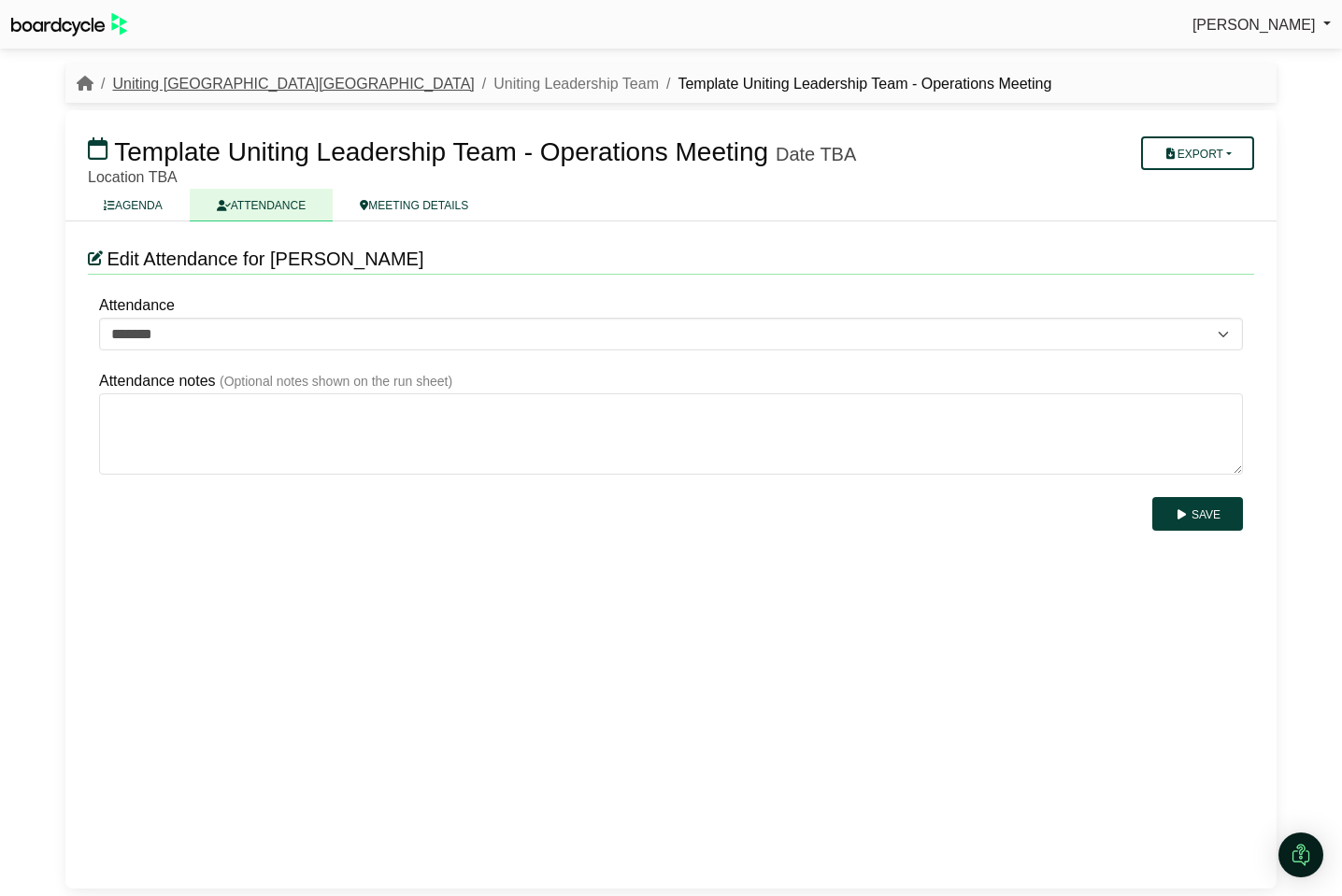
click at [156, 80] on link "Uniting [GEOGRAPHIC_DATA][GEOGRAPHIC_DATA]" at bounding box center [293, 83] width 362 height 16
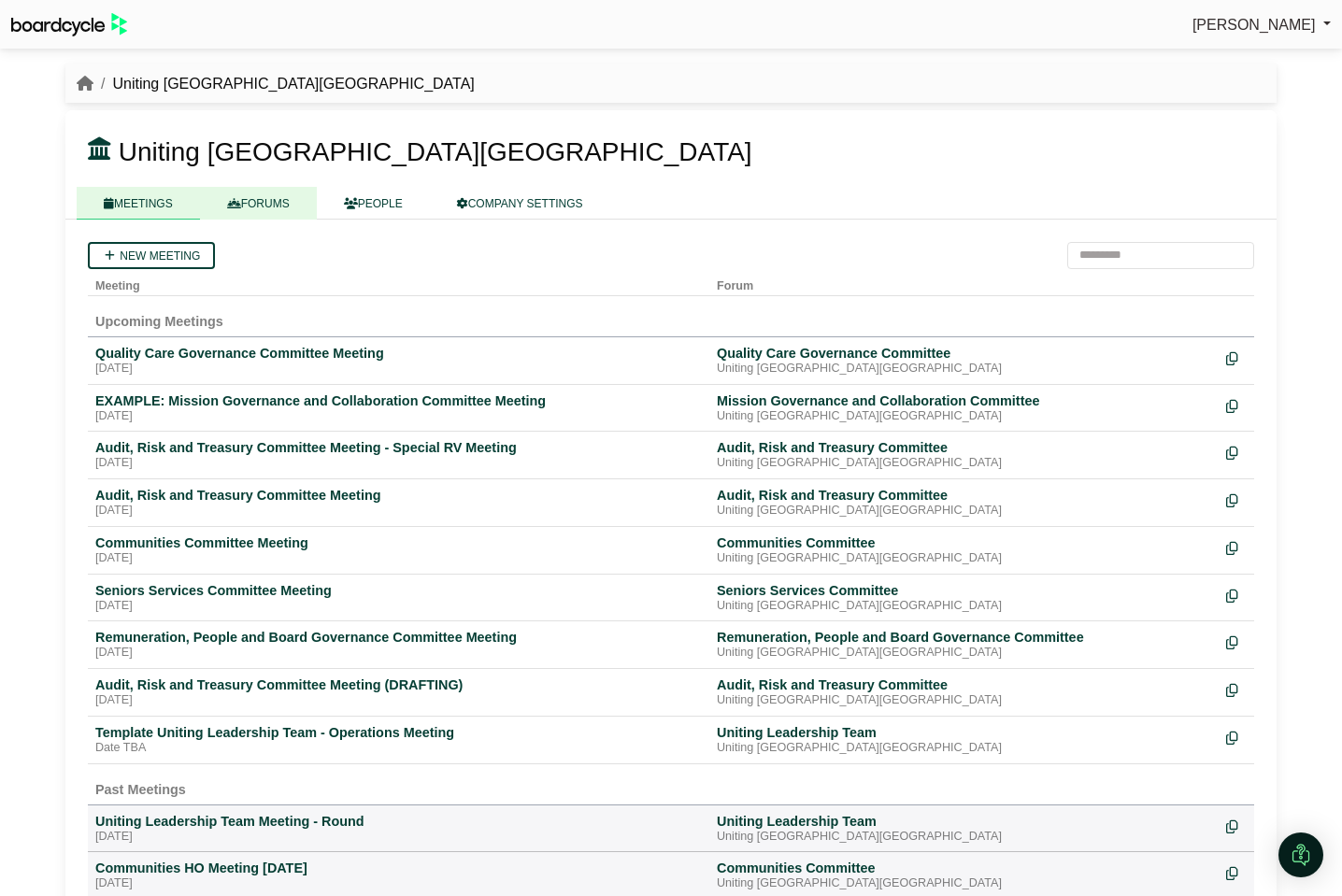
click at [296, 205] on link "FORUMS" at bounding box center [258, 203] width 117 height 33
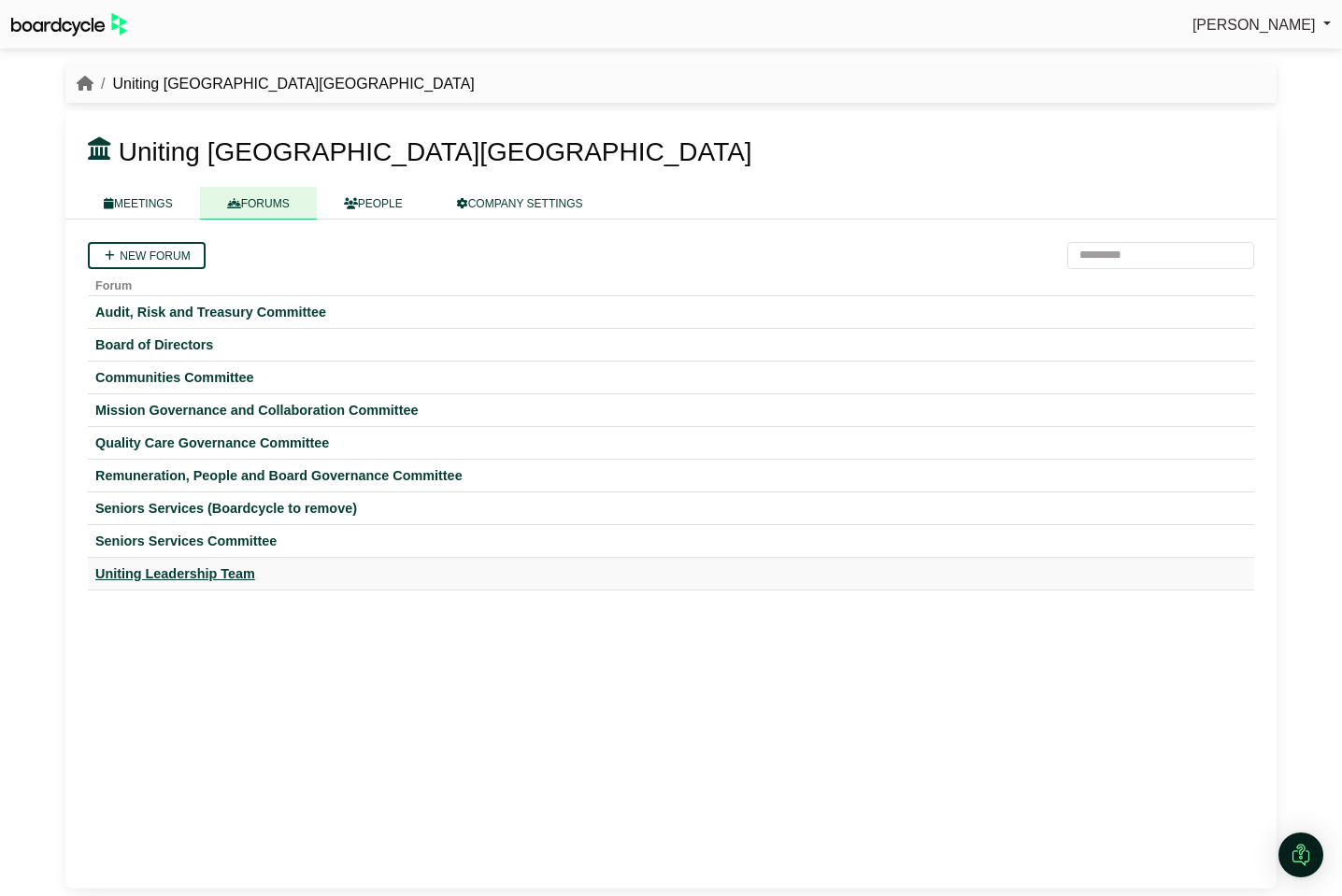
click at [202, 571] on div "Uniting Leadership Team" at bounding box center [671, 574] width 1151 height 17
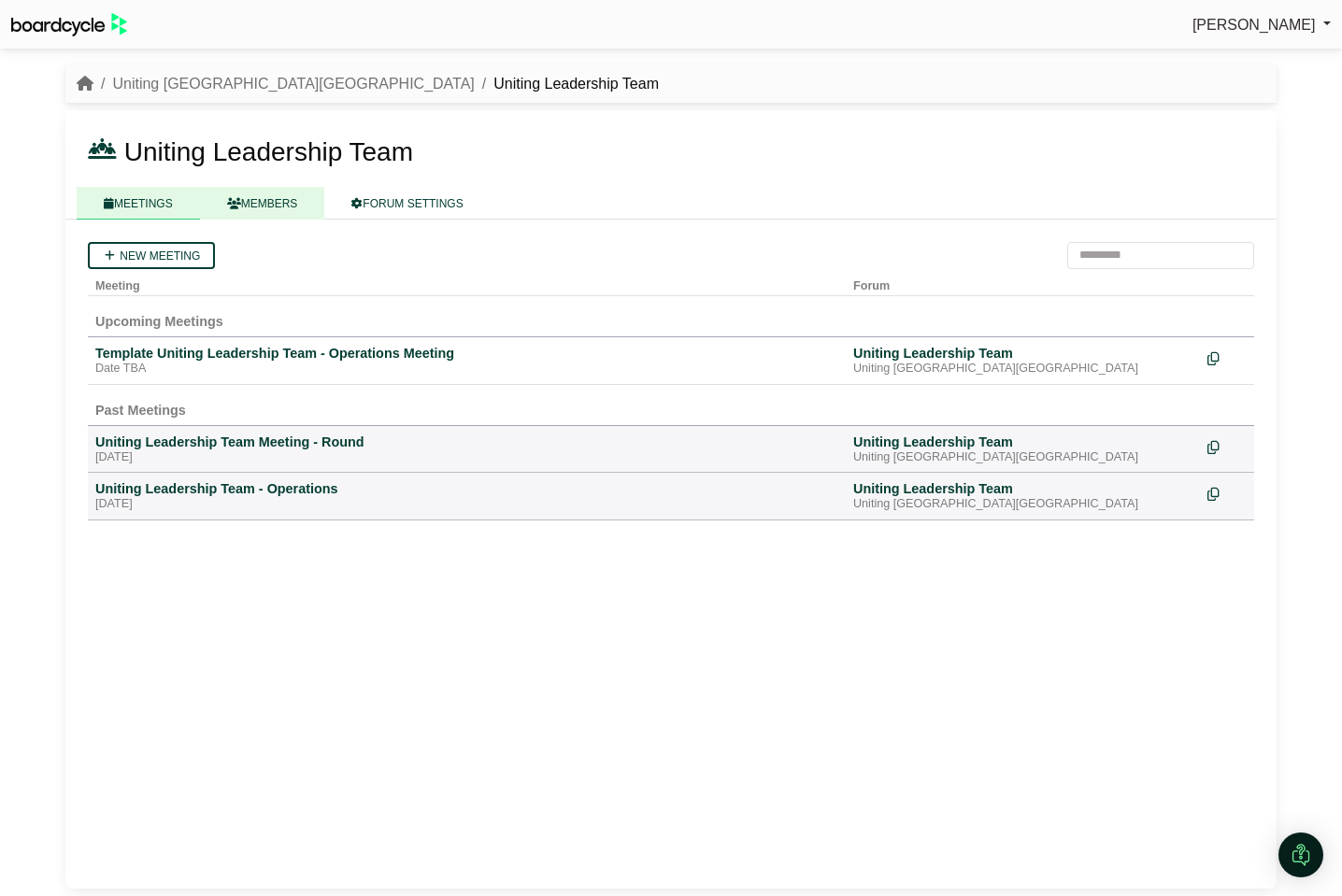
click at [281, 197] on link "MEMBERS" at bounding box center [263, 203] width 125 height 33
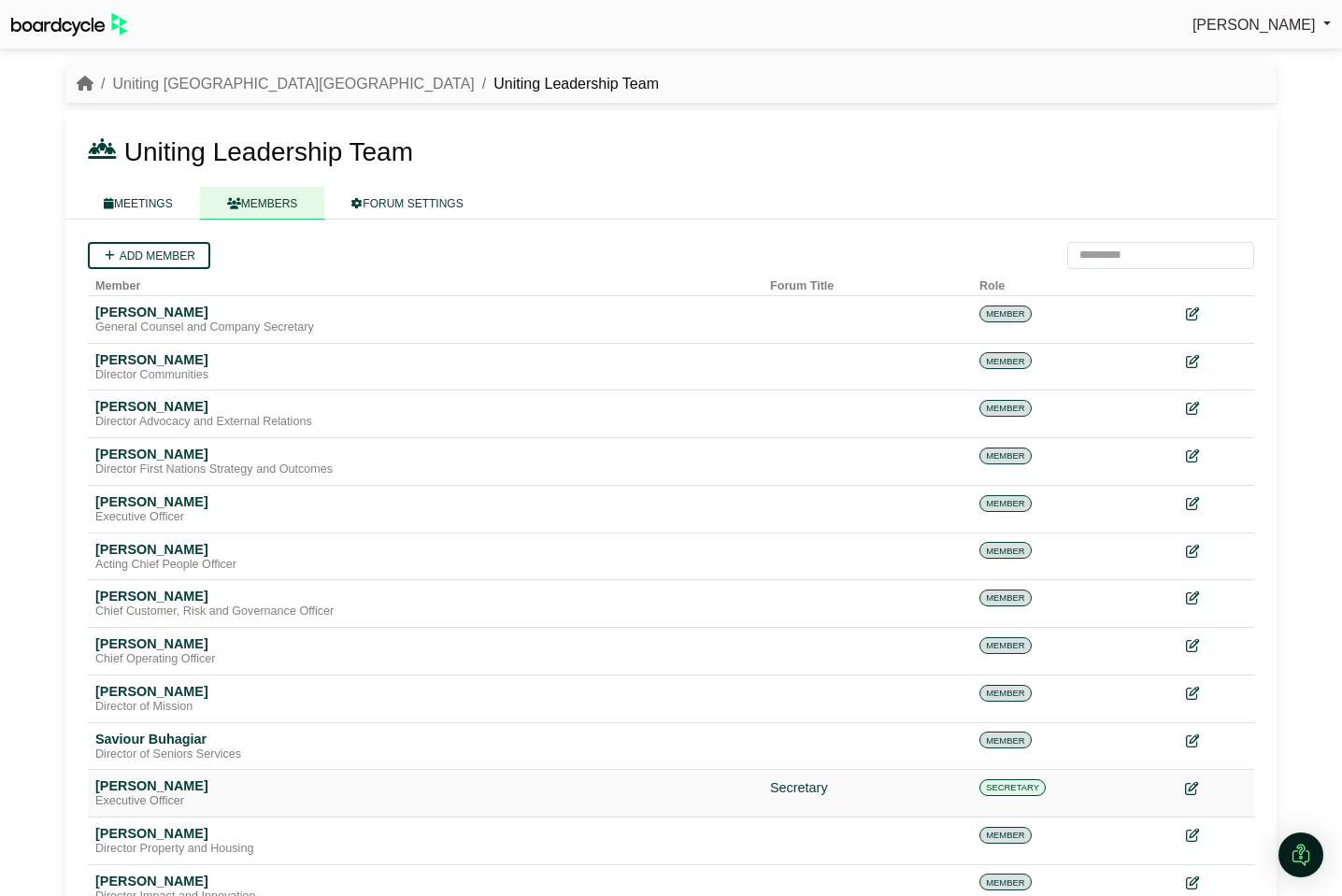
click at [1194, 788] on icon at bounding box center [1191, 788] width 13 height 13
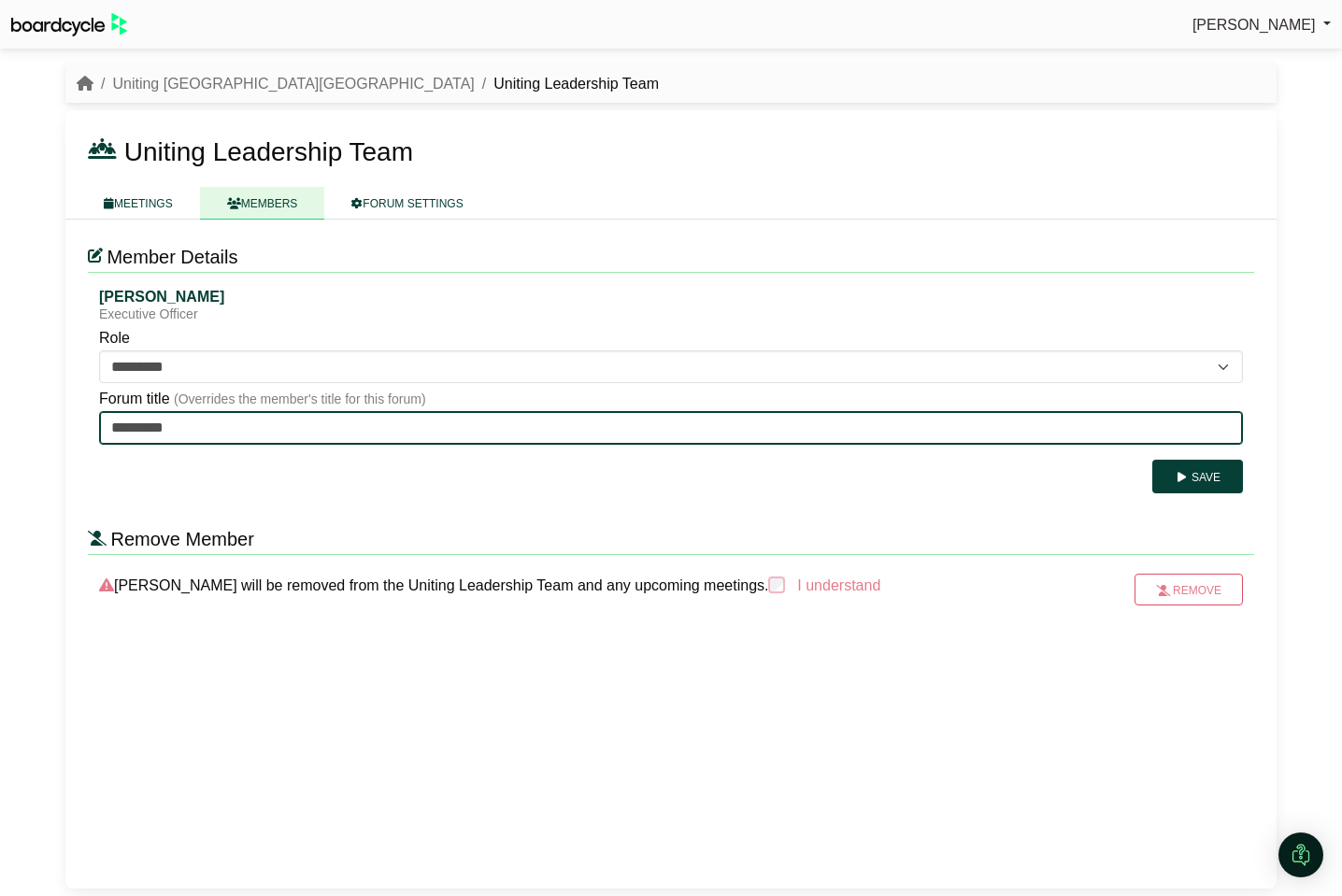
drag, startPoint x: 249, startPoint y: 433, endPoint x: 69, endPoint y: 416, distance: 180.8
click at [69, 416] on div "**********" at bounding box center [671, 555] width 1211 height 670
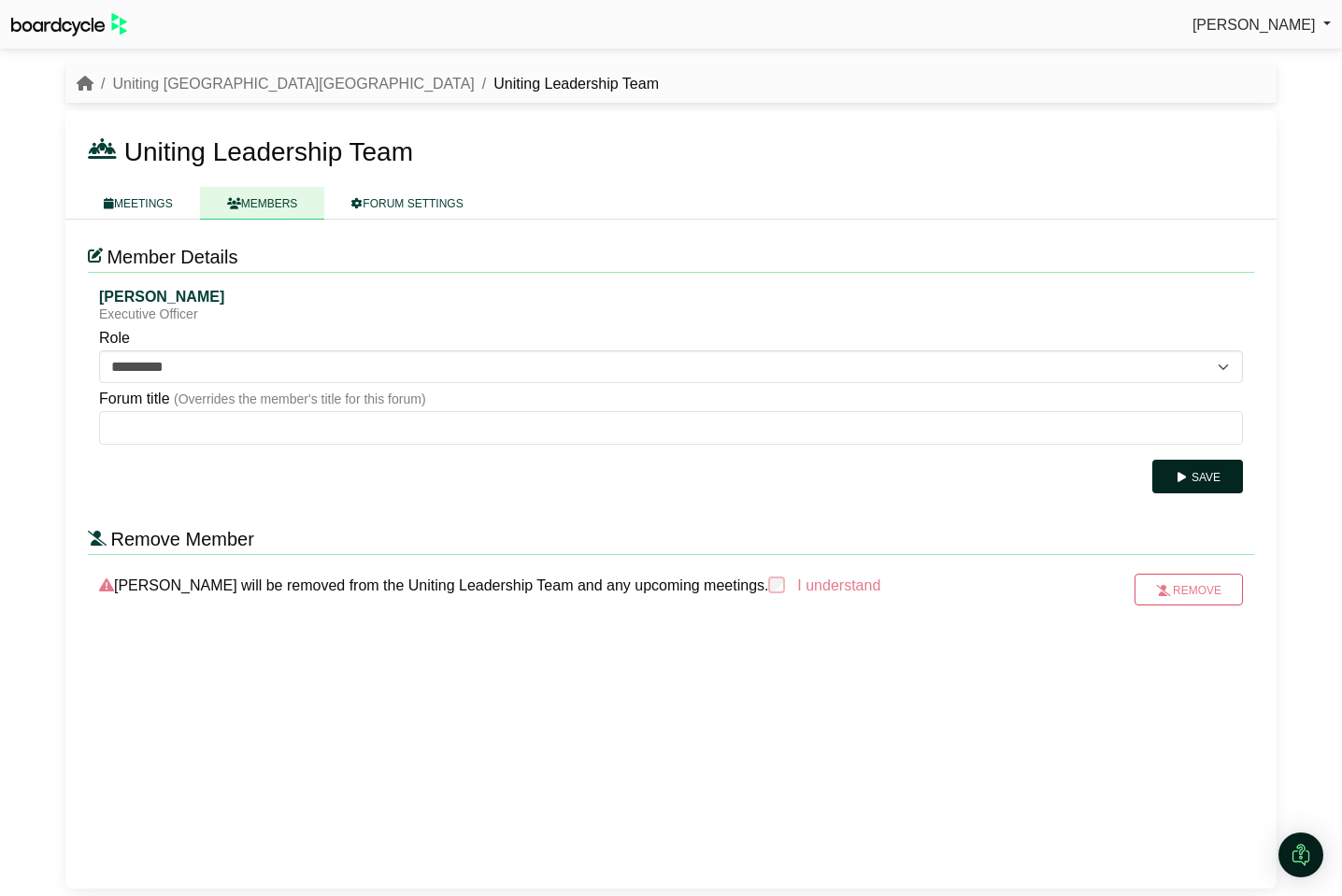
click at [1216, 474] on button "Save" at bounding box center [1197, 477] width 91 height 34
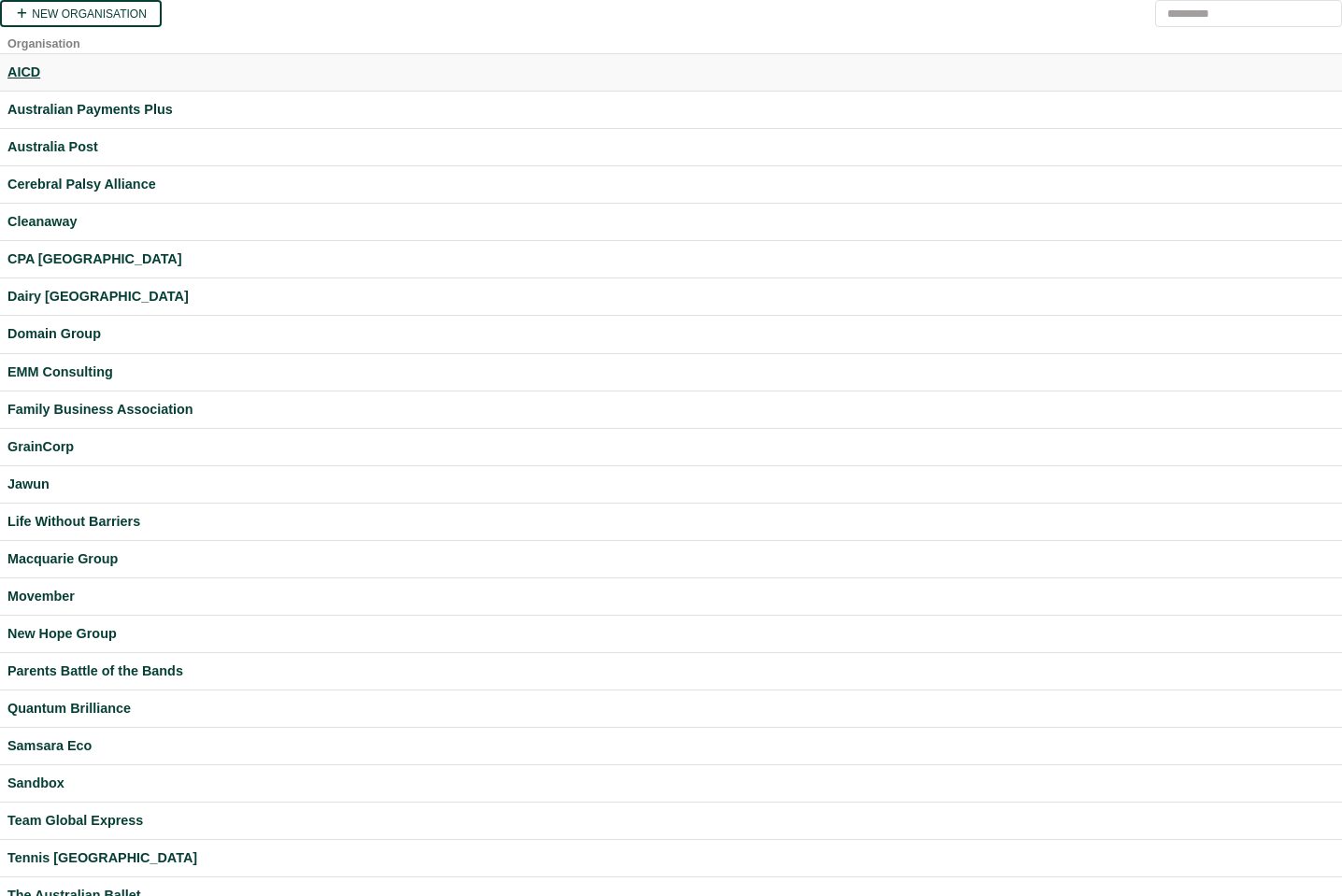
click at [21, 74] on div "AICD" at bounding box center [671, 72] width 1327 height 22
